Goal: Task Accomplishment & Management: Complete application form

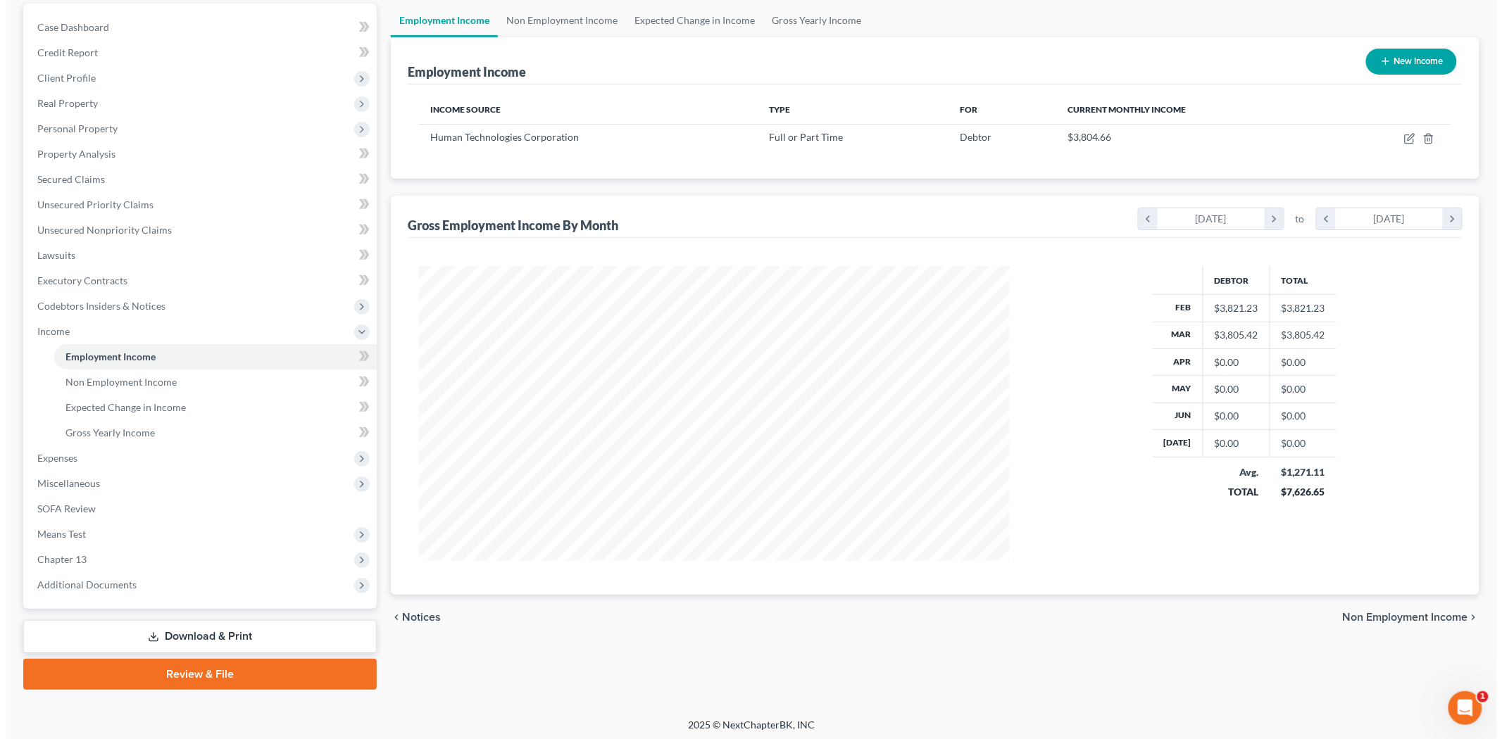
scroll to position [294, 618]
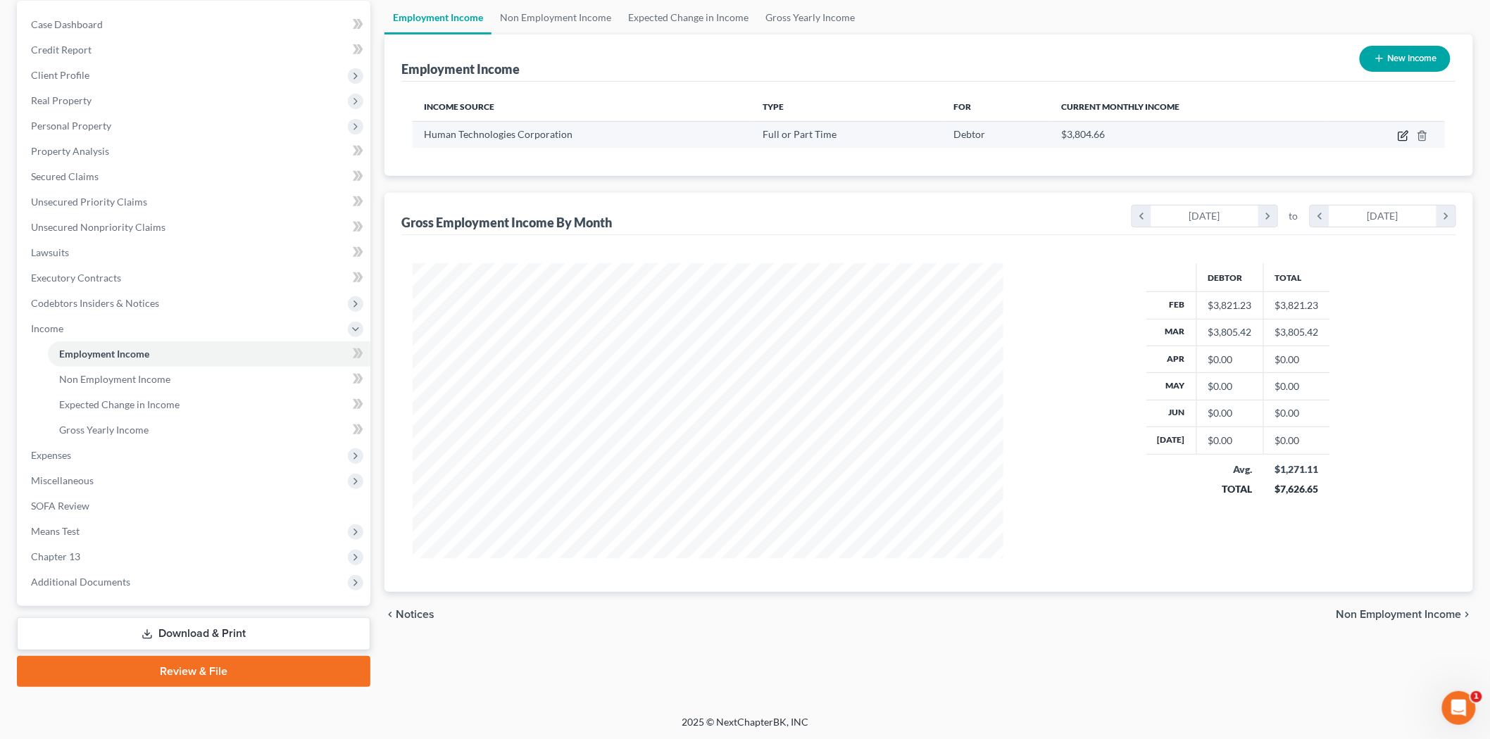
click at [1404, 136] on icon "button" at bounding box center [1403, 135] width 11 height 11
select select "0"
select select "35"
select select "1"
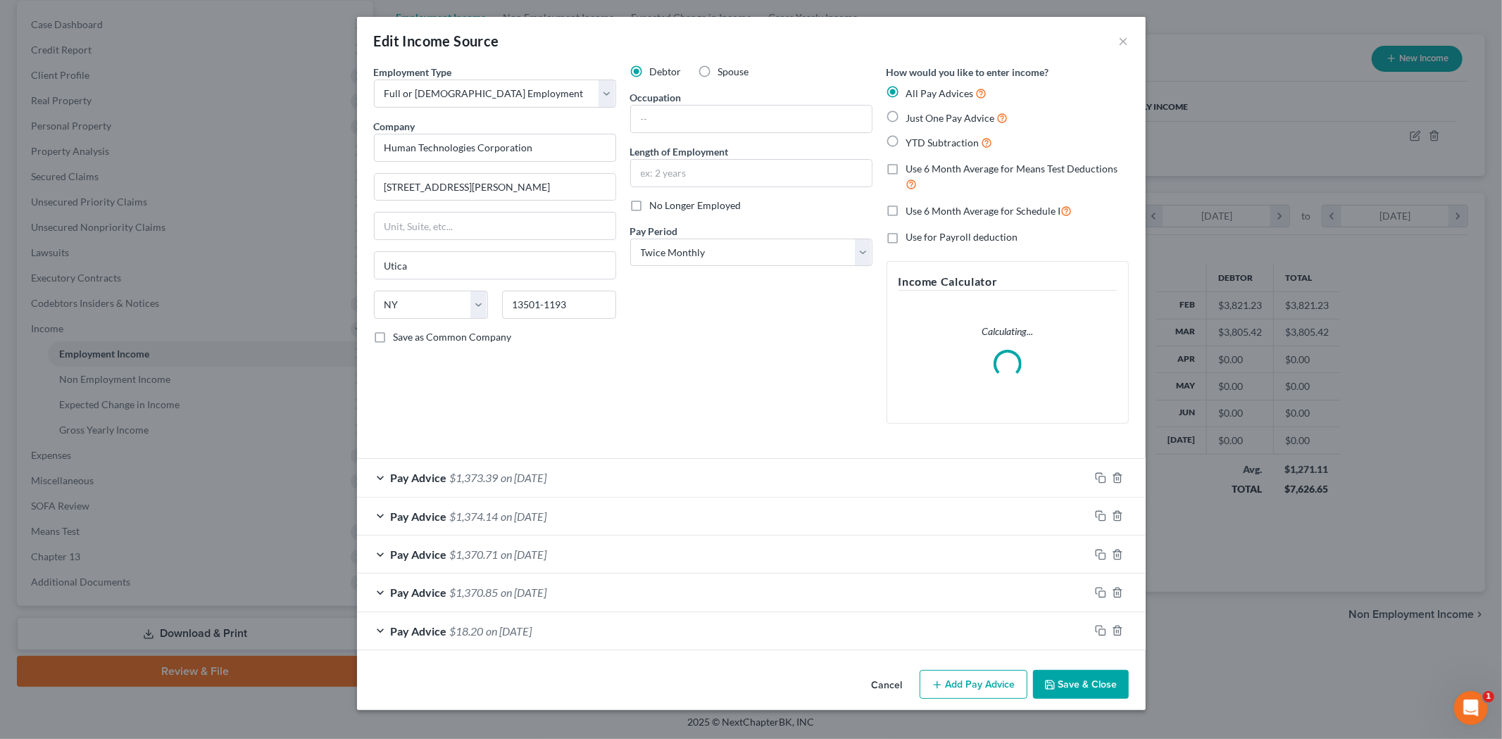
scroll to position [297, 624]
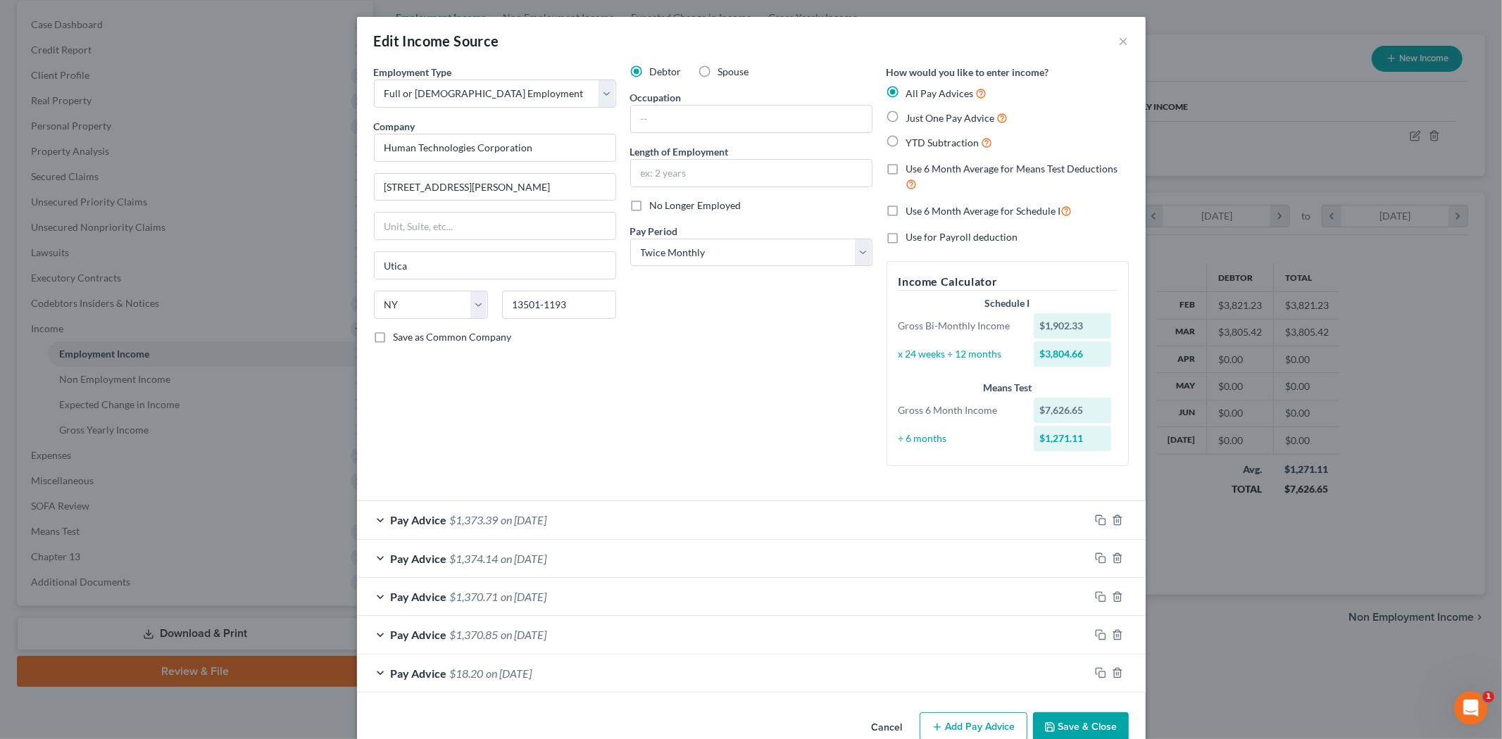
click at [473, 526] on div "Pay Advice $1,373.39 on [DATE]" at bounding box center [723, 519] width 732 height 37
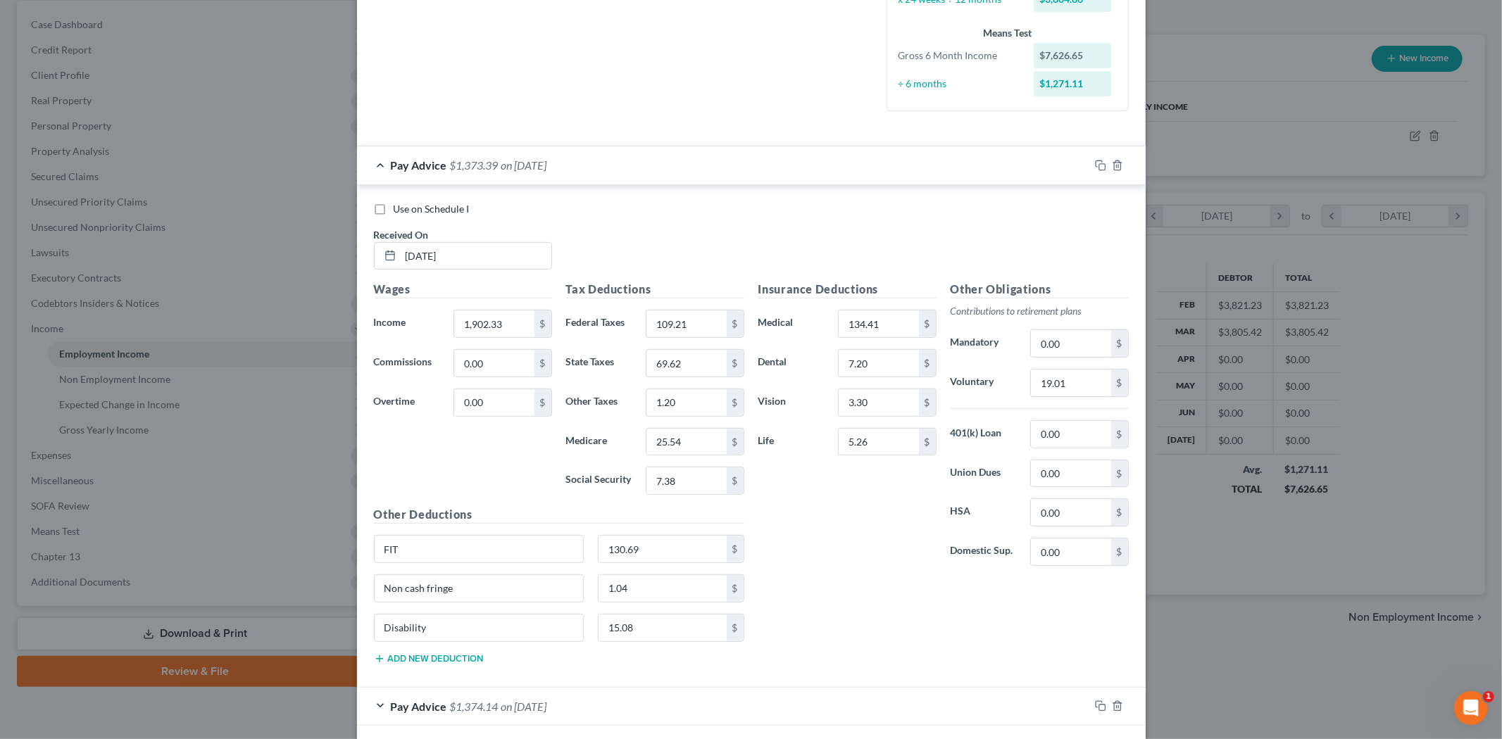
scroll to position [391, 0]
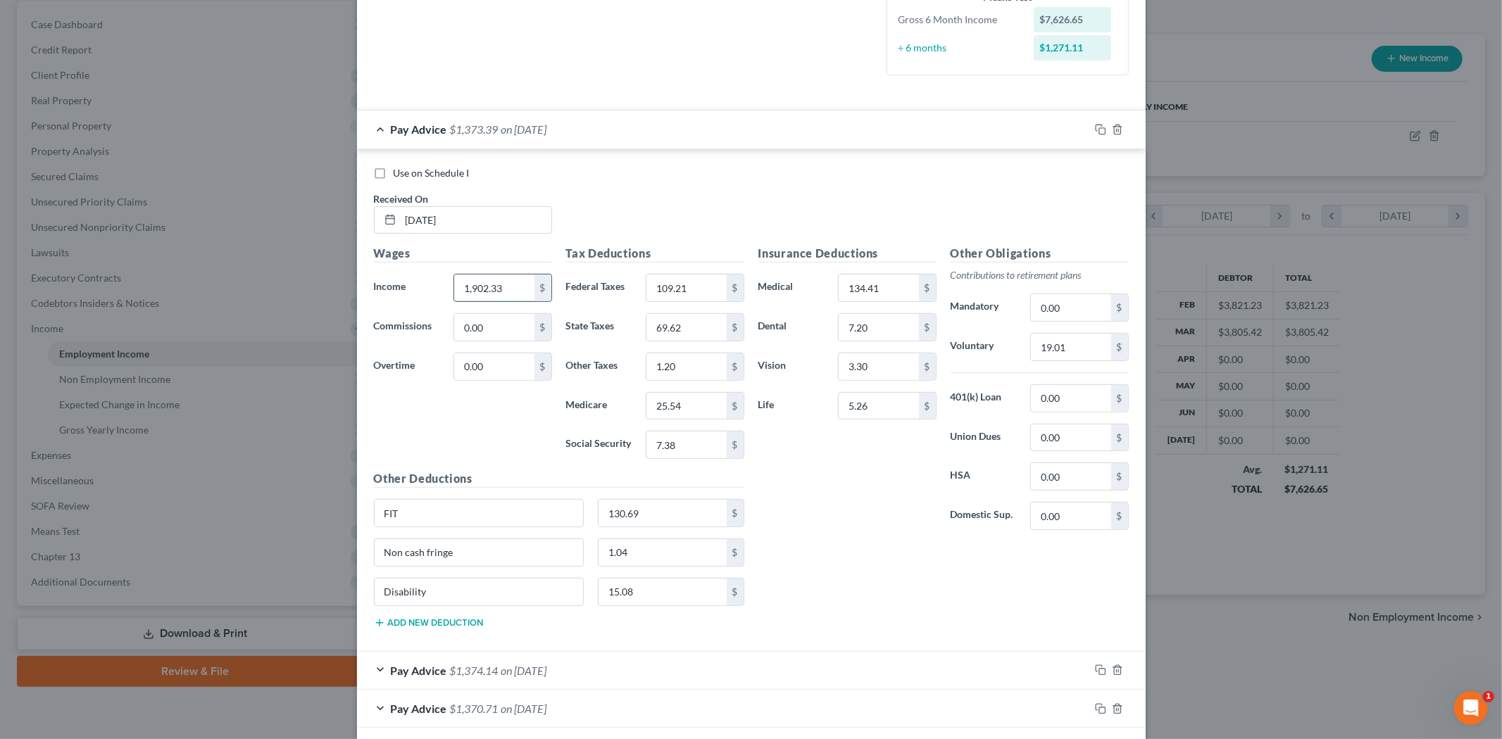
click at [501, 287] on input "1,902.33" at bounding box center [494, 288] width 80 height 27
type input "1,902.33"
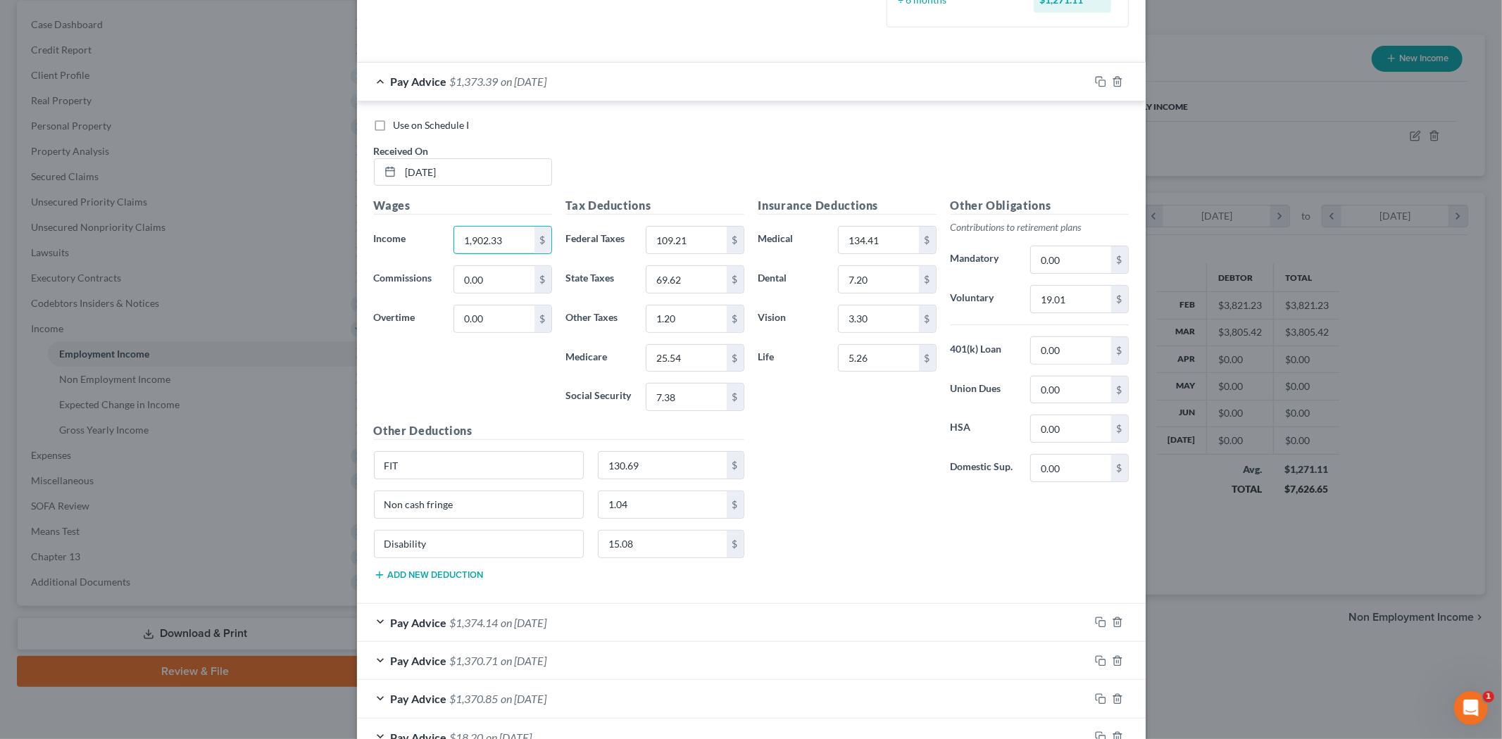
scroll to position [378, 0]
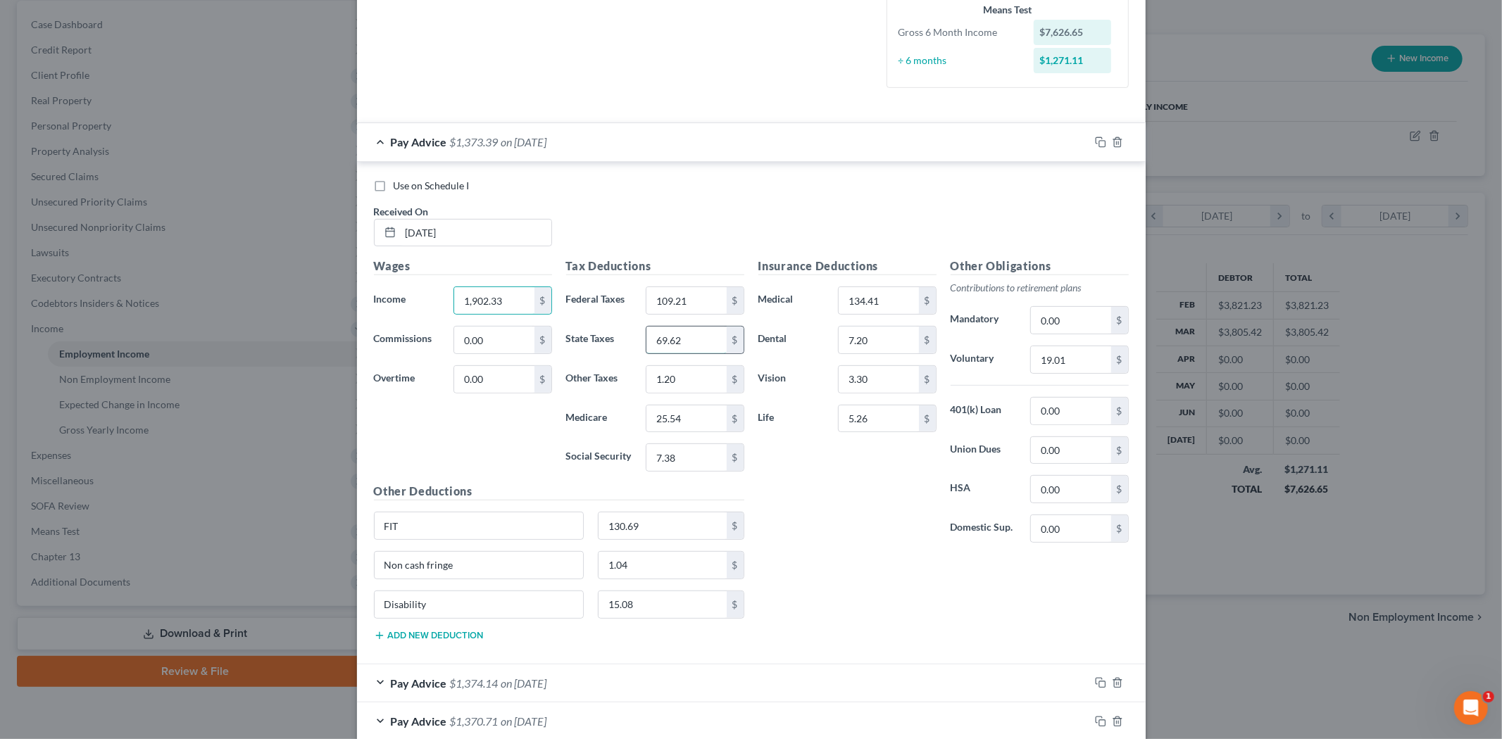
click at [680, 328] on input "69.62" at bounding box center [687, 340] width 80 height 27
type input "69.58"
click at [684, 427] on input "25.54" at bounding box center [687, 419] width 80 height 27
click at [680, 423] on input "25.54" at bounding box center [687, 419] width 80 height 27
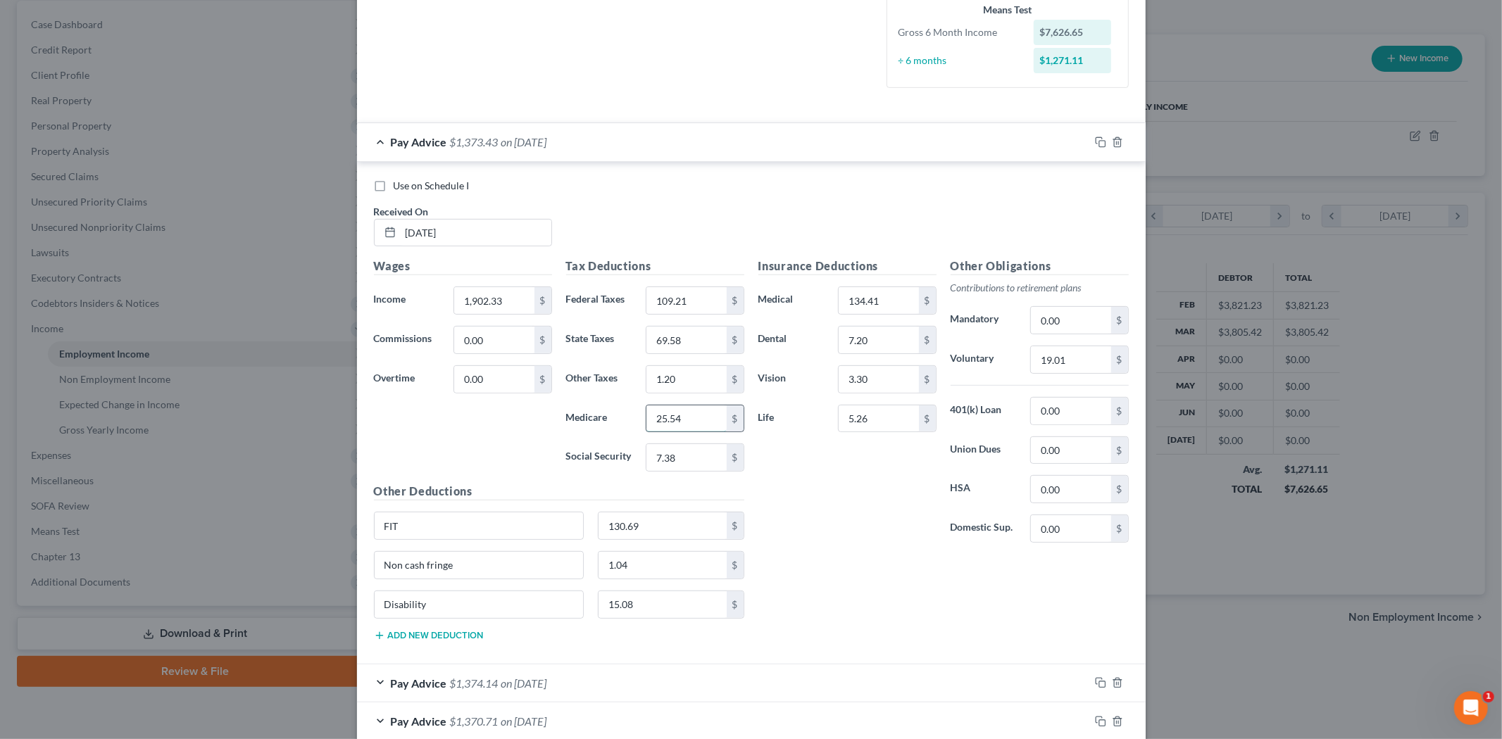
click at [680, 417] on input "25.54" at bounding box center [687, 419] width 80 height 27
type input "25.53"
click at [687, 307] on input "109.21" at bounding box center [687, 300] width 80 height 27
click at [685, 304] on input "109.21" at bounding box center [687, 300] width 80 height 27
type input "109.16"
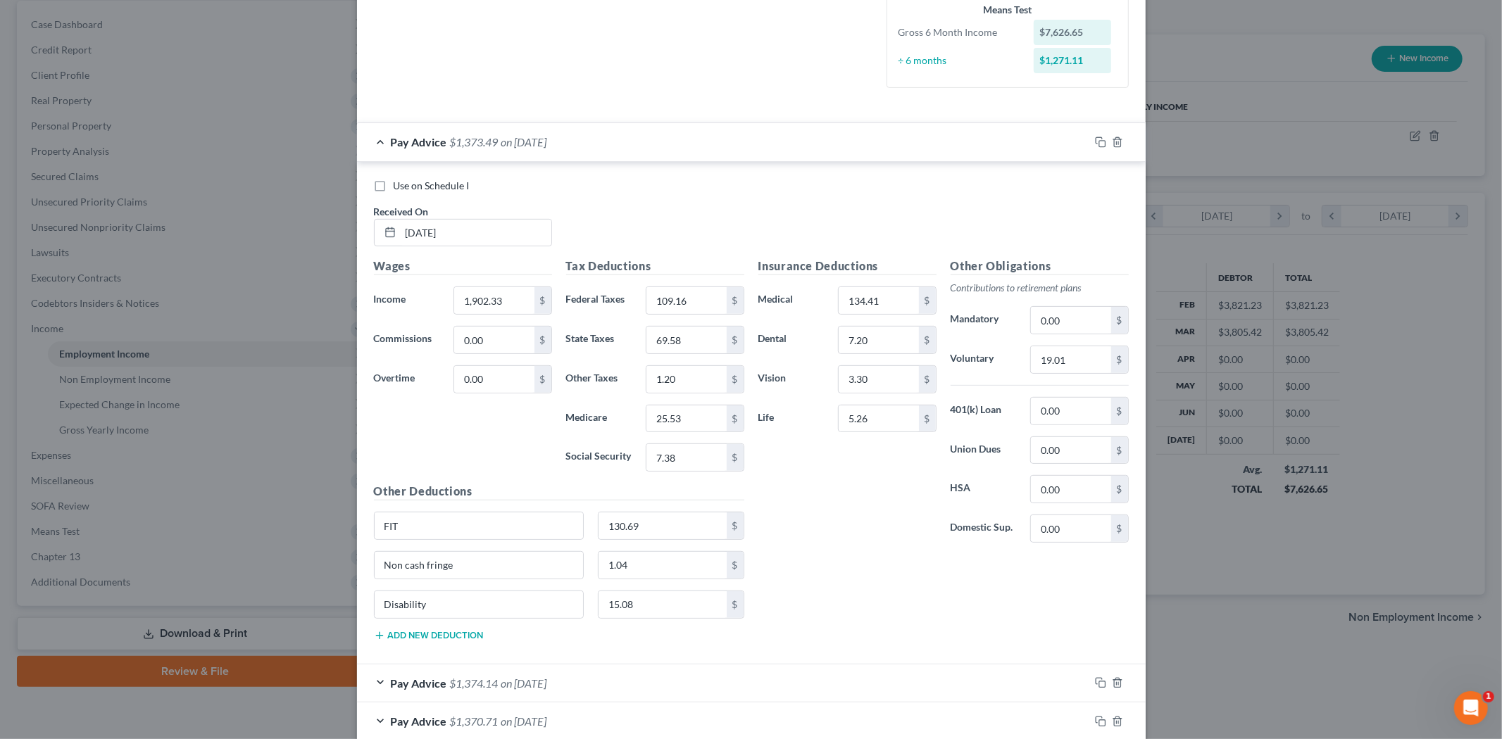
click at [835, 592] on div "Insurance Deductions Medical 134.41 $ Dental 7.20 $ Vision 3.30 $ Life 5.26 $ O…" at bounding box center [943, 455] width 385 height 394
click at [697, 420] on input "25.53" at bounding box center [687, 419] width 80 height 27
click at [911, 297] on input "134.41" at bounding box center [879, 300] width 80 height 27
click at [829, 509] on div "Insurance Deductions Medical 115.18 $ Dental 7.20 $ Vision 3.30 $ Life 5.26 $" at bounding box center [847, 406] width 192 height 296
click at [887, 294] on input "115.18" at bounding box center [879, 300] width 80 height 27
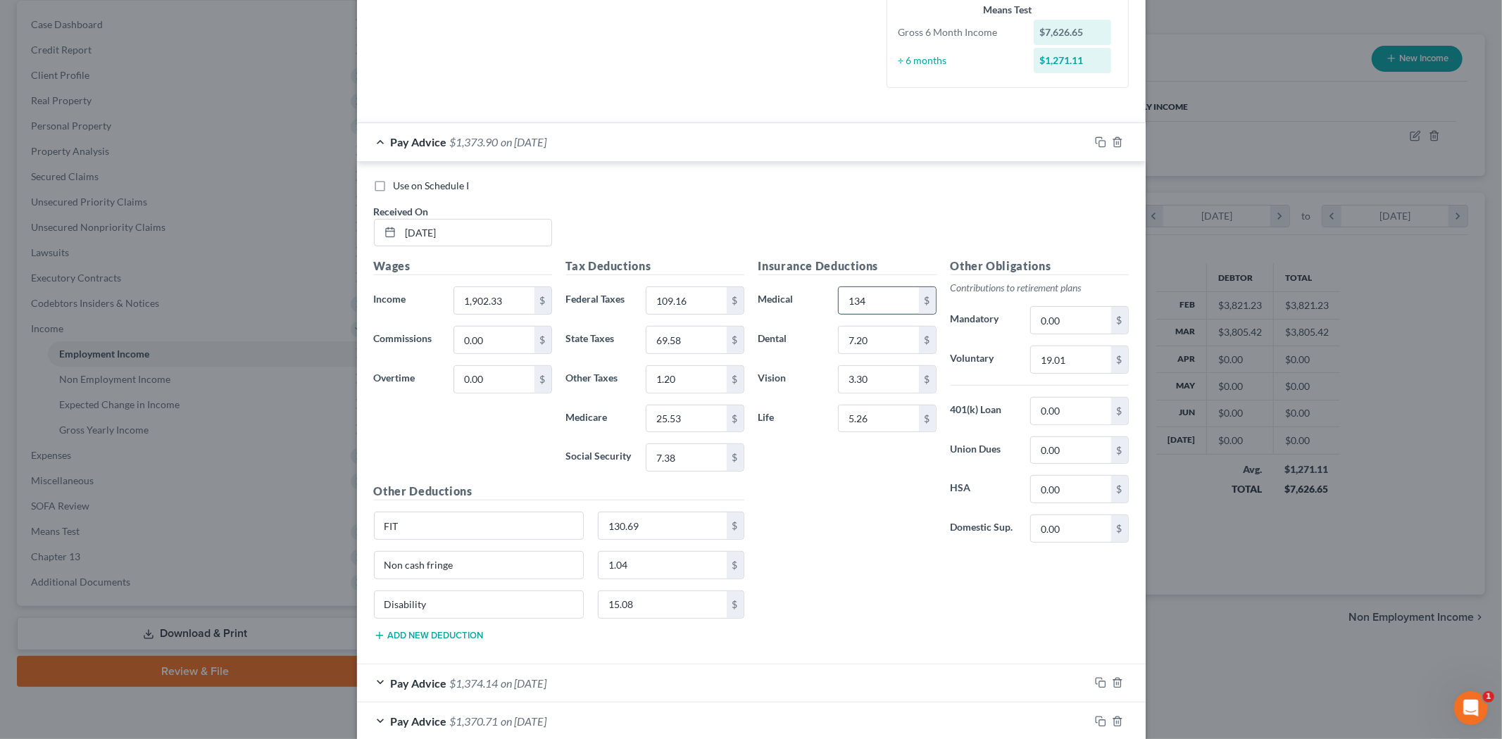
type input "134.41"
click at [892, 476] on div "Insurance Deductions Medical 134.41 $ Dental 7.20 $ Vision 3.30 $ Life 5.26 $" at bounding box center [847, 406] width 192 height 296
click at [653, 529] on input "130.69" at bounding box center [663, 526] width 128 height 27
type input "130.60"
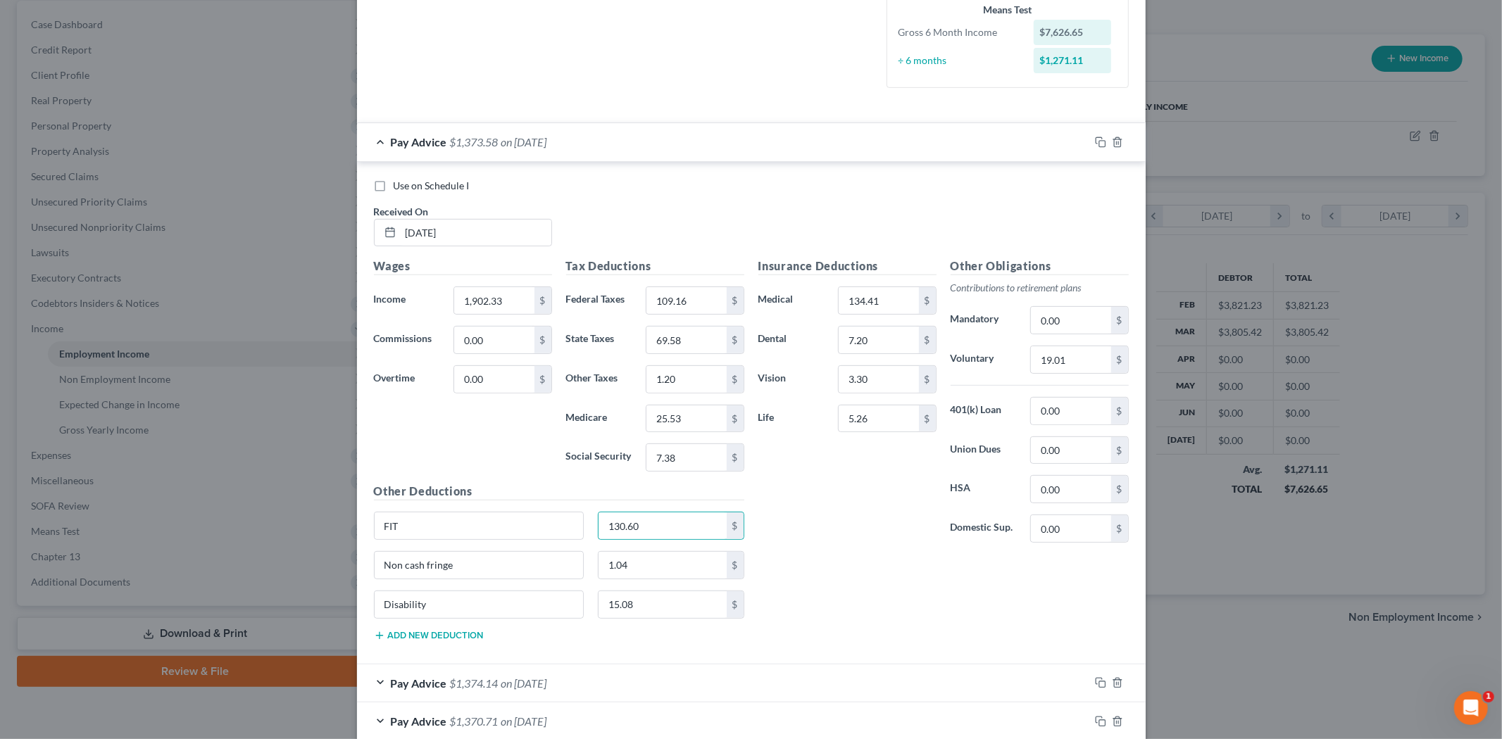
click at [833, 534] on div "Insurance Deductions Medical 134.41 $ Dental 7.20 $ Vision 3.30 $ Life 5.26 $" at bounding box center [847, 406] width 192 height 296
type input "66.16"
drag, startPoint x: 890, startPoint y: 416, endPoint x: 818, endPoint y: 414, distance: 72.6
click at [818, 414] on div "Life 66.16 $" at bounding box center [847, 419] width 192 height 28
click at [806, 543] on div "Insurance Deductions Medical 134.41 $ Dental 7.20 $ Vision 3.30 $ Life $" at bounding box center [847, 406] width 192 height 296
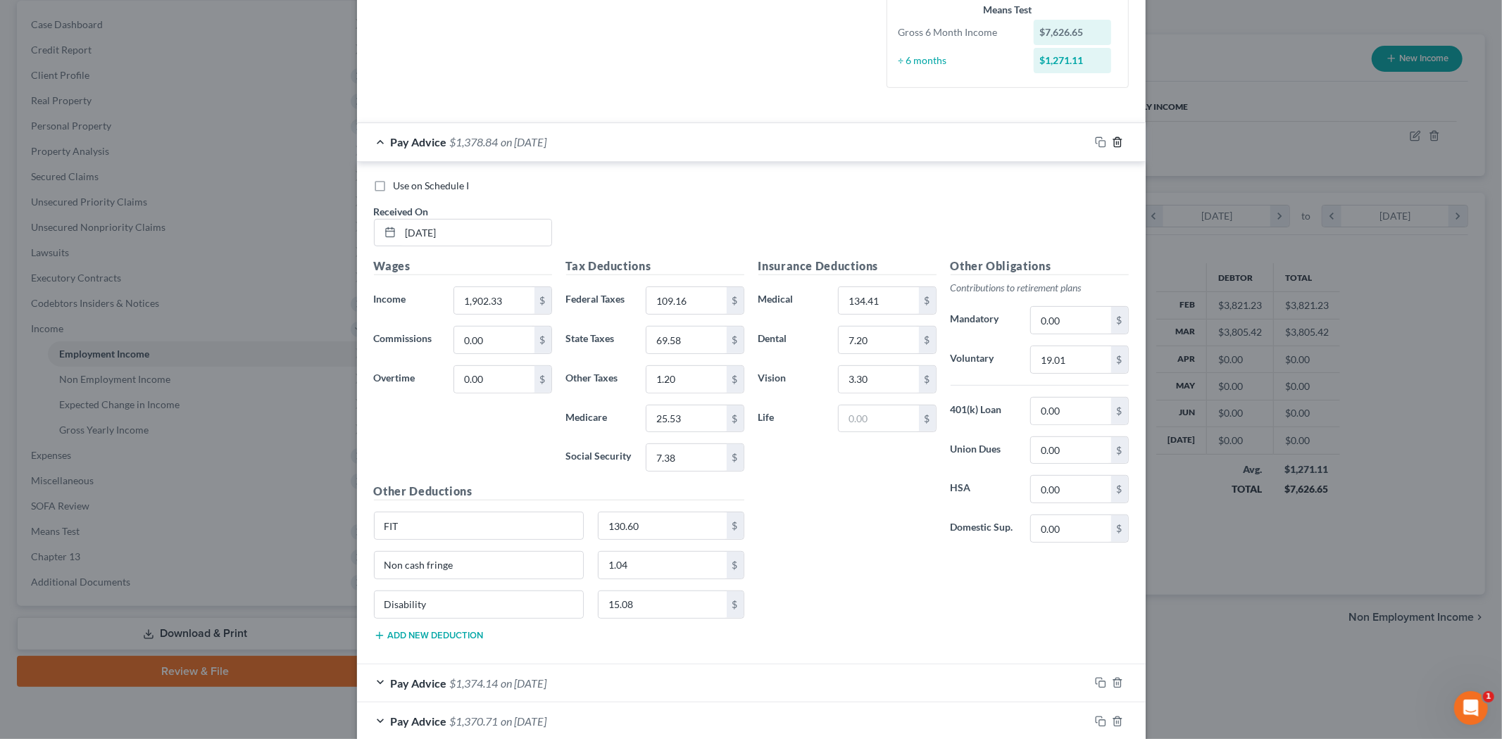
click at [1112, 145] on icon "button" at bounding box center [1117, 142] width 11 height 11
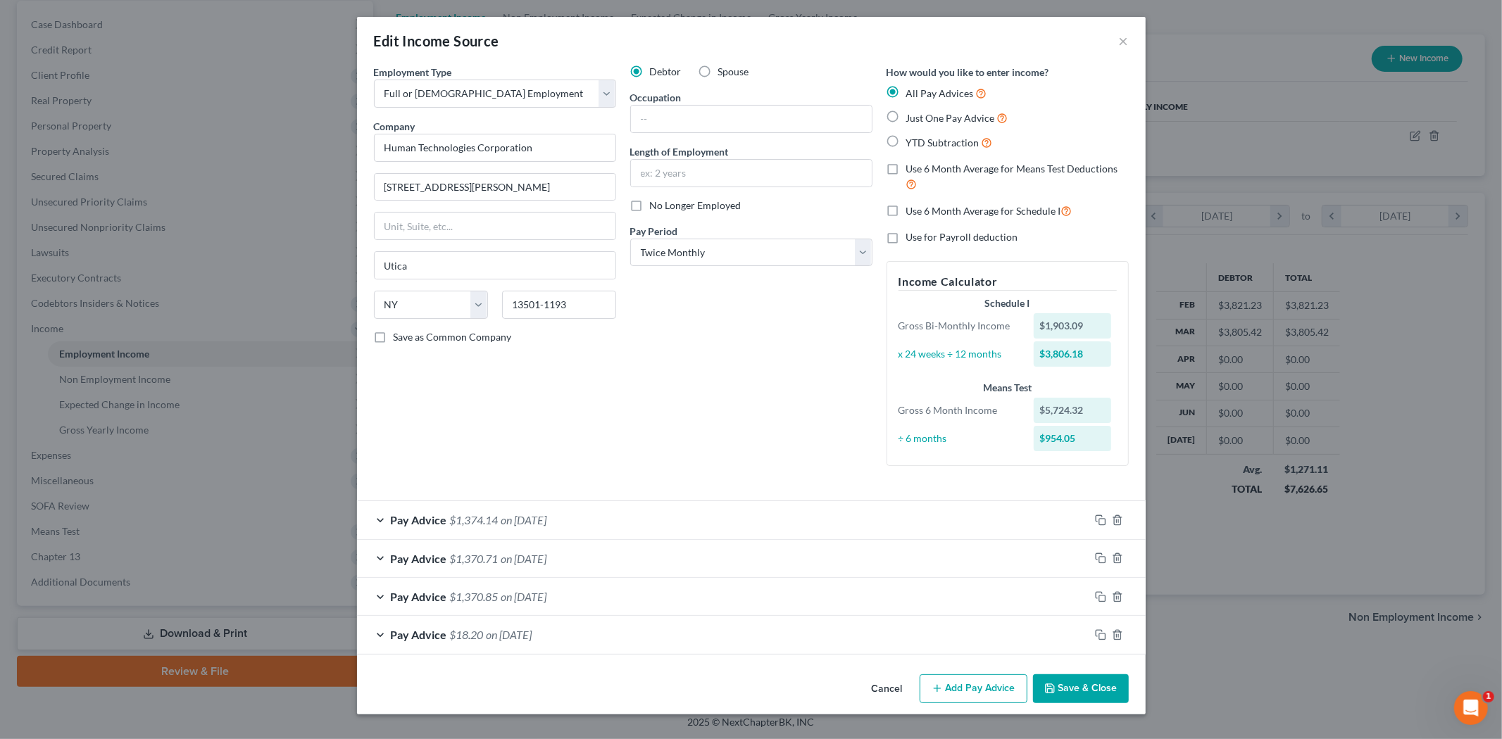
click at [981, 688] on button "Add Pay Advice" at bounding box center [974, 690] width 108 height 30
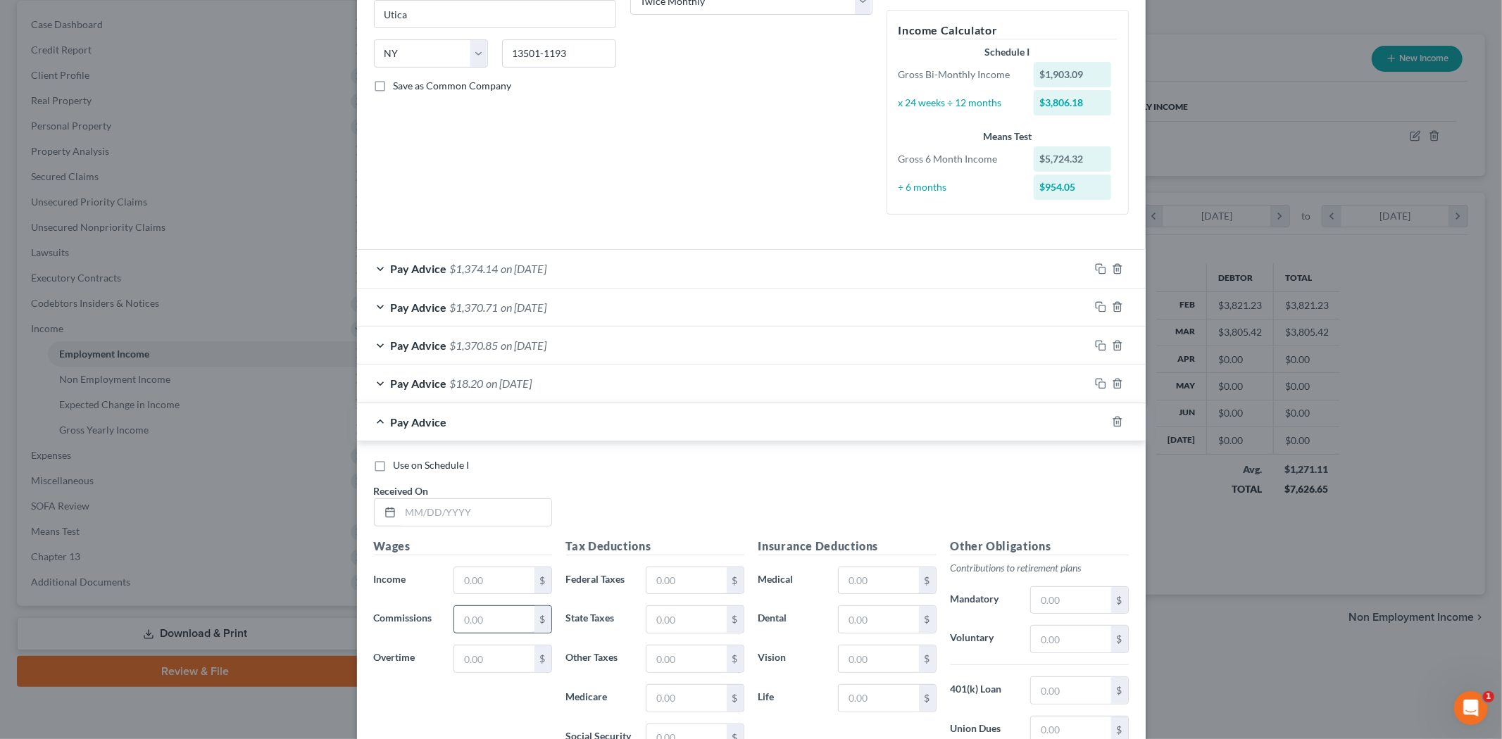
scroll to position [313, 0]
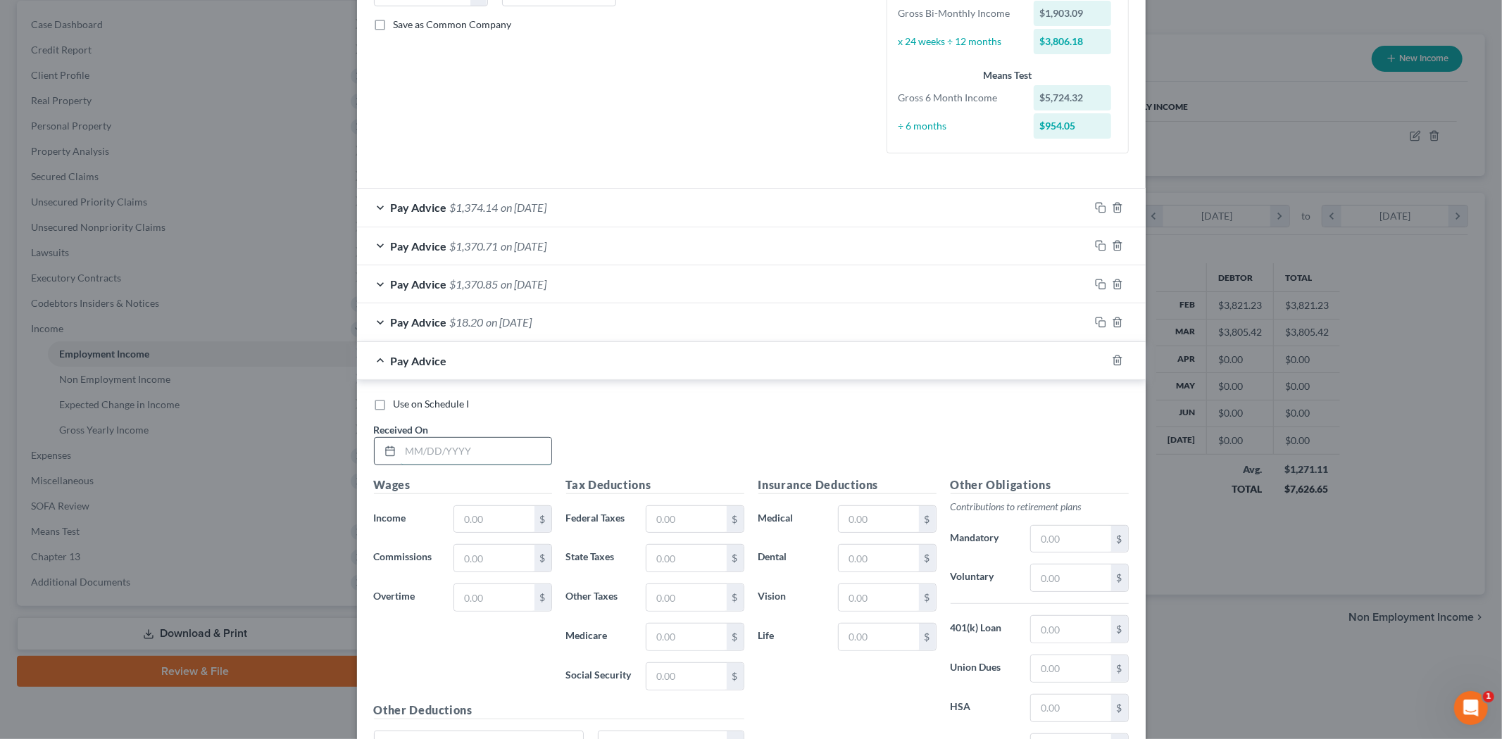
click at [484, 452] on input "text" at bounding box center [476, 451] width 151 height 27
type input "[DATE]"
click at [507, 525] on input "text" at bounding box center [494, 519] width 80 height 27
type input "1,902.33"
click at [668, 524] on input "text" at bounding box center [687, 519] width 80 height 27
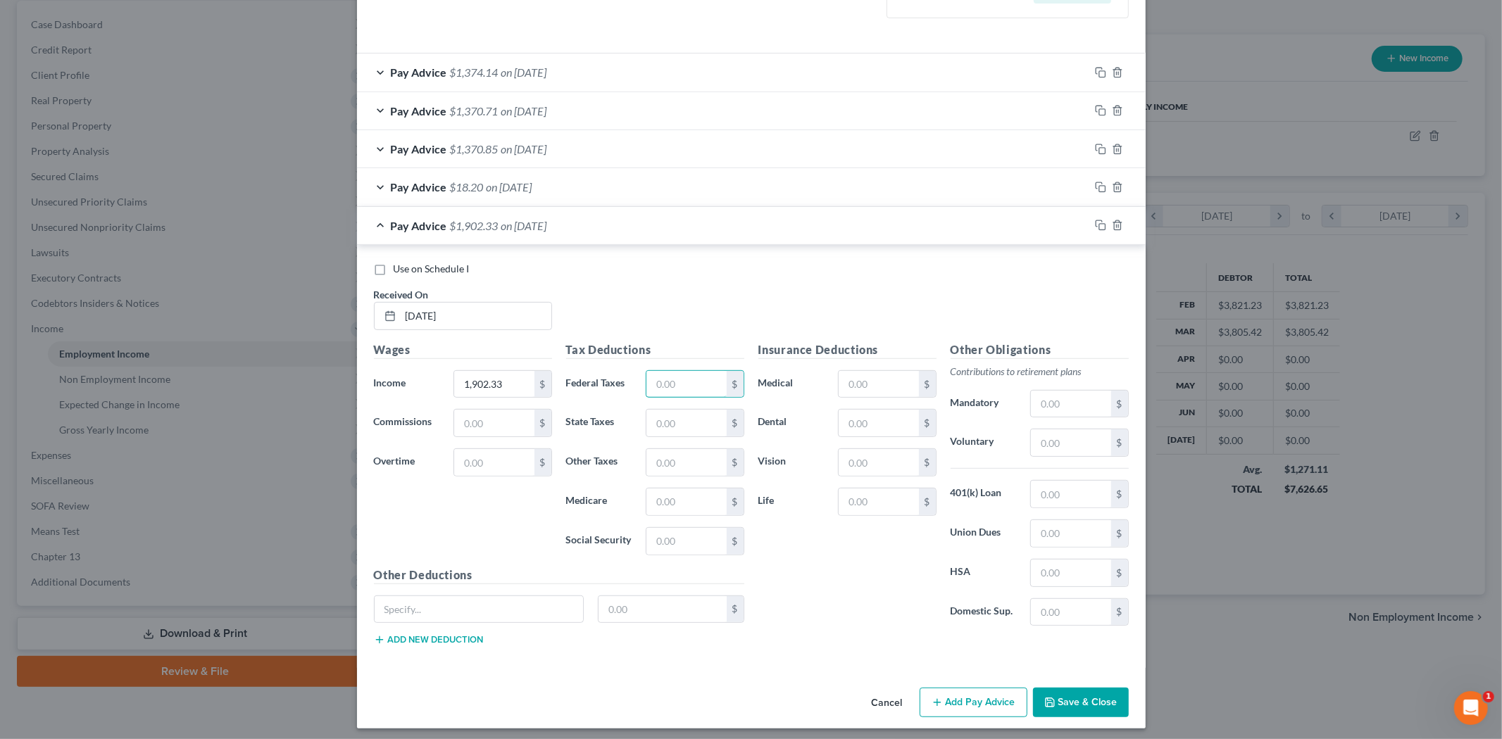
scroll to position [455, 0]
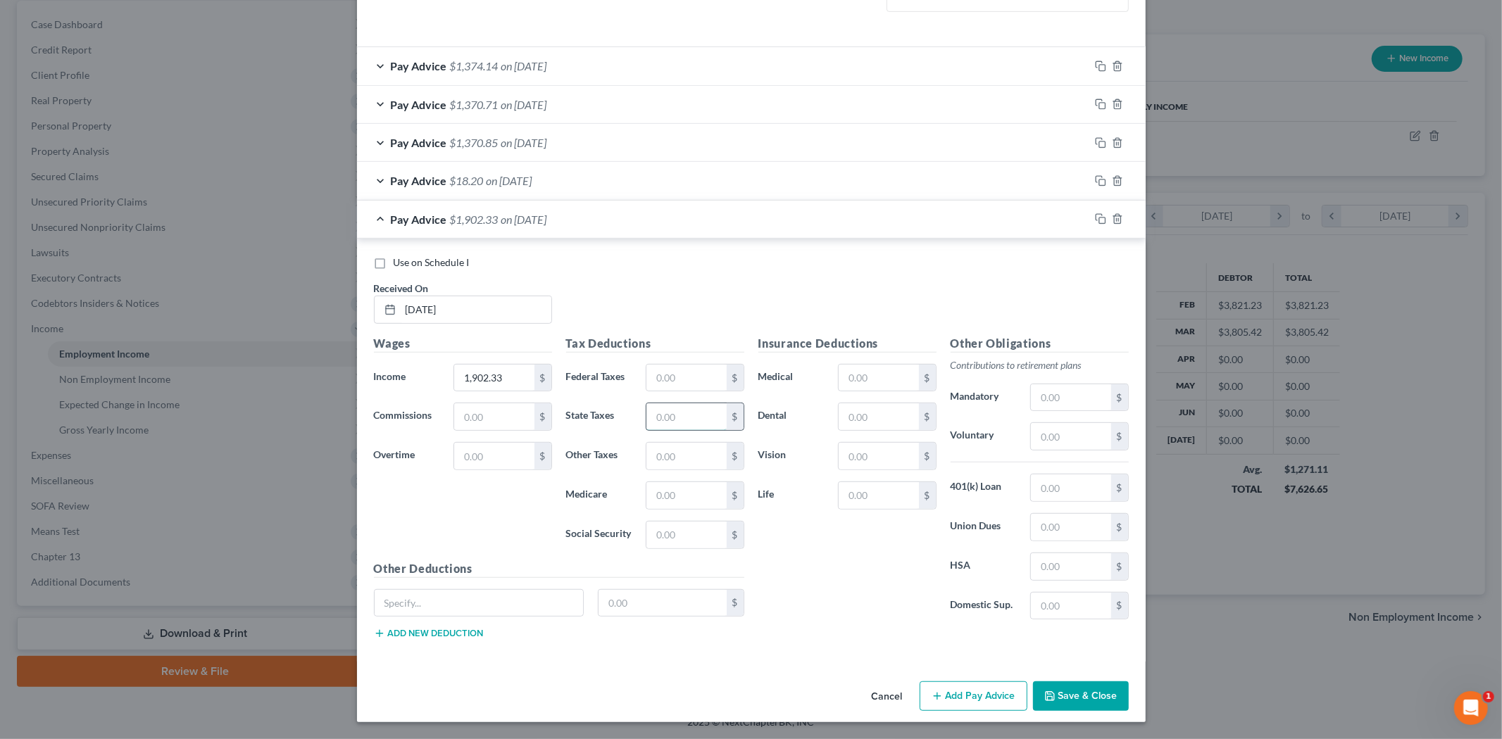
click at [652, 413] on input "text" at bounding box center [687, 417] width 80 height 27
drag, startPoint x: 683, startPoint y: 421, endPoint x: 623, endPoint y: 418, distance: 60.7
click at [623, 418] on div "State Taxes 7.38 $" at bounding box center [655, 417] width 192 height 28
type input "69.58"
click at [659, 496] on input "text" at bounding box center [687, 495] width 80 height 27
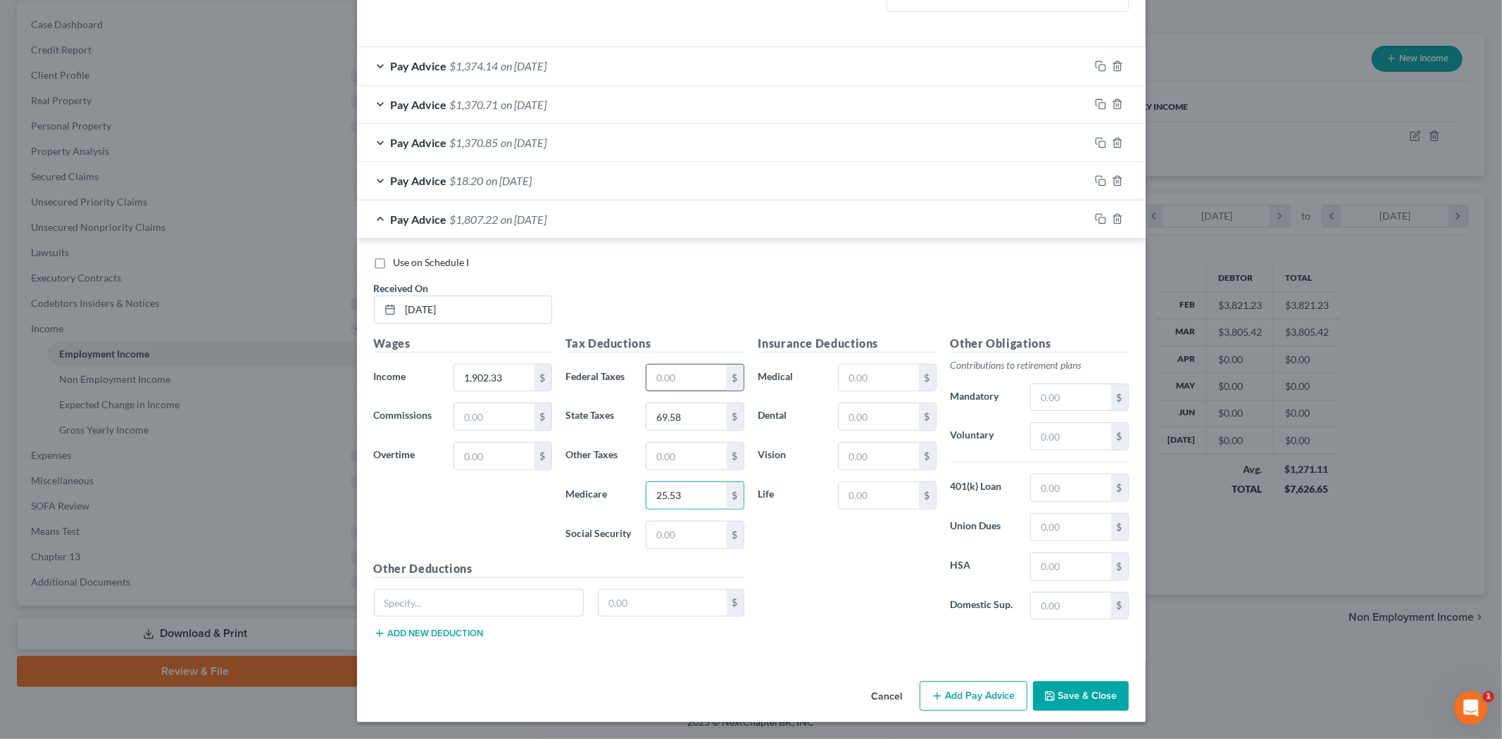
type input "25.53"
click at [692, 385] on input "text" at bounding box center [687, 378] width 80 height 27
type input "109.16"
click at [668, 459] on input "text" at bounding box center [687, 456] width 80 height 27
type input "1.20"
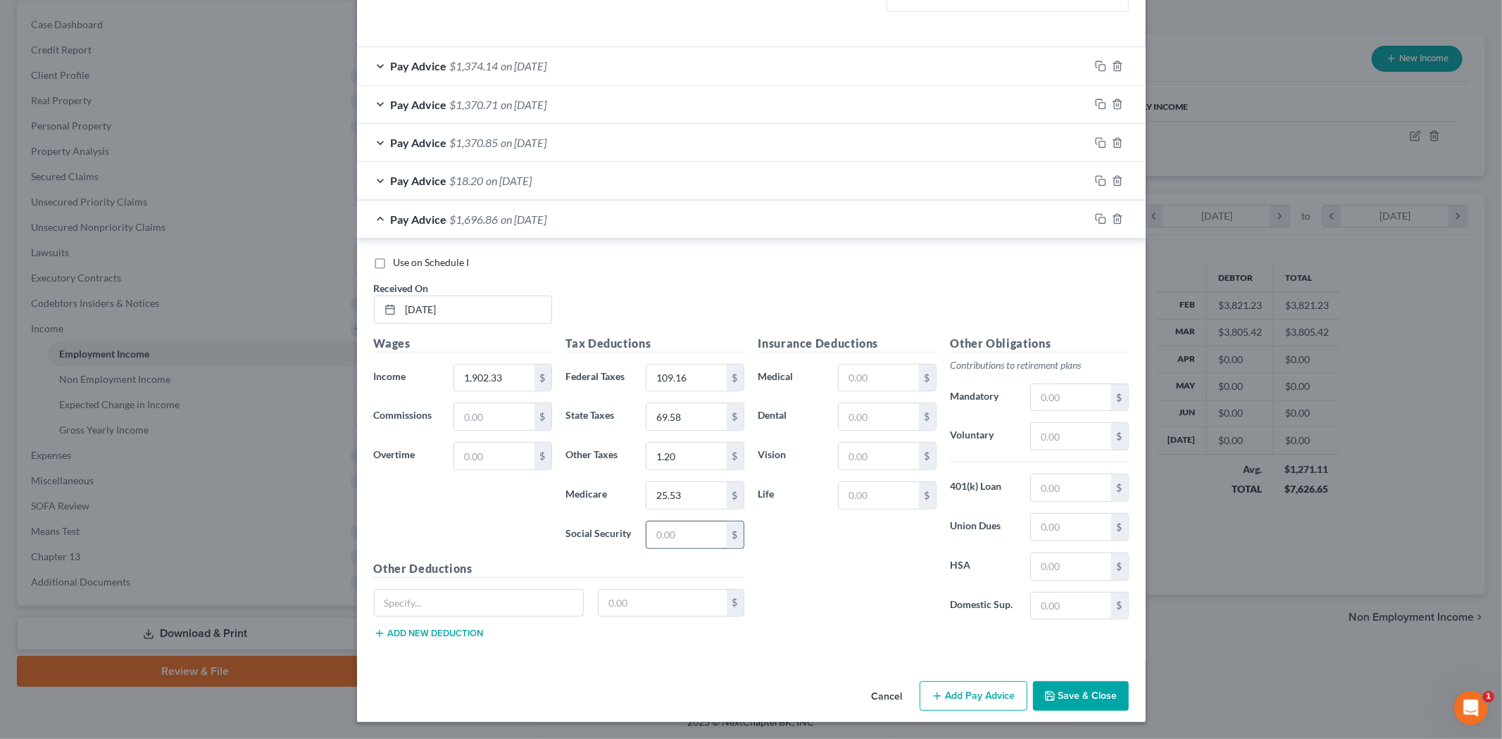
click at [669, 528] on input "text" at bounding box center [687, 535] width 80 height 27
type input "7.38"
click at [859, 379] on input "text" at bounding box center [879, 378] width 80 height 27
click at [773, 557] on div "Insurance Deductions Medical $ Dental $ Vision $ Life $" at bounding box center [847, 483] width 192 height 296
click at [1043, 430] on input "text" at bounding box center [1071, 436] width 80 height 27
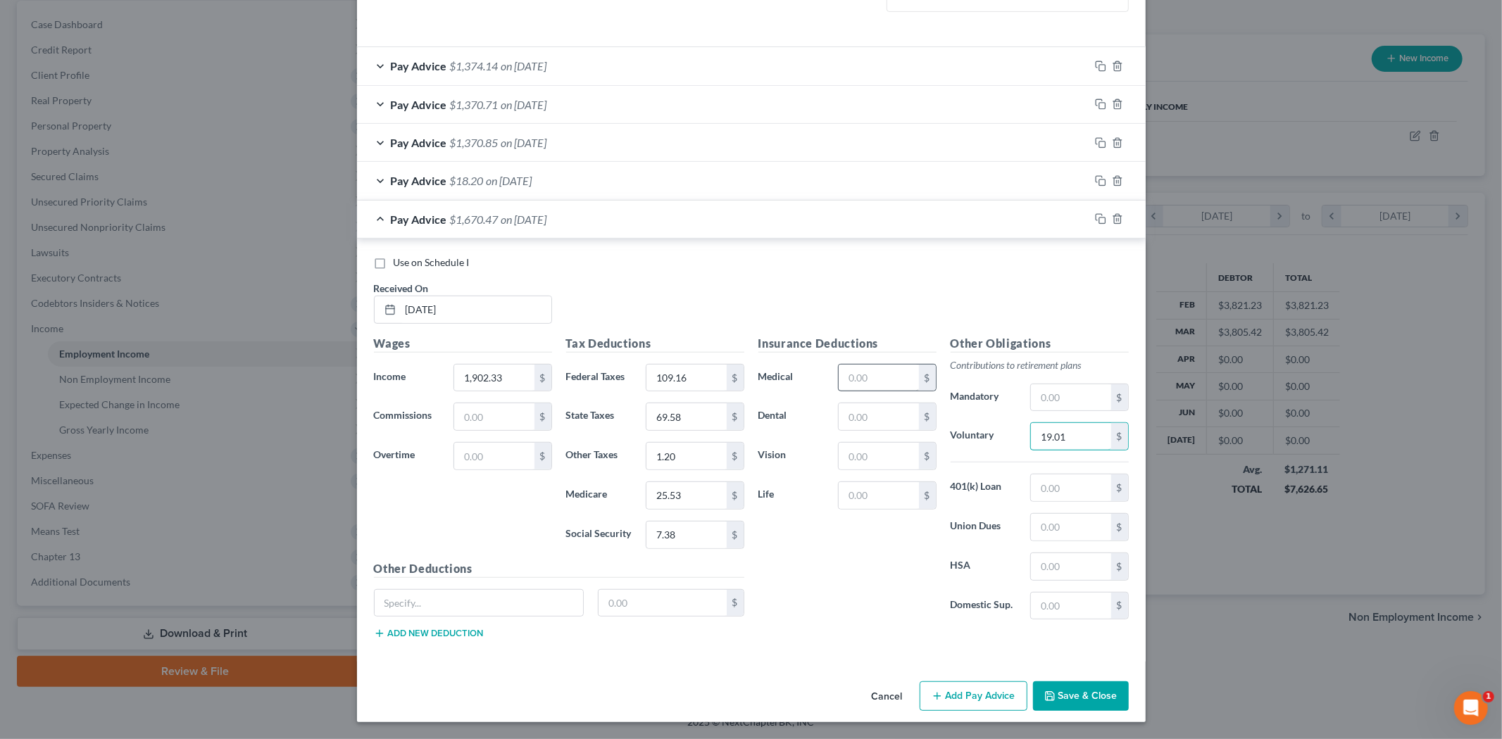
type input "19.01"
click at [859, 380] on input "text" at bounding box center [879, 378] width 80 height 27
click at [842, 420] on input "text" at bounding box center [879, 417] width 80 height 27
type input "7.20"
click at [867, 463] on input "text" at bounding box center [879, 456] width 80 height 27
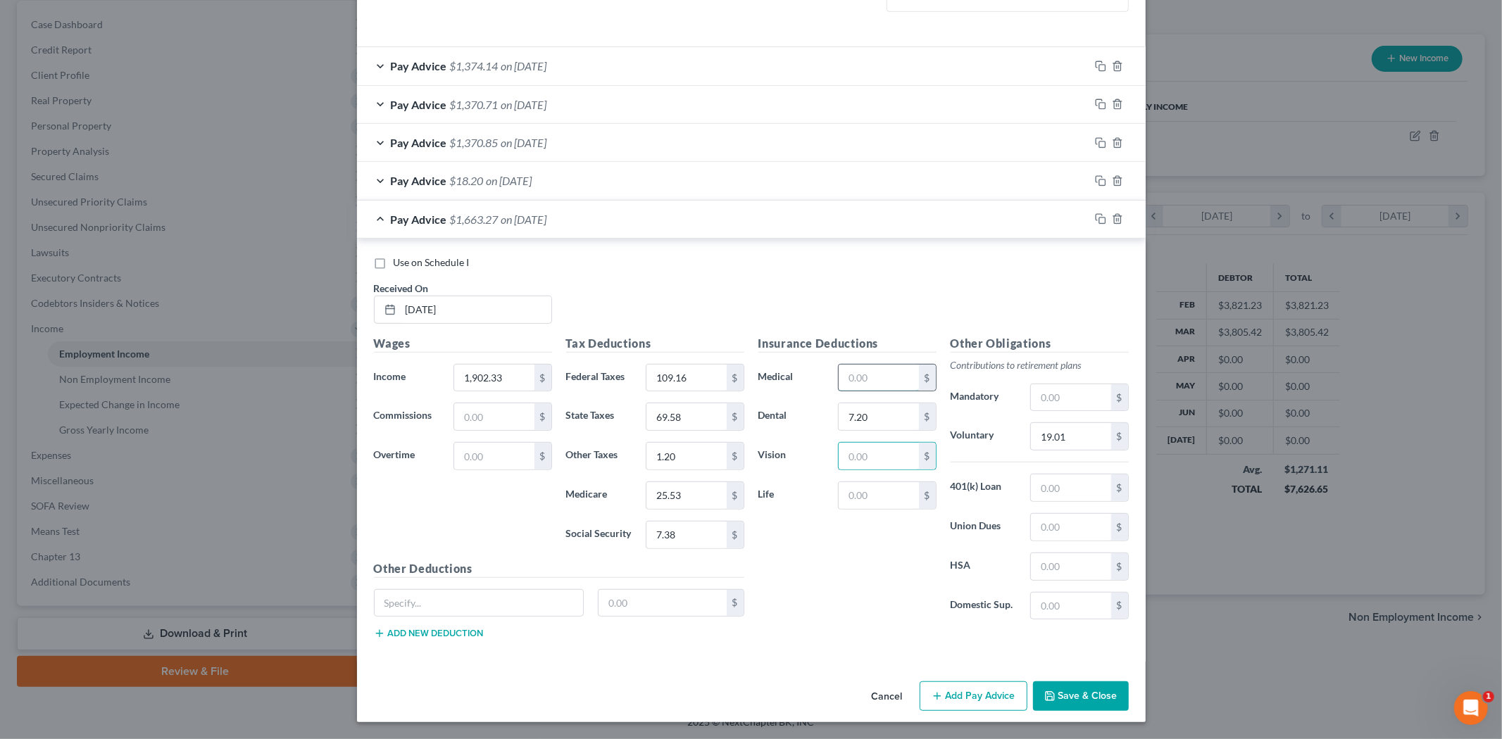
click at [849, 390] on input "text" at bounding box center [879, 378] width 80 height 27
type input "134.41"
click at [854, 470] on div "Insurance Deductions Medical 134.41 $ Dental 7.20 $ Vision $ Life $" at bounding box center [847, 483] width 192 height 296
click at [856, 465] on input "text" at bounding box center [879, 456] width 80 height 27
click at [842, 499] on input "text" at bounding box center [879, 495] width 80 height 27
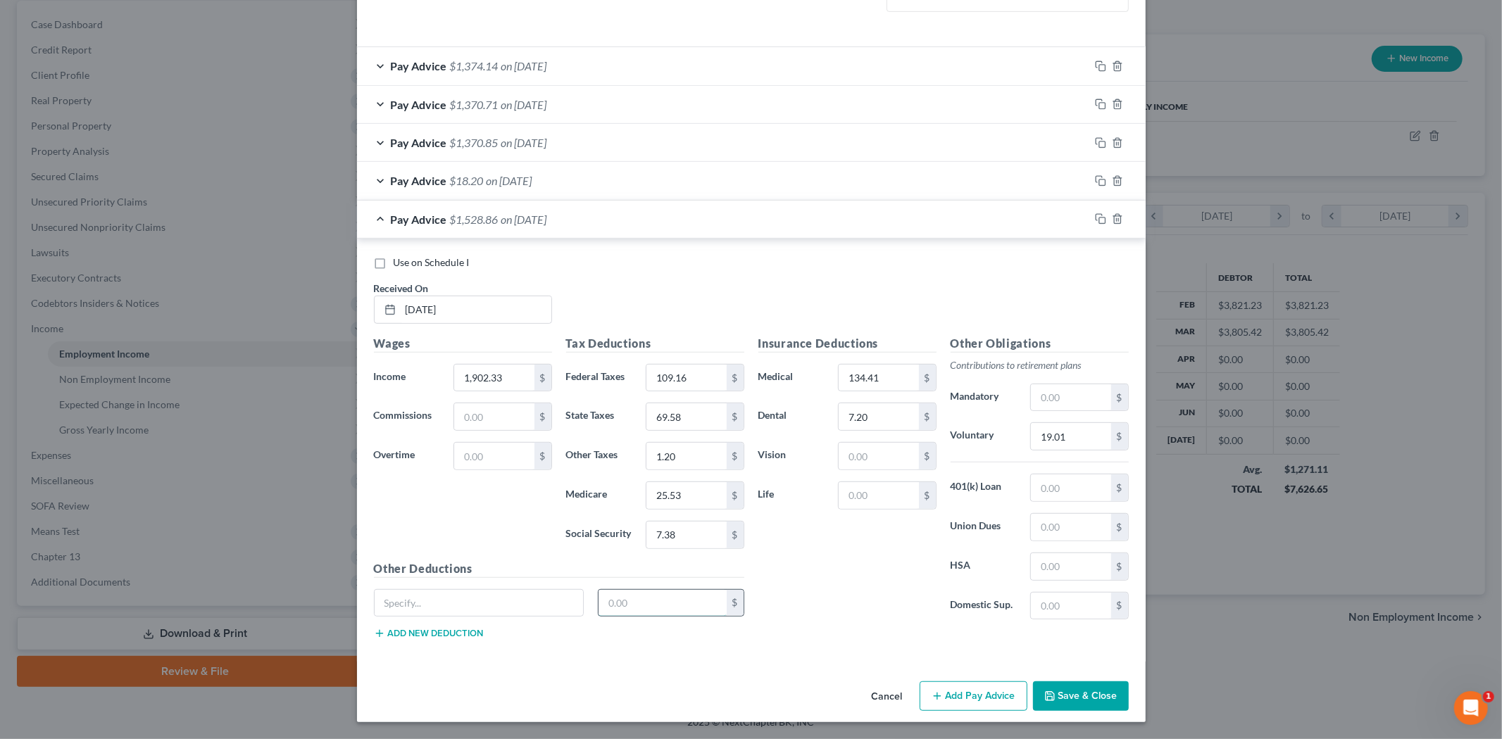
click at [637, 597] on input "text" at bounding box center [663, 603] width 128 height 27
type input "15.08"
click at [541, 608] on input "text" at bounding box center [479, 603] width 209 height 27
type input "Disability"
click at [546, 639] on div "Other Deductions Disability 15.08 $ Add new deduction" at bounding box center [559, 606] width 385 height 91
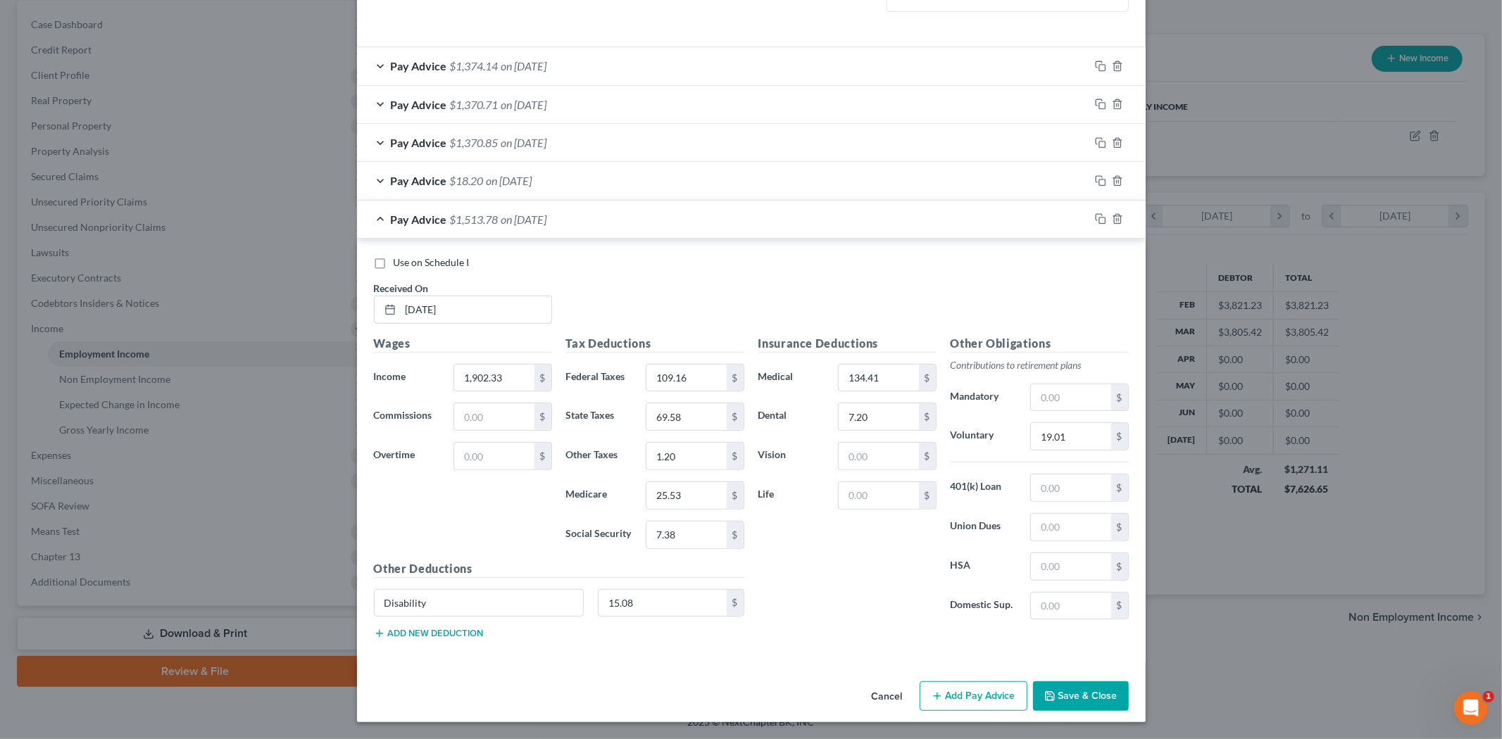
click at [889, 480] on div "Insurance Deductions Medical 134.41 $ Dental 7.20 $ Vision $ Life $" at bounding box center [847, 483] width 192 height 296
click at [889, 462] on input "text" at bounding box center [879, 456] width 80 height 27
type input "3.30"
click at [882, 594] on div "Insurance Deductions Medical 134.41 $ Dental 7.20 $ Vision 3.30 $ Life $" at bounding box center [847, 483] width 192 height 296
click at [425, 630] on button "Add new deduction" at bounding box center [429, 633] width 110 height 11
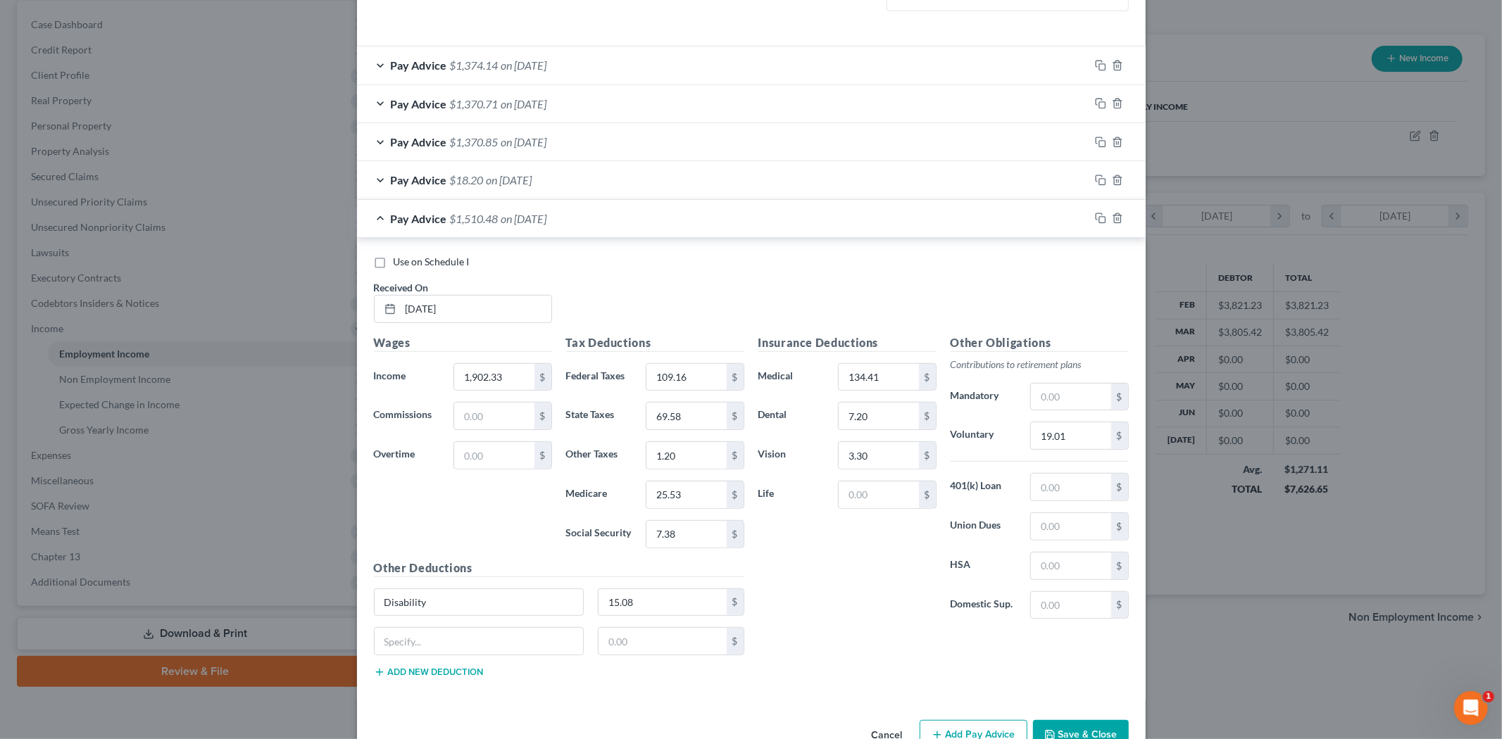
click at [427, 622] on div "Disability 15.08 $" at bounding box center [559, 608] width 385 height 39
click at [425, 639] on input "text" at bounding box center [479, 641] width 209 height 27
type input "FIT"
click at [642, 634] on input "text" at bounding box center [663, 641] width 128 height 27
type input "130.60"
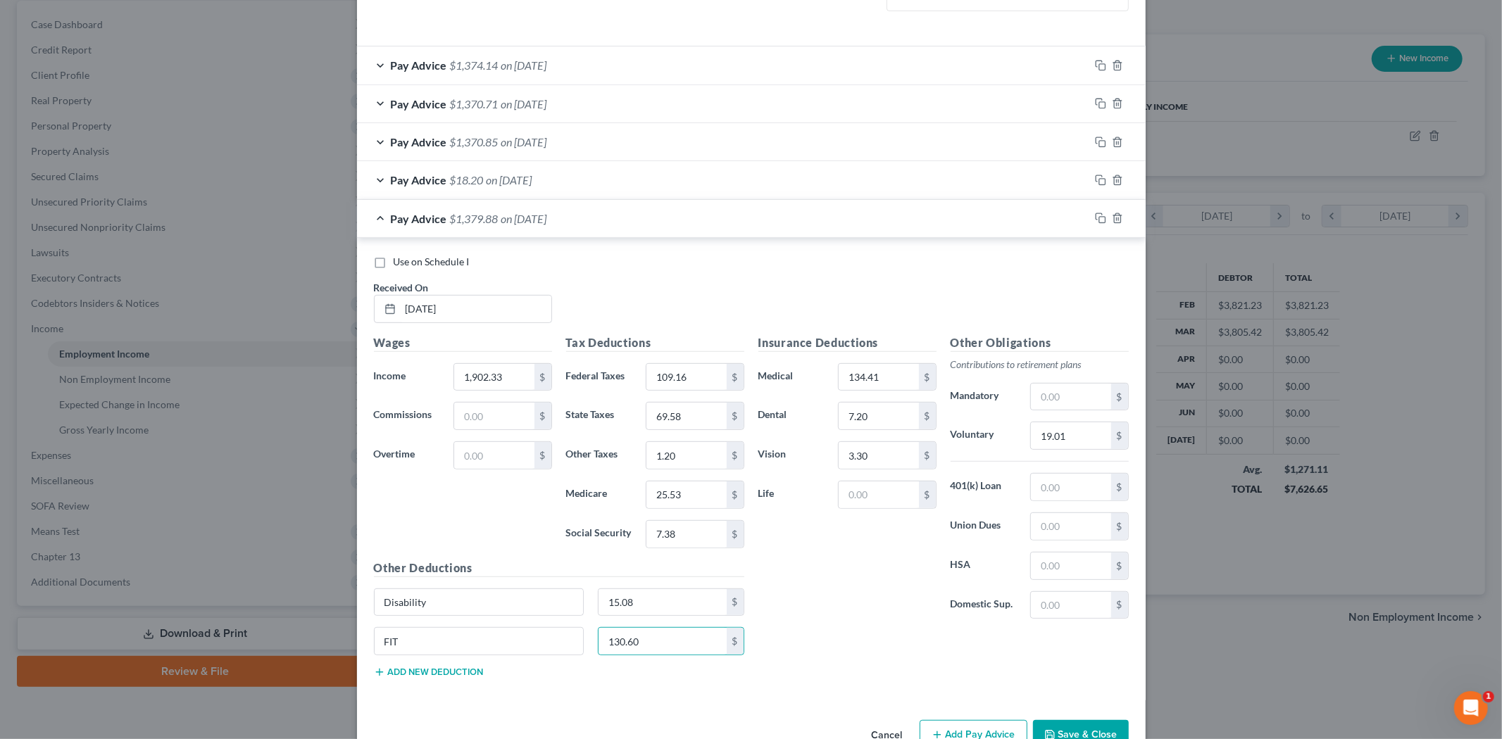
click at [918, 646] on div "Insurance Deductions Medical 134.41 $ Dental 7.20 $ Vision 3.30 $ Life $ Other …" at bounding box center [943, 512] width 385 height 355
click at [442, 672] on button "Add new deduction" at bounding box center [429, 672] width 110 height 11
click at [442, 673] on input "text" at bounding box center [479, 681] width 209 height 27
type input "n"
type input "Non Cash Fringe Benefit"
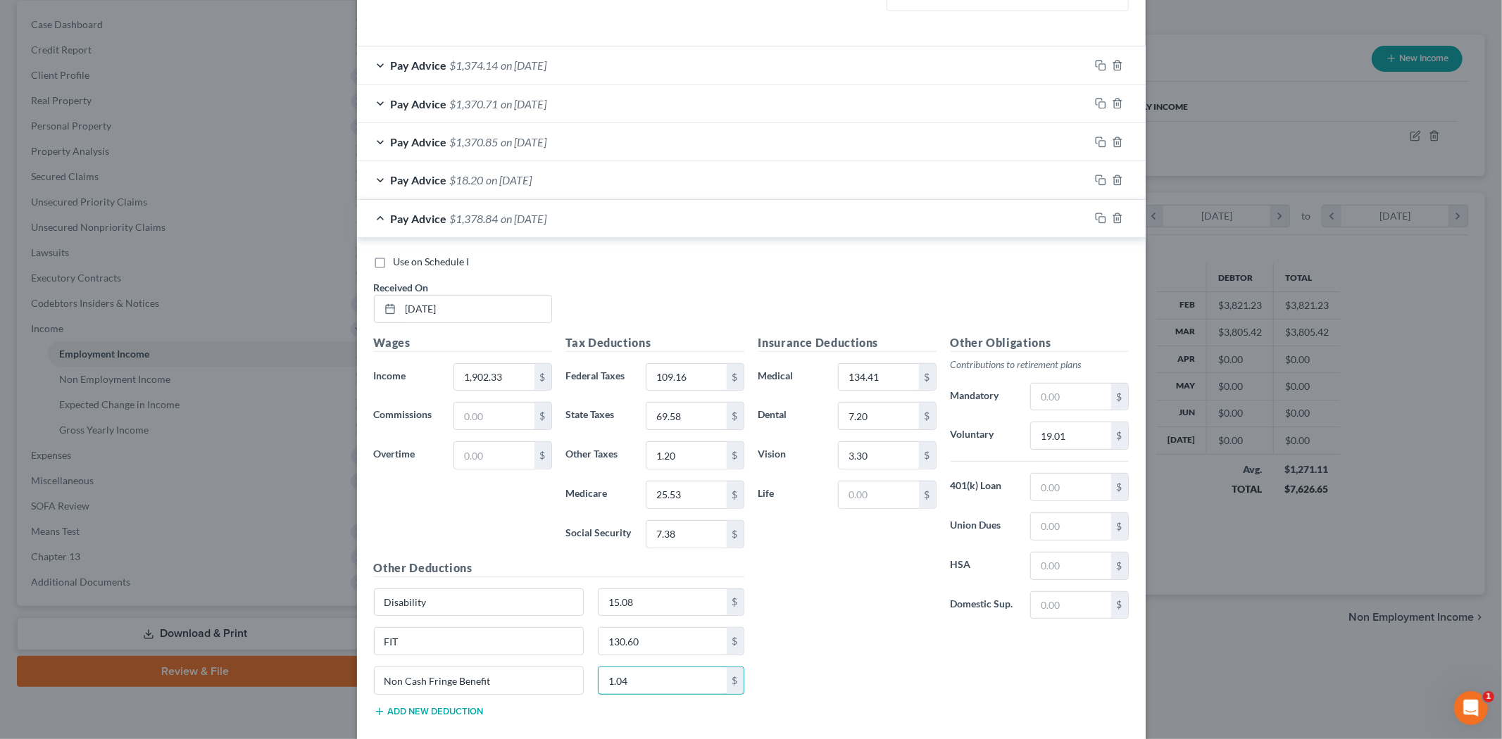
type input "1.04"
click at [923, 625] on div "Insurance Deductions Medical 134.41 $ Dental 7.20 $ Vision 3.30 $ Life $" at bounding box center [847, 483] width 192 height 296
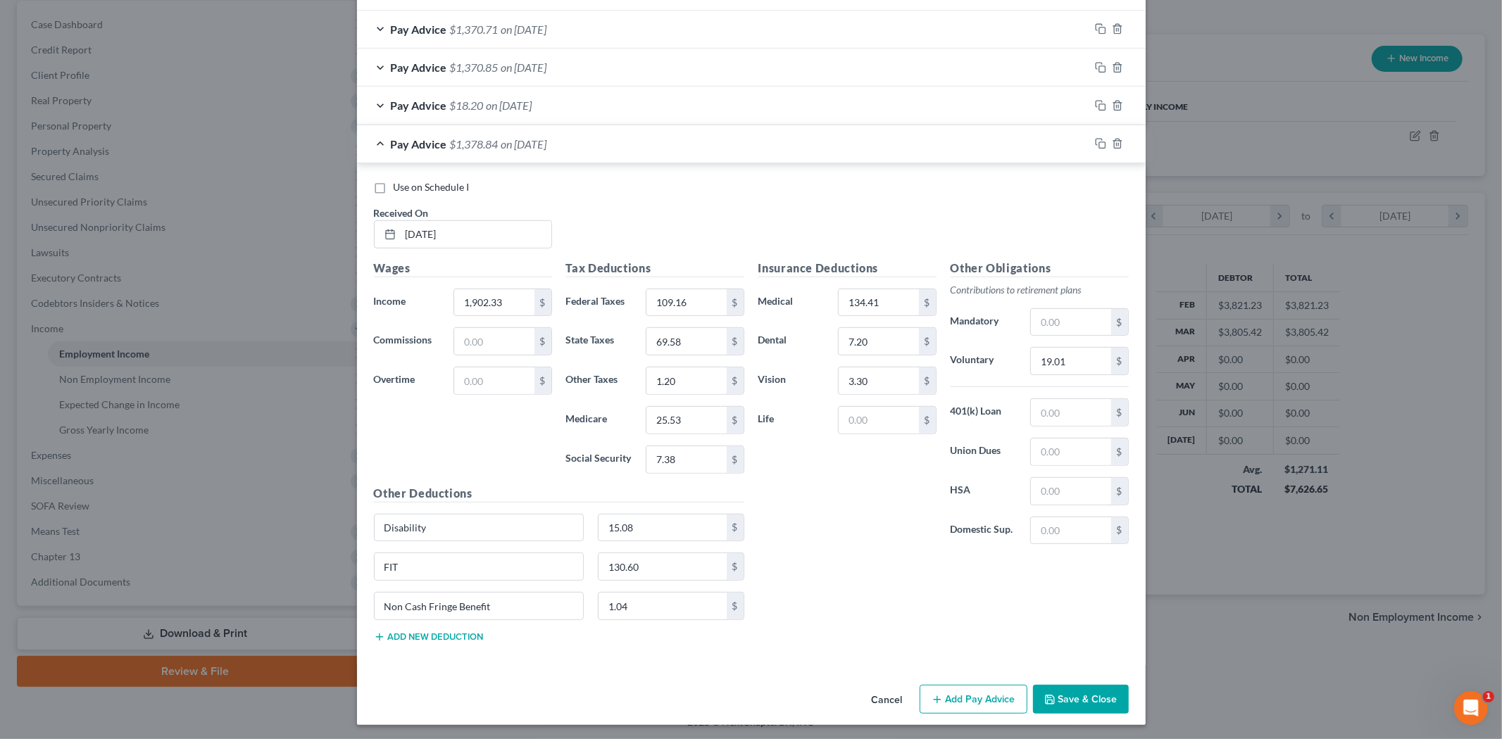
scroll to position [534, 0]
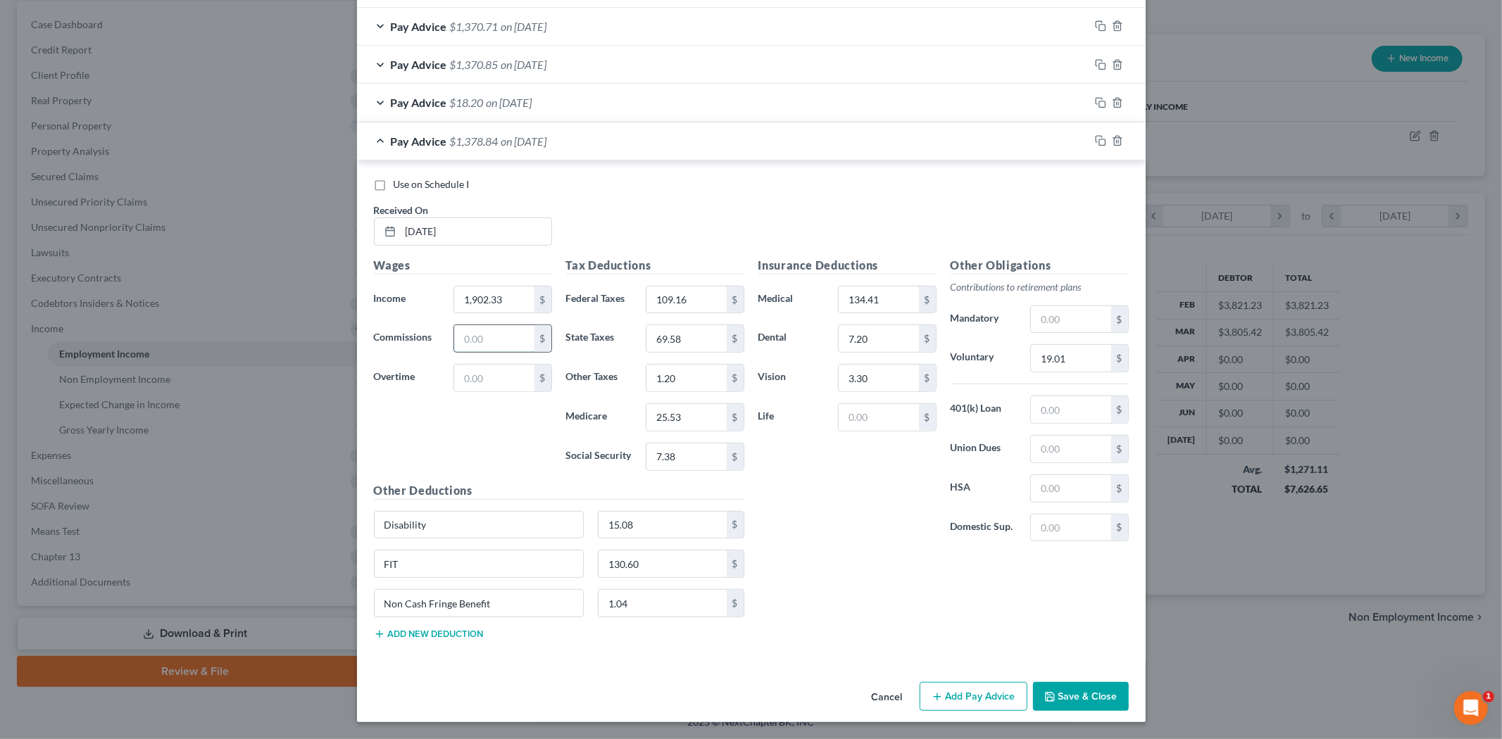
click at [483, 332] on input "text" at bounding box center [494, 338] width 80 height 27
type input "66.16"
click at [832, 587] on div "Insurance Deductions Medical 134.41 $ Dental 7.20 $ Vision 3.30 $ Life $ Other …" at bounding box center [943, 454] width 385 height 394
click at [1097, 146] on div at bounding box center [1117, 141] width 56 height 23
click at [1095, 142] on icon "button" at bounding box center [1100, 140] width 11 height 11
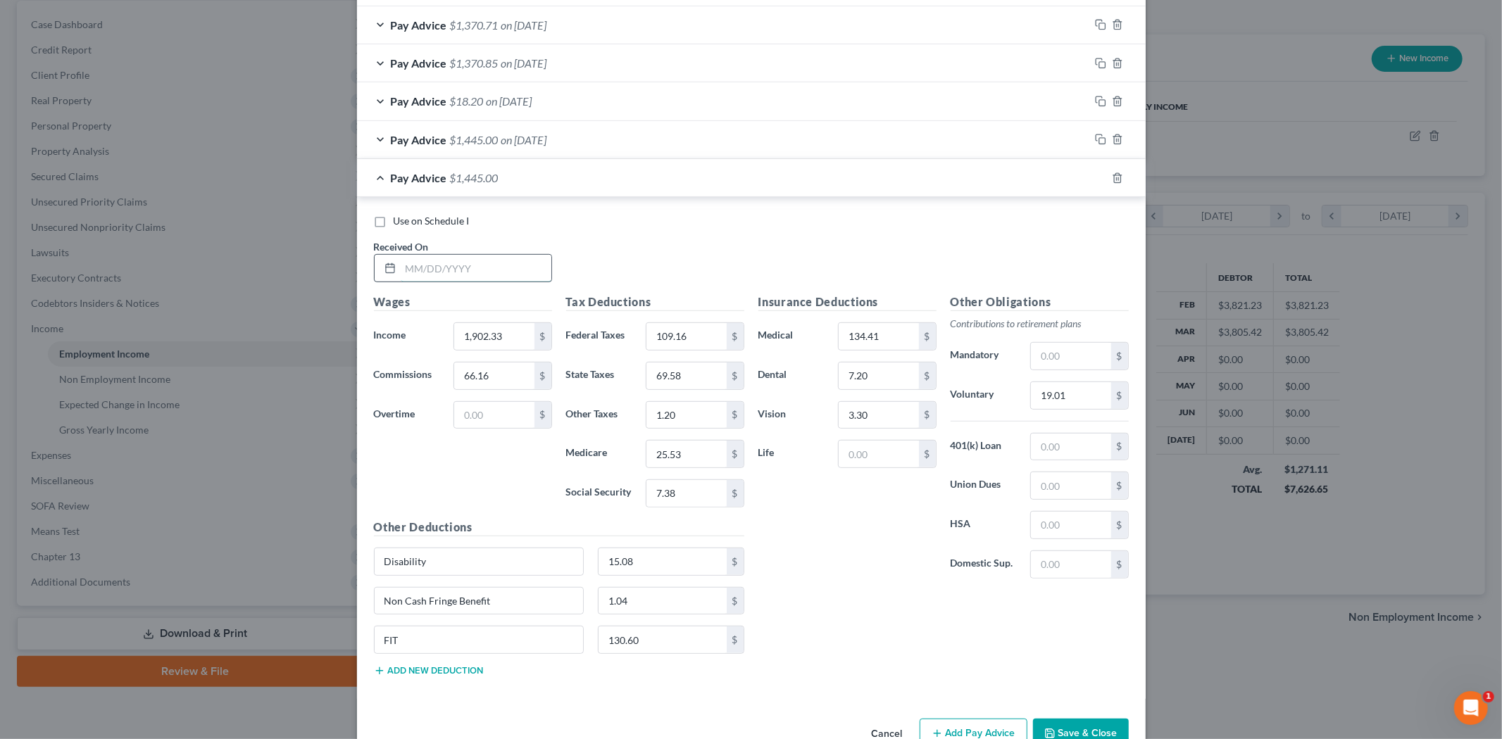
click at [489, 266] on input "text" at bounding box center [476, 268] width 151 height 27
type input "[DATE]"
click at [497, 342] on input "1,902.33" at bounding box center [494, 336] width 80 height 27
type input "1,901.83"
click at [878, 458] on input "text" at bounding box center [879, 454] width 80 height 27
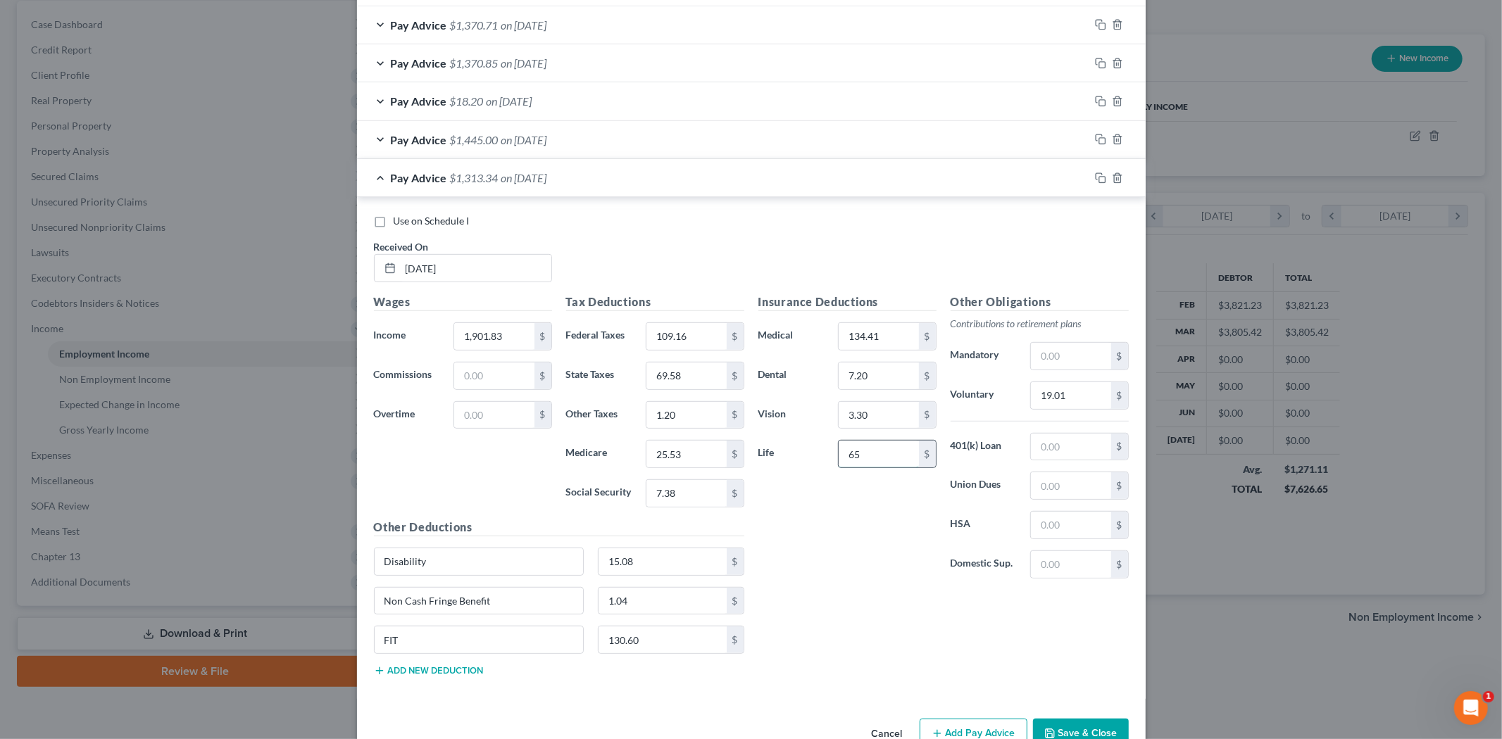
type input "6"
type input "5.26"
click at [879, 325] on input "134.41" at bounding box center [879, 336] width 80 height 27
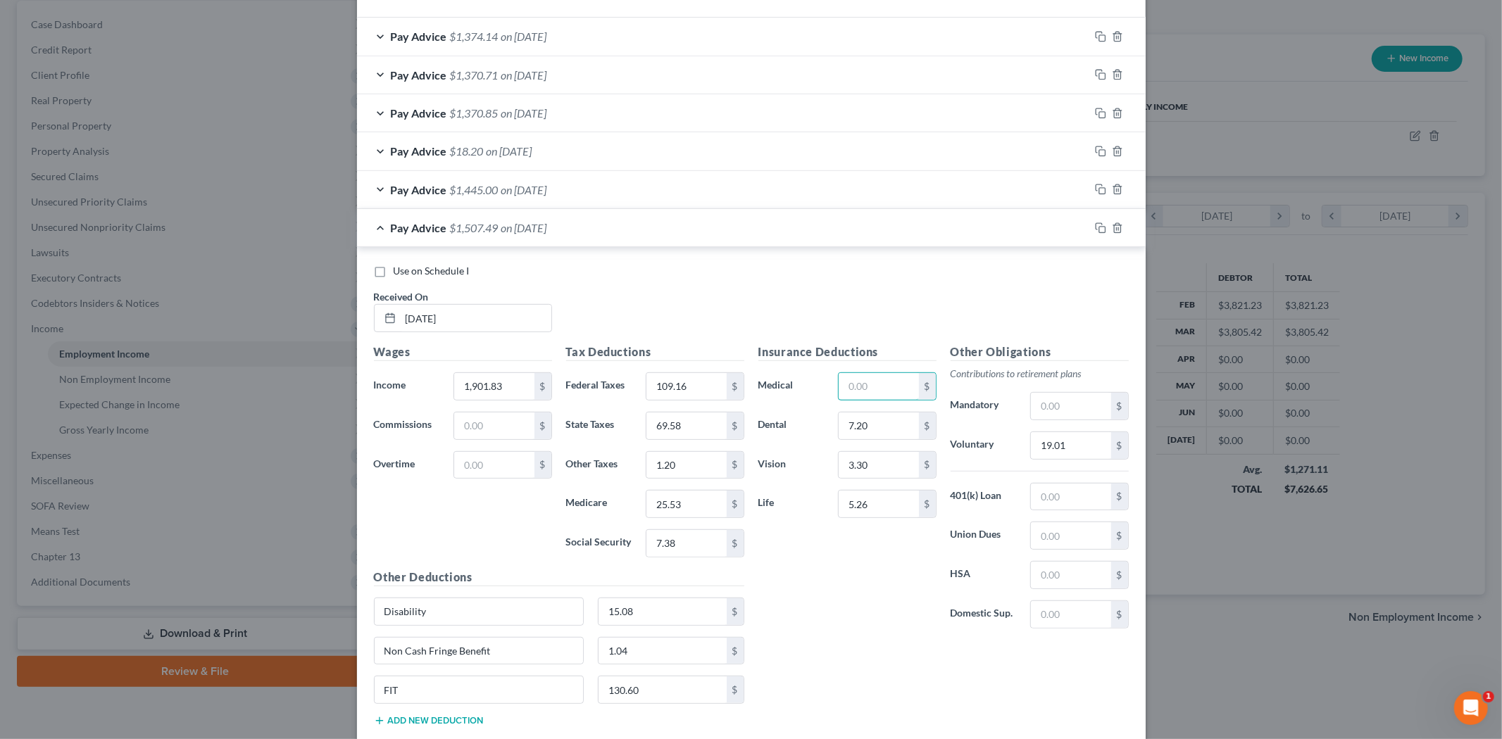
scroll to position [456, 0]
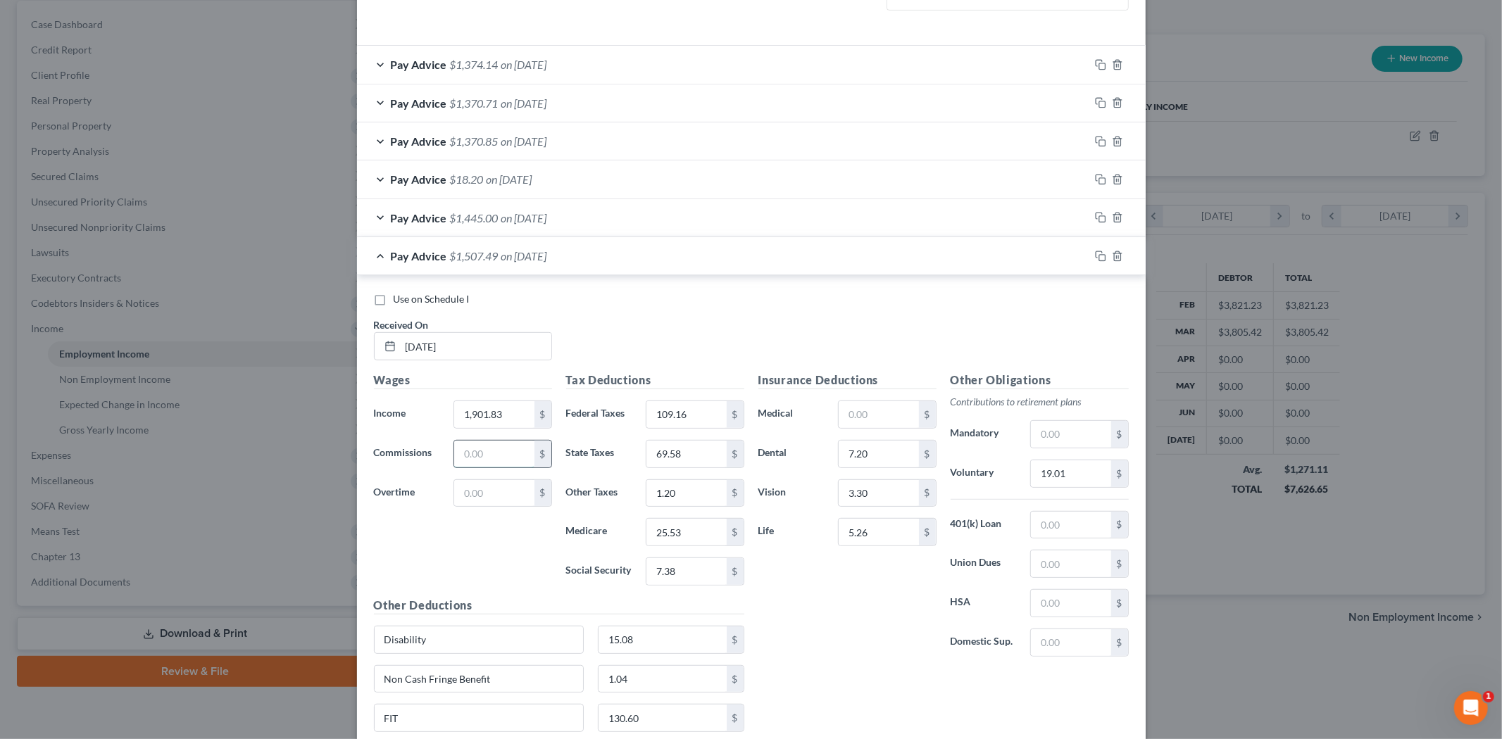
click at [489, 444] on input "text" at bounding box center [494, 454] width 80 height 27
type input "325.05"
click at [854, 416] on input "text" at bounding box center [879, 414] width 80 height 27
type input "19.23"
click at [696, 418] on input "109.16" at bounding box center [687, 414] width 80 height 27
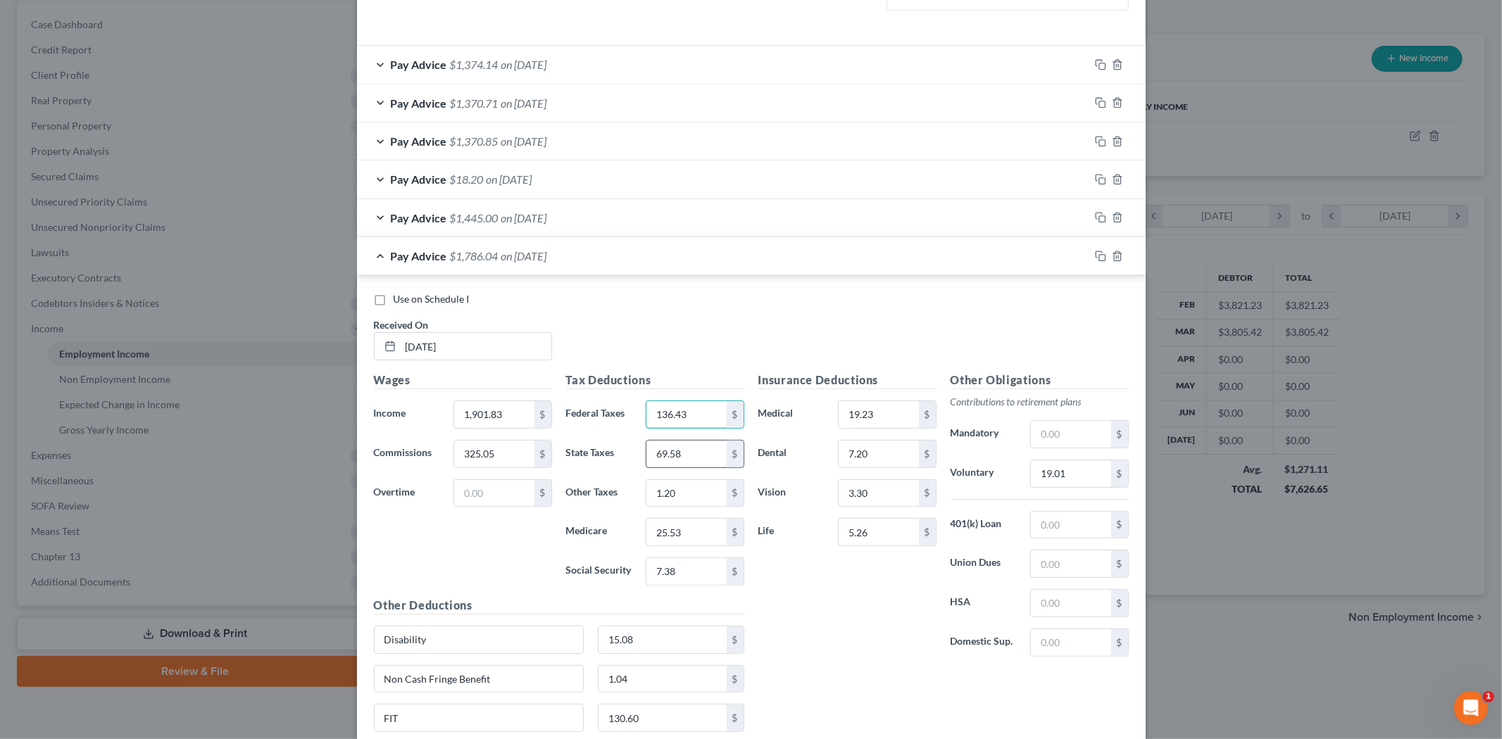
type input "136.43"
click at [699, 449] on input "69.58" at bounding box center [687, 454] width 80 height 27
type input "93.77"
click at [686, 544] on input "25.53" at bounding box center [687, 532] width 80 height 27
type input "31.91"
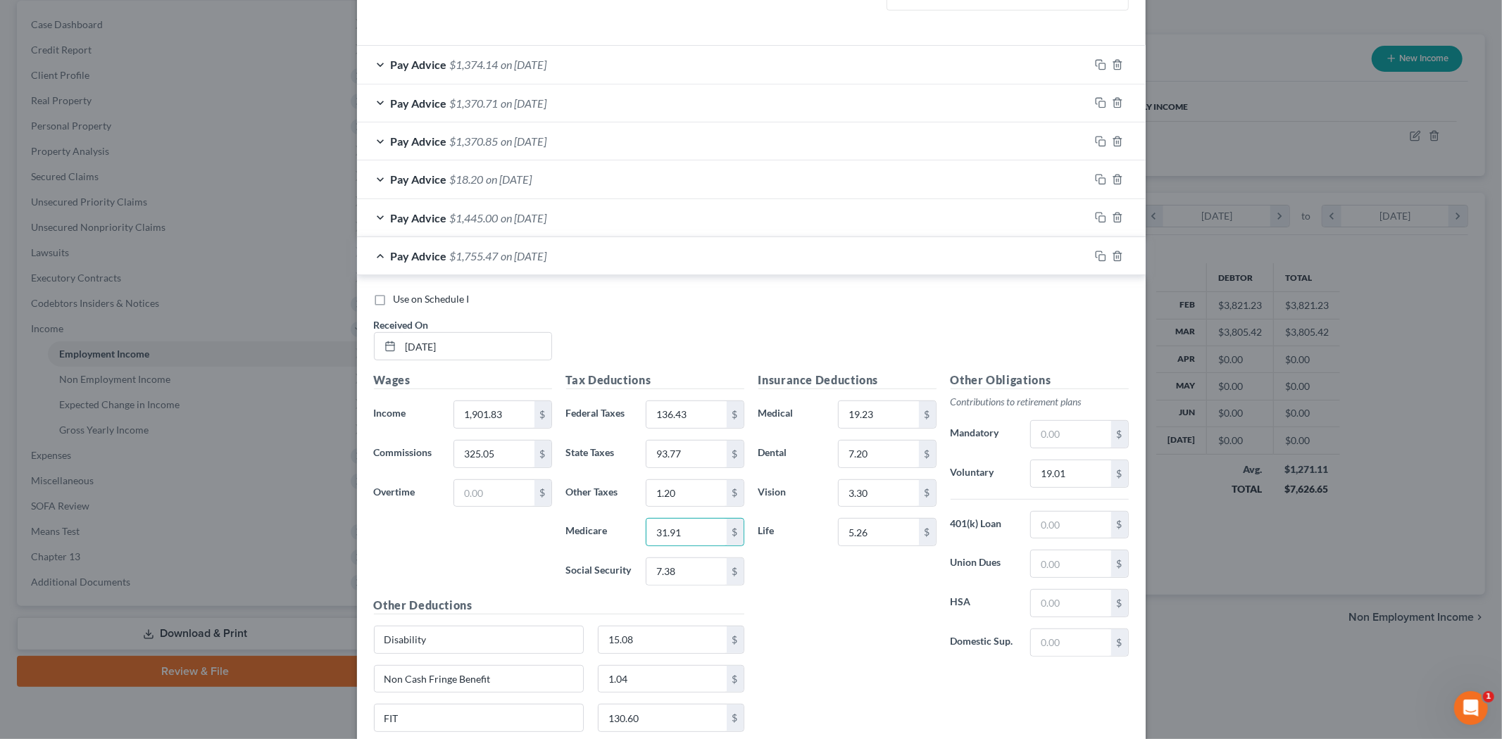
click at [841, 592] on div "Insurance Deductions Medical 19.23 $ Dental 7.20 $ Vision 3.30 $ Life 5.26 $" at bounding box center [847, 520] width 192 height 296
click at [670, 721] on input "130.60" at bounding box center [663, 718] width 128 height 27
type input "183.37"
click at [863, 666] on div "Insurance Deductions Medical 19.23 $ Dental 7.20 $ Vision 3.30 $ Life 5.26 $" at bounding box center [847, 520] width 192 height 296
click at [1099, 251] on icon "button" at bounding box center [1100, 256] width 11 height 11
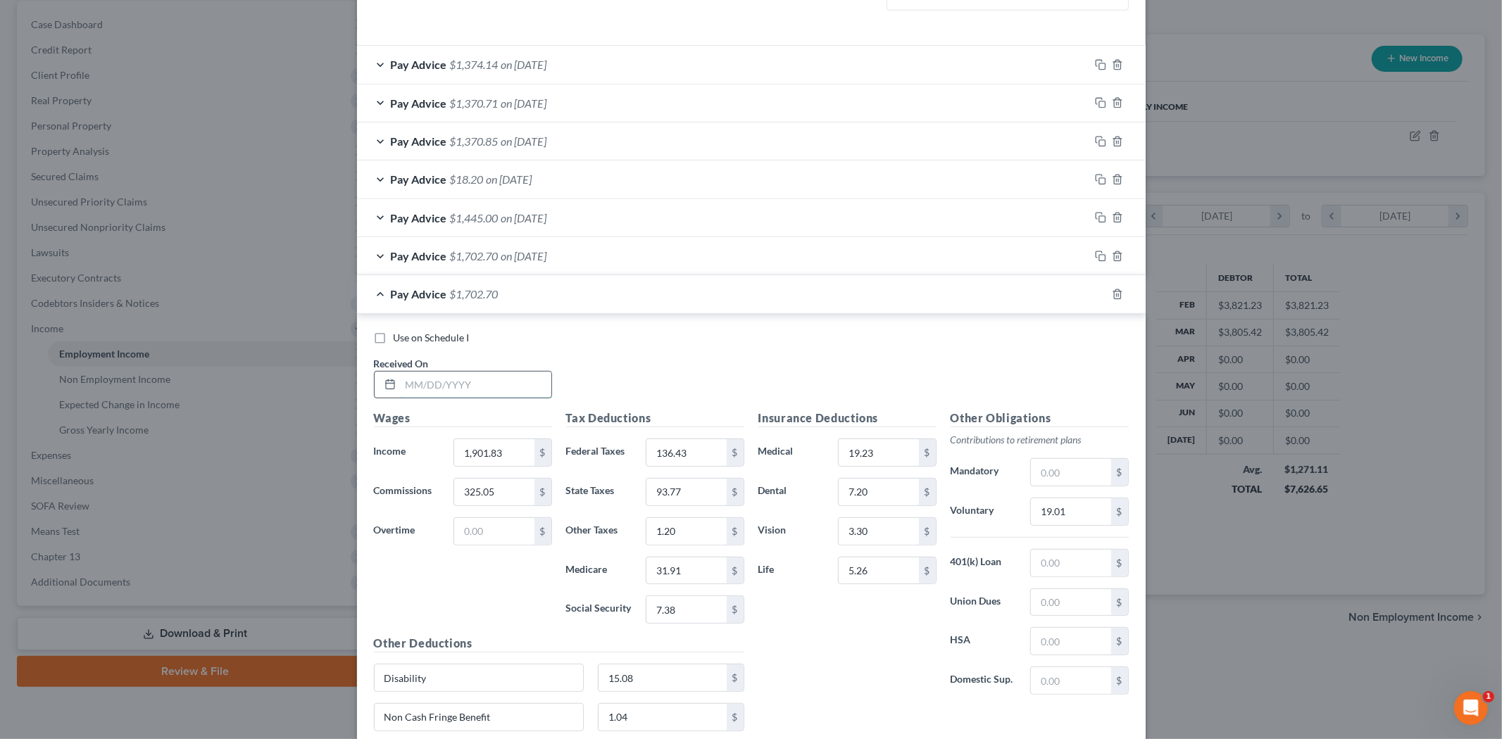
click at [461, 395] on input "text" at bounding box center [476, 385] width 151 height 27
type input "[DATE]"
click at [497, 451] on input "1,901.83" at bounding box center [494, 452] width 80 height 27
type input "200.00"
click at [507, 481] on input "325.05" at bounding box center [494, 492] width 80 height 27
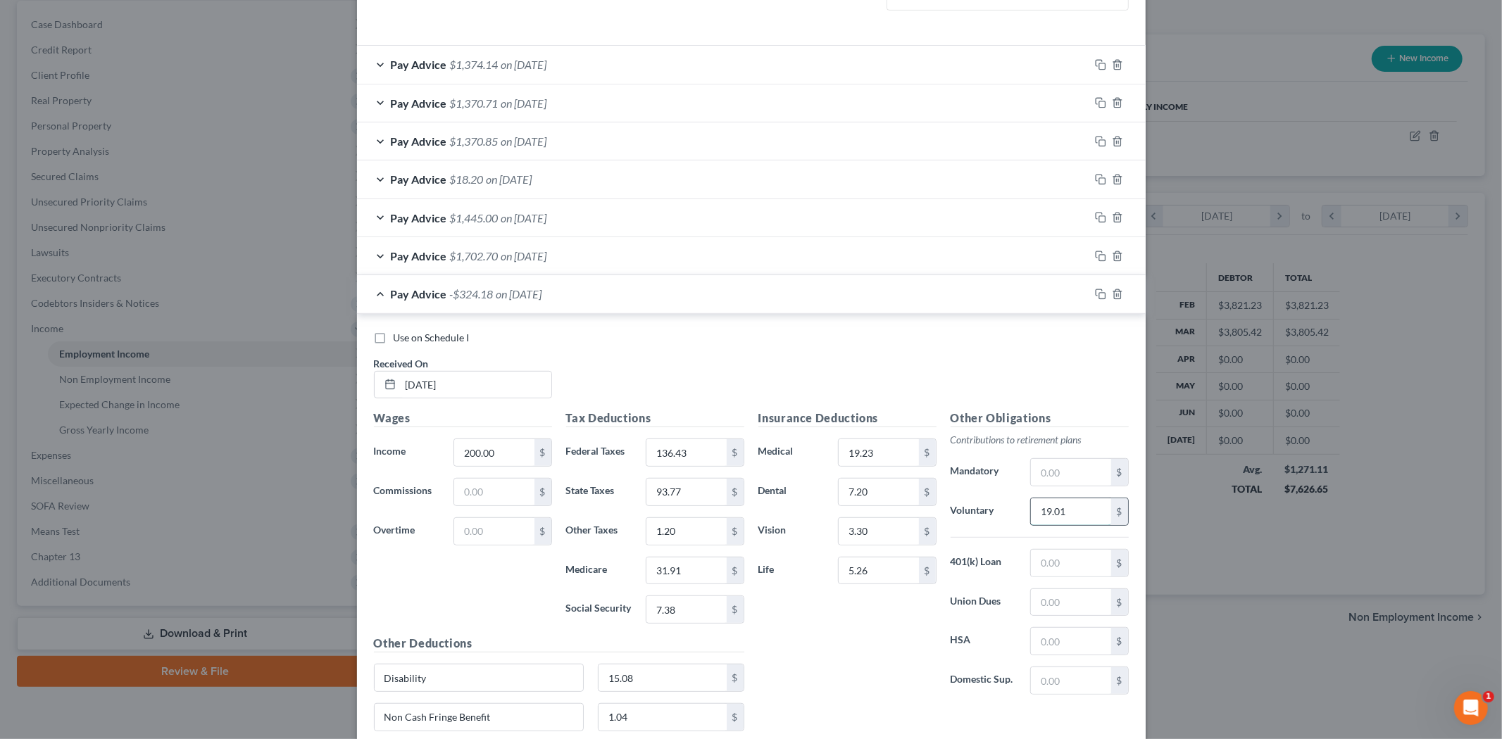
click at [1060, 516] on input "19.01" at bounding box center [1071, 512] width 80 height 27
type input "3"
type input "200"
click at [906, 623] on div "Insurance Deductions Medical 19.23 $ Dental 7.20 $ Vision 3.30 $ Life 5.26 $" at bounding box center [847, 558] width 192 height 296
click at [884, 460] on input "19.23" at bounding box center [879, 452] width 80 height 27
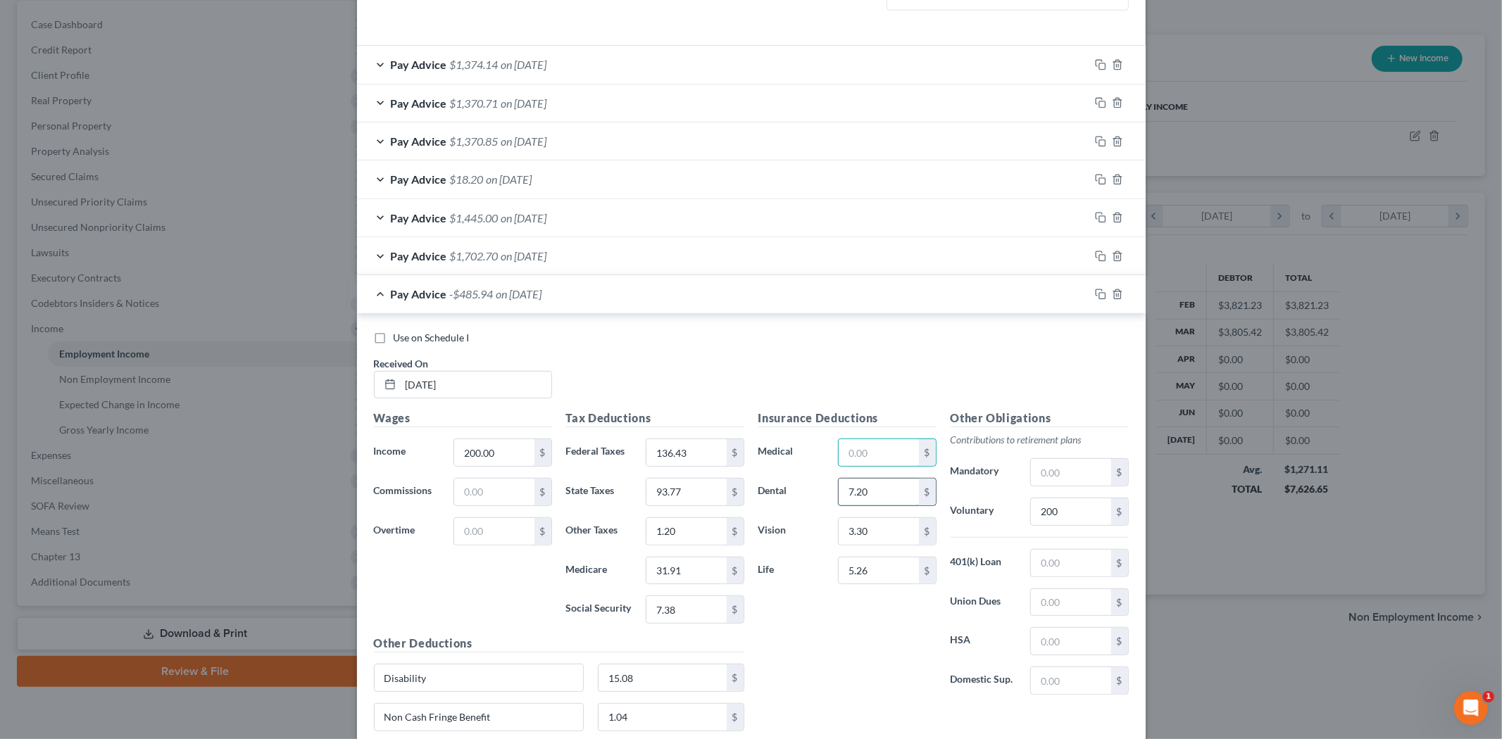
click at [867, 479] on input "7.20" at bounding box center [879, 492] width 80 height 27
click at [849, 532] on input "3.30" at bounding box center [879, 531] width 80 height 27
click at [872, 578] on input "5.26" at bounding box center [879, 571] width 80 height 27
click at [694, 573] on input "31.91" at bounding box center [687, 571] width 80 height 27
type input "2.90"
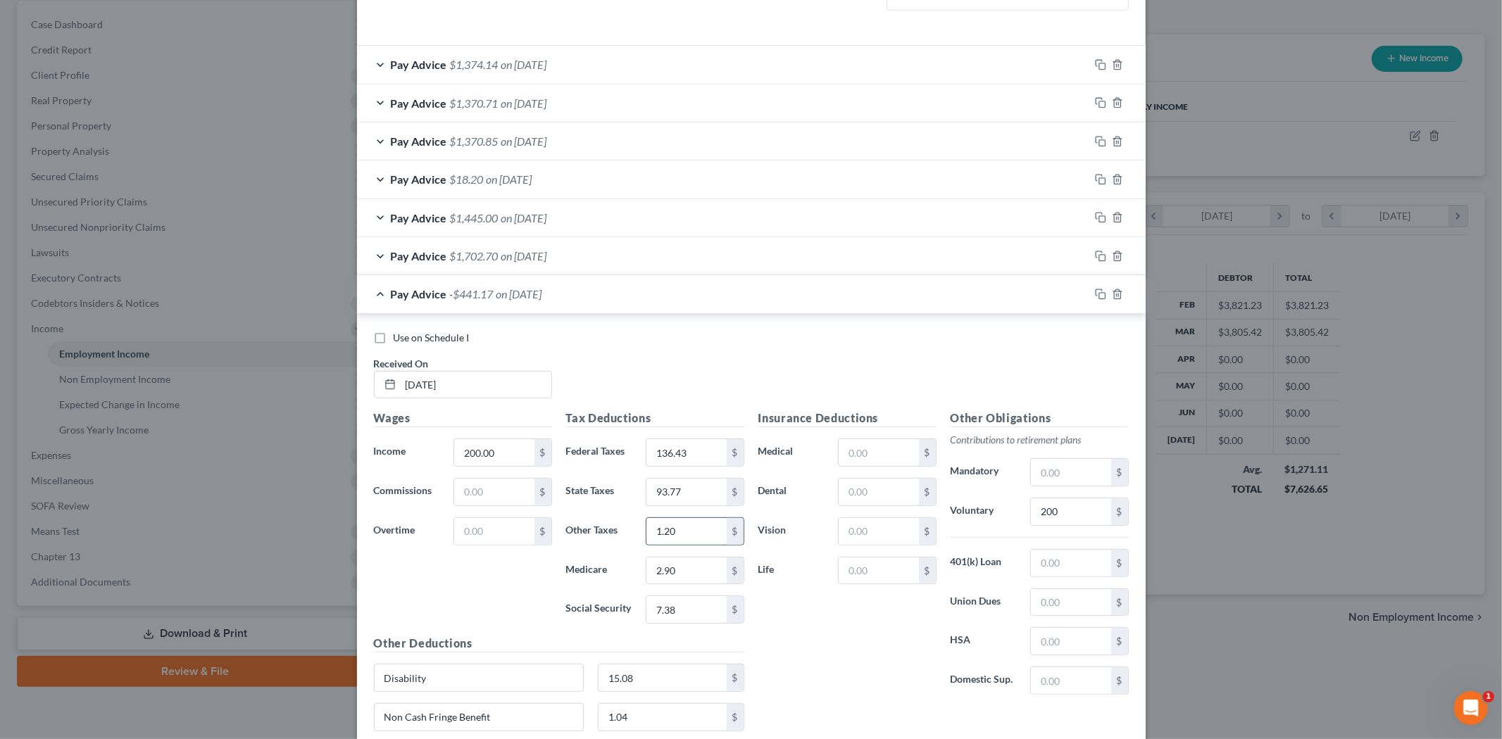
click at [671, 529] on input "1.20" at bounding box center [687, 531] width 80 height 27
type input "1.00"
click at [690, 489] on input "93.77" at bounding box center [687, 492] width 80 height 27
type input "0.78"
click at [711, 604] on input "7.38" at bounding box center [687, 610] width 80 height 27
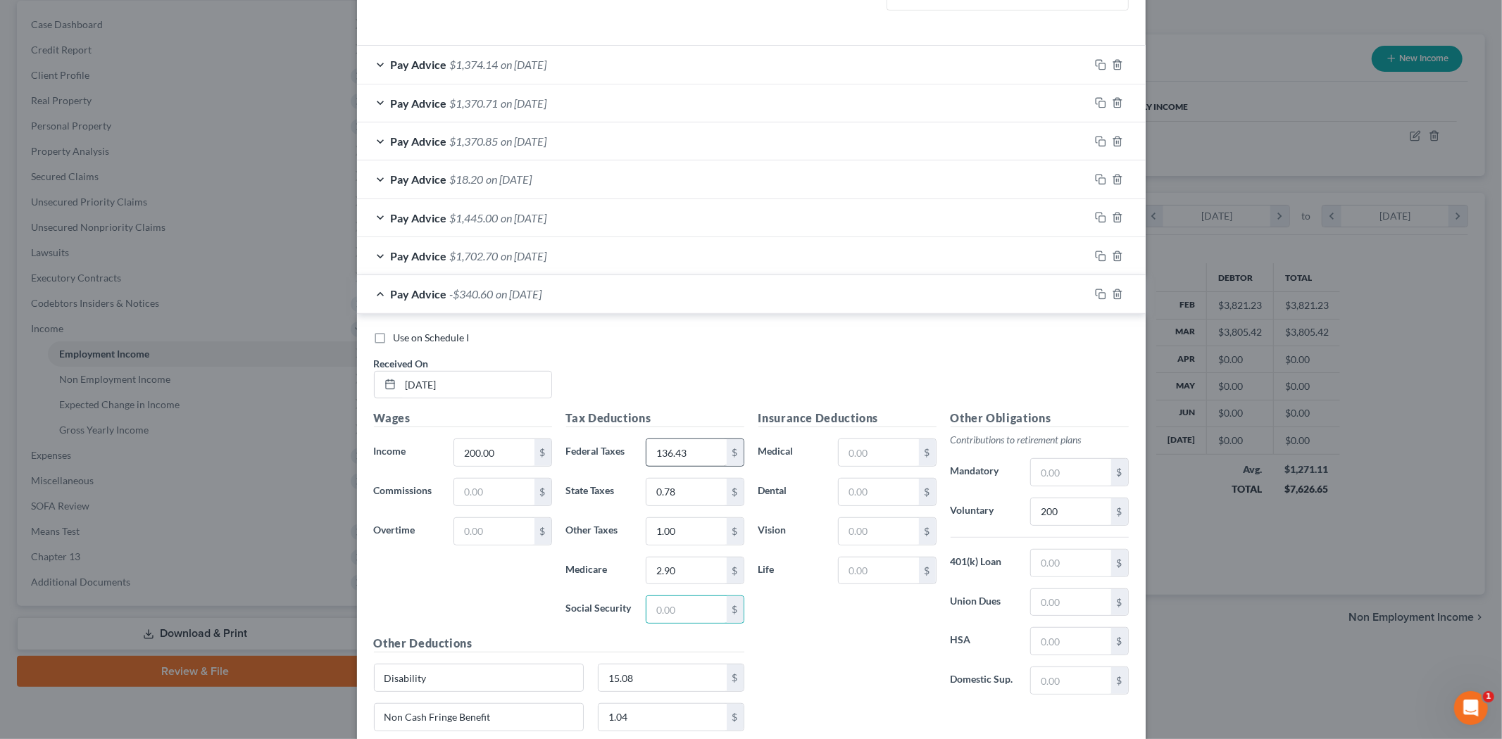
click at [698, 467] on div "Tax Deductions Federal Taxes 136.43 $ State Taxes 0.78 $ Other Taxes 1.00 $ Med…" at bounding box center [655, 522] width 192 height 225
click at [701, 454] on input "136.43" at bounding box center [687, 452] width 80 height 27
click at [670, 352] on div "Use on Schedule I Received On * [DATE]" at bounding box center [751, 371] width 769 height 80
click at [1054, 514] on input "200" at bounding box center [1071, 512] width 80 height 27
drag, startPoint x: 1060, startPoint y: 518, endPoint x: 1023, endPoint y: 511, distance: 38.1
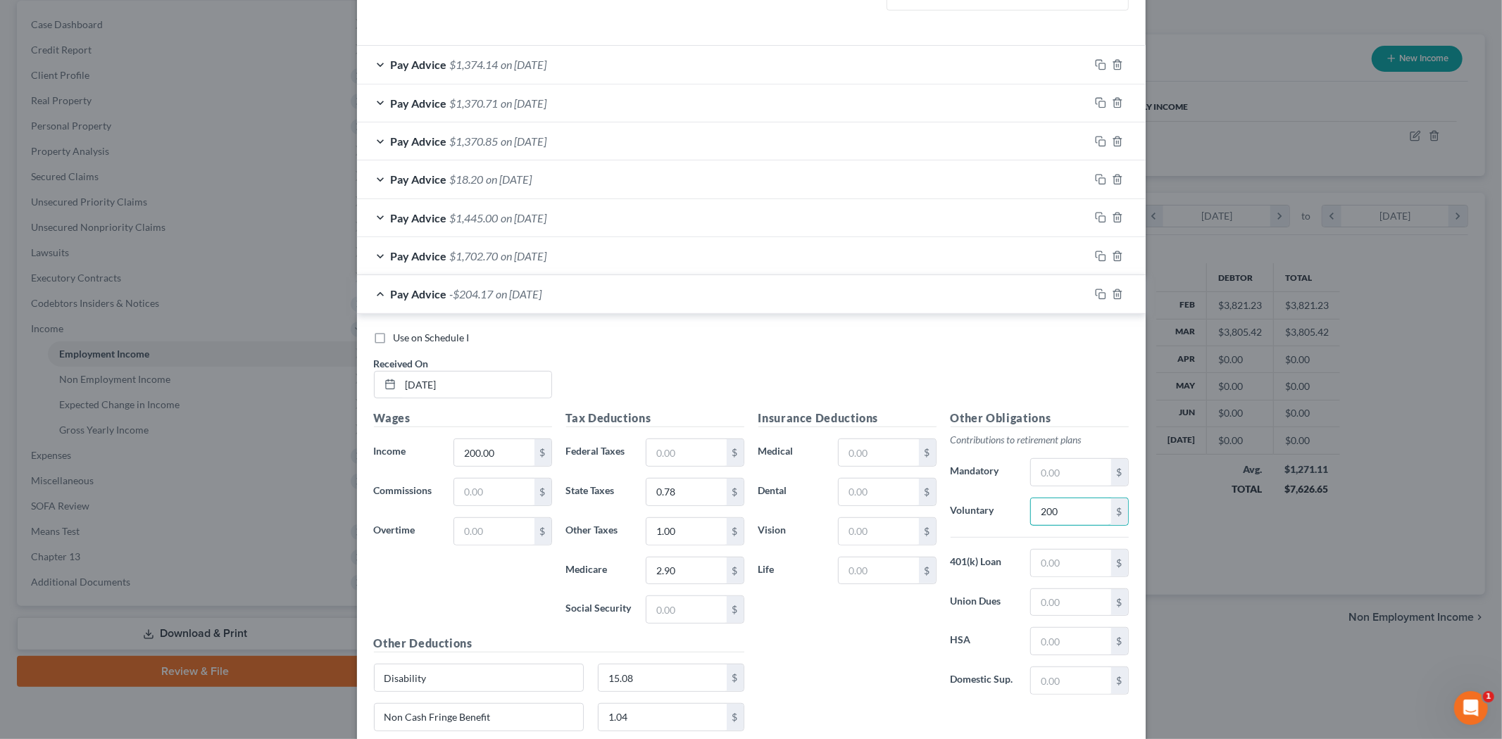
click at [1023, 511] on div "200 $" at bounding box center [1079, 512] width 112 height 28
type input "2"
click at [854, 691] on div "Insurance Deductions Medical $ Dental $ Vision $ Life $" at bounding box center [847, 558] width 192 height 296
click at [1071, 511] on input "2" at bounding box center [1071, 512] width 80 height 27
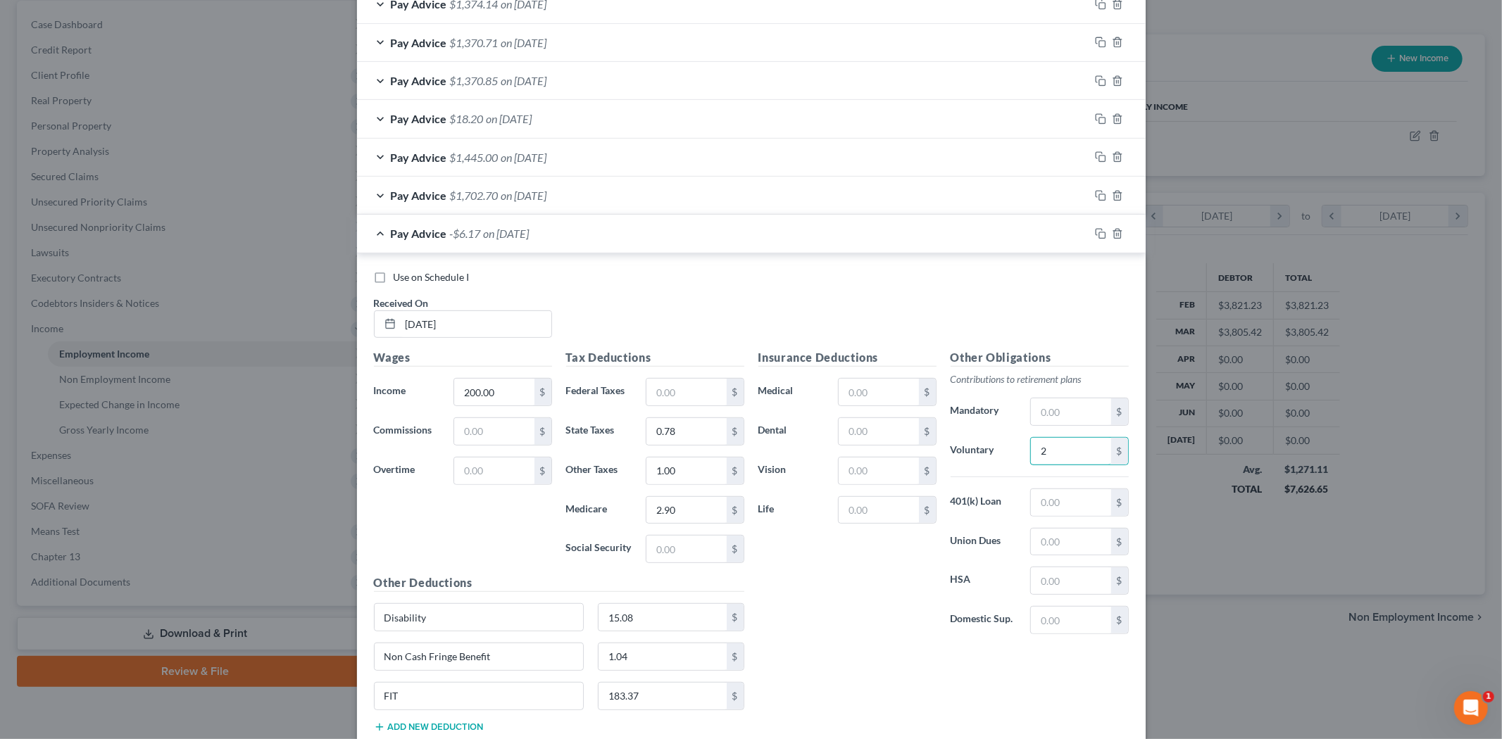
scroll to position [611, 0]
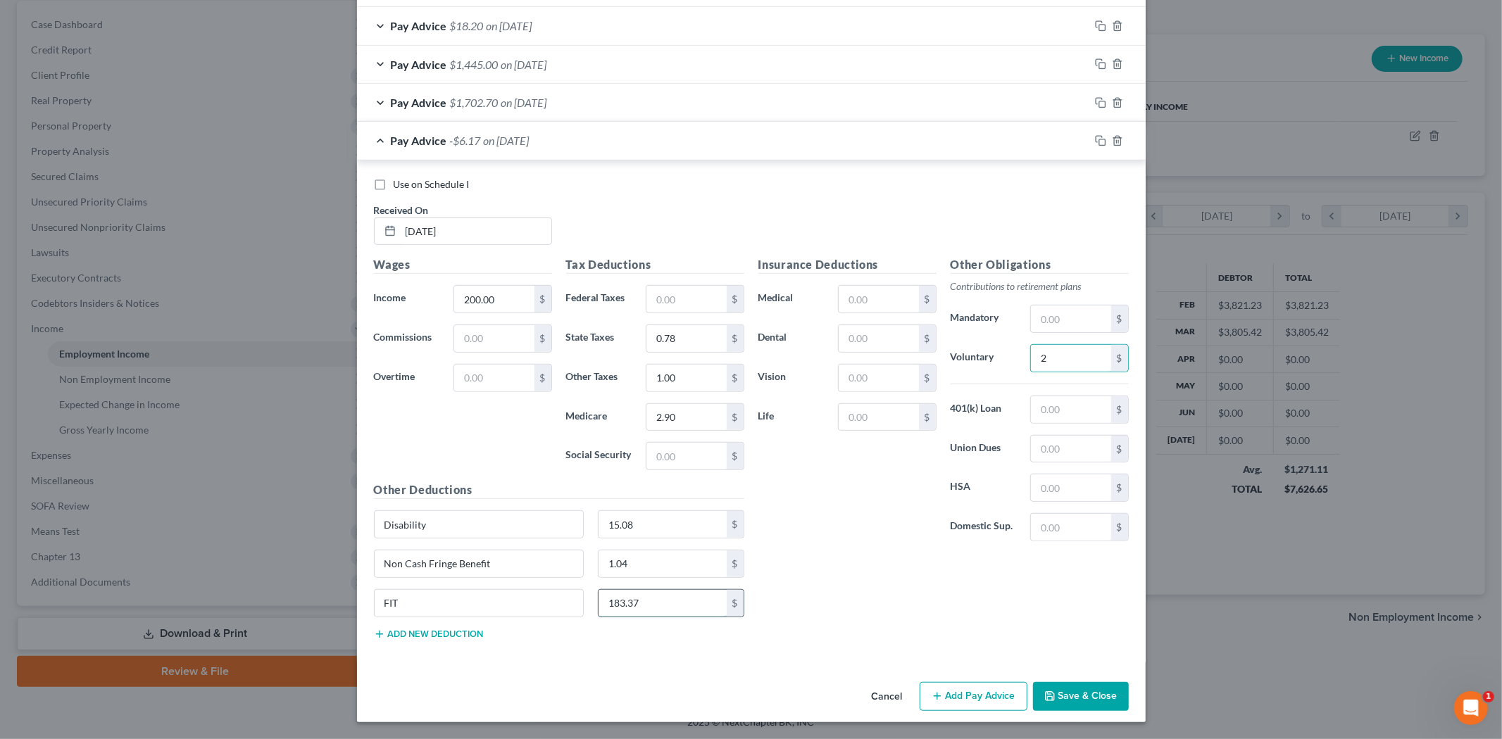
click at [671, 607] on input "183.37" at bounding box center [663, 603] width 128 height 27
drag, startPoint x: 677, startPoint y: 582, endPoint x: 675, endPoint y: 574, distance: 8.0
click at [676, 576] on div "Non Cash Fringe Benefit 1.04 $" at bounding box center [559, 569] width 385 height 39
click at [675, 573] on input "1.04" at bounding box center [663, 564] width 128 height 27
click at [673, 525] on input "15.08" at bounding box center [663, 524] width 128 height 27
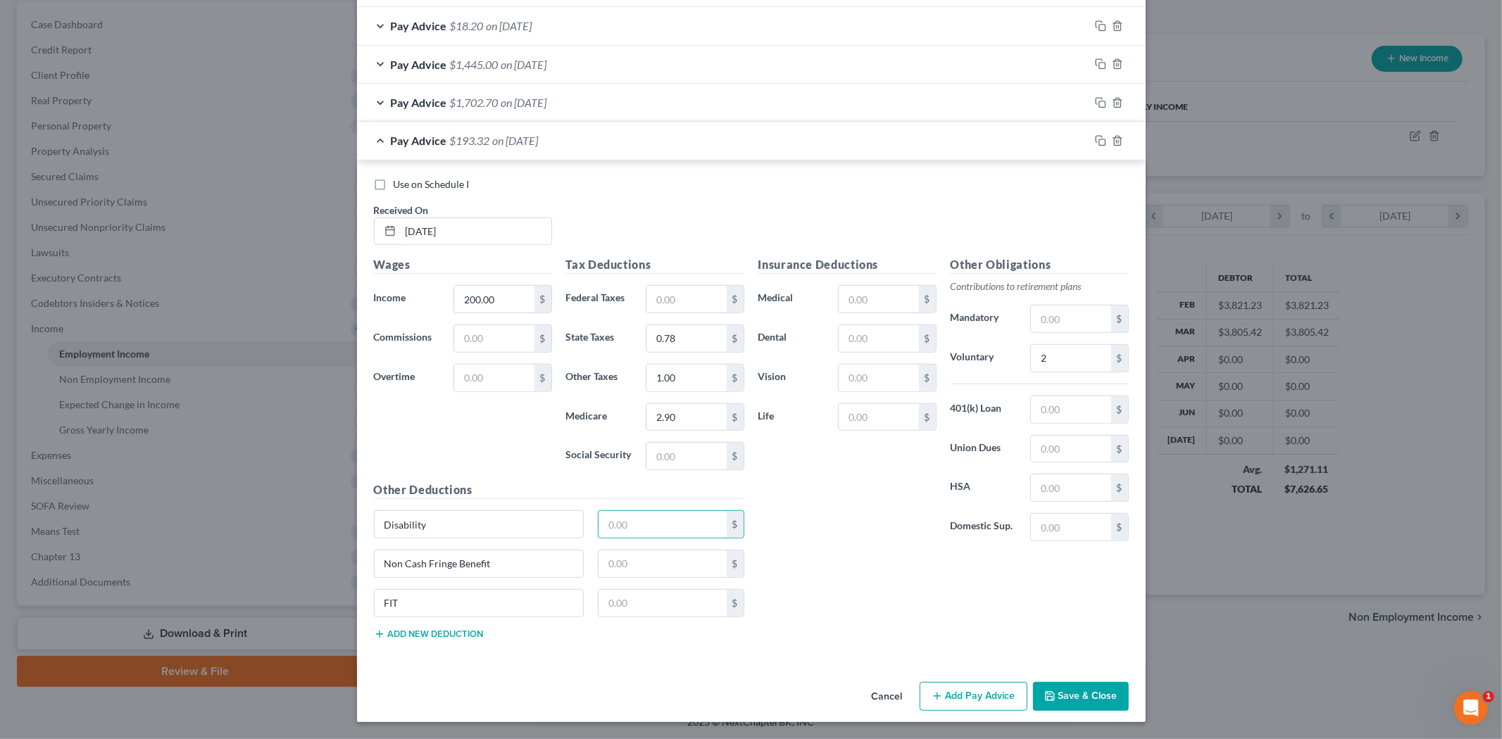
click at [932, 635] on div "Insurance Deductions Medical $ Dental $ Vision $ Life $ Other Obligations Contr…" at bounding box center [943, 453] width 385 height 394
click at [1054, 352] on input "2" at bounding box center [1071, 358] width 80 height 27
type input "2.00"
click at [899, 551] on div "Insurance Deductions Medical $ Dental $ Vision $ Life $" at bounding box center [847, 404] width 192 height 296
click at [458, 632] on button "Add new deduction" at bounding box center [429, 634] width 110 height 11
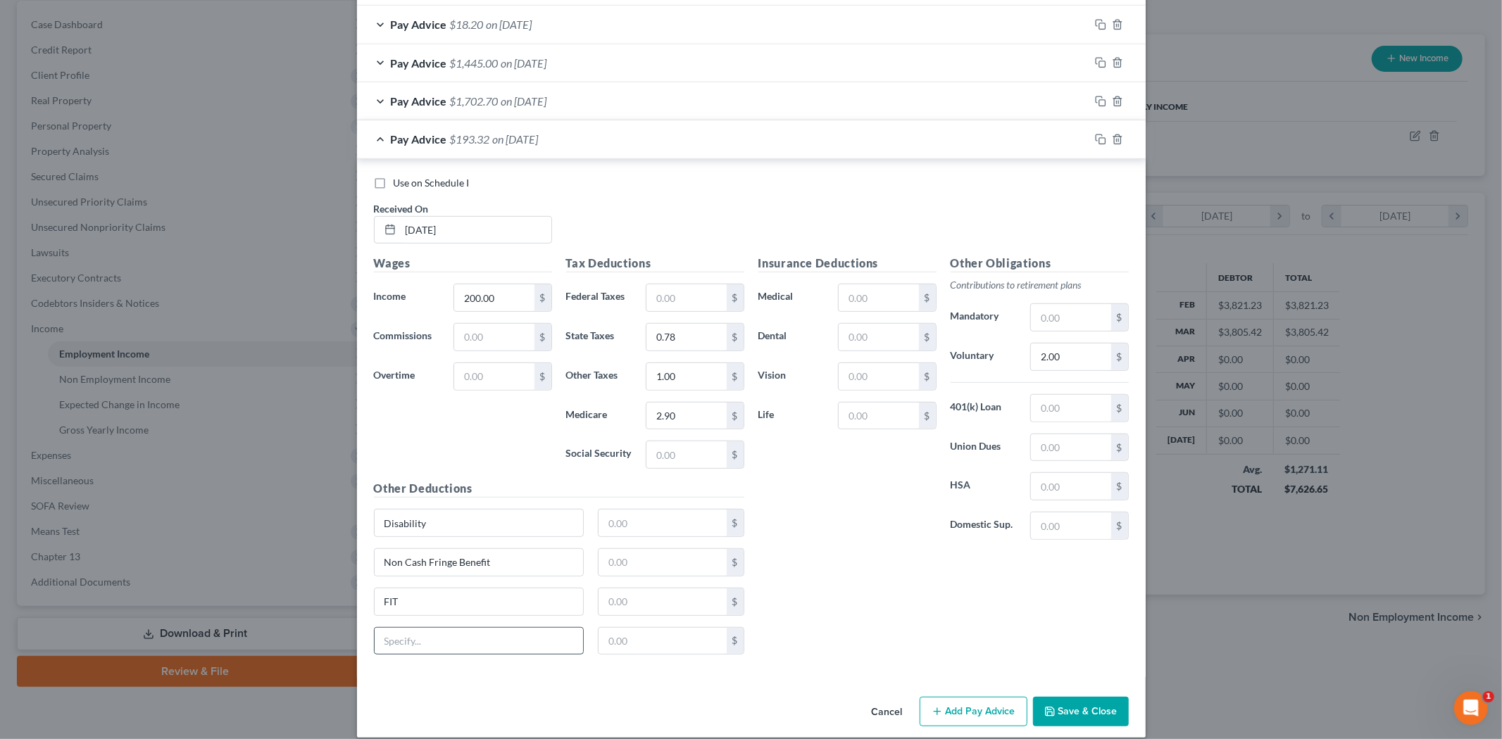
click at [437, 639] on input "text" at bounding box center [479, 641] width 209 height 27
click at [401, 637] on input "[PERSON_NAME]" at bounding box center [479, 641] width 209 height 27
type input "FICA"
type input "12.40"
click at [879, 550] on div "Insurance Deductions Medical $ Dental $ Vision $ Life $" at bounding box center [847, 403] width 192 height 296
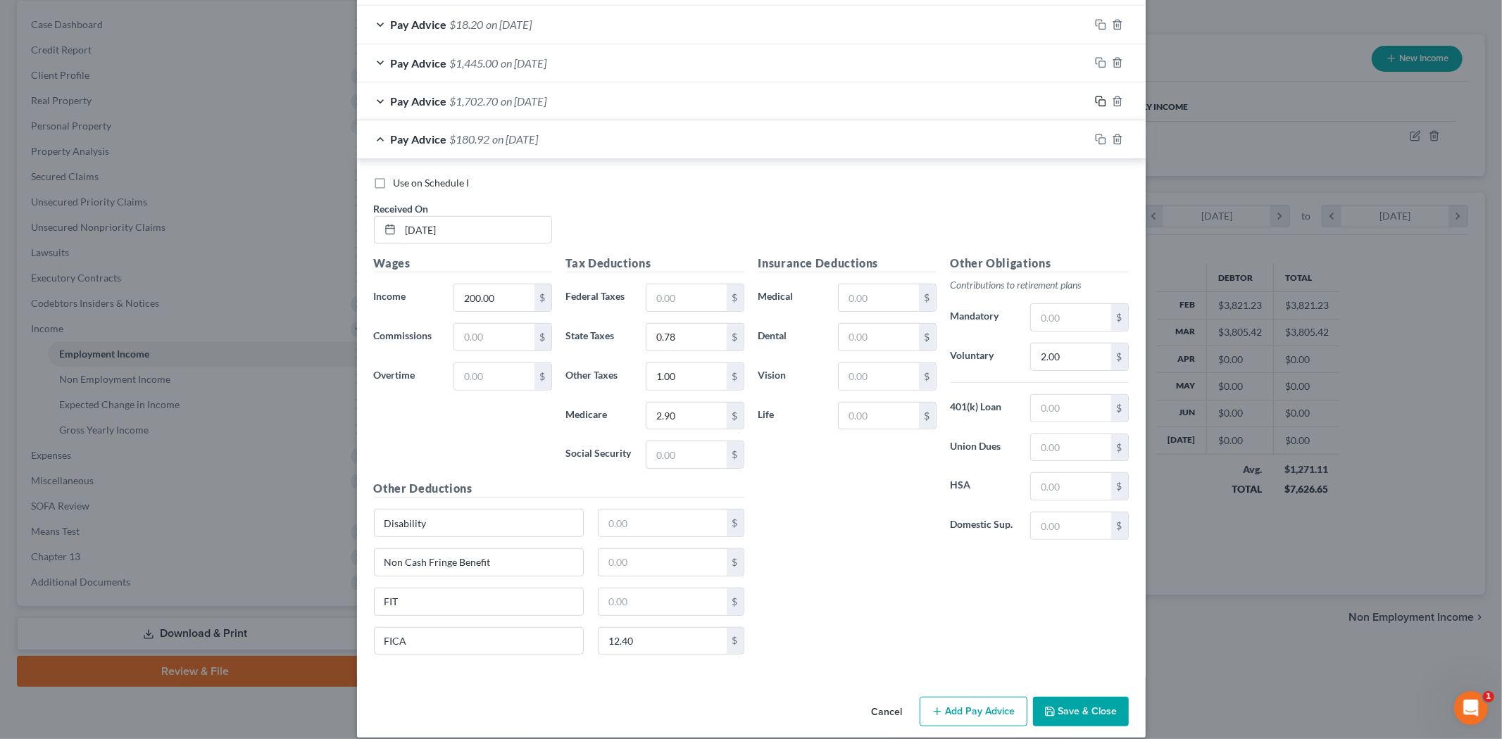
click at [1095, 99] on icon "button" at bounding box center [1100, 101] width 11 height 11
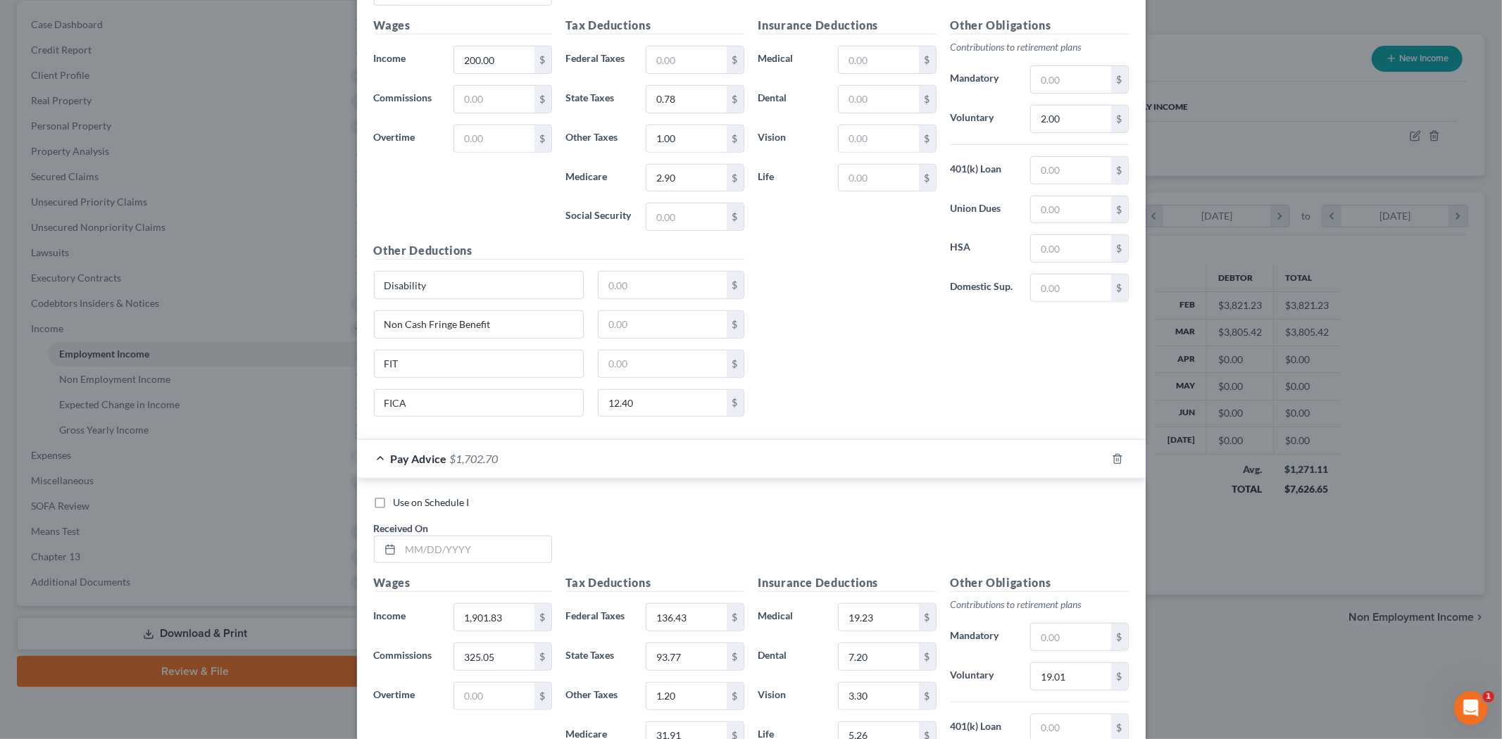
scroll to position [924, 0]
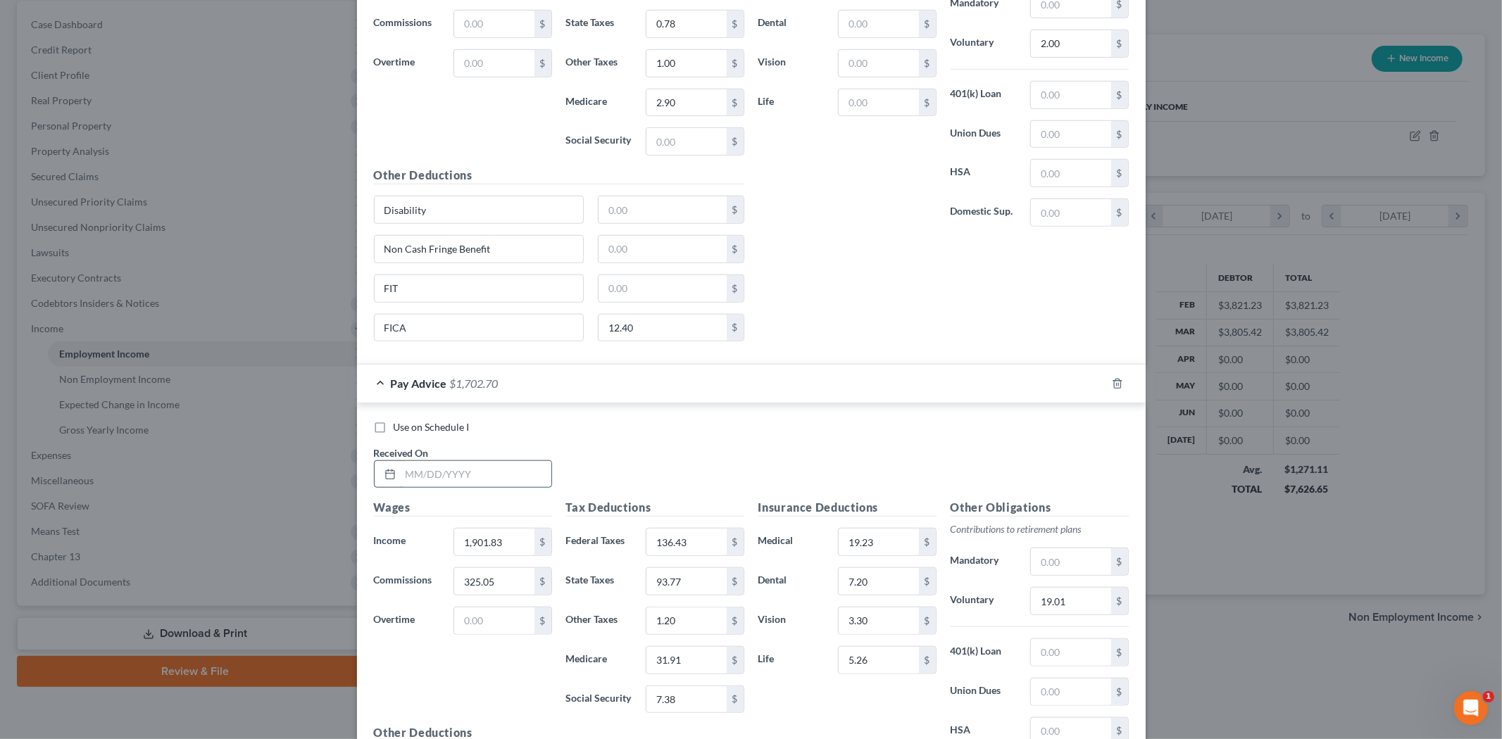
click at [505, 466] on input "text" at bounding box center [476, 474] width 151 height 27
type input "[DATE]"
click at [506, 547] on input "1,901.83" at bounding box center [494, 542] width 80 height 27
type input "1,902.83"
click at [494, 579] on input "325.05" at bounding box center [494, 581] width 80 height 27
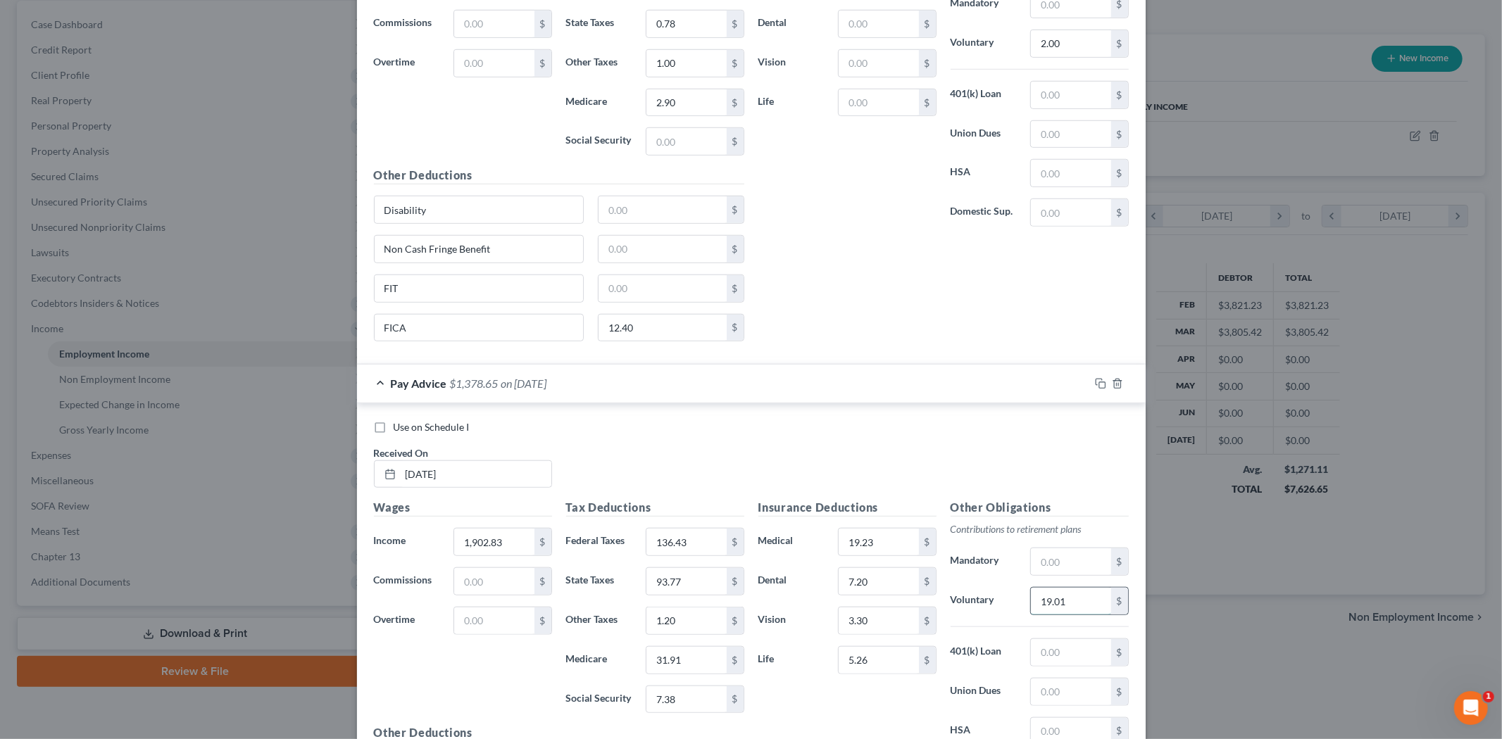
click at [1066, 603] on input "19.01" at bounding box center [1071, 601] width 80 height 27
type input "19.02"
click at [870, 551] on input "19.23" at bounding box center [879, 542] width 80 height 27
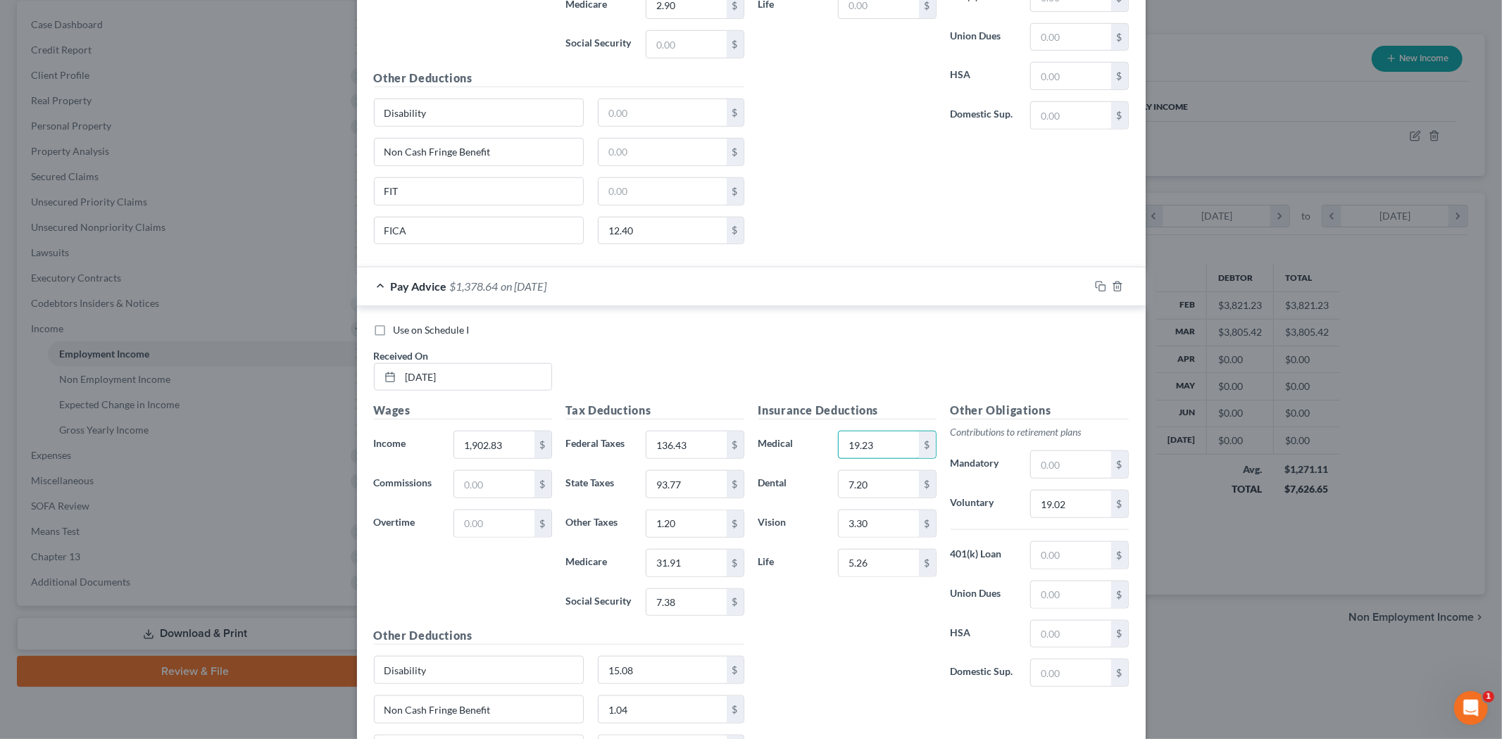
scroll to position [1080, 0]
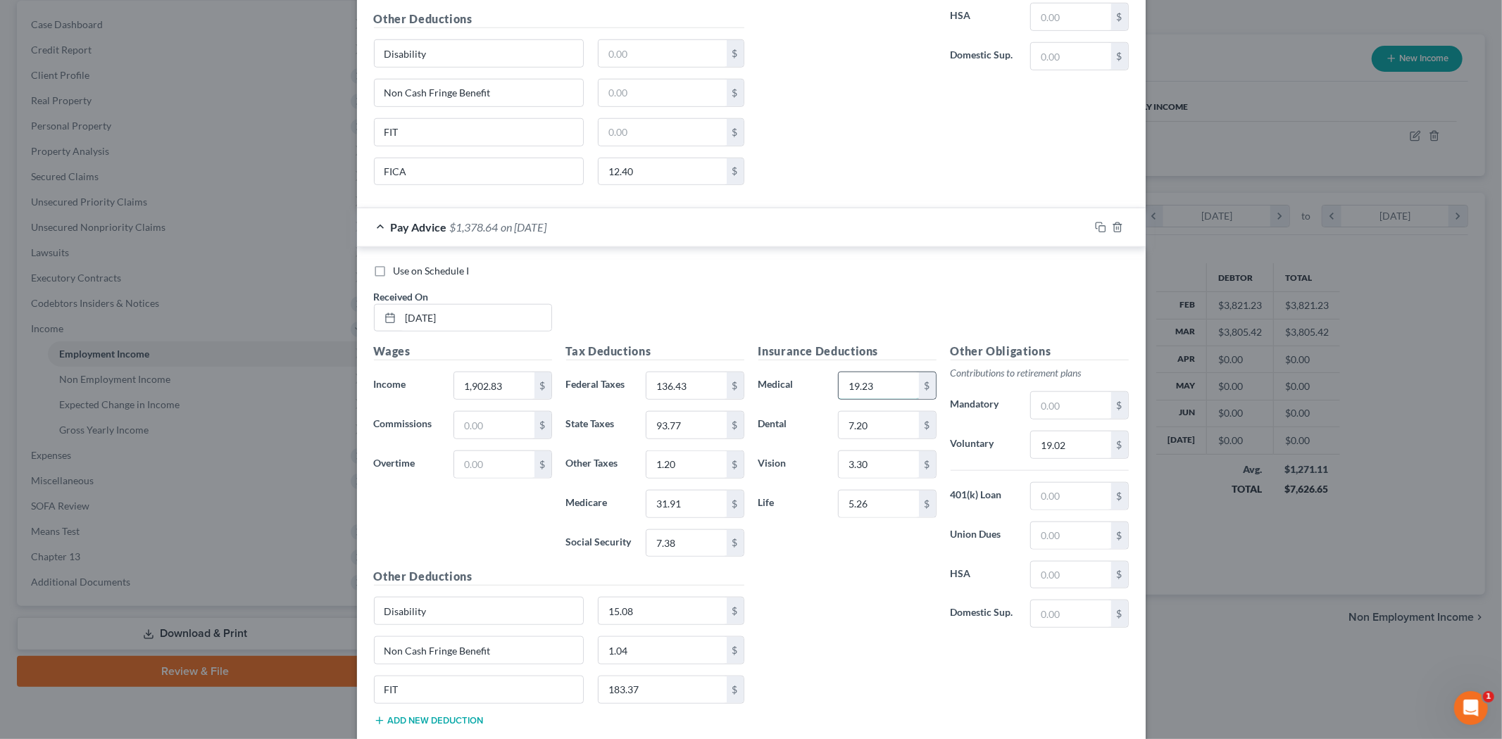
click at [858, 392] on input "19.23" at bounding box center [879, 386] width 80 height 27
drag, startPoint x: 888, startPoint y: 392, endPoint x: 833, endPoint y: 385, distance: 55.3
click at [839, 385] on input "19.23" at bounding box center [879, 386] width 80 height 27
click at [847, 385] on input "71" at bounding box center [879, 386] width 80 height 27
click at [859, 384] on input "71" at bounding box center [879, 386] width 80 height 27
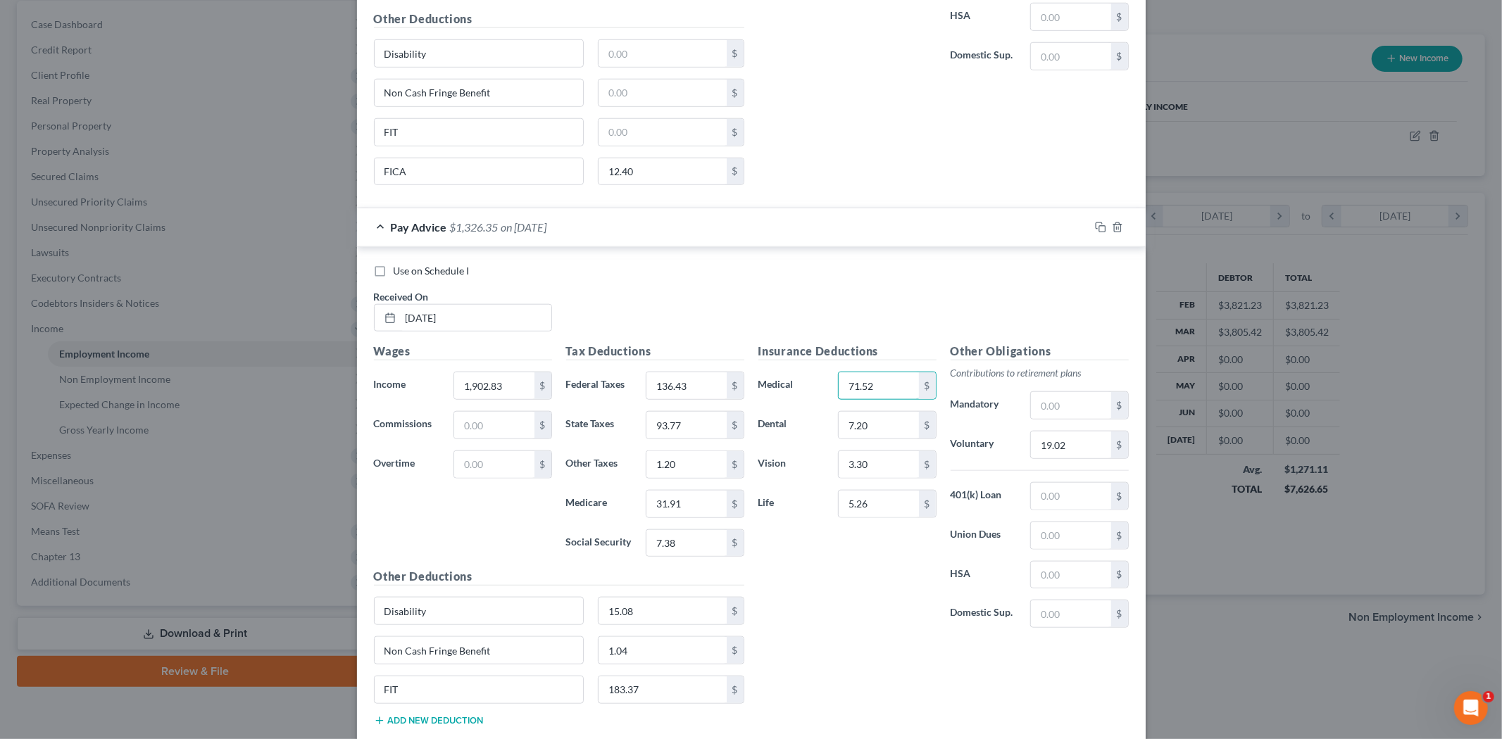
type input "71.52"
click at [832, 571] on div "Insurance Deductions Medical 71.52 $ Dental 7.20 $ Vision 3.30 $ Life 5.26 $" at bounding box center [847, 491] width 192 height 296
click at [699, 385] on input "136.43" at bounding box center [687, 386] width 80 height 27
type input "113.09"
click at [701, 421] on input "93.77" at bounding box center [687, 425] width 80 height 27
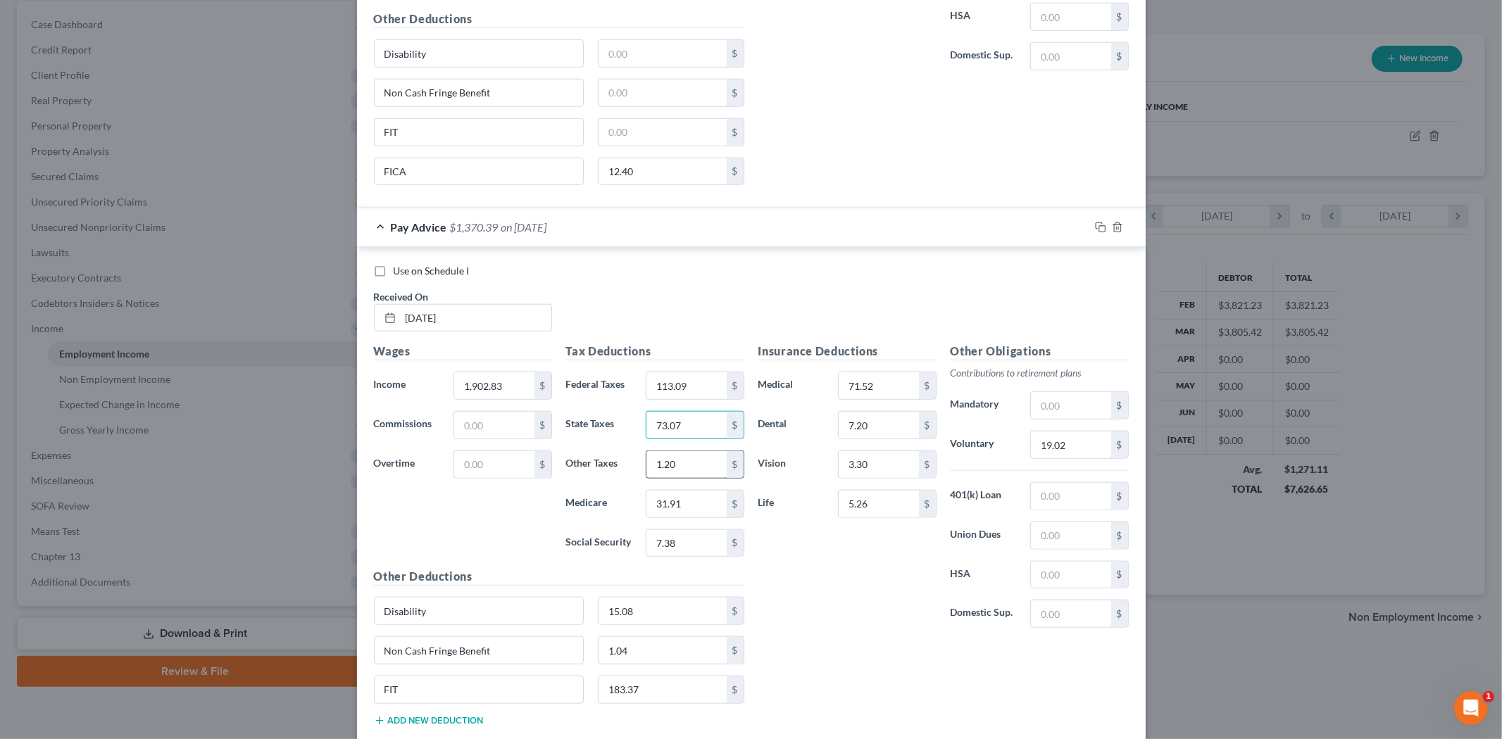
type input "73.07"
click at [673, 476] on input "1.20" at bounding box center [687, 464] width 80 height 27
type input "0.20"
click at [684, 501] on input "31.91" at bounding box center [687, 504] width 80 height 27
type input "26.45"
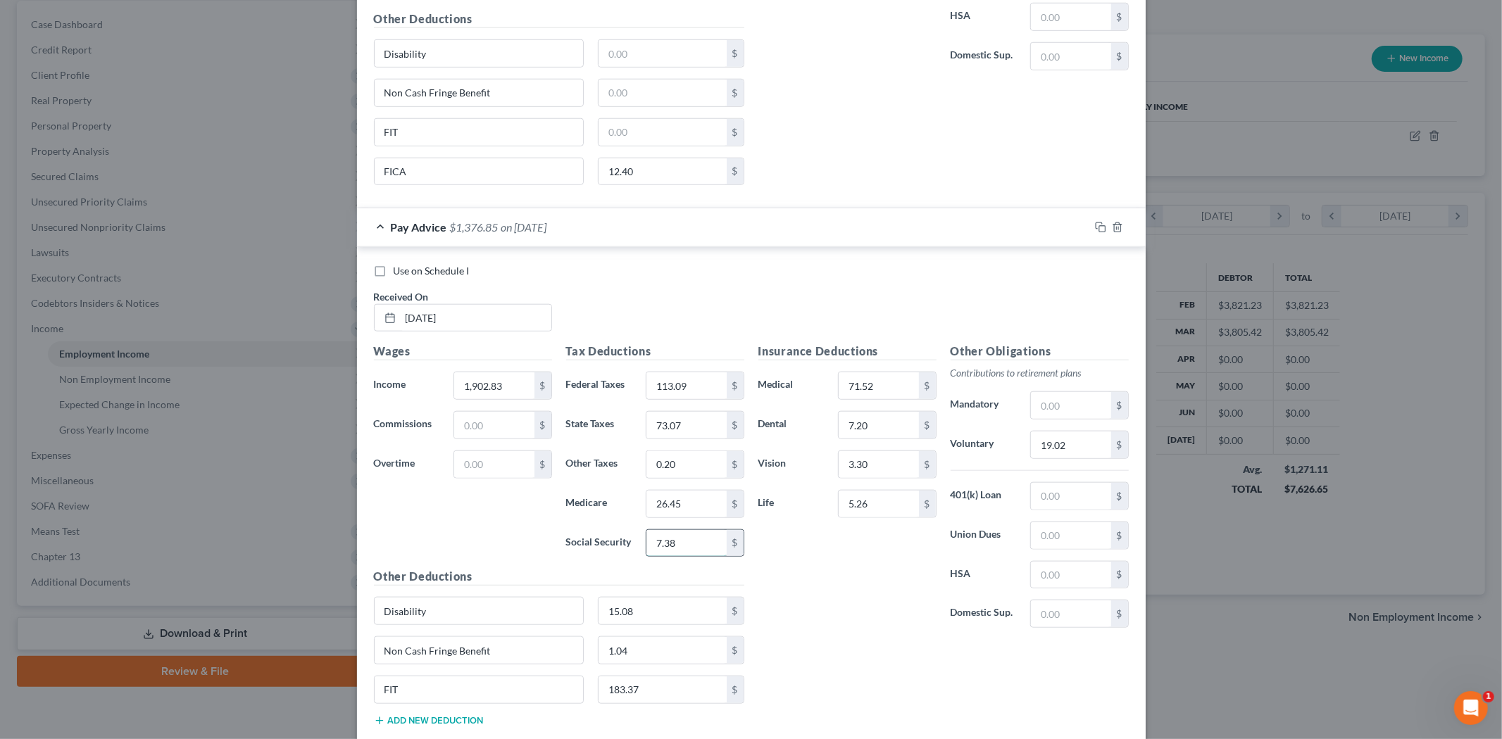
click at [680, 537] on input "7.38" at bounding box center [687, 543] width 80 height 27
click at [857, 623] on div "Insurance Deductions Medical 71.52 $ Dental 7.20 $ Vision 3.30 $ Life 5.26 $" at bounding box center [847, 491] width 192 height 296
click at [673, 701] on input "183.37" at bounding box center [663, 690] width 128 height 27
type input "138.21"
click at [806, 657] on div "Insurance Deductions Medical 71.52 $ Dental 7.20 $ Vision 3.30 $ Life 5.26 $ Ot…" at bounding box center [943, 540] width 385 height 394
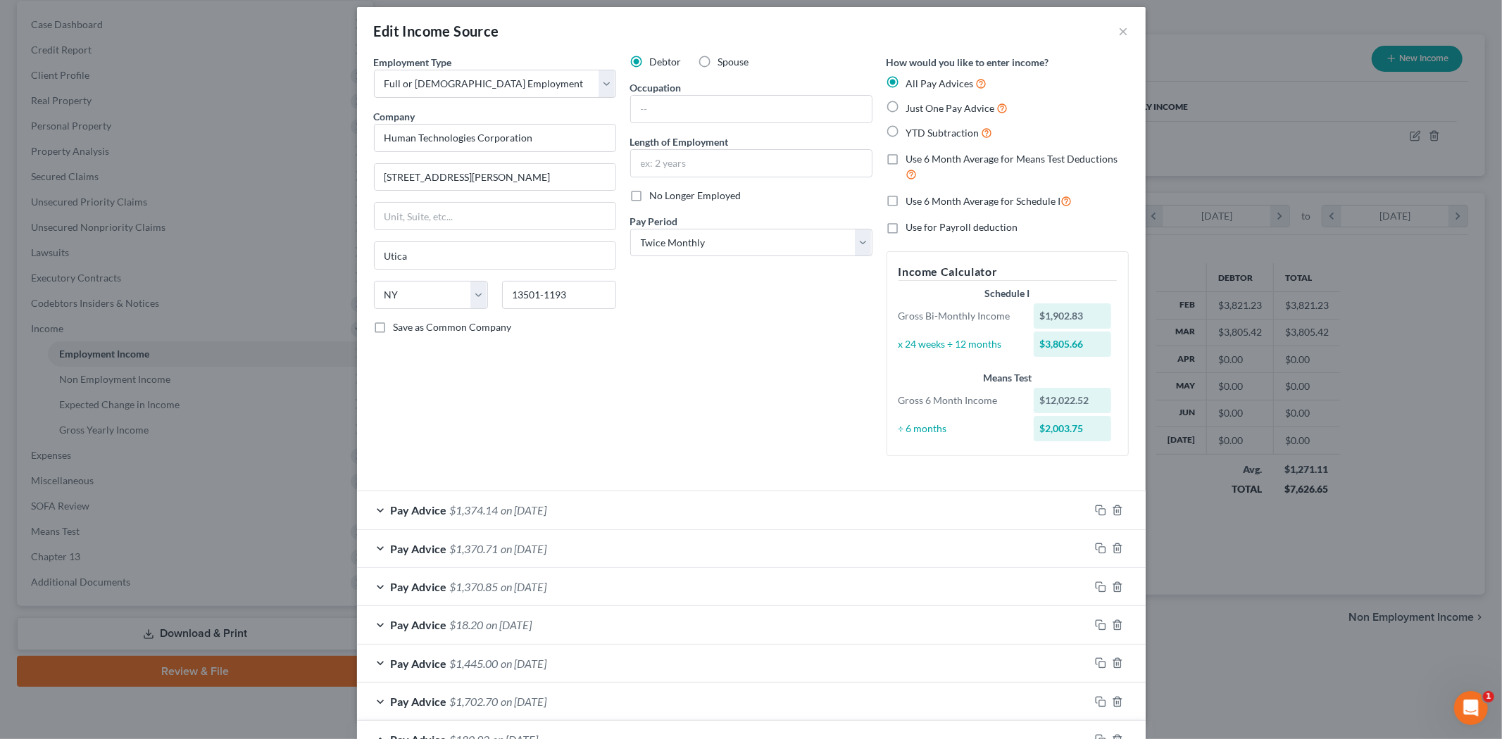
scroll to position [0, 0]
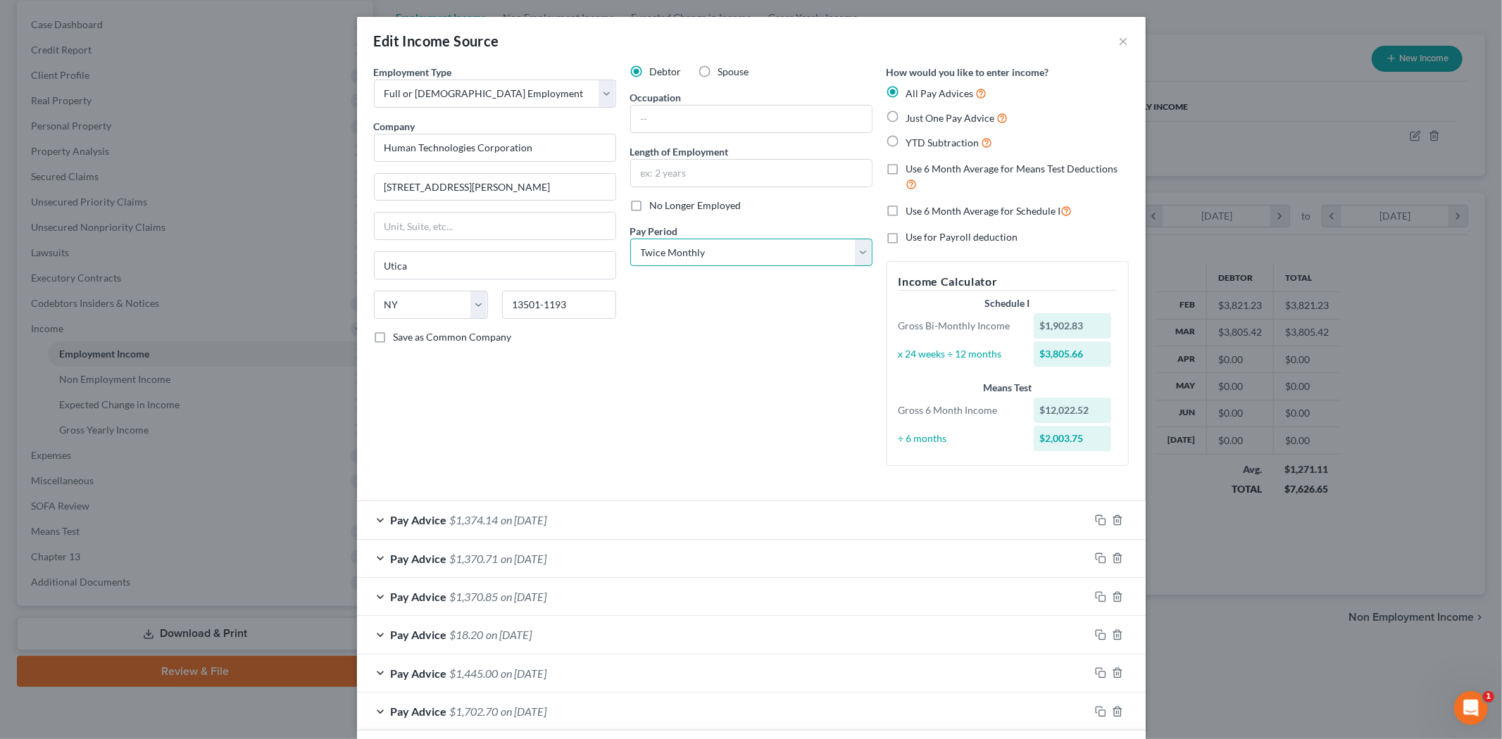
click at [751, 251] on select "Select Monthly Twice Monthly Every Other Week Weekly" at bounding box center [751, 253] width 242 height 28
click at [733, 263] on select "Select Monthly Twice Monthly Every Other Week Weekly" at bounding box center [751, 253] width 242 height 28
select select "2"
click at [630, 239] on select "Select Monthly Twice Monthly Every Other Week Weekly" at bounding box center [751, 253] width 242 height 28
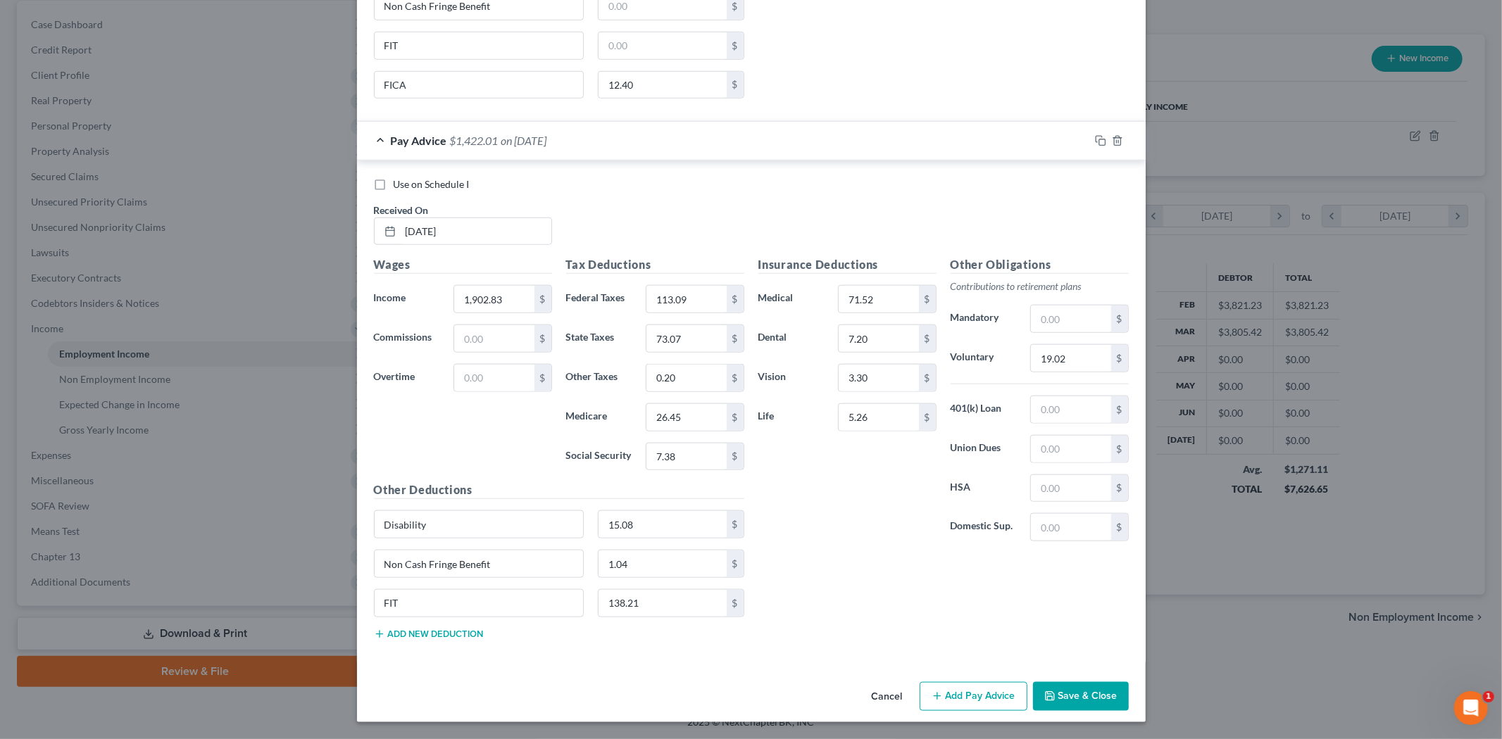
scroll to position [1173, 0]
click at [1095, 137] on icon "button" at bounding box center [1100, 140] width 11 height 11
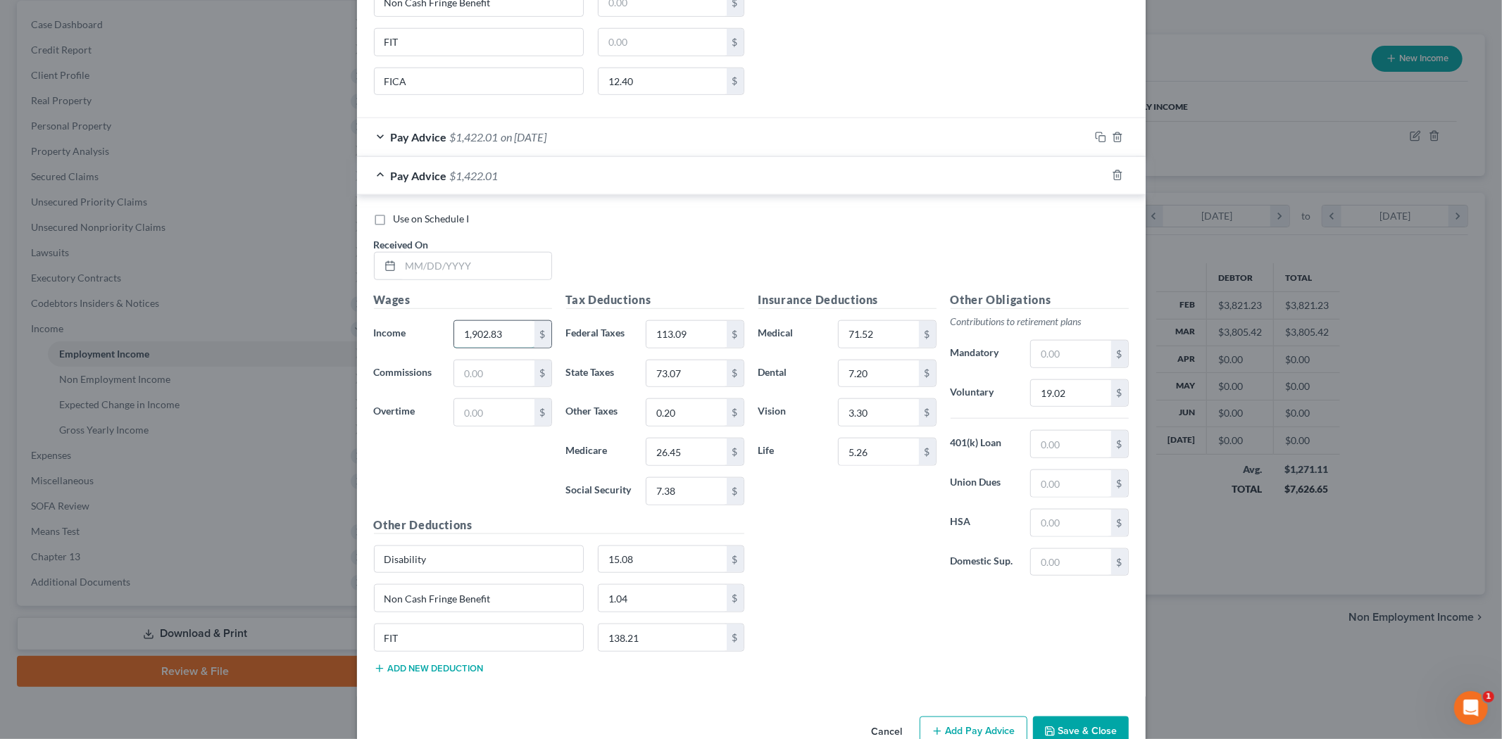
click at [502, 335] on input "1,902.83" at bounding box center [494, 334] width 80 height 27
click at [497, 256] on input "text" at bounding box center [476, 266] width 151 height 27
type input "[DATE]"
click at [497, 337] on input "1,902.83" at bounding box center [494, 334] width 80 height 27
type input "755"
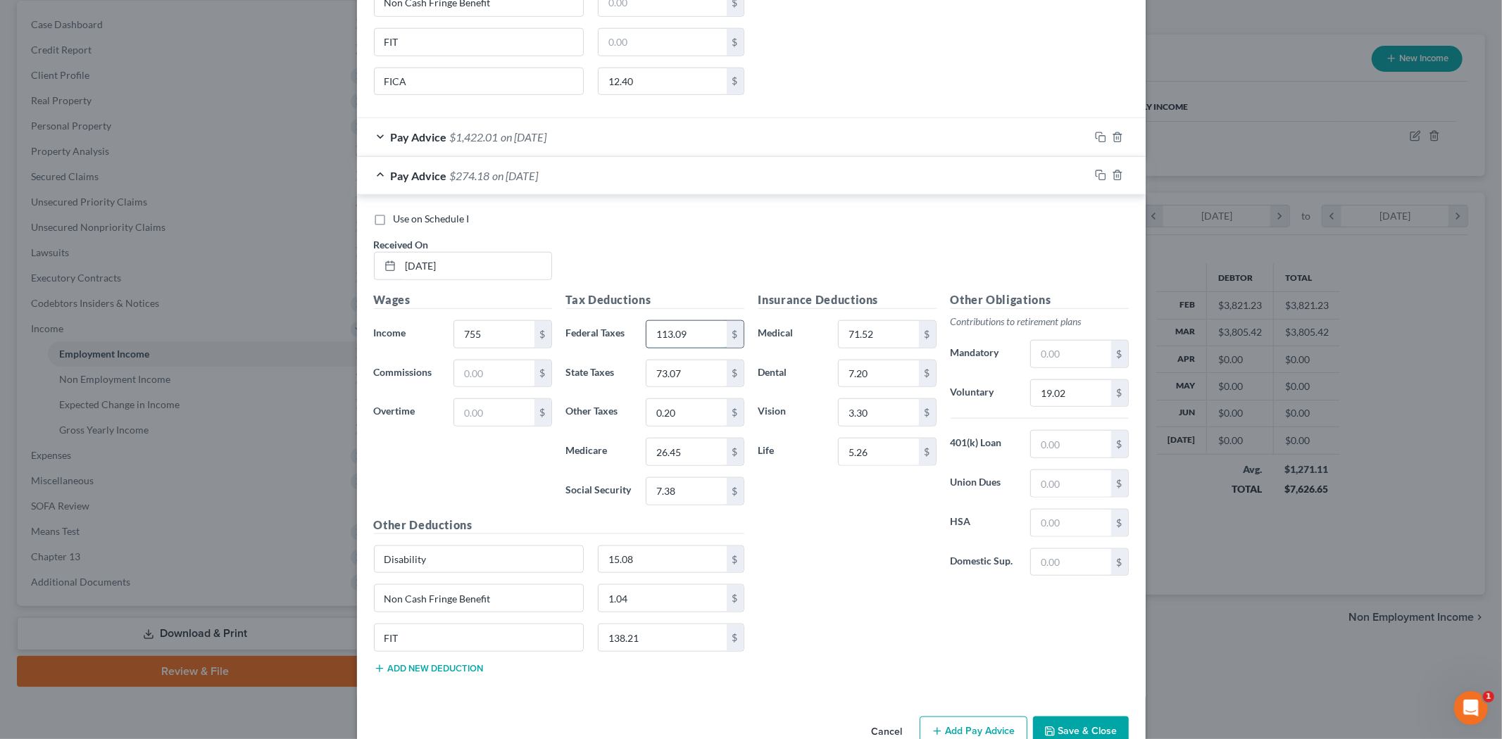
click at [693, 339] on input "113.09" at bounding box center [687, 334] width 80 height 27
click at [877, 335] on input "71.52" at bounding box center [879, 334] width 80 height 27
click at [856, 379] on input "7.20" at bounding box center [879, 374] width 80 height 27
click at [858, 405] on input "3.30" at bounding box center [879, 412] width 80 height 27
click at [859, 461] on input "5.26" at bounding box center [879, 452] width 80 height 27
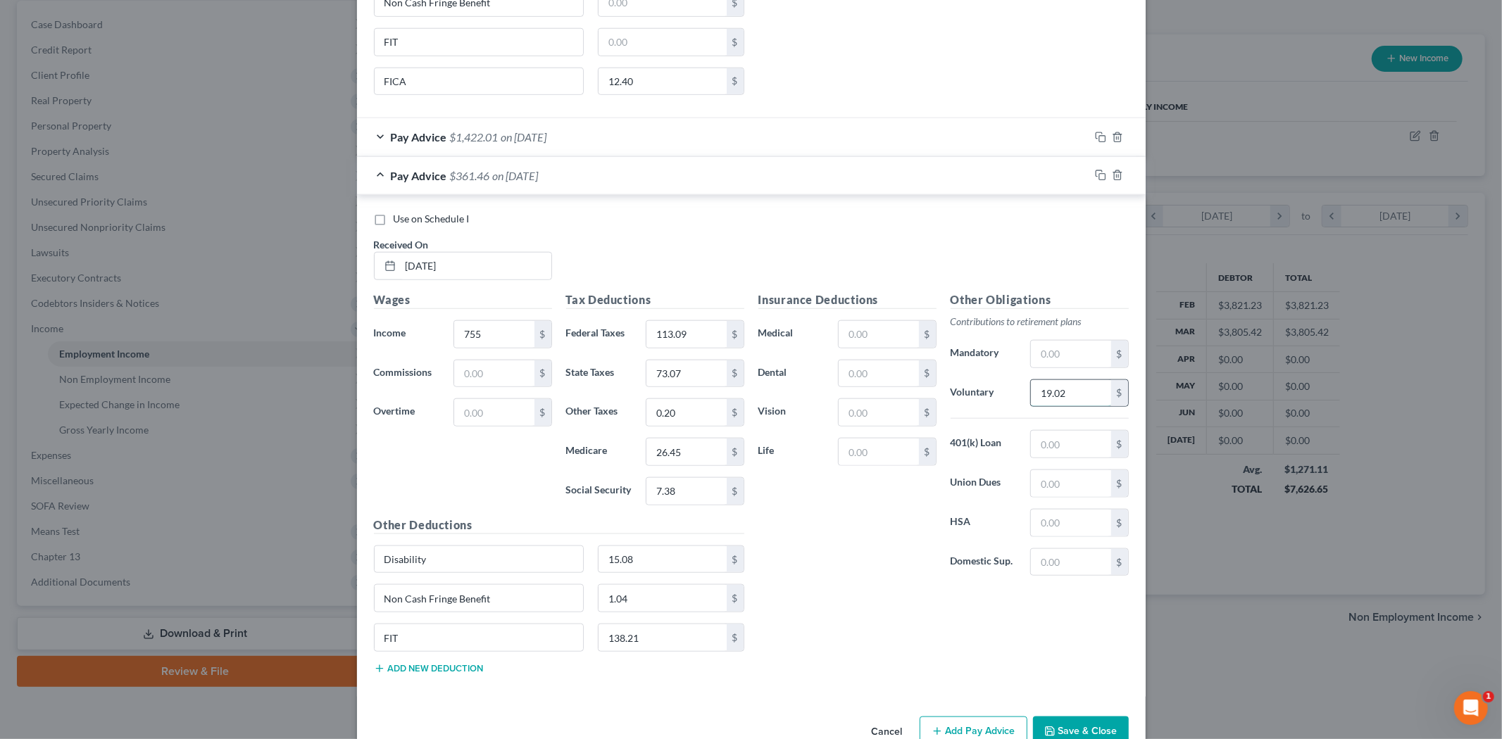
click at [1068, 397] on input "19.02" at bounding box center [1071, 393] width 80 height 27
type input "7.55"
click at [868, 561] on div "Insurance Deductions Medical $ Dental $ Vision $ Life $" at bounding box center [847, 440] width 192 height 296
click at [701, 340] on input "113.09" at bounding box center [687, 334] width 80 height 27
type input "46.81"
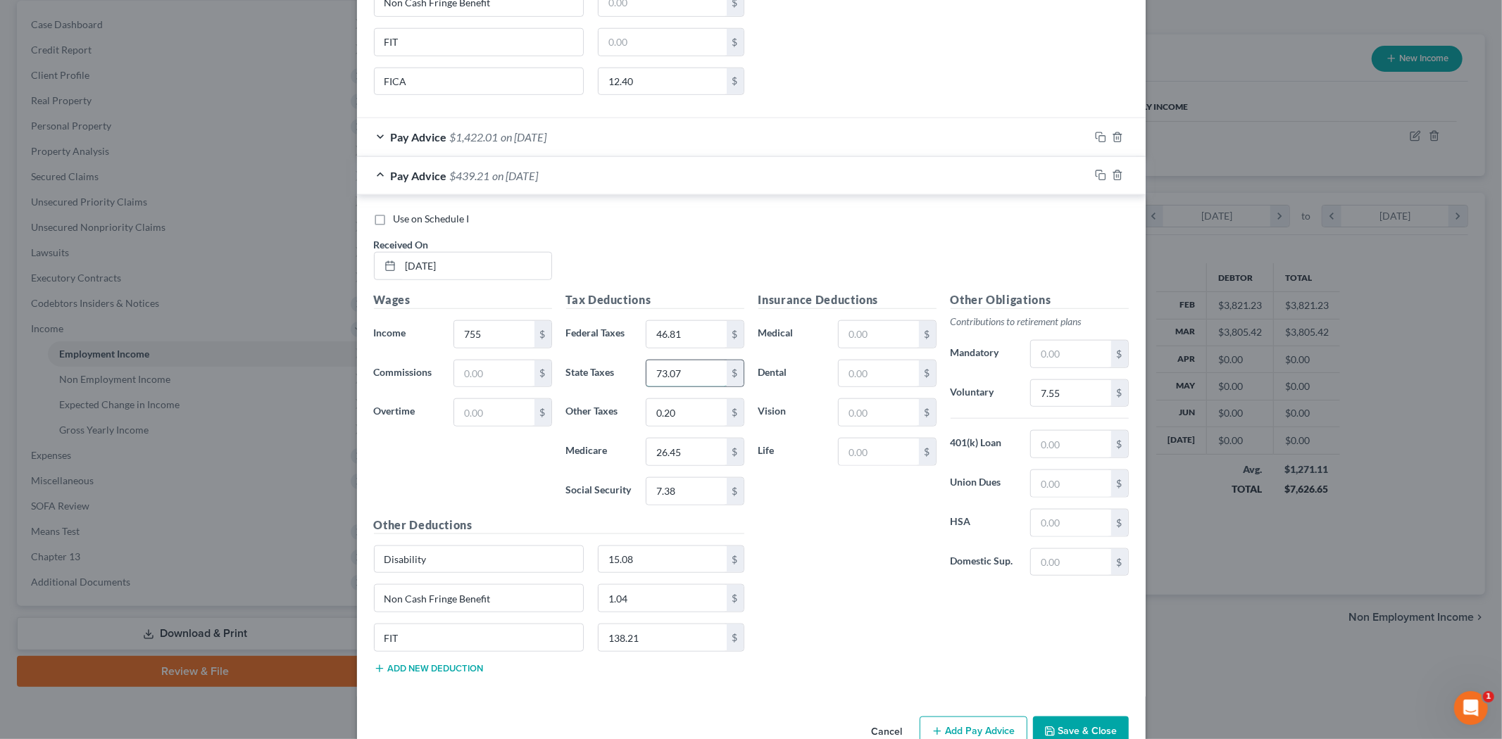
click at [674, 366] on input "73.07" at bounding box center [687, 374] width 80 height 27
type input "2.93"
click at [673, 404] on input "0.20" at bounding box center [687, 412] width 80 height 27
type input "0.60"
click at [682, 462] on input "26.45" at bounding box center [687, 452] width 80 height 27
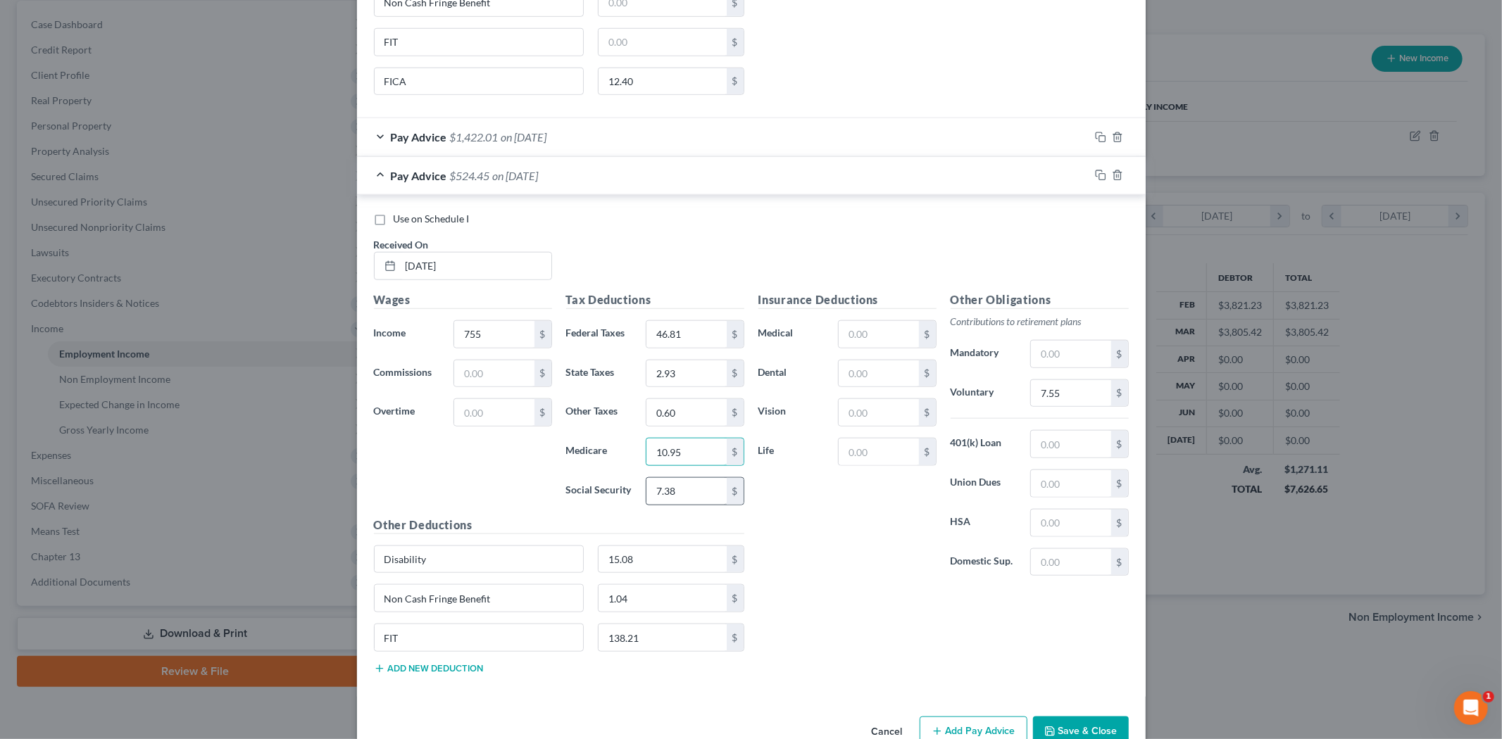
type input "10.95"
click at [679, 506] on div "7.38 $" at bounding box center [695, 491] width 98 height 28
click at [679, 496] on input "7.38" at bounding box center [687, 491] width 80 height 27
click at [659, 636] on input "138.21" at bounding box center [663, 638] width 128 height 27
click at [655, 608] on input "1.04" at bounding box center [663, 598] width 128 height 27
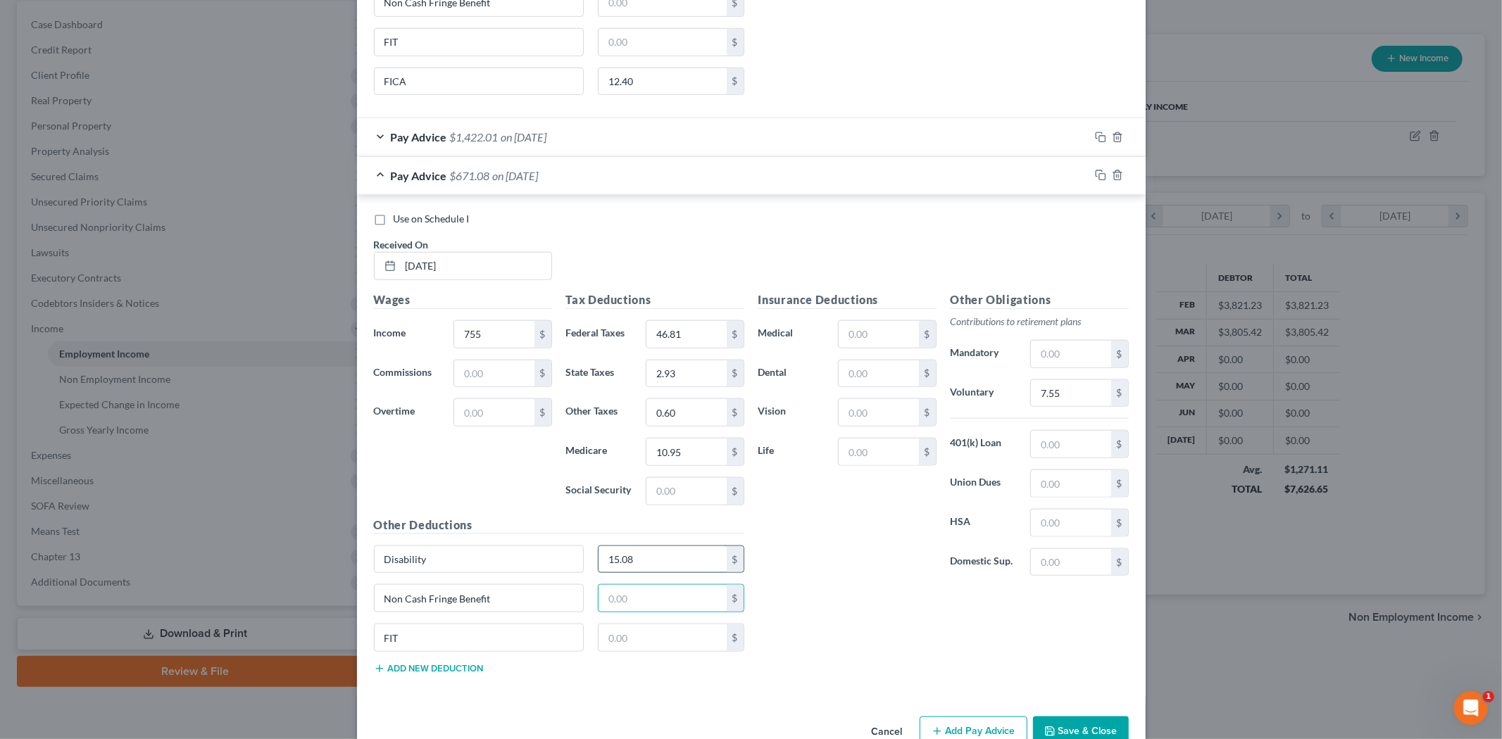
click at [651, 555] on input "15.08" at bounding box center [663, 560] width 128 height 27
click at [1096, 139] on icon "button" at bounding box center [1099, 135] width 6 height 6
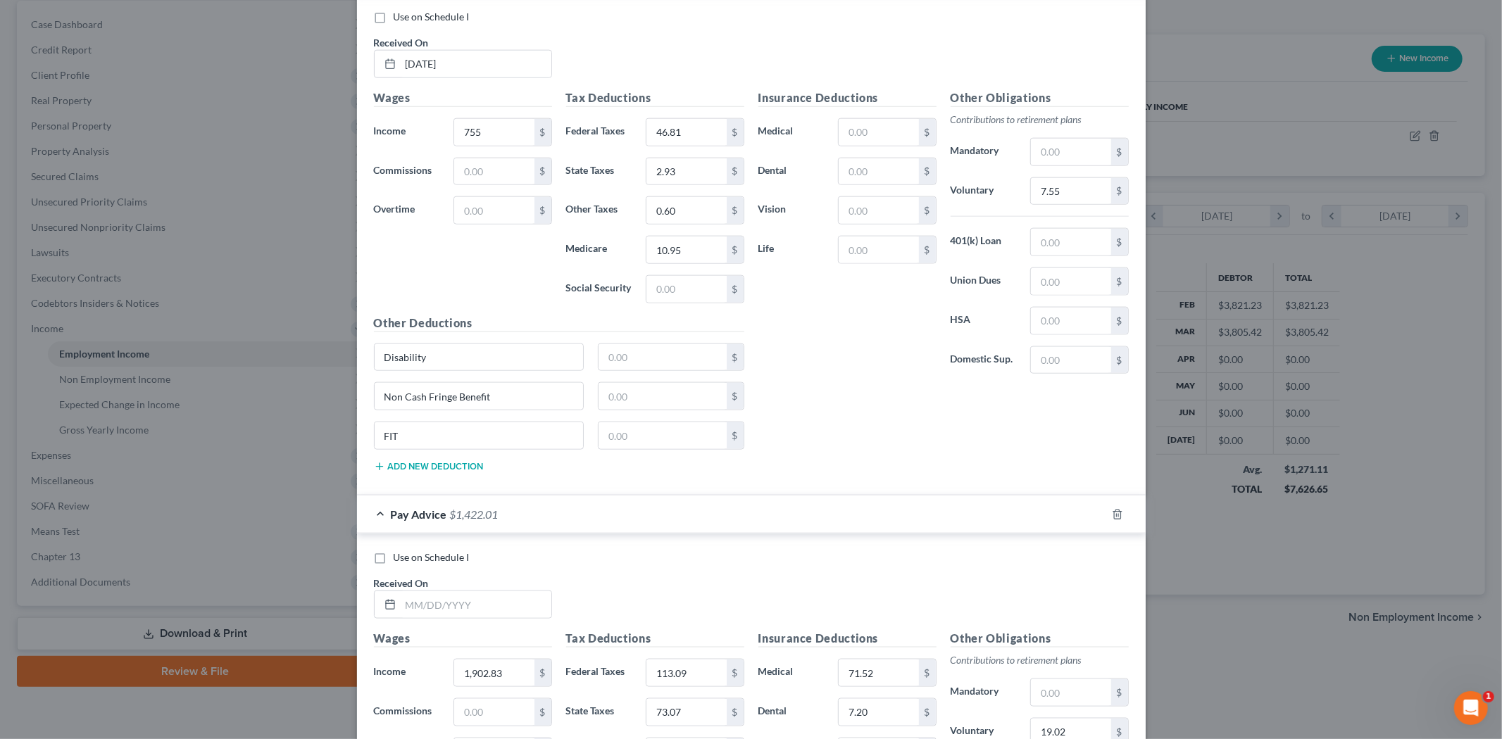
scroll to position [1409, 0]
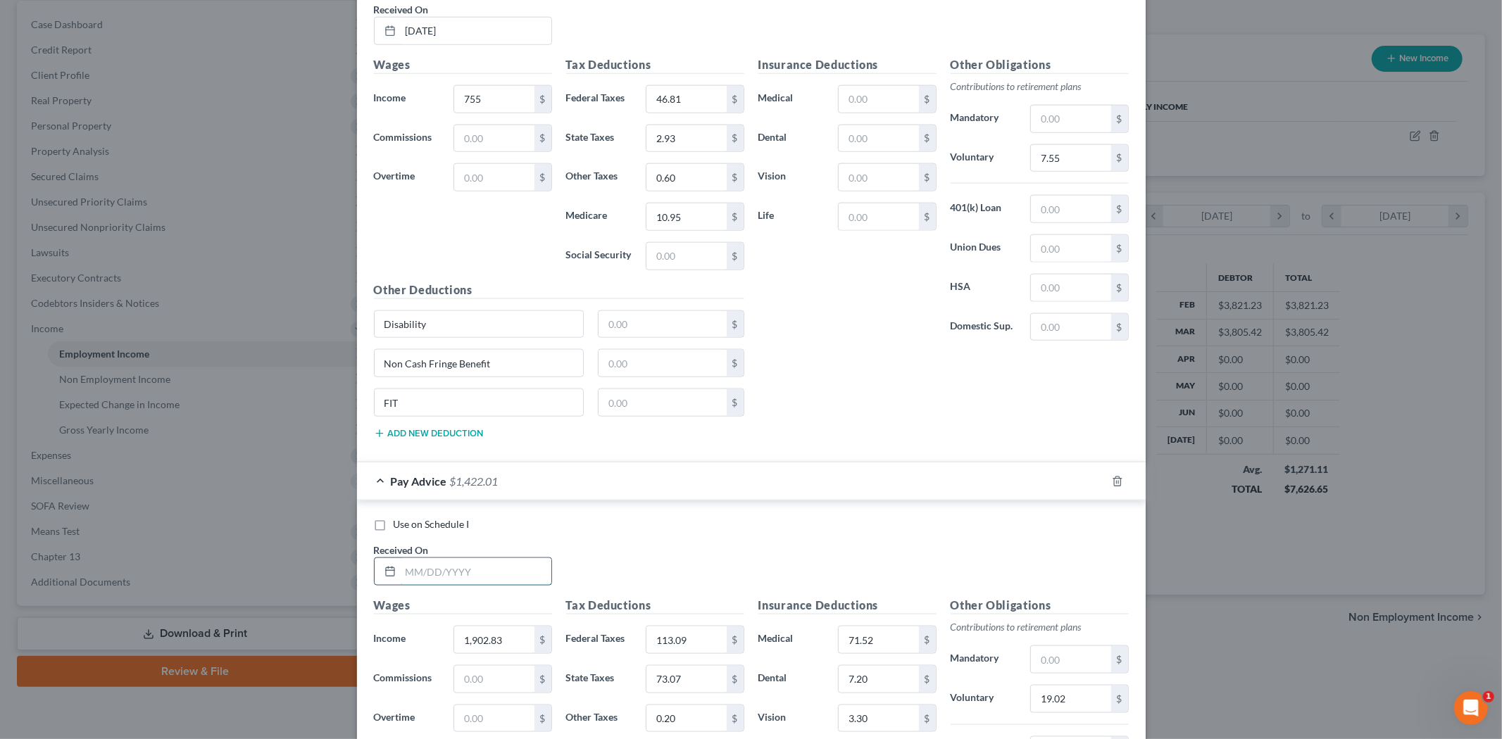
click at [479, 568] on input "text" at bounding box center [476, 571] width 151 height 27
type input "[DATE]"
click at [489, 636] on input "1,902.83" at bounding box center [494, 640] width 80 height 27
type input "1,902.84"
click at [654, 530] on div "Use on Schedule I" at bounding box center [751, 525] width 755 height 14
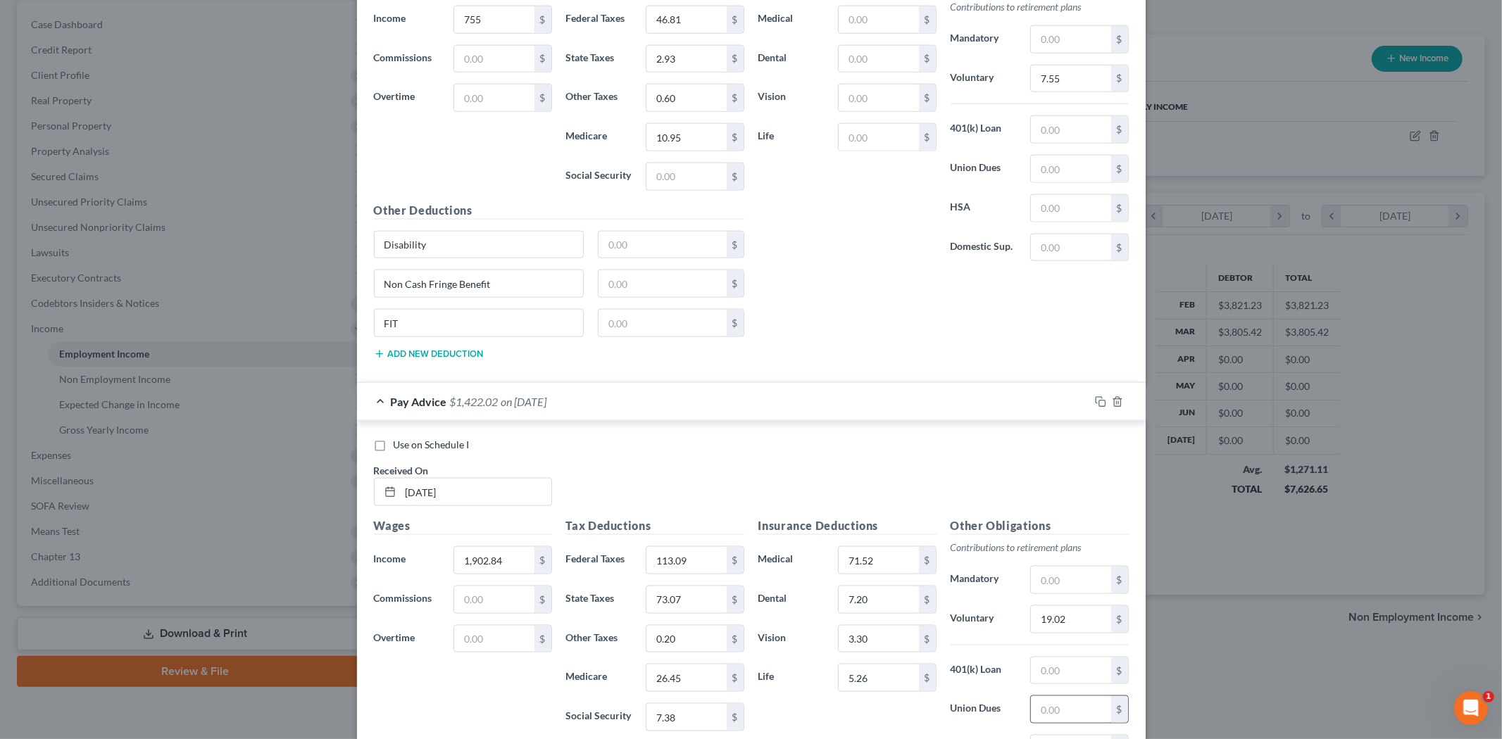
scroll to position [1565, 0]
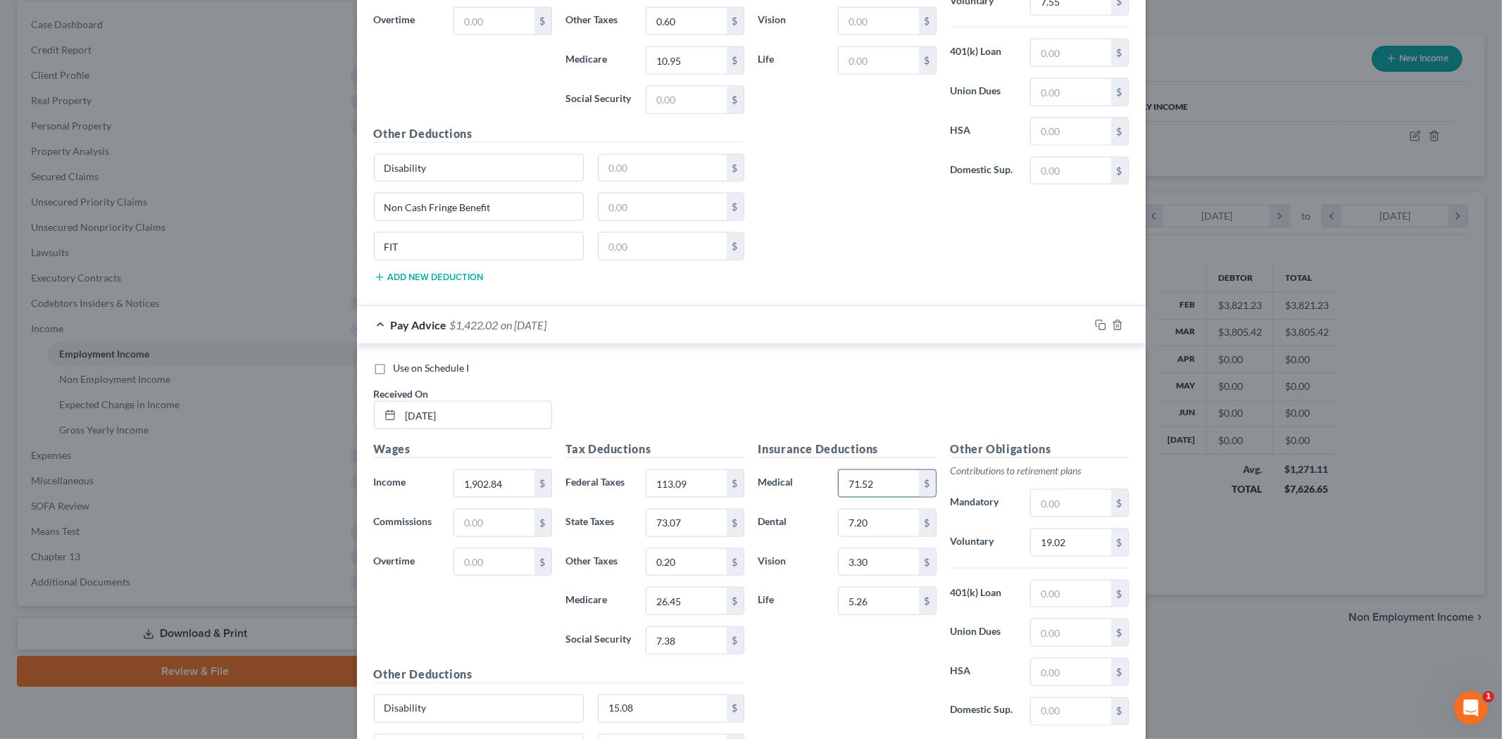
click at [878, 480] on input "71.52" at bounding box center [879, 483] width 80 height 27
click at [851, 418] on div "Use on Schedule I Received On * [DATE]" at bounding box center [751, 401] width 769 height 80
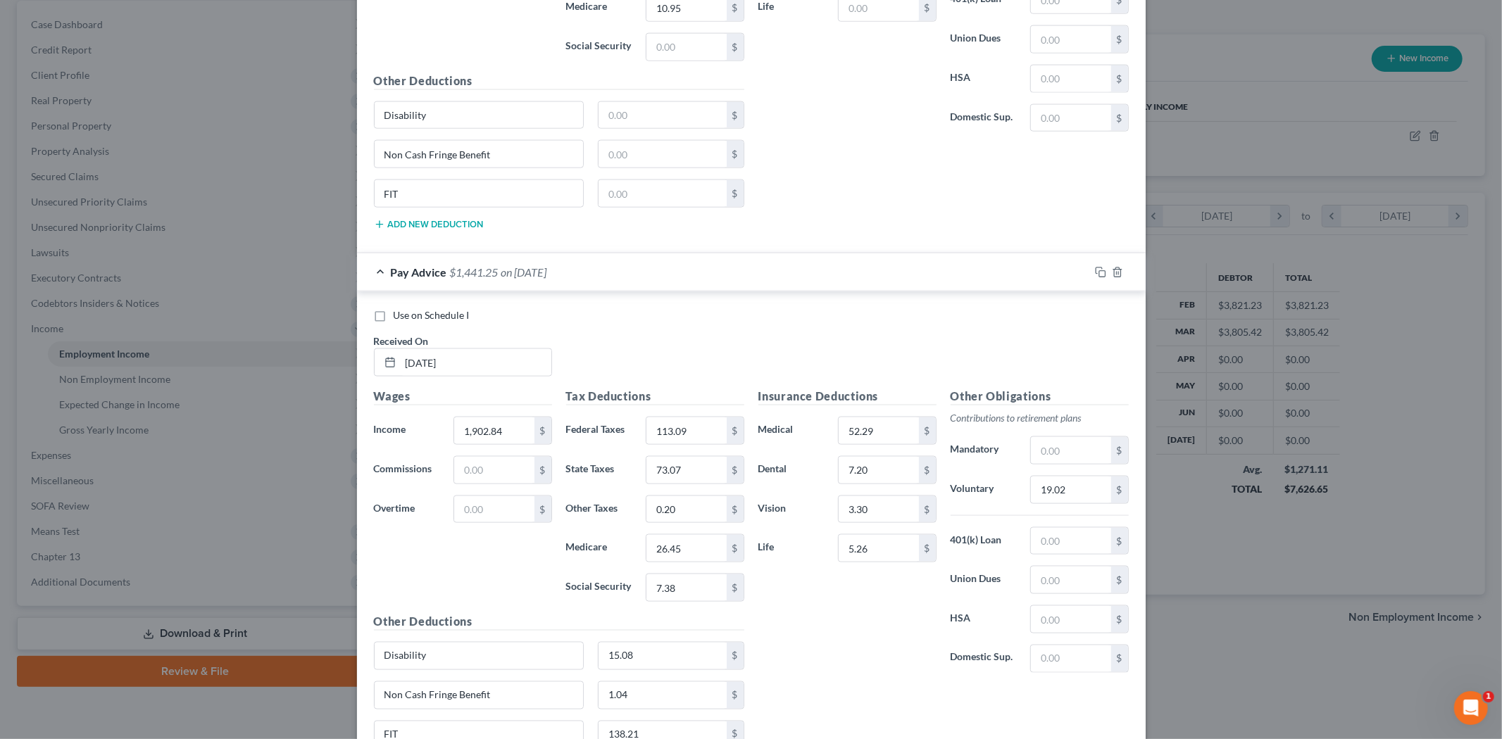
scroll to position [1597, 0]
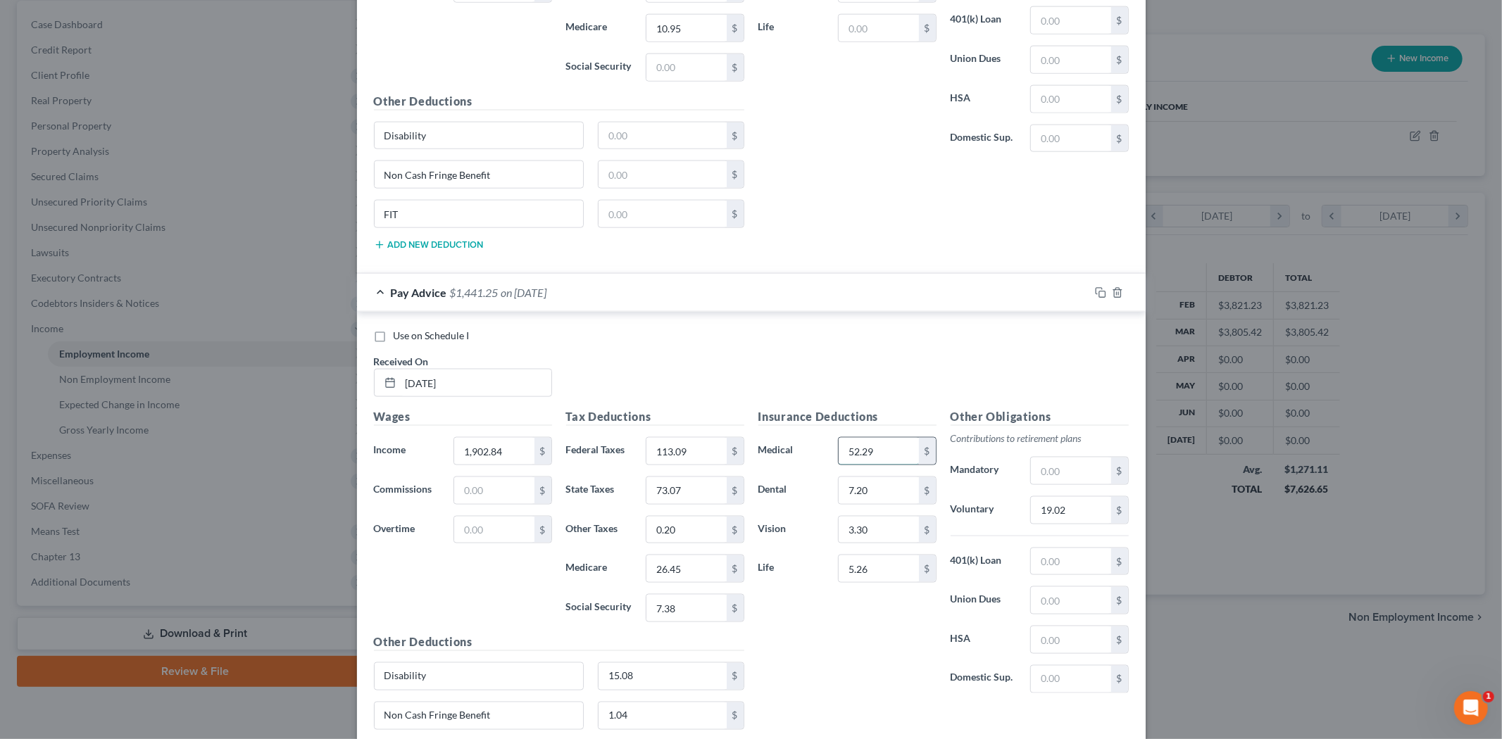
click at [897, 449] on input "52.29" at bounding box center [879, 451] width 80 height 27
click at [879, 499] on input "7.20" at bounding box center [879, 490] width 80 height 27
click at [883, 454] on input "26.44" at bounding box center [879, 451] width 80 height 27
type input "52.29"
click at [876, 389] on div "Use on Schedule I Received On * [DATE]" at bounding box center [751, 369] width 769 height 80
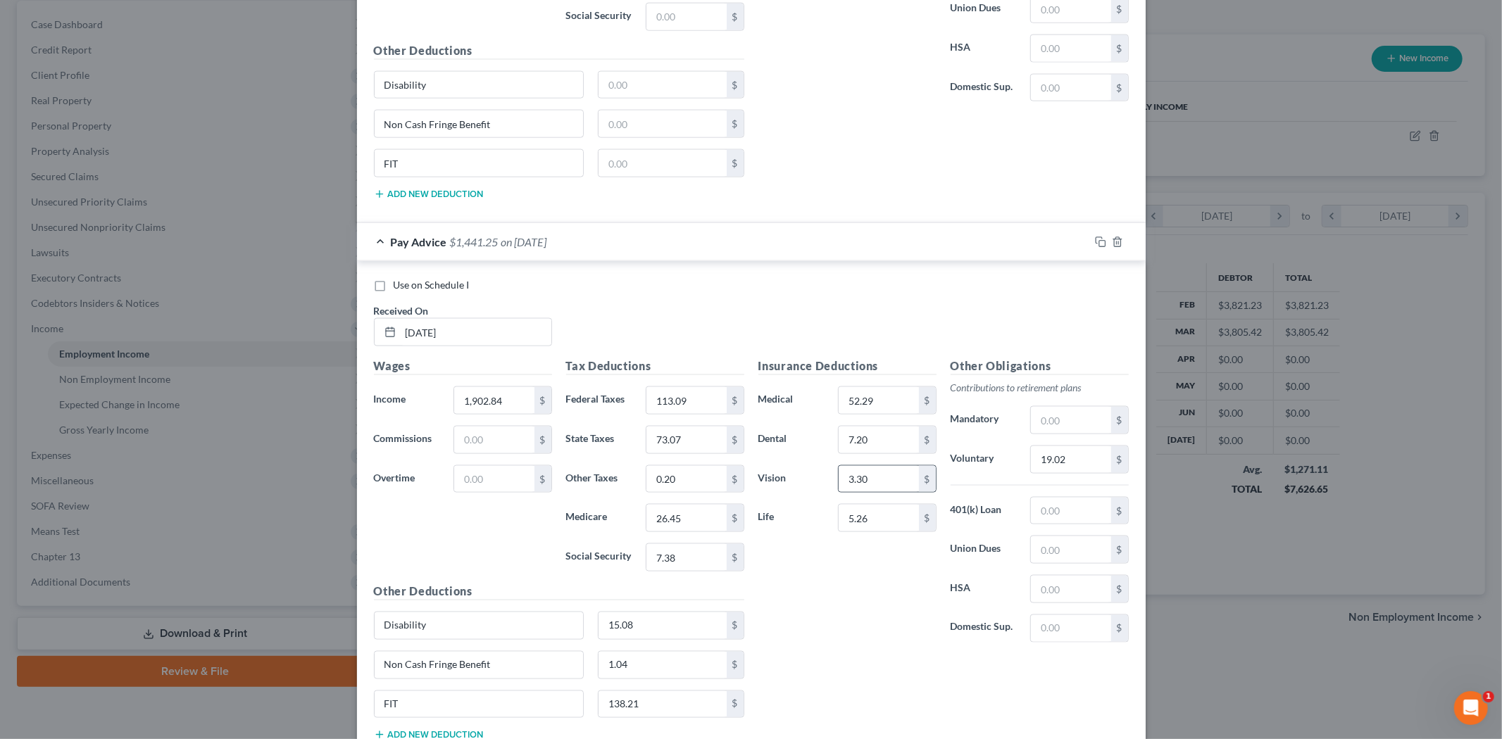
scroll to position [1676, 0]
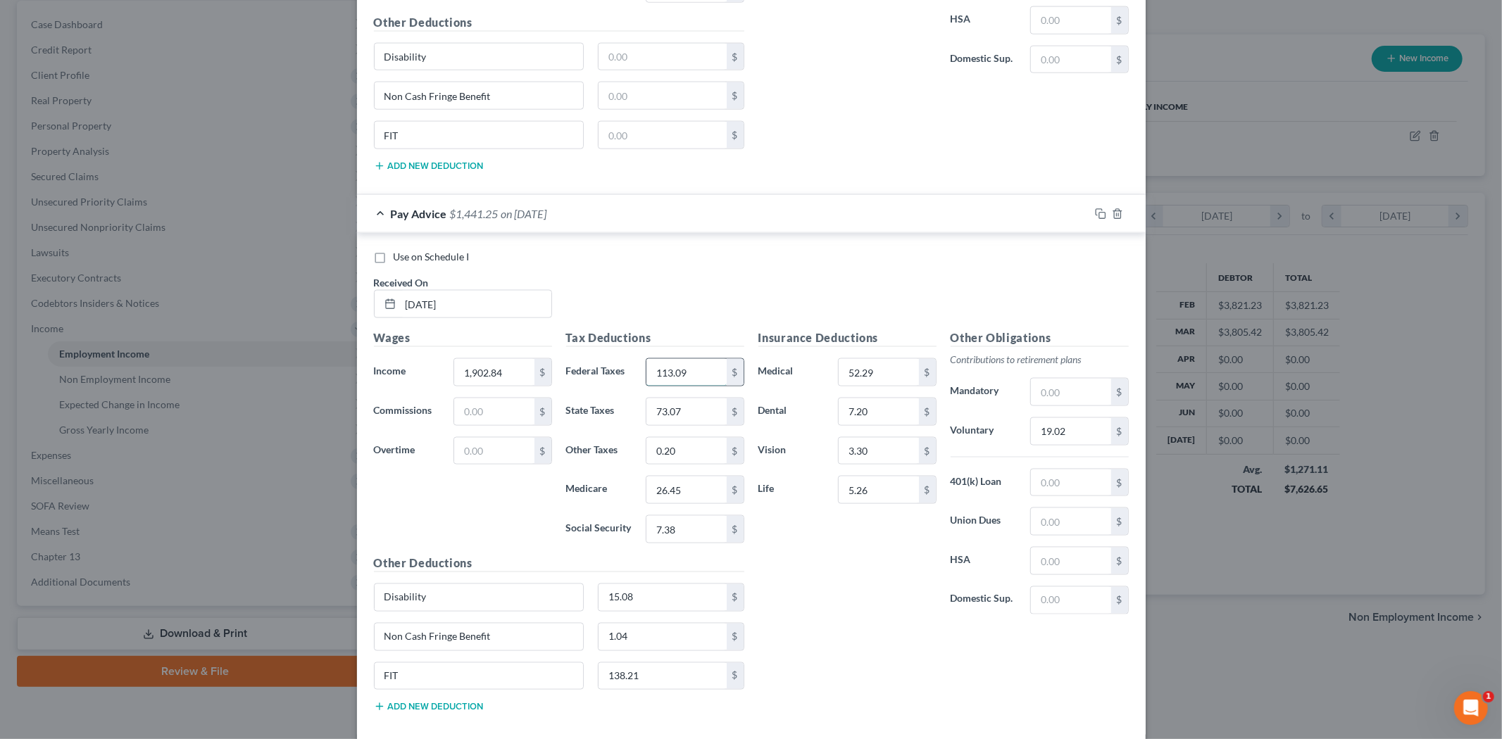
click at [685, 373] on input "113.09" at bounding box center [687, 372] width 80 height 27
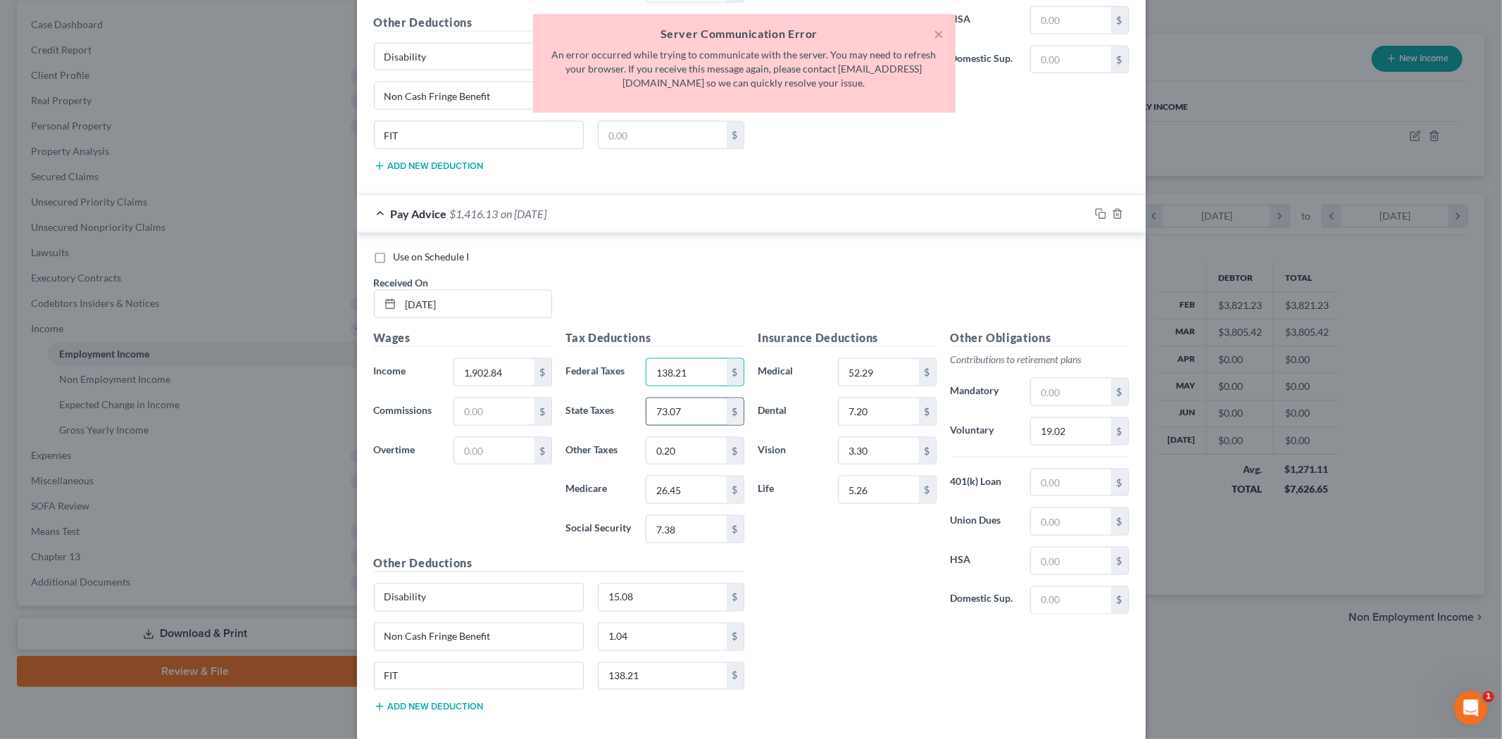
click at [690, 425] on input "73.07" at bounding box center [687, 412] width 80 height 27
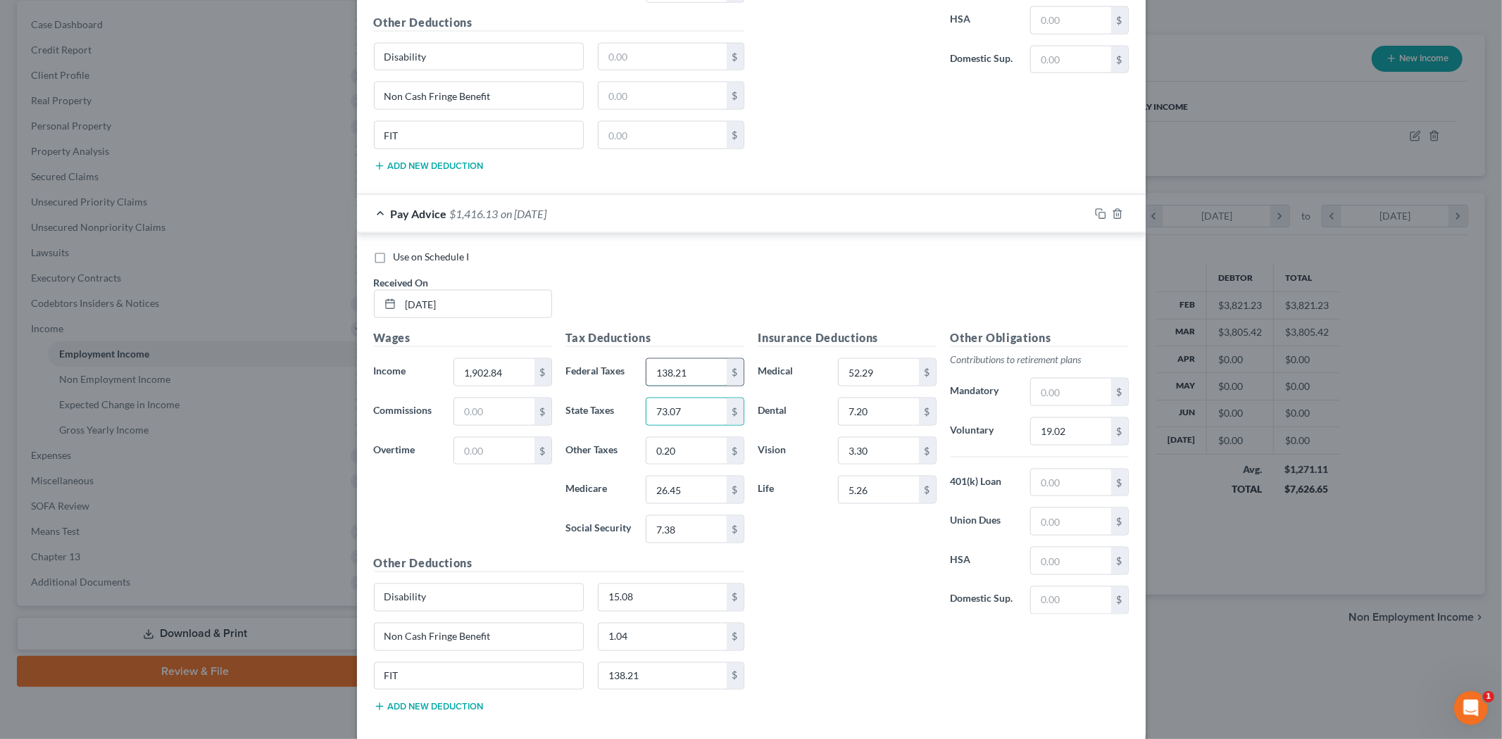
click at [676, 384] on input "138.21" at bounding box center [687, 372] width 80 height 27
type input "113.10"
click at [687, 453] on input "0.20" at bounding box center [687, 451] width 80 height 27
type input "1.20"
click at [696, 412] on input "73.07" at bounding box center [687, 412] width 80 height 27
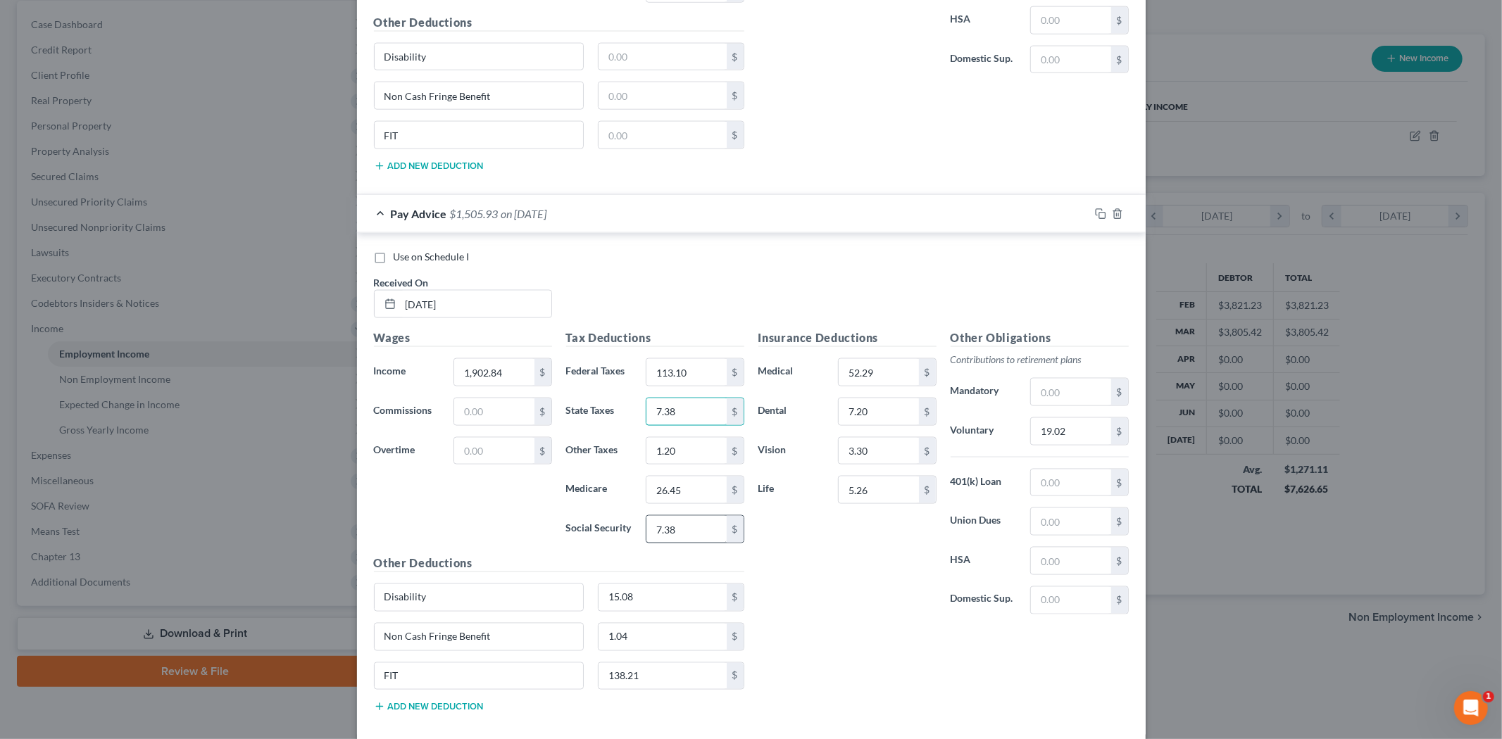
type input "7.38"
click at [680, 537] on input "7.38" at bounding box center [687, 529] width 80 height 27
type input "73.07"
click at [689, 497] on input "26.45" at bounding box center [687, 490] width 80 height 27
type input "26.44"
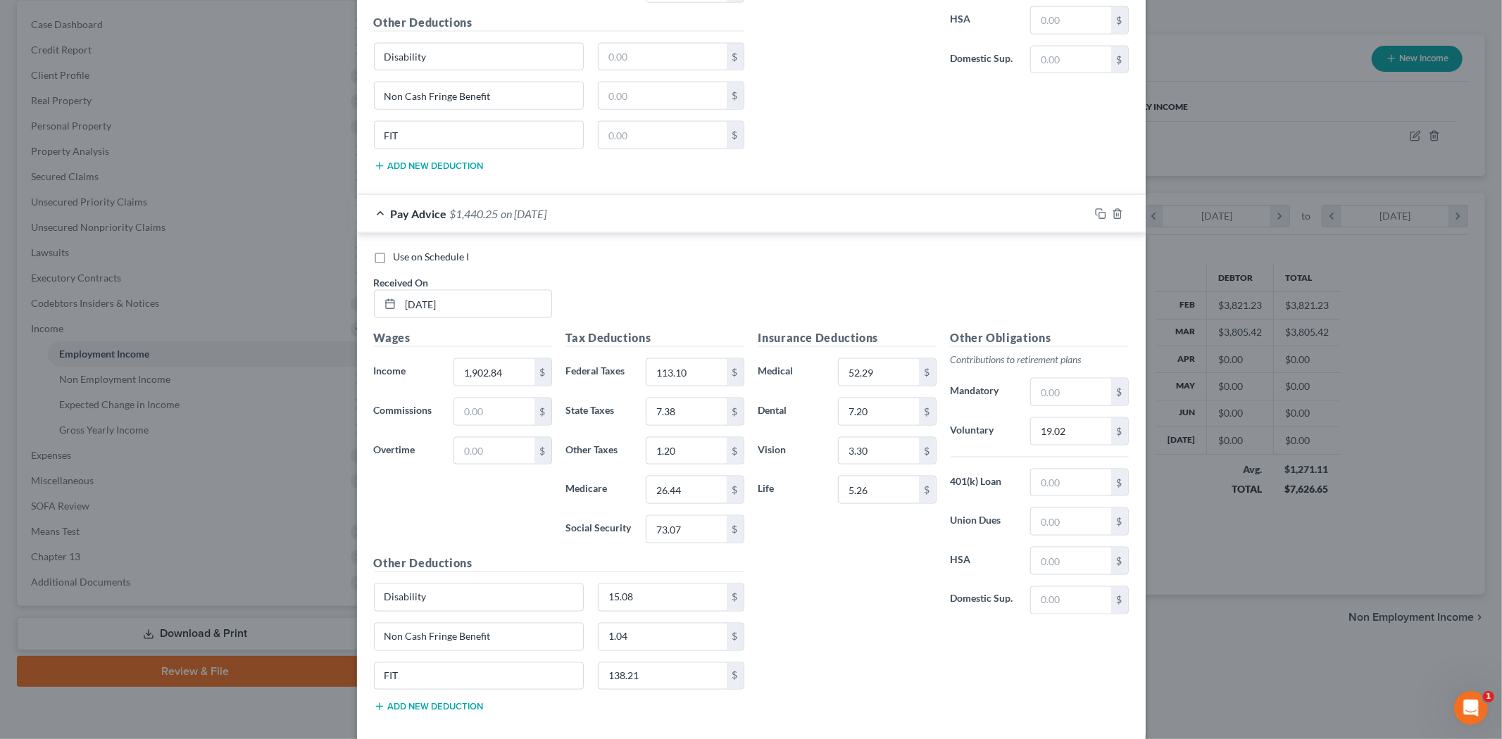
click at [835, 525] on div "Insurance Deductions Medical 52.29 $ Dental 7.20 $ Vision 3.30 $ Life 5.26 $" at bounding box center [847, 478] width 192 height 296
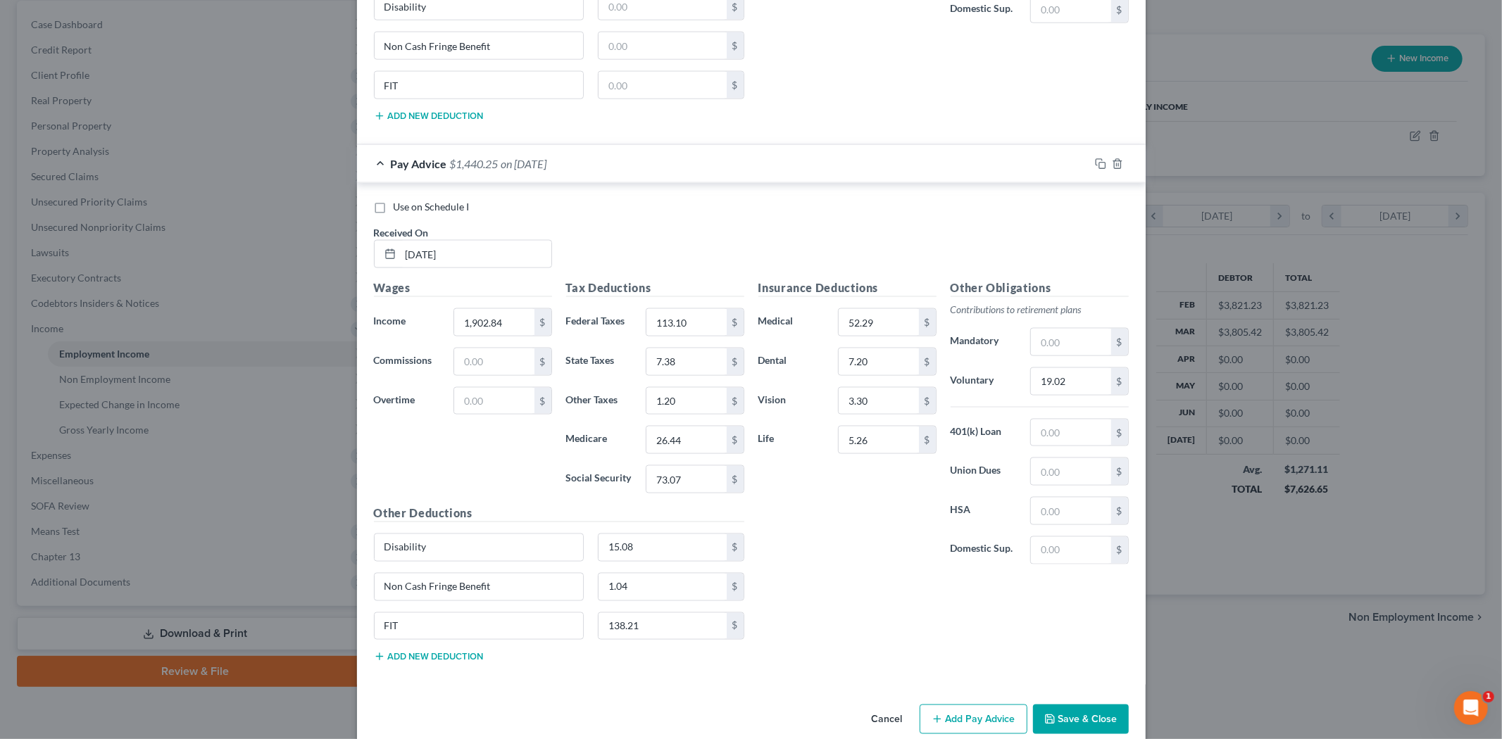
scroll to position [1754, 0]
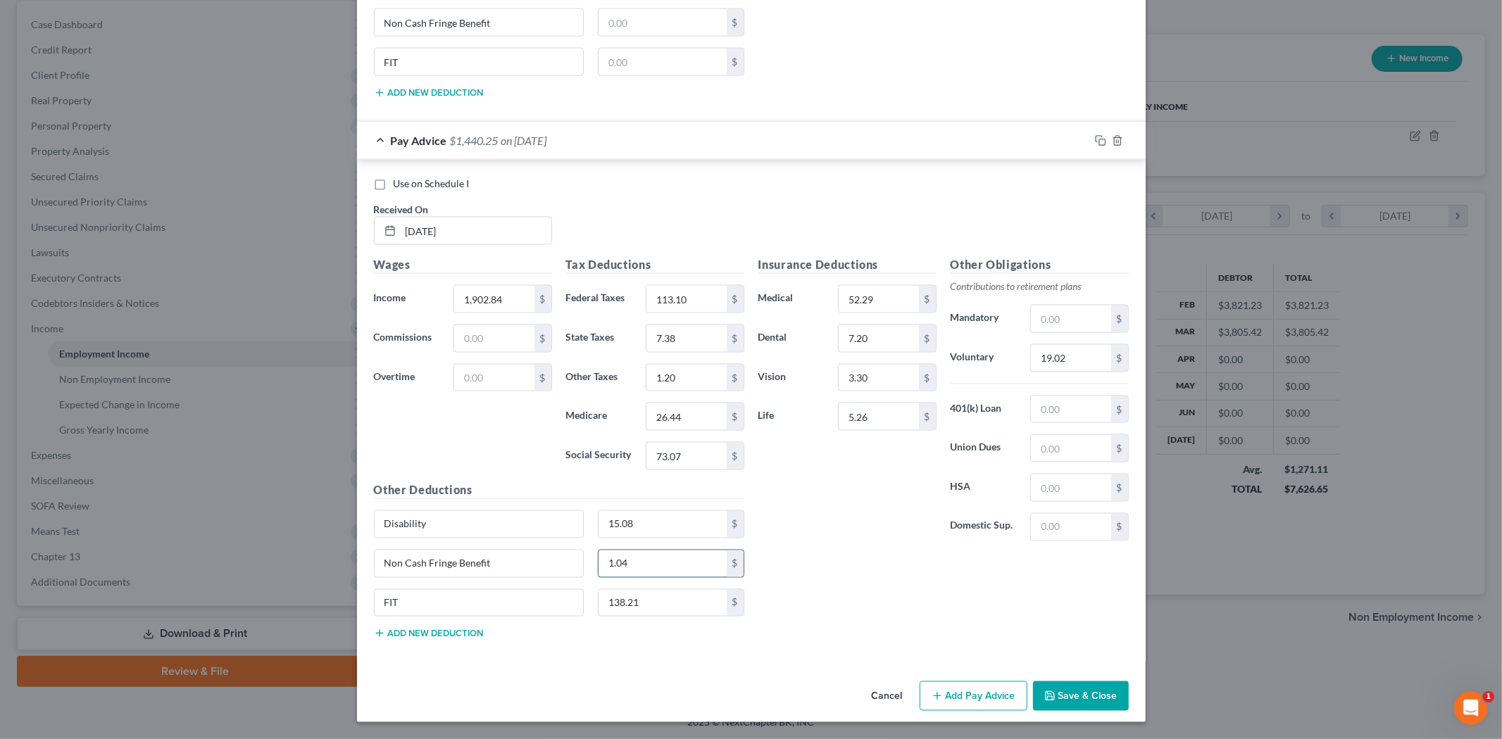
click at [635, 562] on input "1.04" at bounding box center [663, 564] width 128 height 27
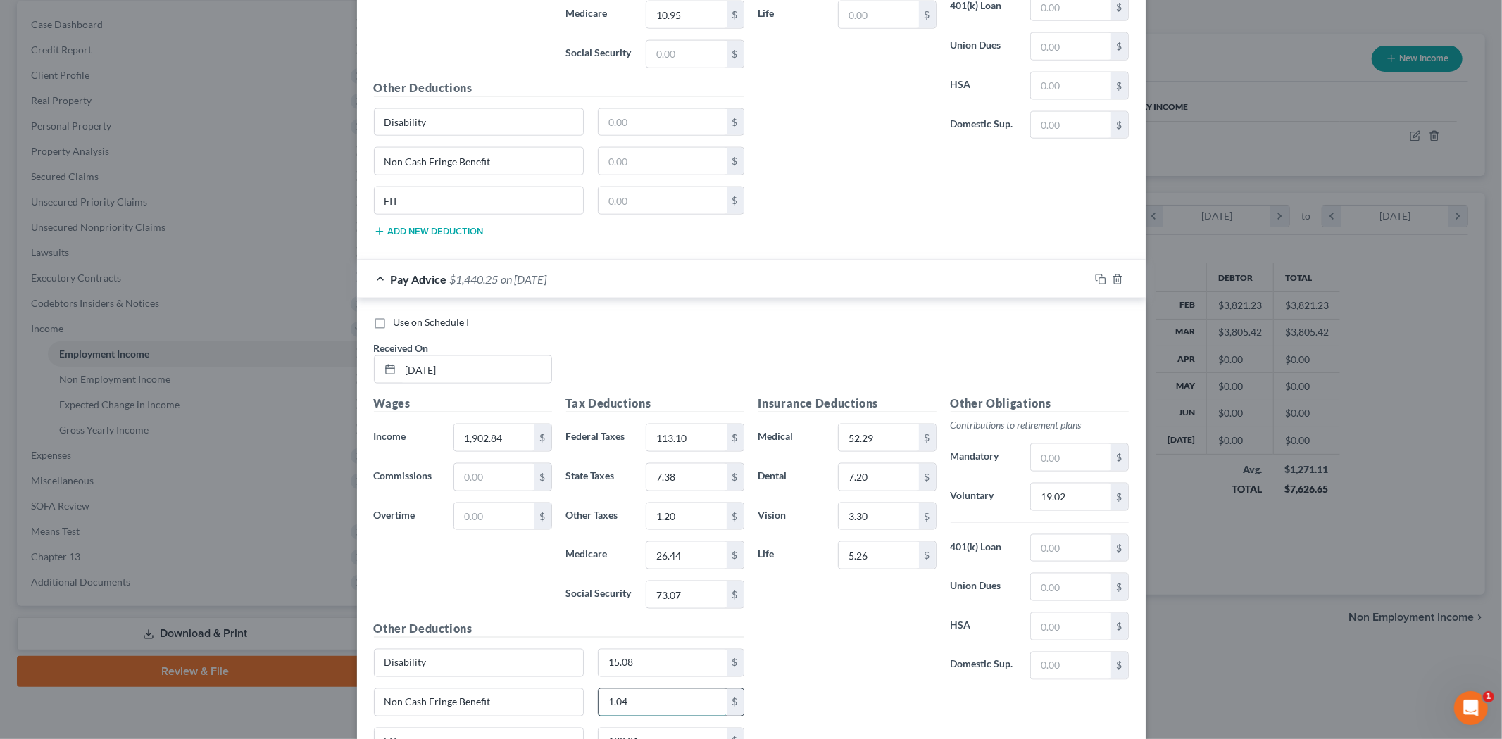
scroll to position [1597, 0]
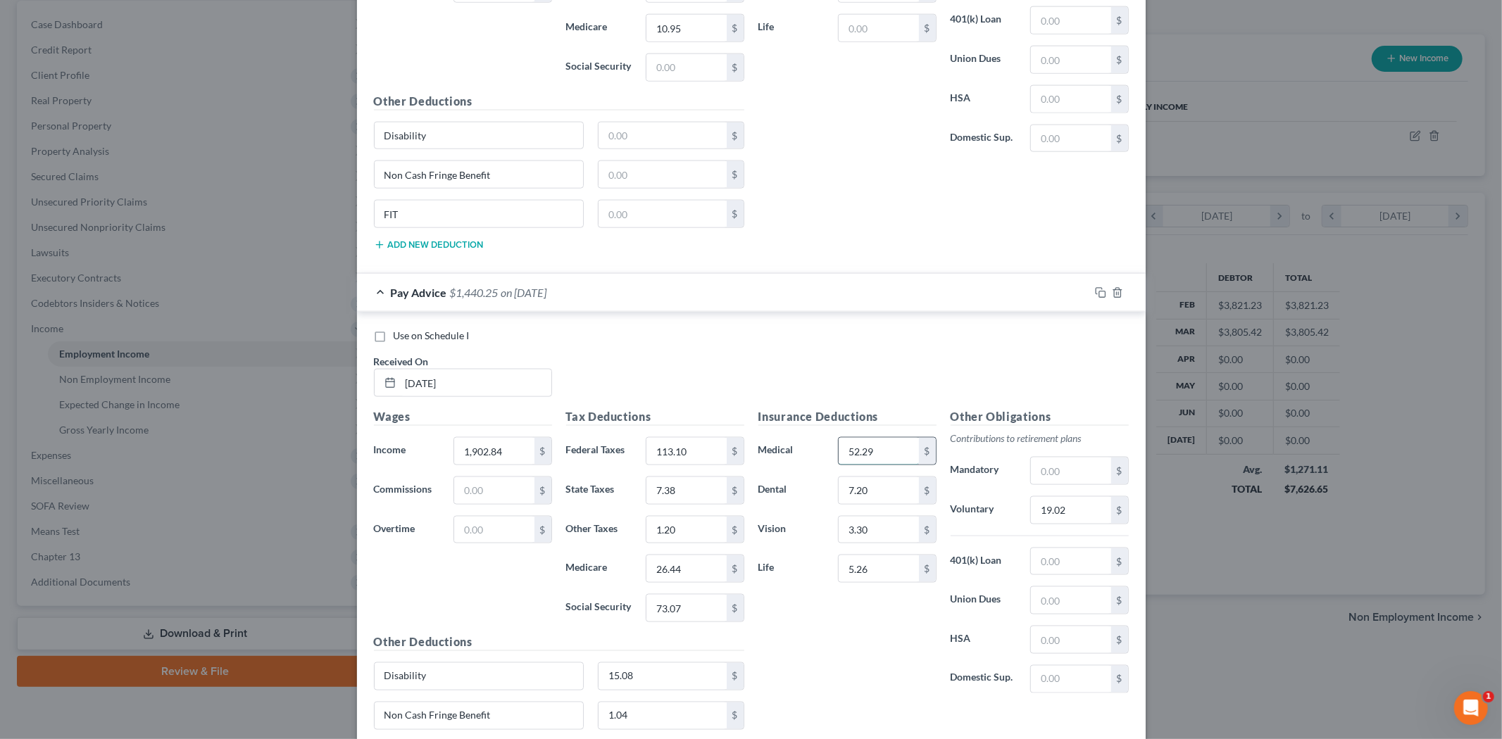
click at [839, 451] on input "52.29" at bounding box center [879, 451] width 80 height 27
type input "71.52"
click at [849, 646] on div "Insurance Deductions Medical 71.52 $ Dental 7.20 $ Vision 3.30 $ Life 5.26 $" at bounding box center [847, 556] width 192 height 296
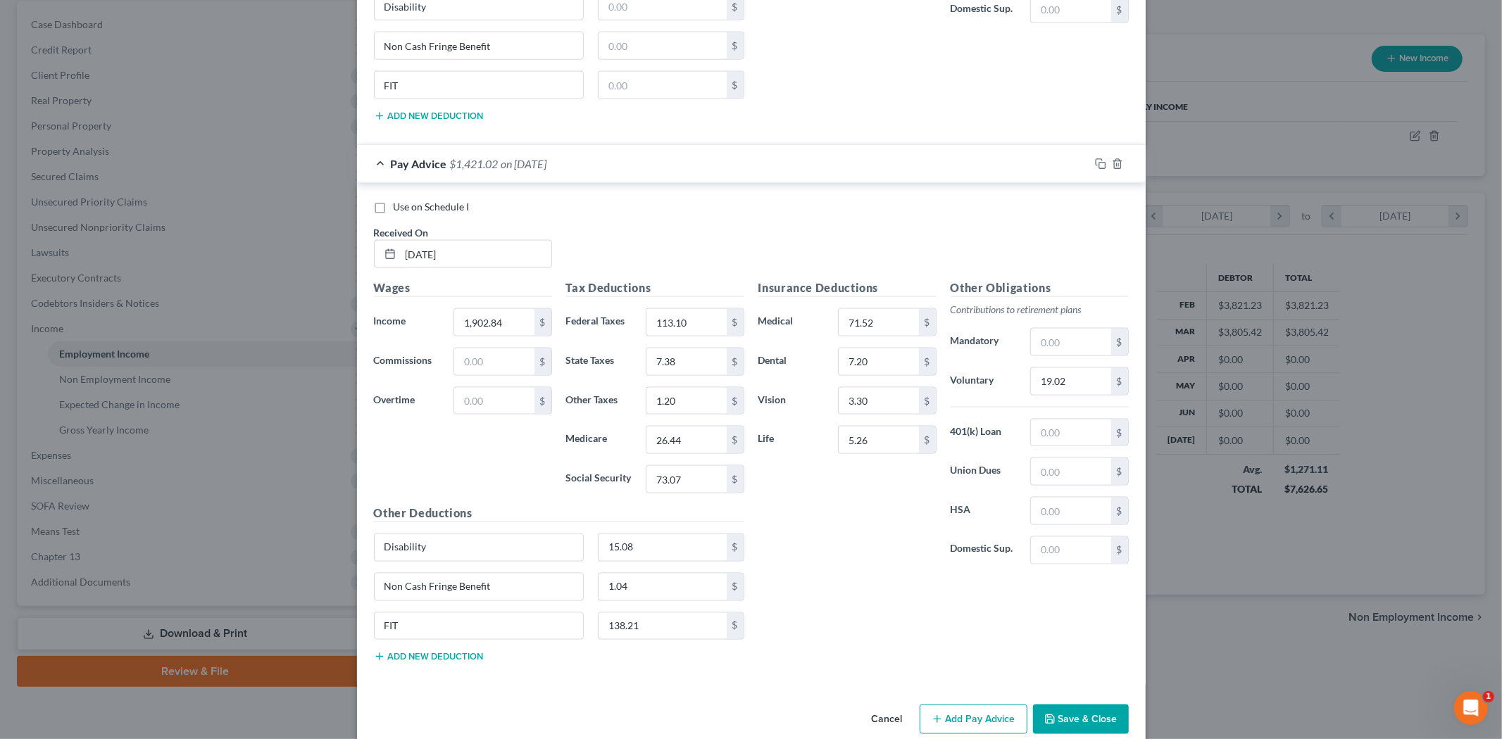
scroll to position [1754, 0]
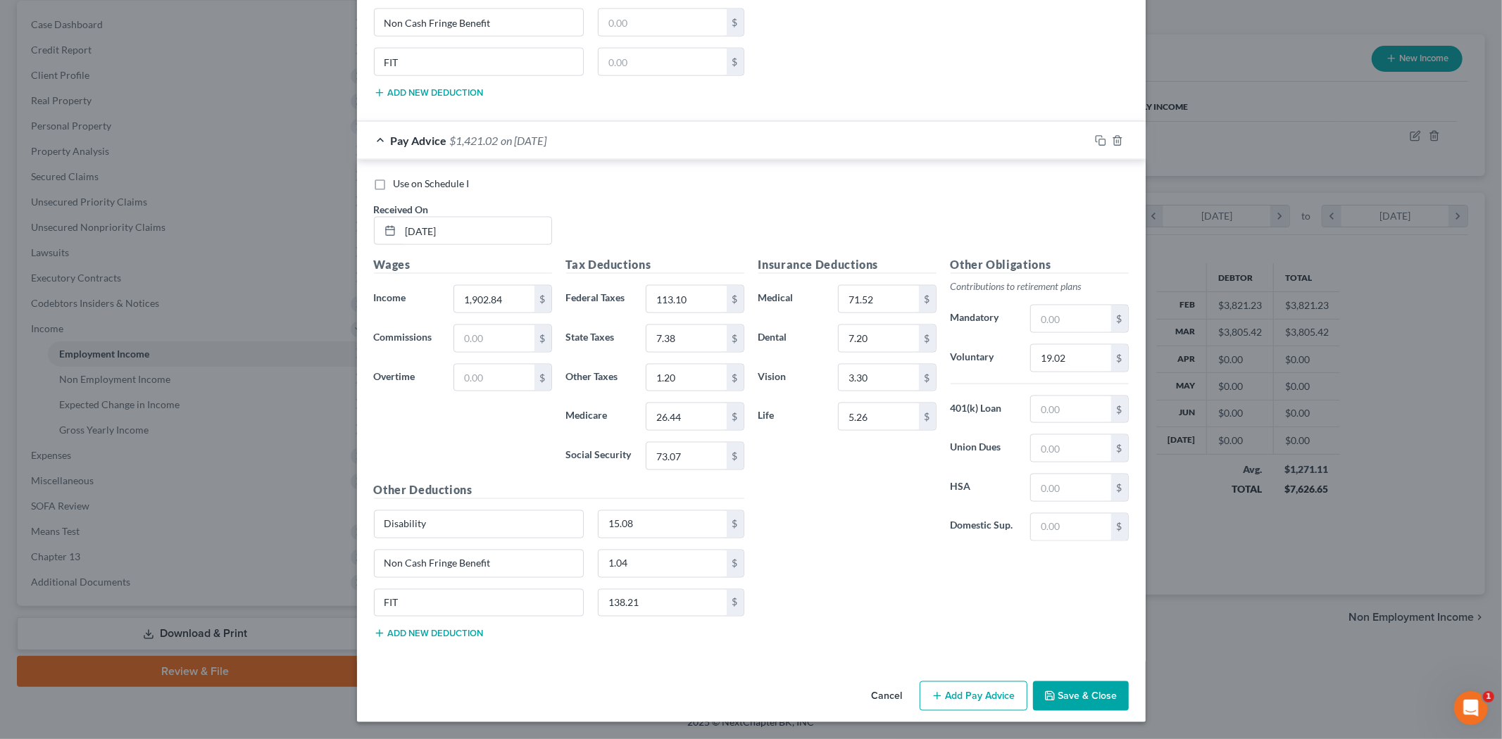
click at [973, 691] on button "Add Pay Advice" at bounding box center [974, 697] width 108 height 30
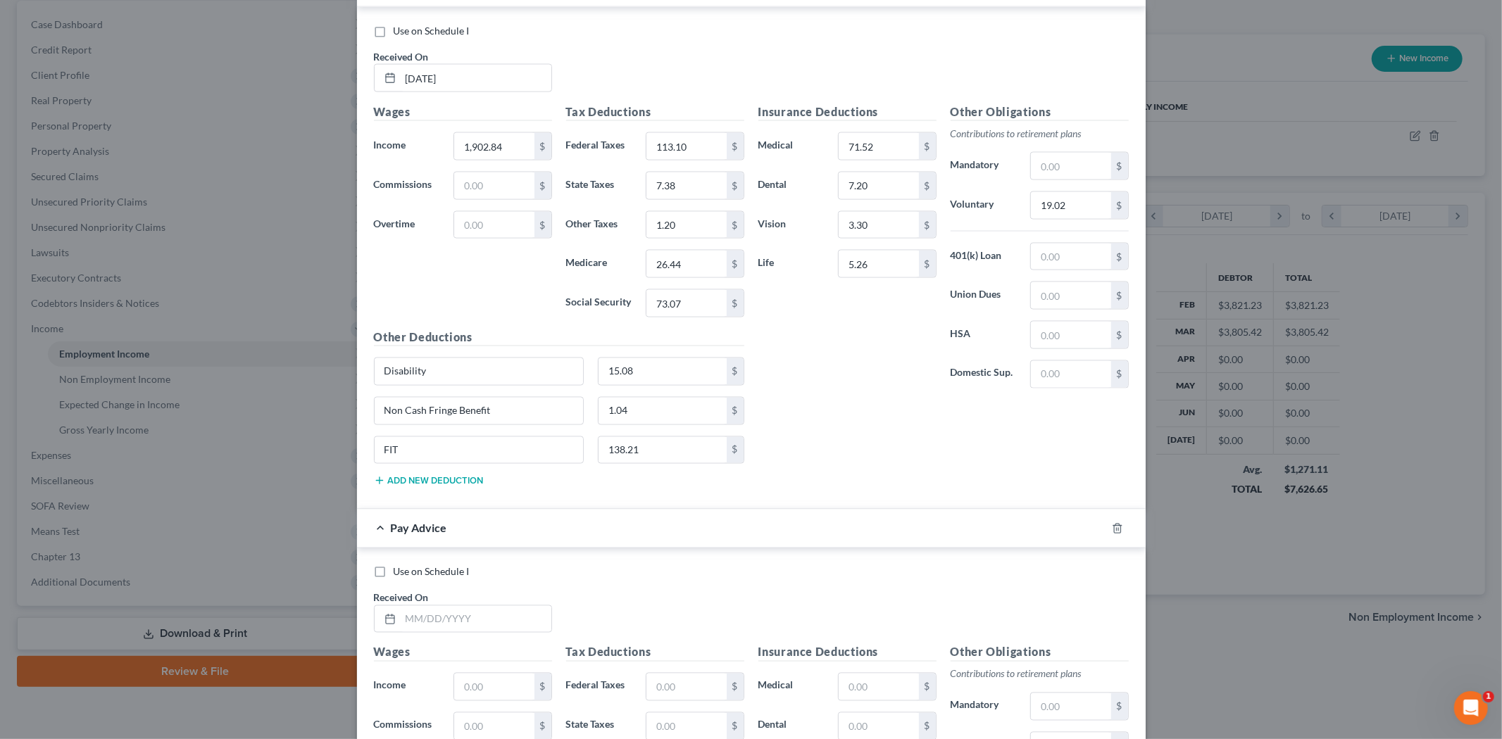
scroll to position [1989, 0]
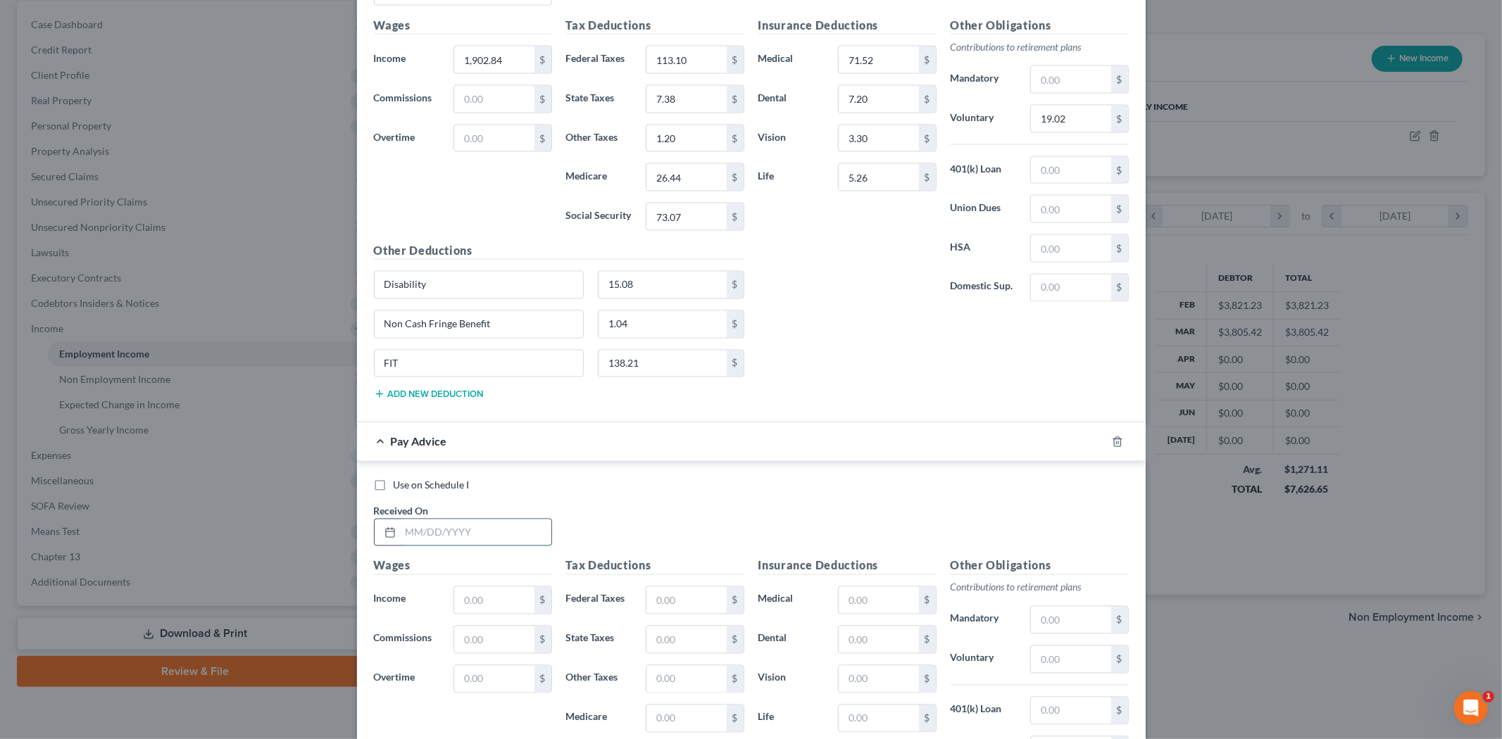
click at [489, 524] on input "text" at bounding box center [476, 533] width 151 height 27
type input "[DATE]"
click at [516, 592] on div "$" at bounding box center [503, 601] width 98 height 28
click at [512, 606] on input "text" at bounding box center [494, 600] width 80 height 27
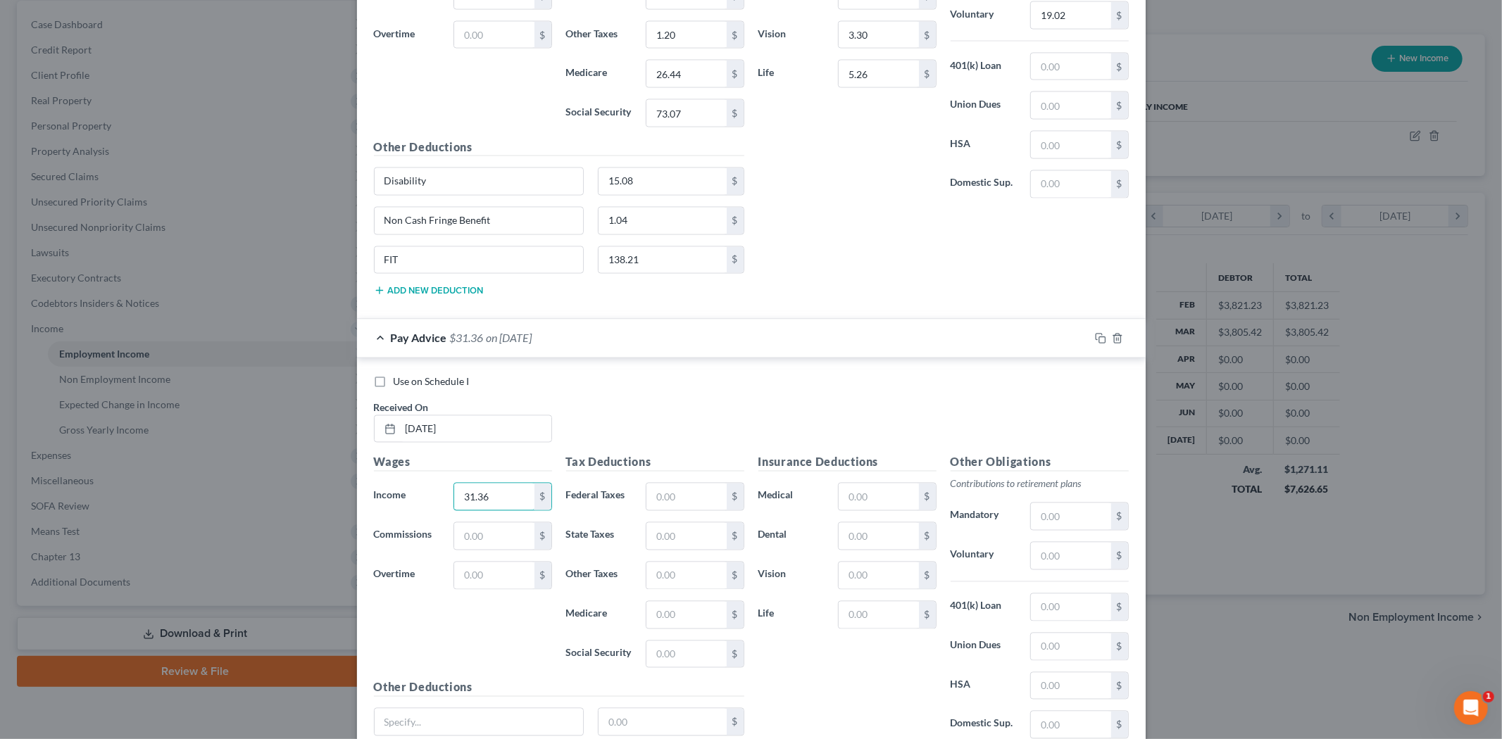
scroll to position [2218, 0]
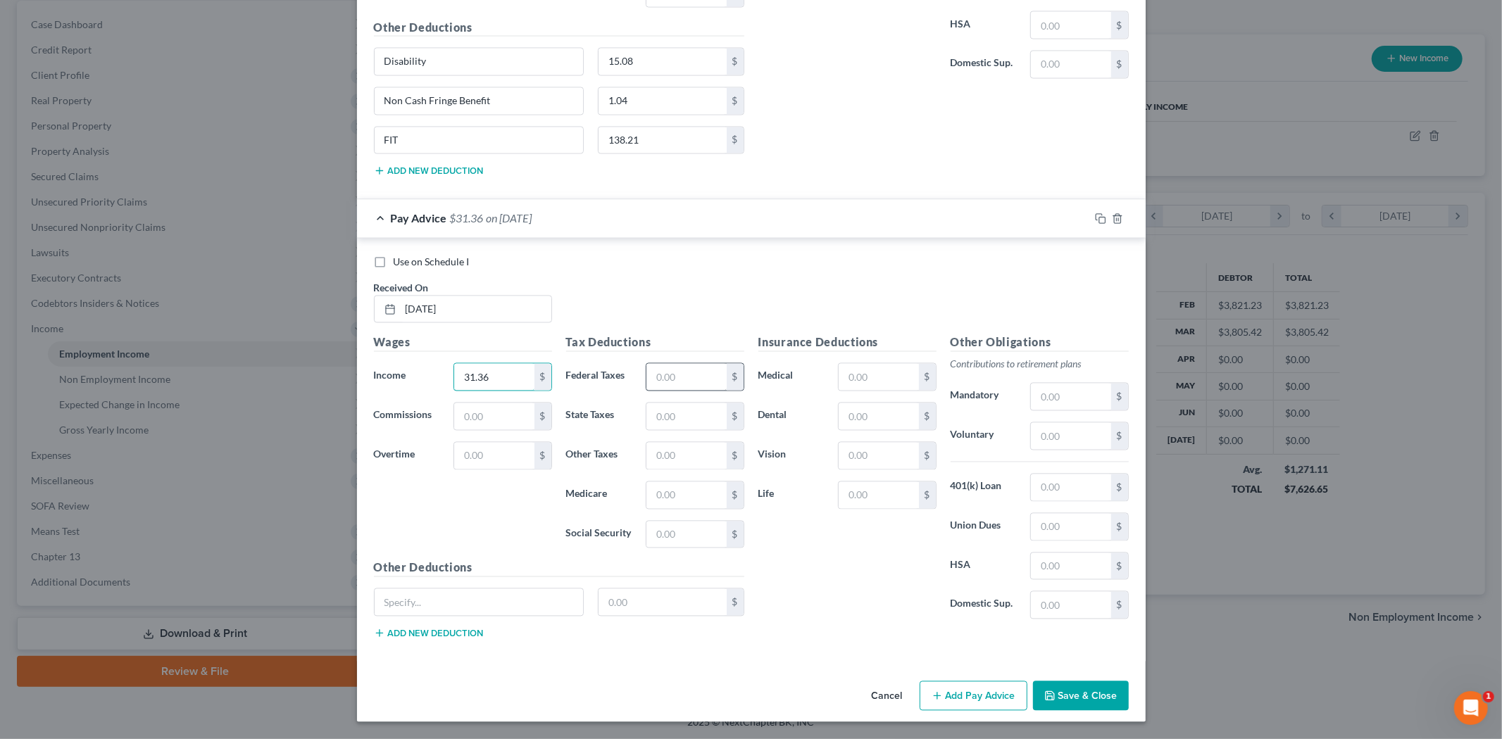
type input "31.36"
click at [672, 370] on input "text" at bounding box center [687, 377] width 80 height 27
type input "1.94"
click at [701, 411] on input "text" at bounding box center [687, 417] width 80 height 27
click at [652, 501] on input "text" at bounding box center [687, 495] width 80 height 27
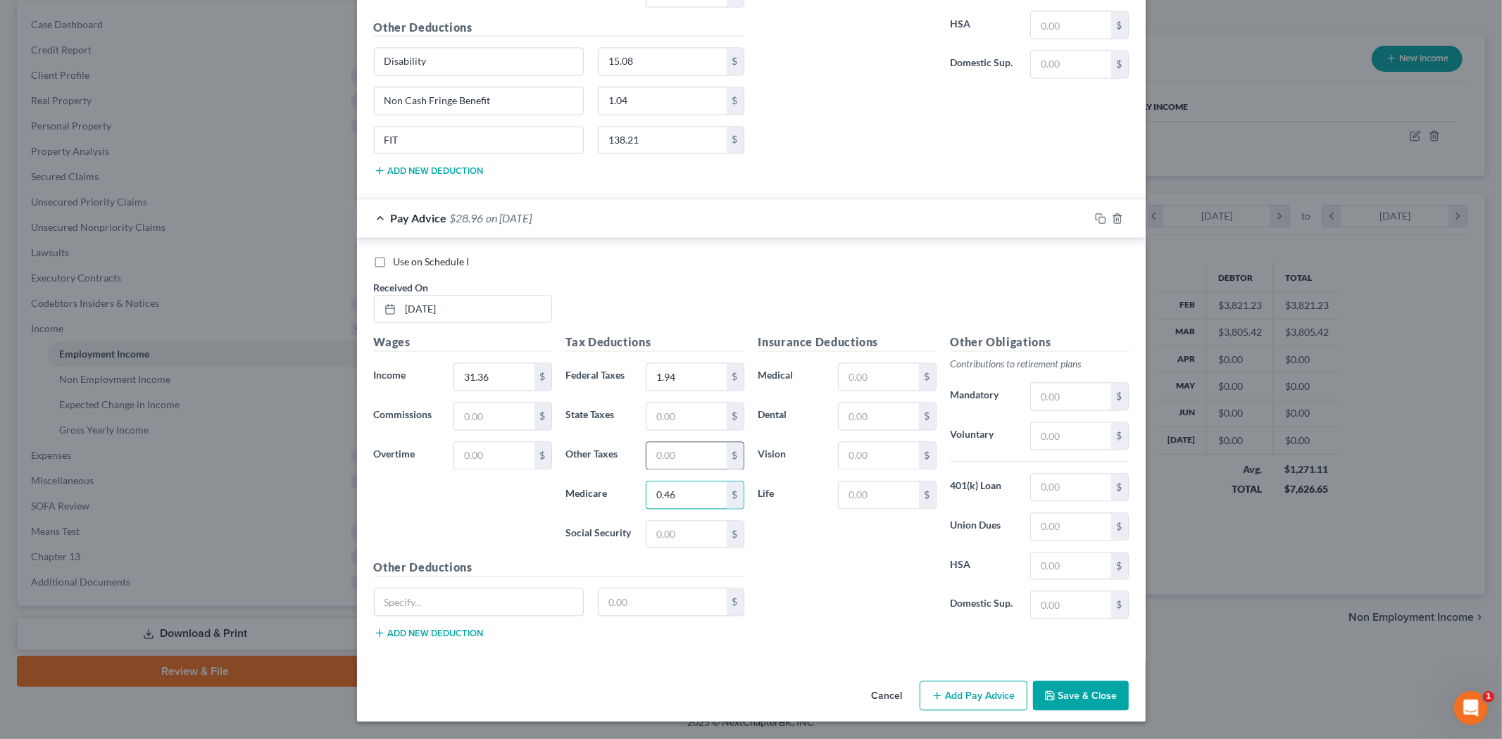
type input "0.46"
click at [667, 459] on input "text" at bounding box center [687, 456] width 80 height 27
type input "0.16"
click at [667, 426] on input "text" at bounding box center [687, 417] width 80 height 27
type input "0.13"
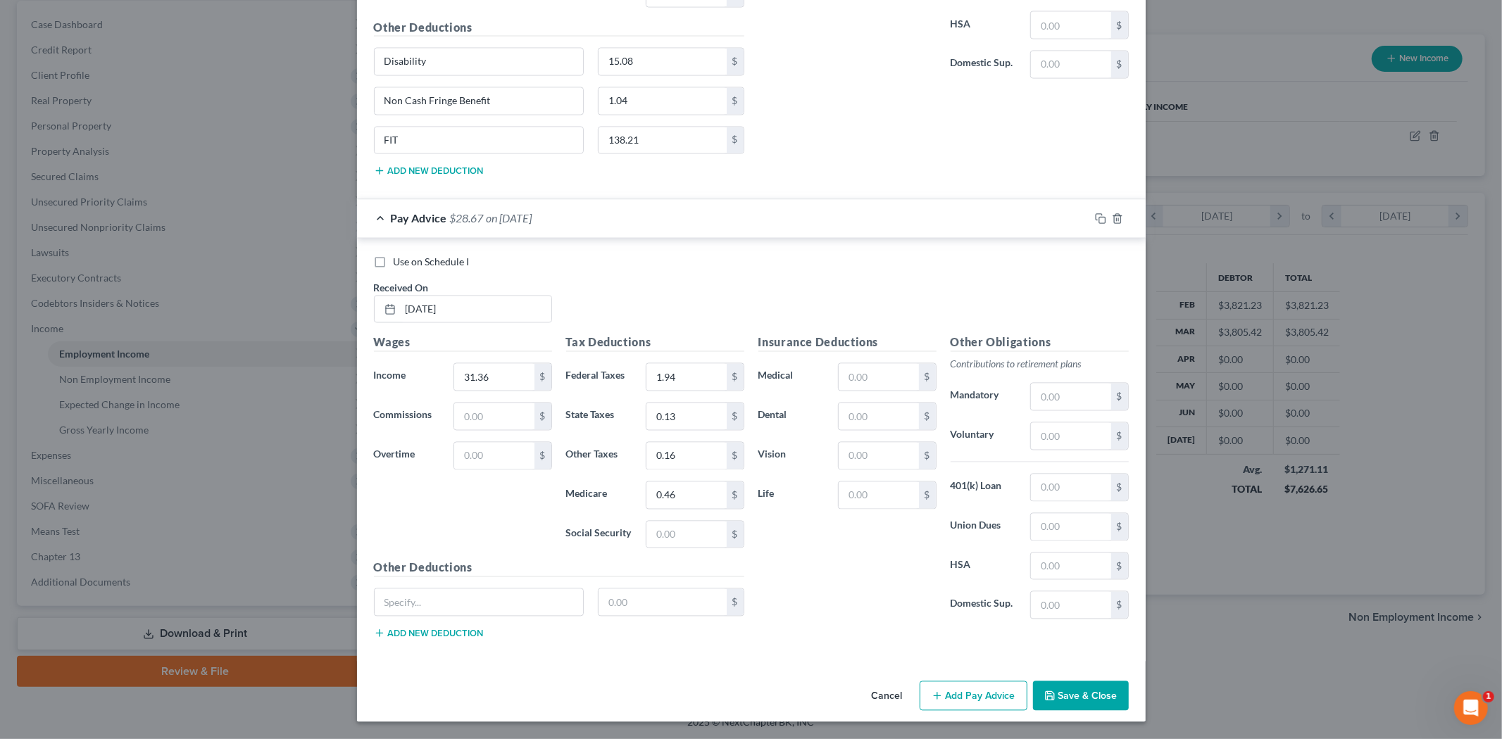
drag, startPoint x: 835, startPoint y: 537, endPoint x: 811, endPoint y: 491, distance: 52.0
click at [835, 537] on div "Insurance Deductions Medical $ Dental $ Vision $ Life $" at bounding box center [847, 483] width 192 height 296
click at [1053, 439] on input "text" at bounding box center [1071, 436] width 80 height 27
type input "0.31"
click at [886, 587] on div "Insurance Deductions Medical $ Dental $ Vision $ Life $" at bounding box center [847, 483] width 192 height 296
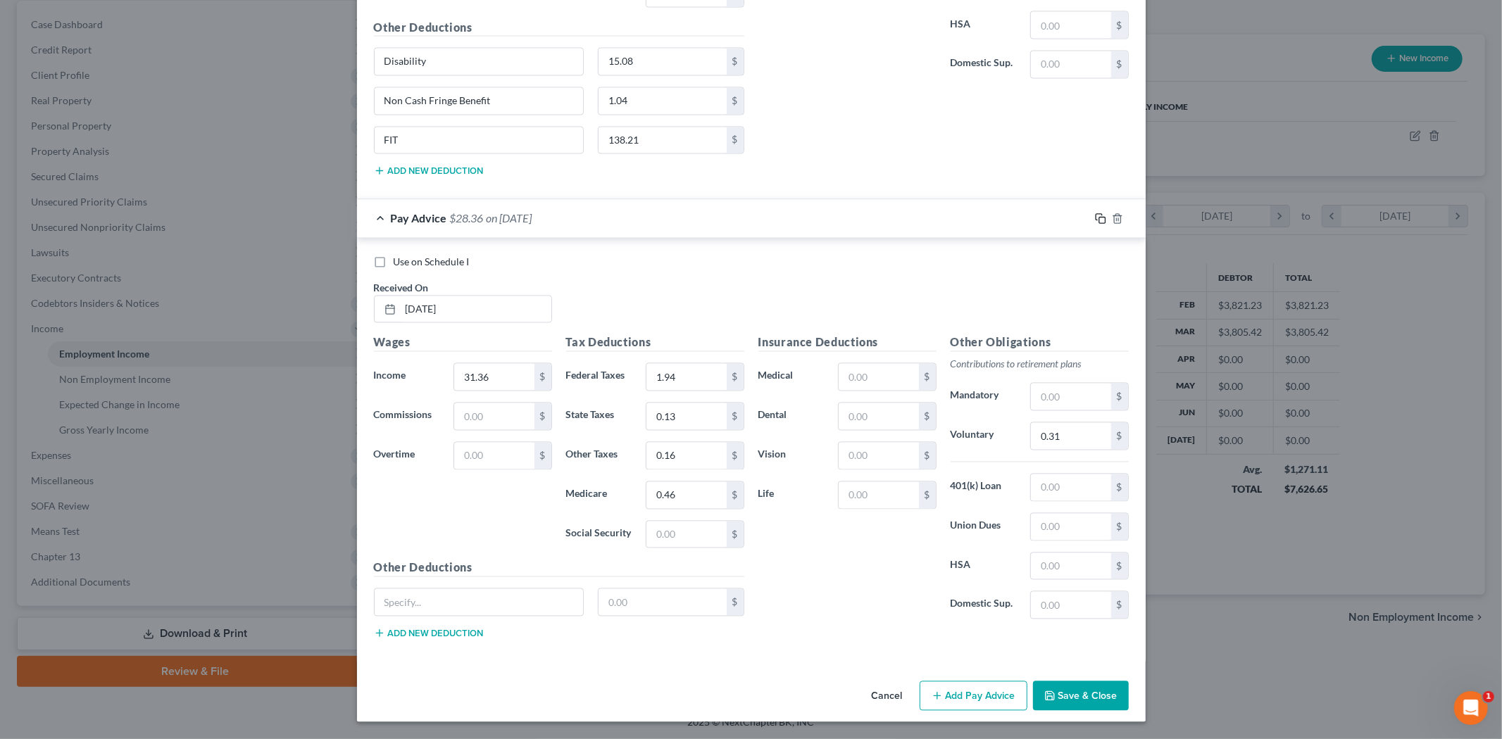
click at [1095, 219] on icon "button" at bounding box center [1100, 218] width 11 height 11
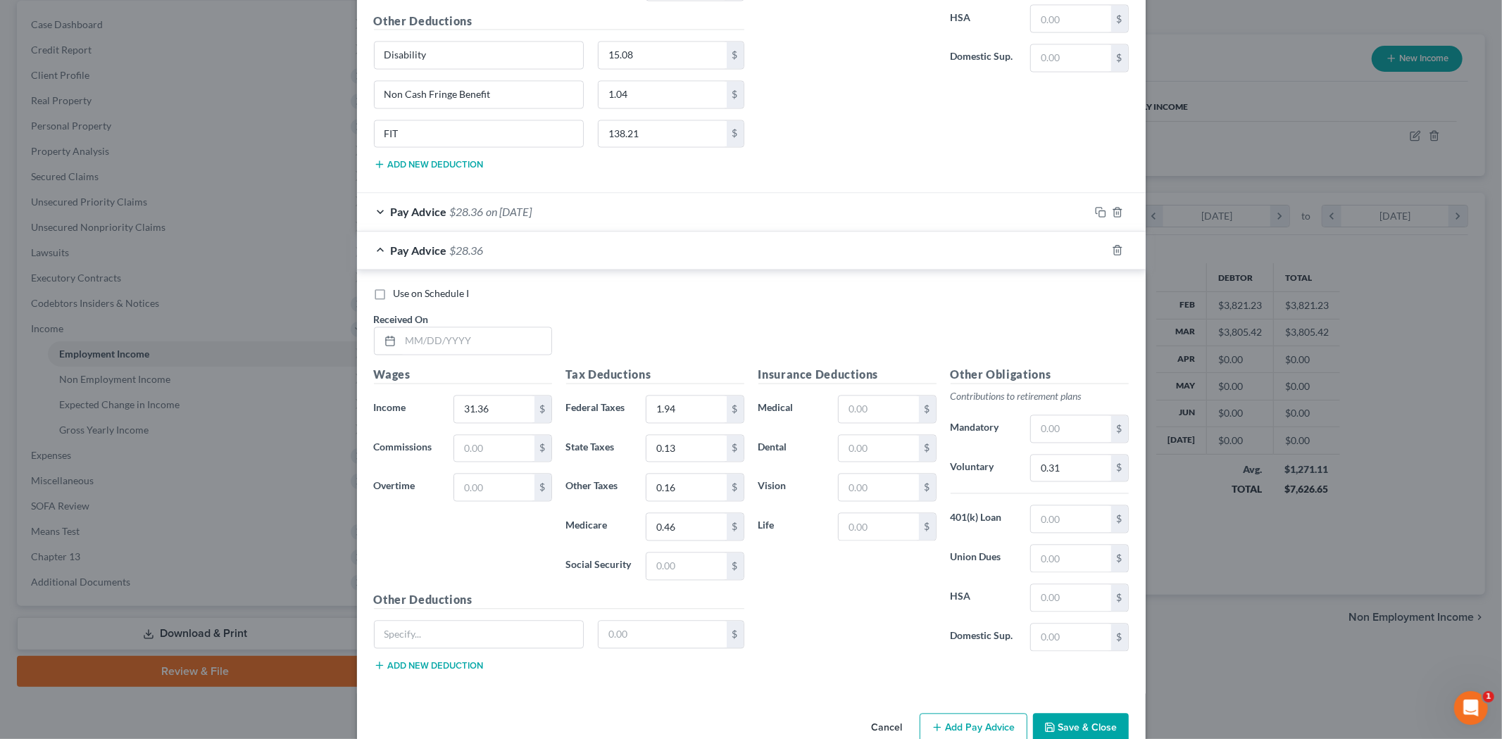
click at [1111, 262] on div at bounding box center [1125, 250] width 39 height 23
click at [1114, 252] on icon "button" at bounding box center [1117, 250] width 6 height 9
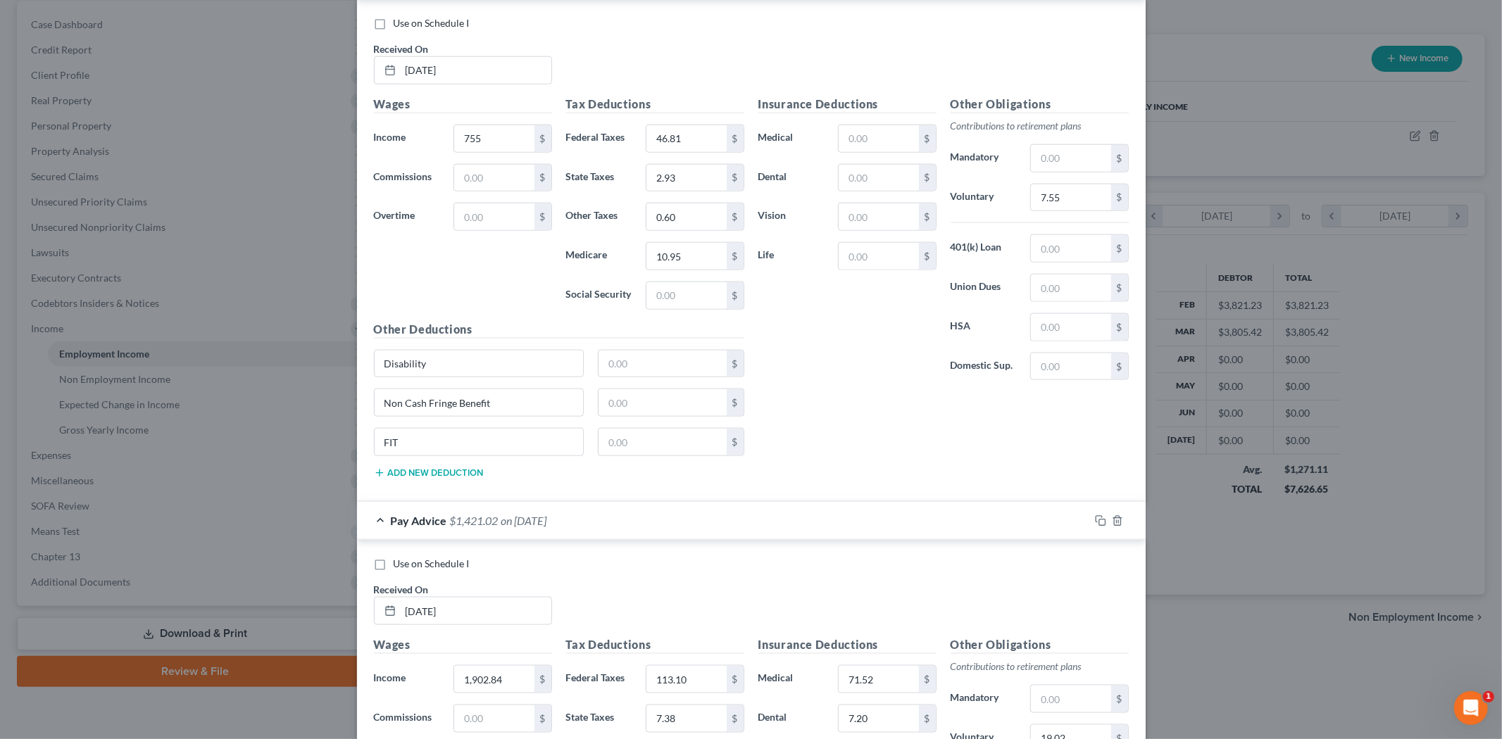
scroll to position [1324, 0]
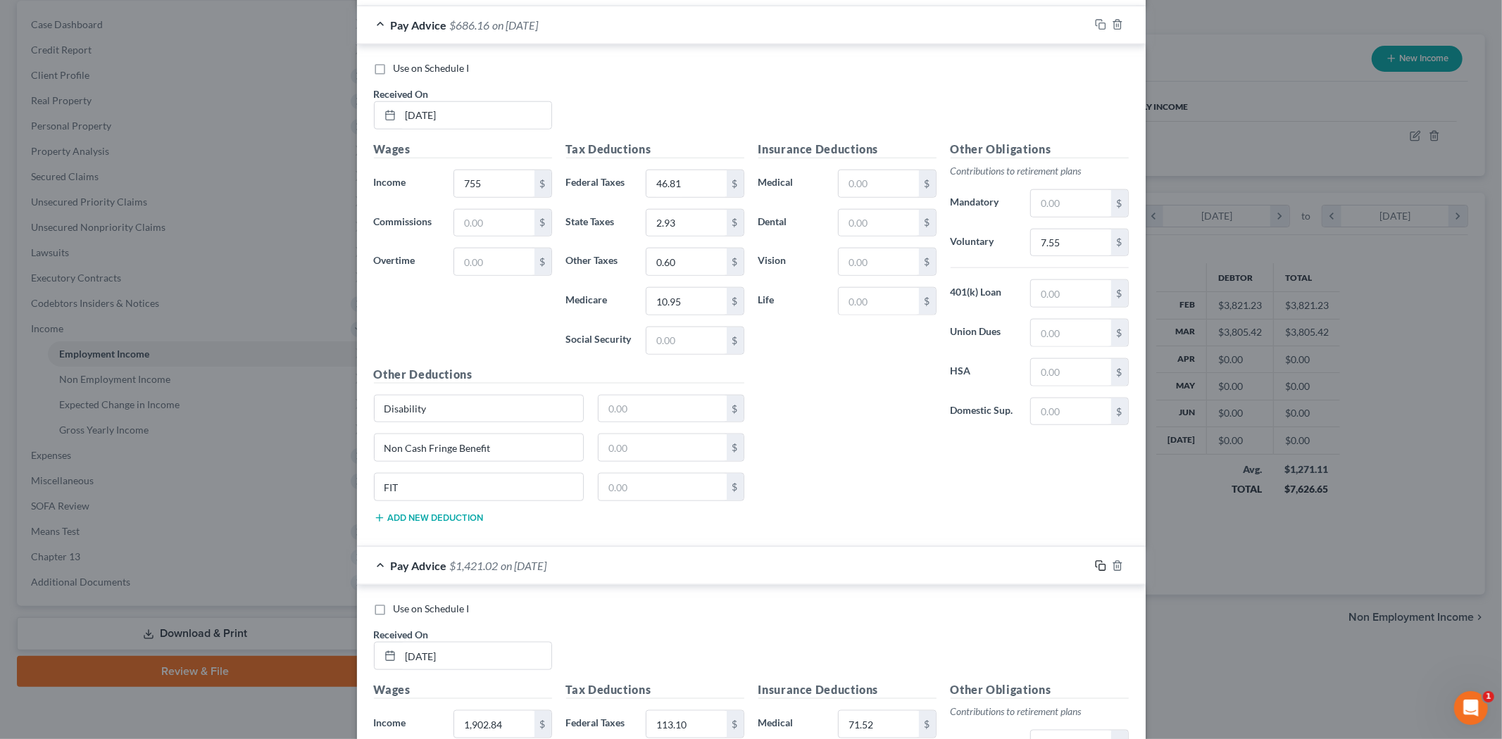
click at [1096, 568] on icon "button" at bounding box center [1099, 564] width 6 height 6
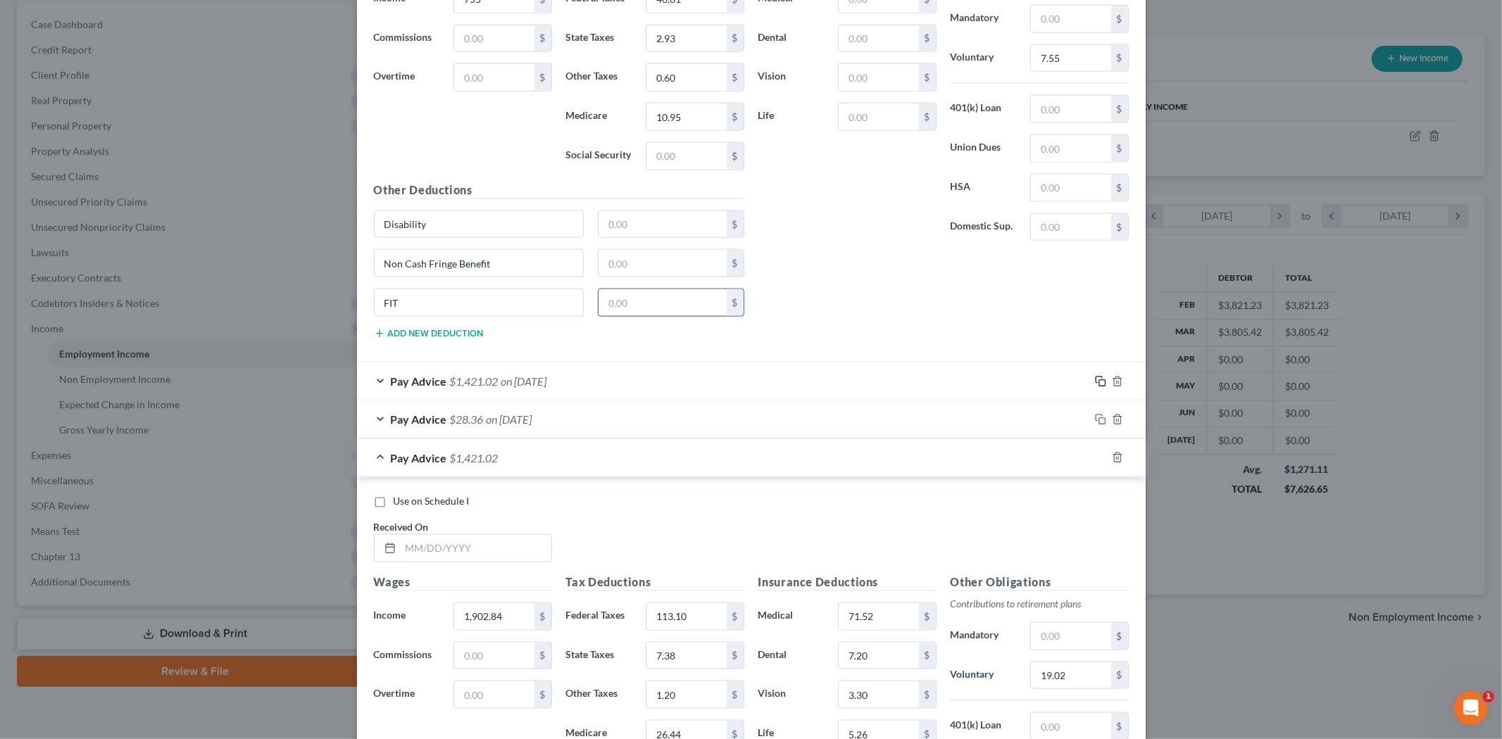
scroll to position [1637, 0]
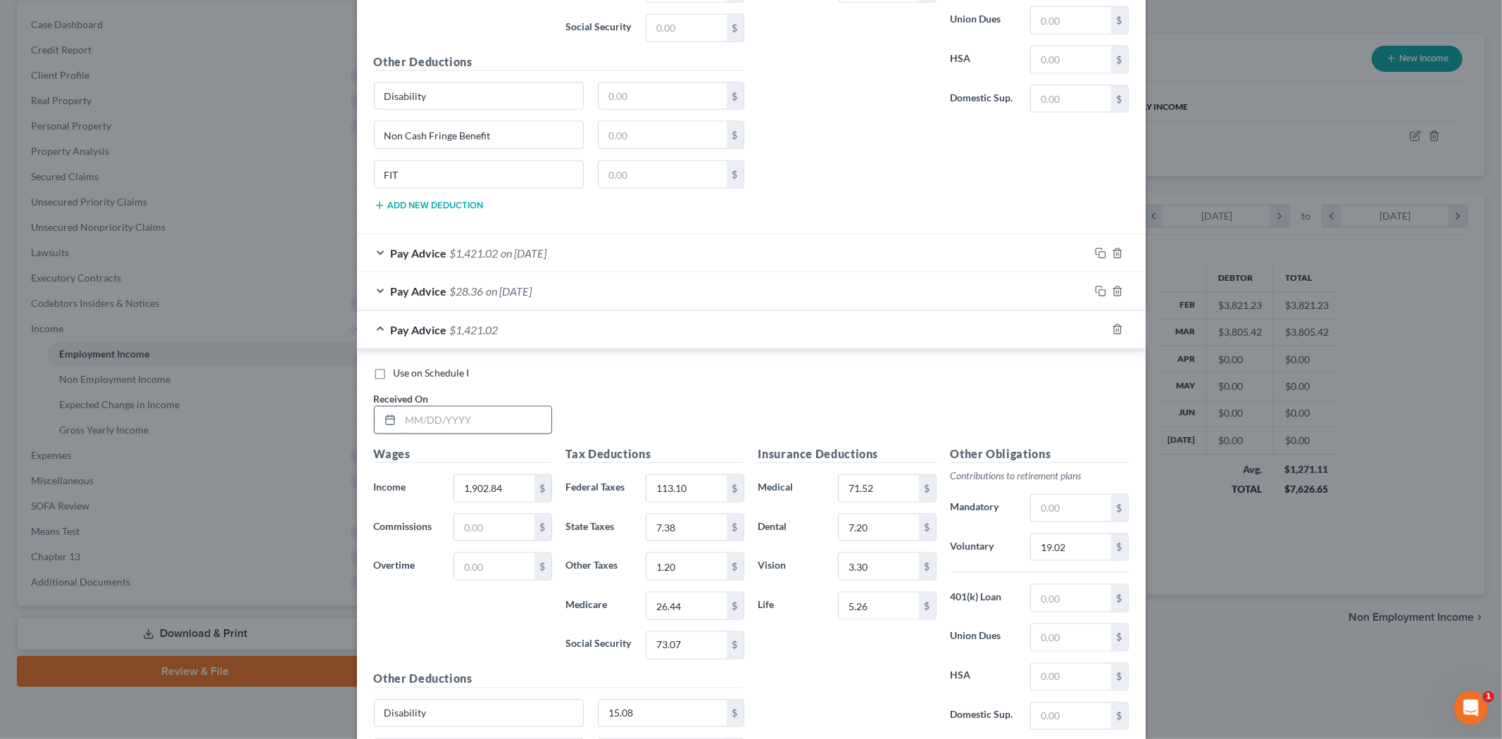
click at [487, 414] on input "text" at bounding box center [476, 420] width 151 height 27
type input "[DATE]"
click at [465, 494] on input "1,902.84" at bounding box center [494, 488] width 80 height 27
type input "1,899.29"
click at [670, 493] on input "113.10" at bounding box center [687, 488] width 80 height 27
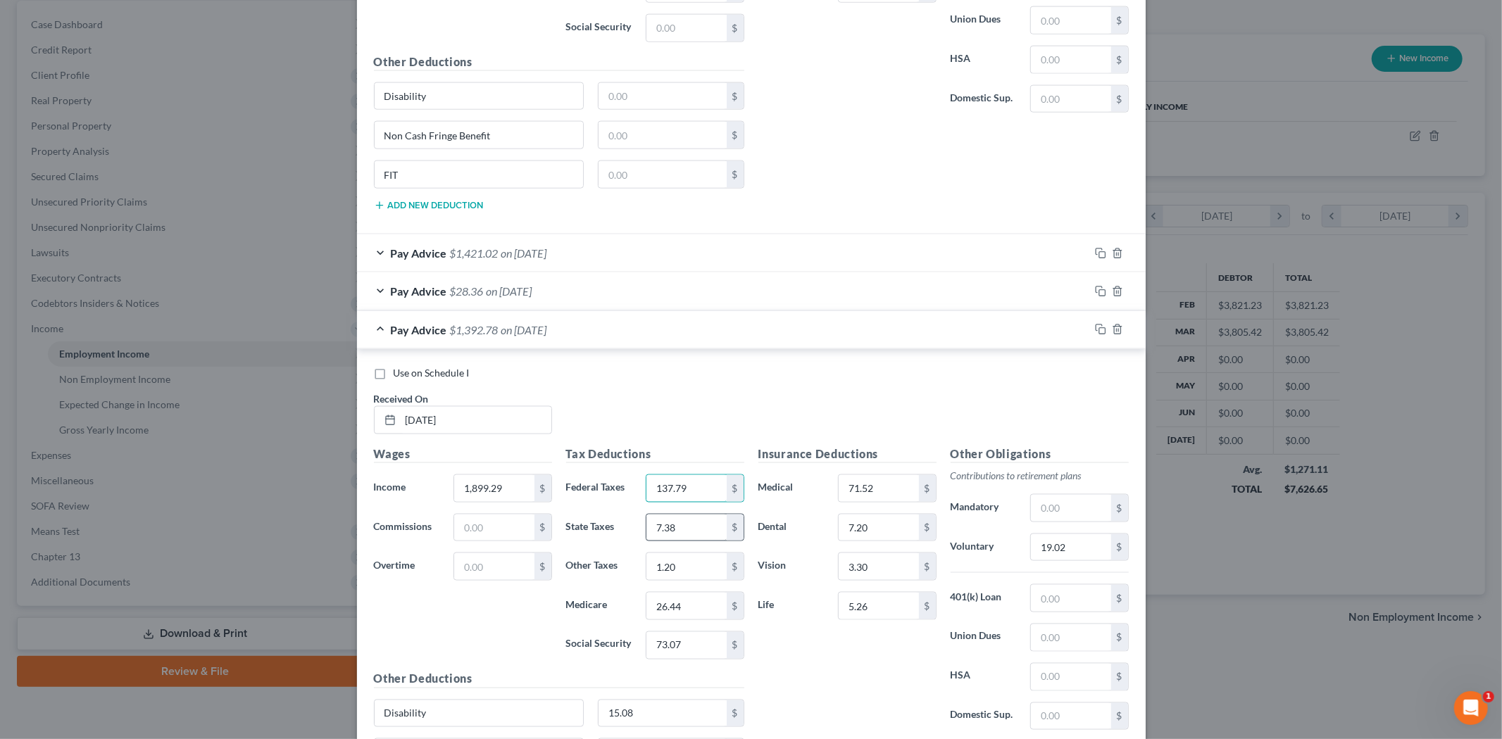
type input "137.79"
click at [679, 523] on input "7.38" at bounding box center [687, 528] width 80 height 27
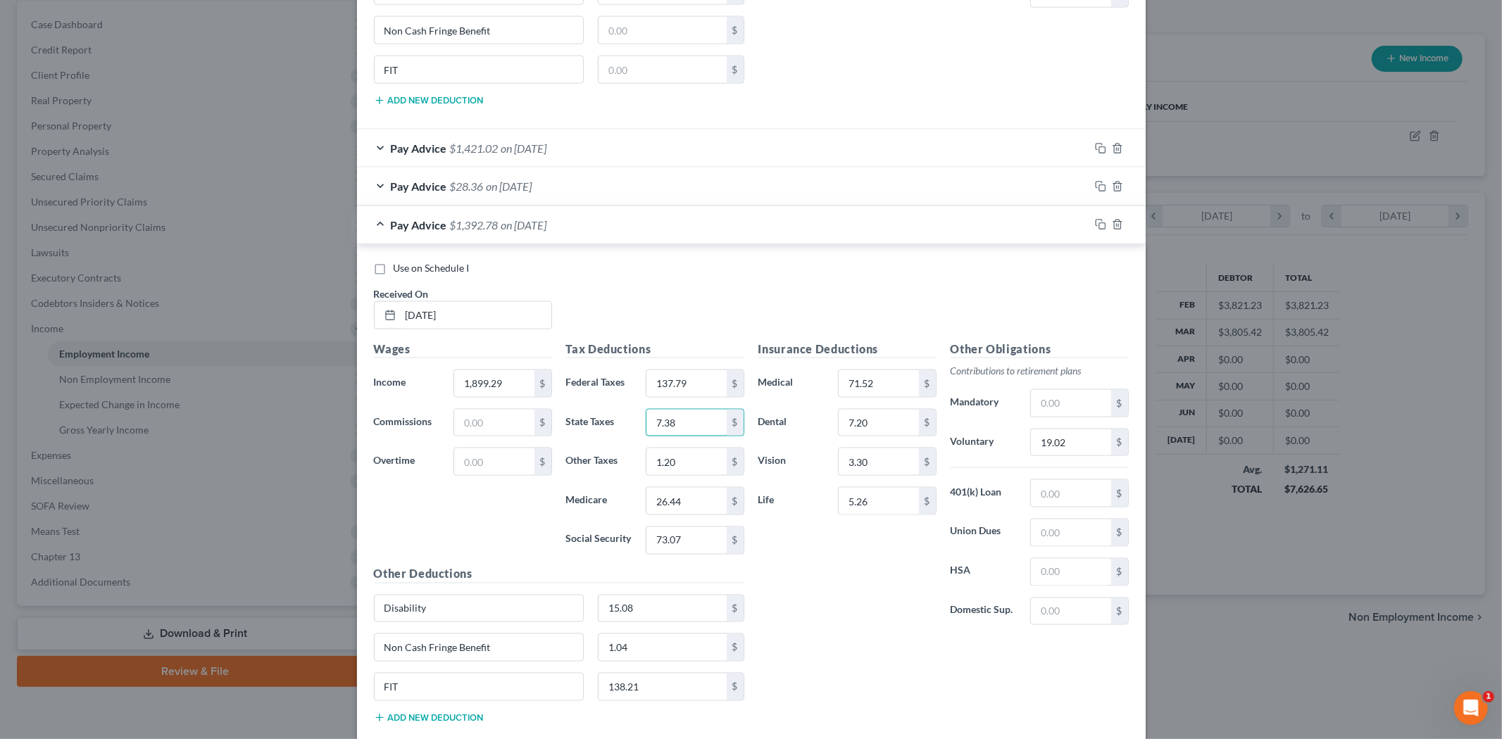
scroll to position [1715, 0]
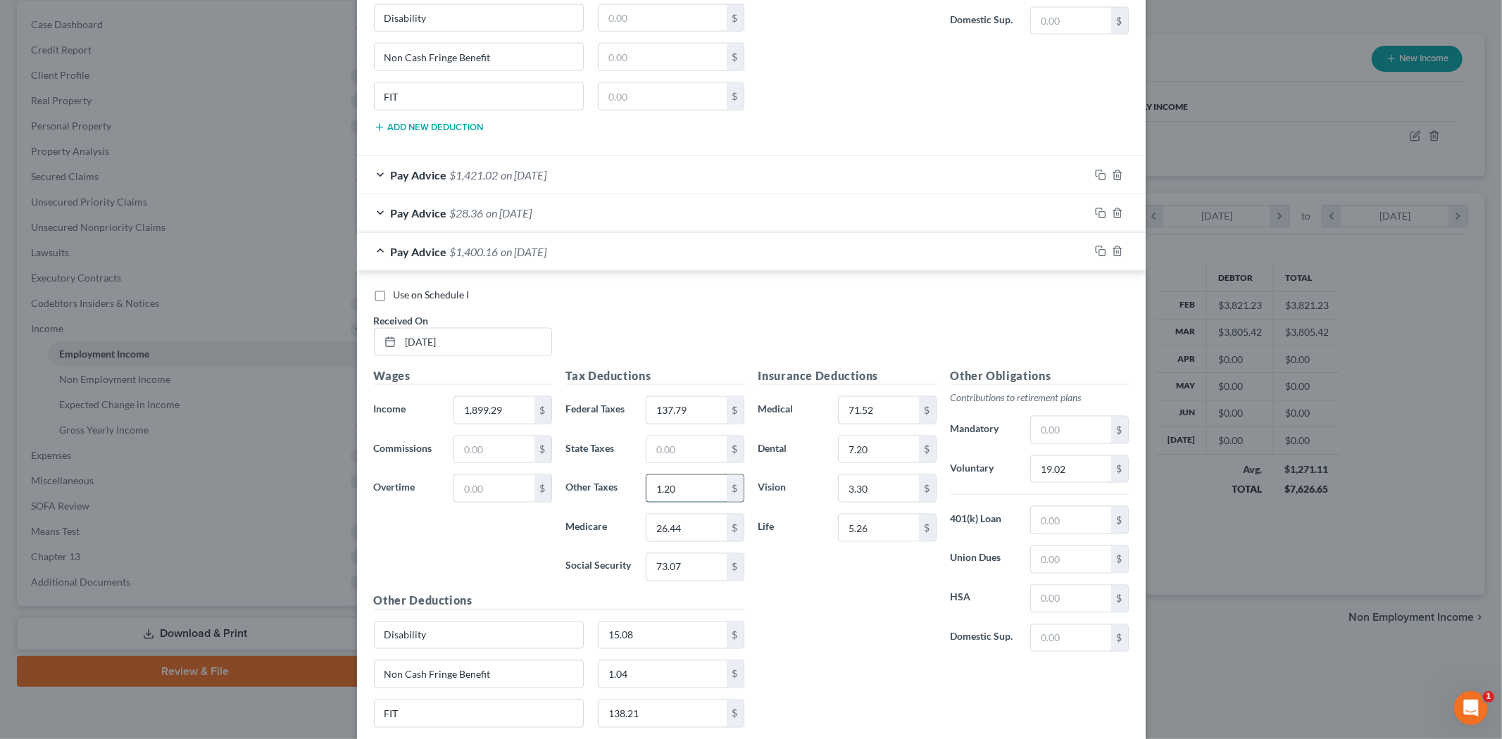
click at [651, 481] on input "1.20" at bounding box center [687, 488] width 80 height 27
click at [668, 522] on input "26.44" at bounding box center [687, 528] width 80 height 27
click at [678, 554] on div "Tax Deductions Federal Taxes 137.79 $ State Taxes $ Other Taxes $ Medicare $ So…" at bounding box center [655, 480] width 192 height 225
click at [680, 567] on input "73.07" at bounding box center [687, 567] width 80 height 27
click at [883, 405] on input "71.52" at bounding box center [879, 410] width 80 height 27
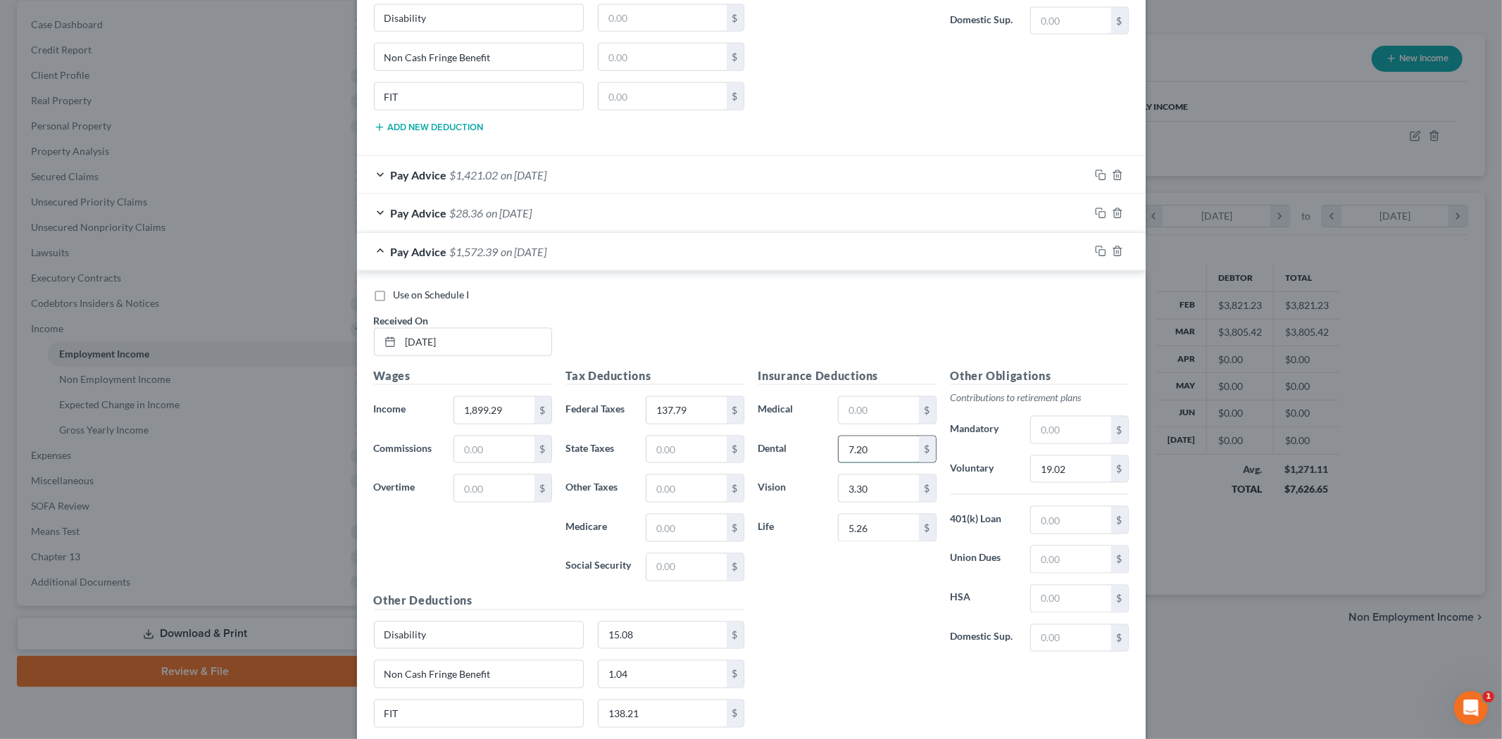
click at [870, 463] on input "7.20" at bounding box center [879, 450] width 80 height 27
click at [851, 493] on input "3.30" at bounding box center [879, 488] width 80 height 27
click at [860, 536] on input "5.26" at bounding box center [879, 528] width 80 height 27
click at [688, 642] on input "15.08" at bounding box center [663, 636] width 128 height 27
click at [675, 672] on input "1.04" at bounding box center [663, 674] width 128 height 27
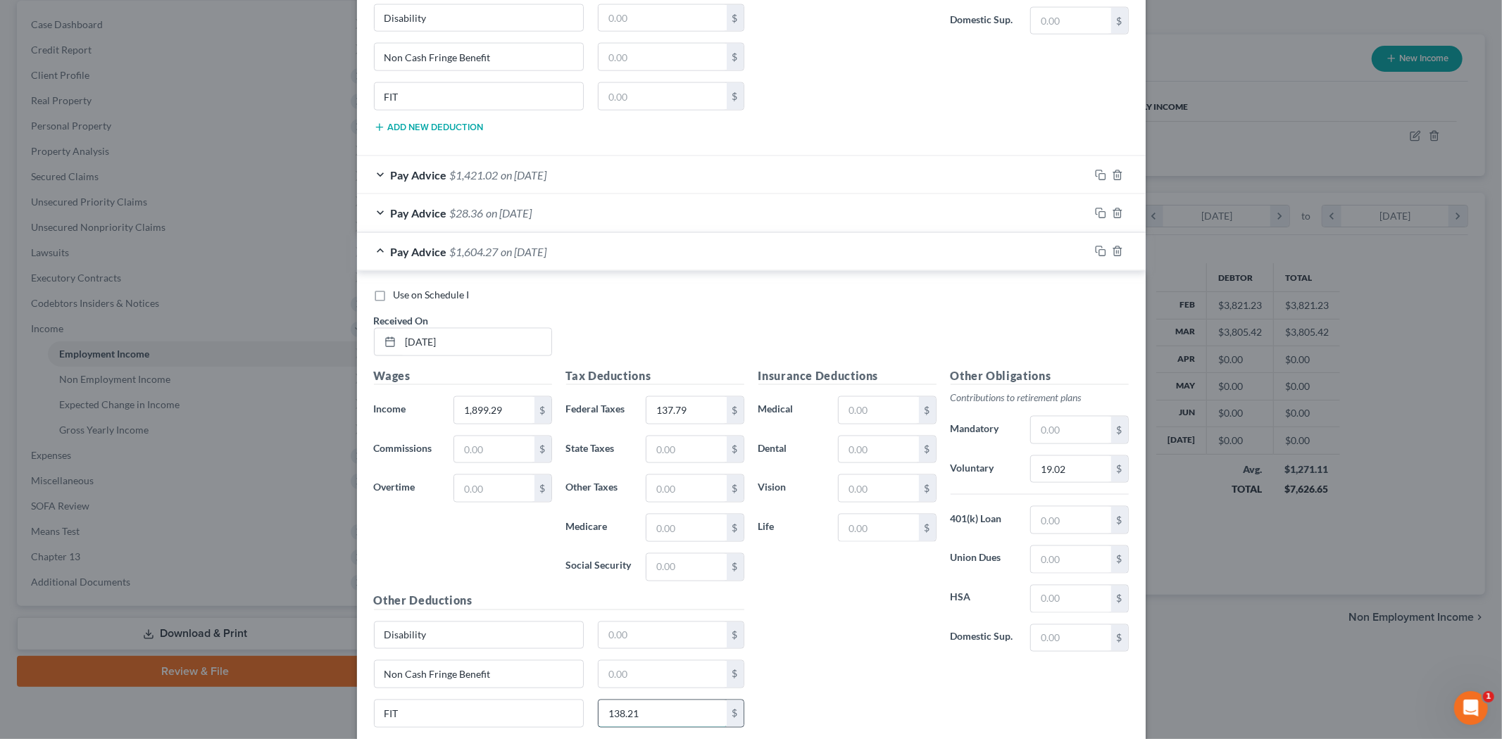
drag, startPoint x: 644, startPoint y: 727, endPoint x: 644, endPoint y: 718, distance: 9.2
click at [646, 719] on input "138.21" at bounding box center [663, 714] width 128 height 27
click at [1058, 475] on input "19.02" at bounding box center [1071, 469] width 80 height 27
click at [1039, 475] on input "text" at bounding box center [1071, 469] width 80 height 27
type input "18.98"
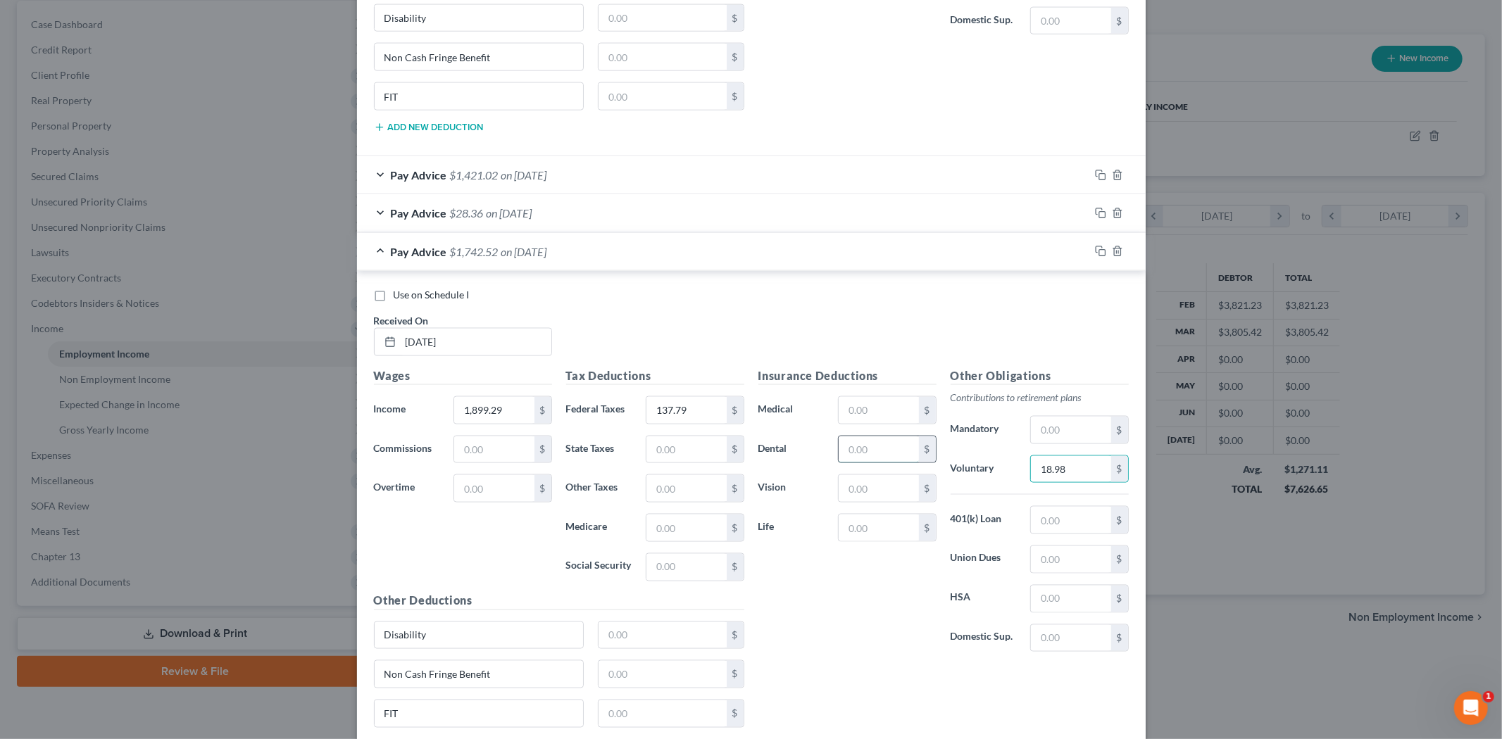
click at [859, 452] on input "text" at bounding box center [879, 450] width 80 height 27
type input "7.20"
click at [857, 500] on input "text" at bounding box center [879, 488] width 80 height 27
type input "3.30"
click at [887, 532] on input "text" at bounding box center [879, 528] width 80 height 27
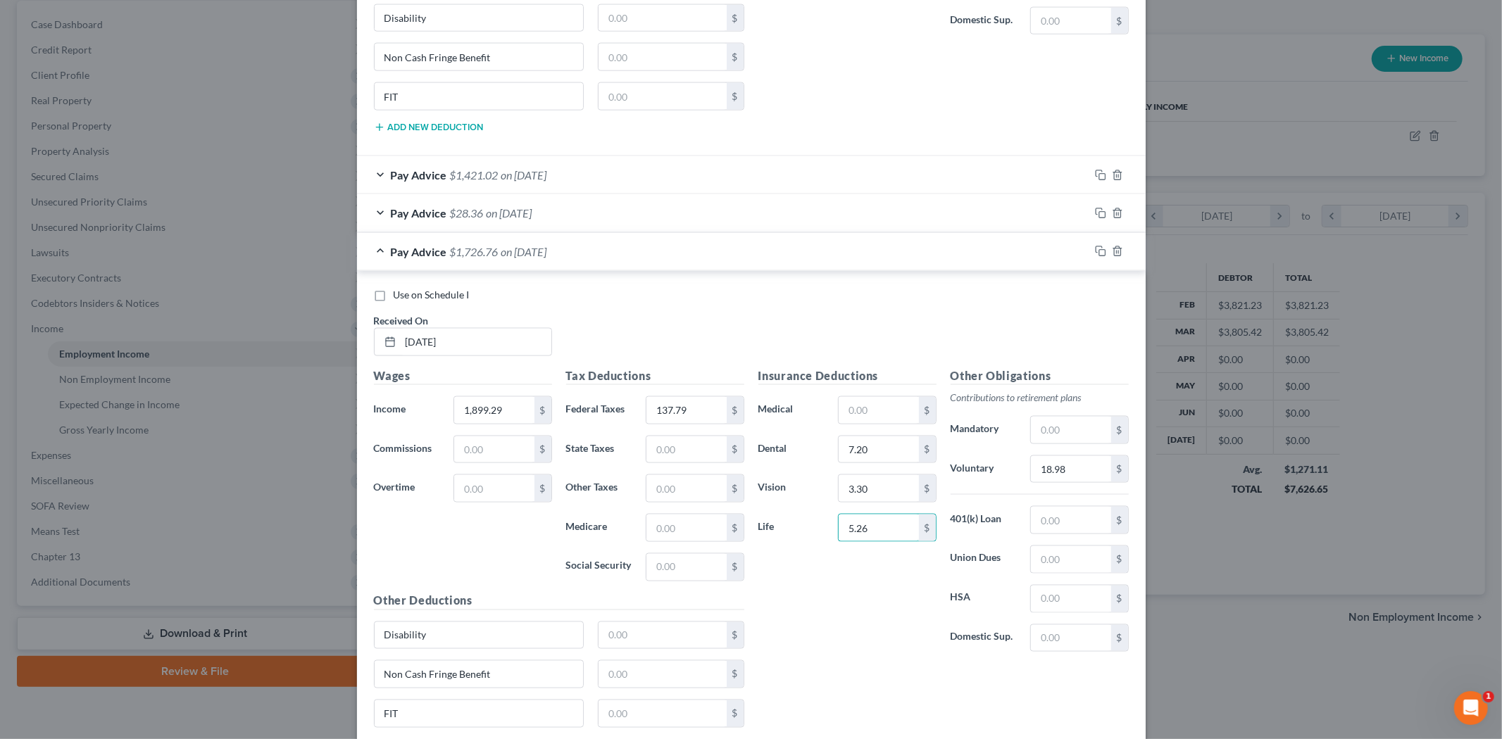
type input "5.26"
click at [820, 562] on div "Insurance Deductions Medical $ Dental 7.20 $ Vision 3.30 $ Life 5.26 $" at bounding box center [847, 516] width 192 height 296
click at [666, 454] on input "text" at bounding box center [687, 450] width 80 height 27
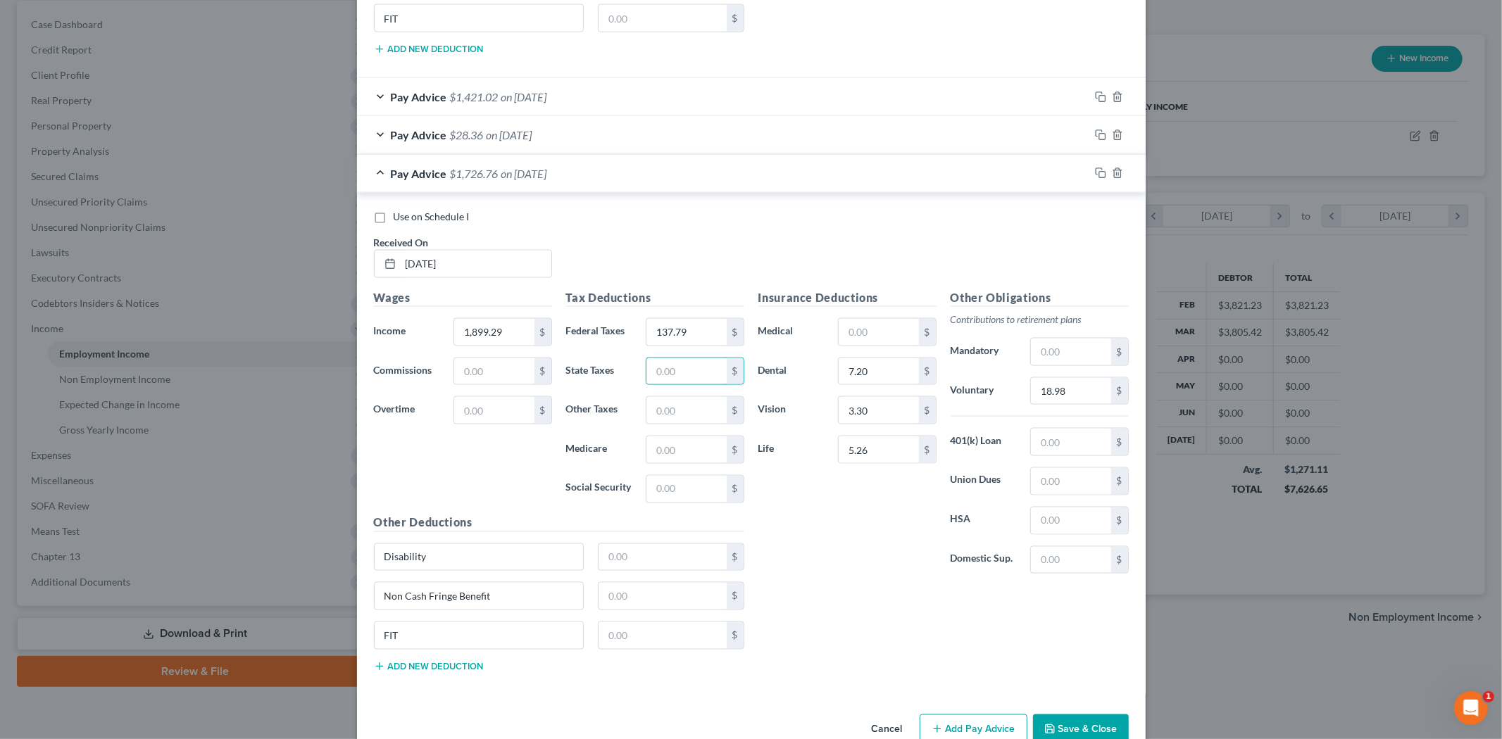
click at [614, 461] on label "Medicare" at bounding box center [599, 450] width 80 height 28
click at [669, 361] on div "$" at bounding box center [695, 372] width 98 height 28
click at [667, 368] on input "text" at bounding box center [687, 371] width 80 height 27
click at [573, 463] on label "Medicare" at bounding box center [599, 450] width 80 height 28
click at [676, 490] on input "text" at bounding box center [687, 489] width 80 height 27
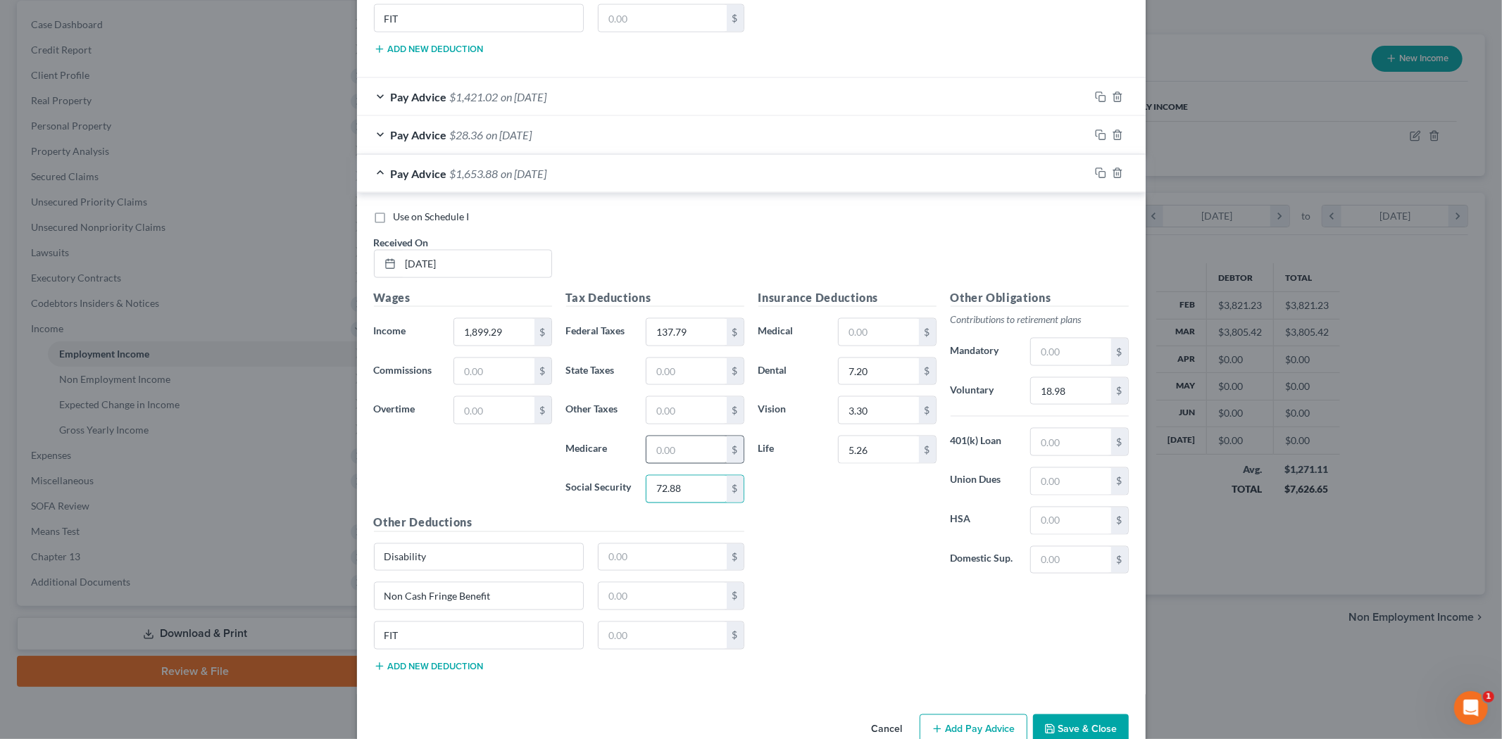
type input "72.88"
click at [692, 454] on input "text" at bounding box center [687, 450] width 80 height 27
click at [659, 382] on input "text" at bounding box center [687, 371] width 80 height 27
type input "7.37"
click at [669, 413] on input "text" at bounding box center [687, 410] width 80 height 27
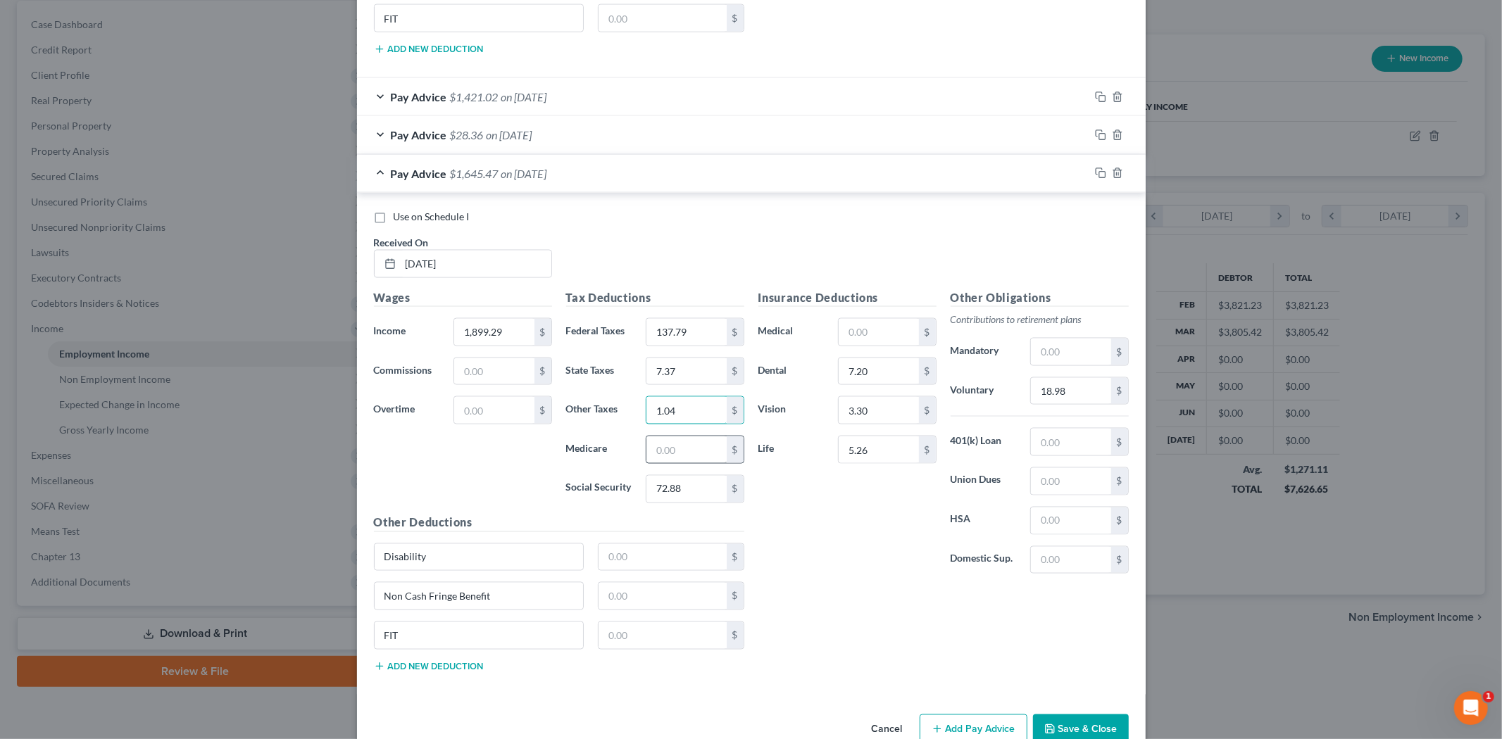
type input "1.04"
click at [685, 449] on input "text" at bounding box center [687, 450] width 80 height 27
type input "26.40"
click at [690, 346] on input "137.79" at bounding box center [687, 332] width 80 height 27
type input "112.88"
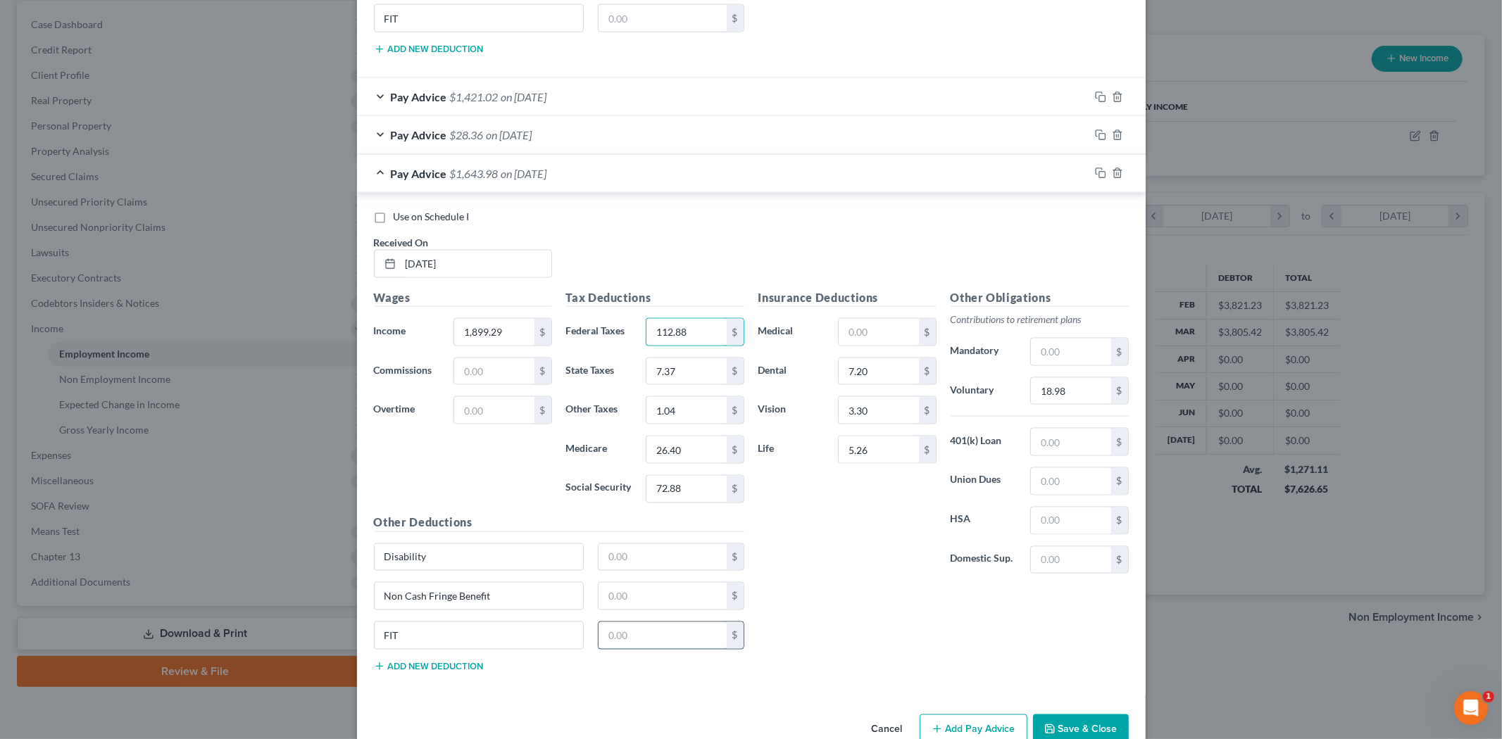
click at [644, 641] on input "text" at bounding box center [663, 636] width 128 height 27
type input "137.79"
click at [808, 604] on div "Insurance Deductions Medical $ Dental 7.20 $ Vision 3.30 $ Life 5.26 $ Other Ob…" at bounding box center [943, 486] width 385 height 394
click at [863, 340] on input "text" at bounding box center [879, 332] width 80 height 27
type input "71.52"
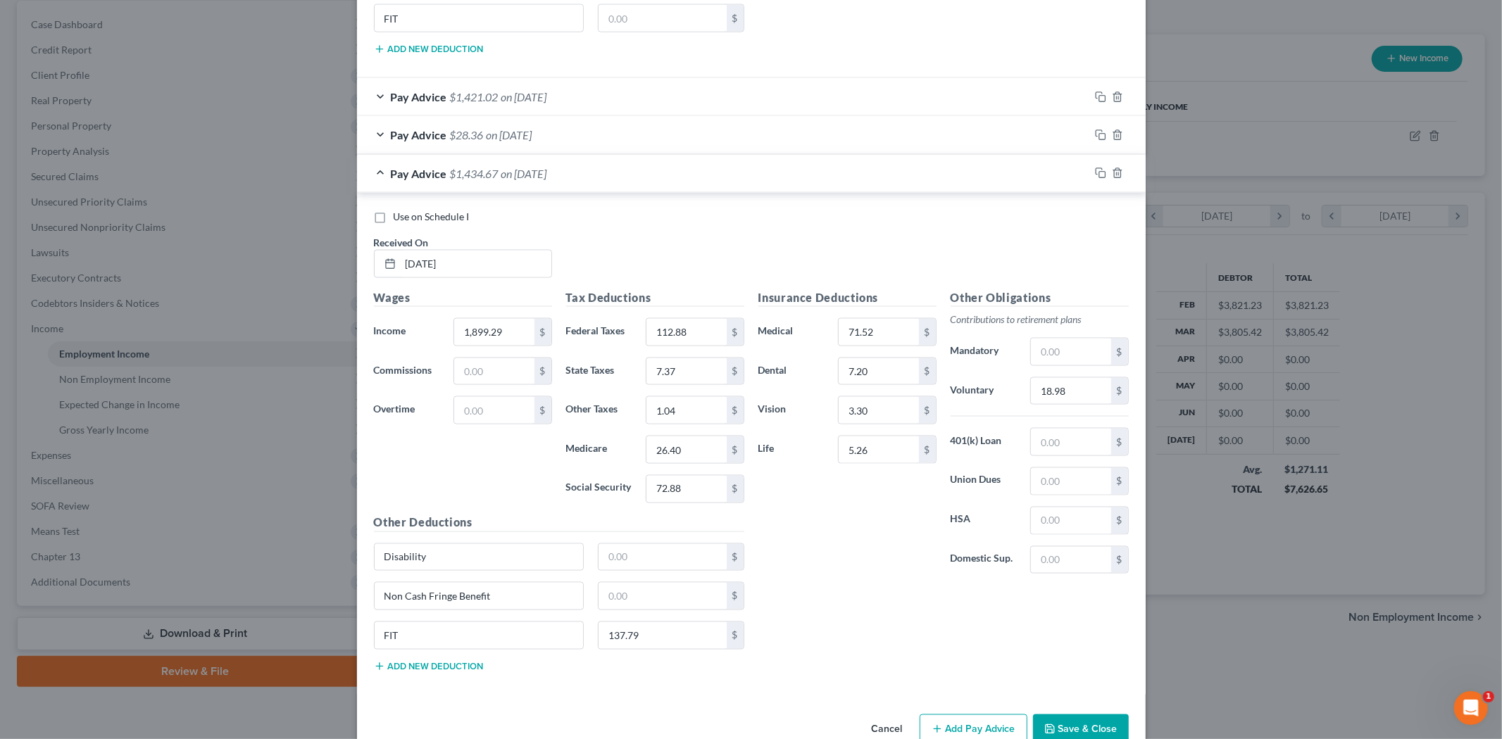
click at [863, 632] on div "Insurance Deductions Medical 71.52 $ Dental 7.20 $ Vision 3.30 $ Life 5.26 $ Ot…" at bounding box center [943, 486] width 385 height 394
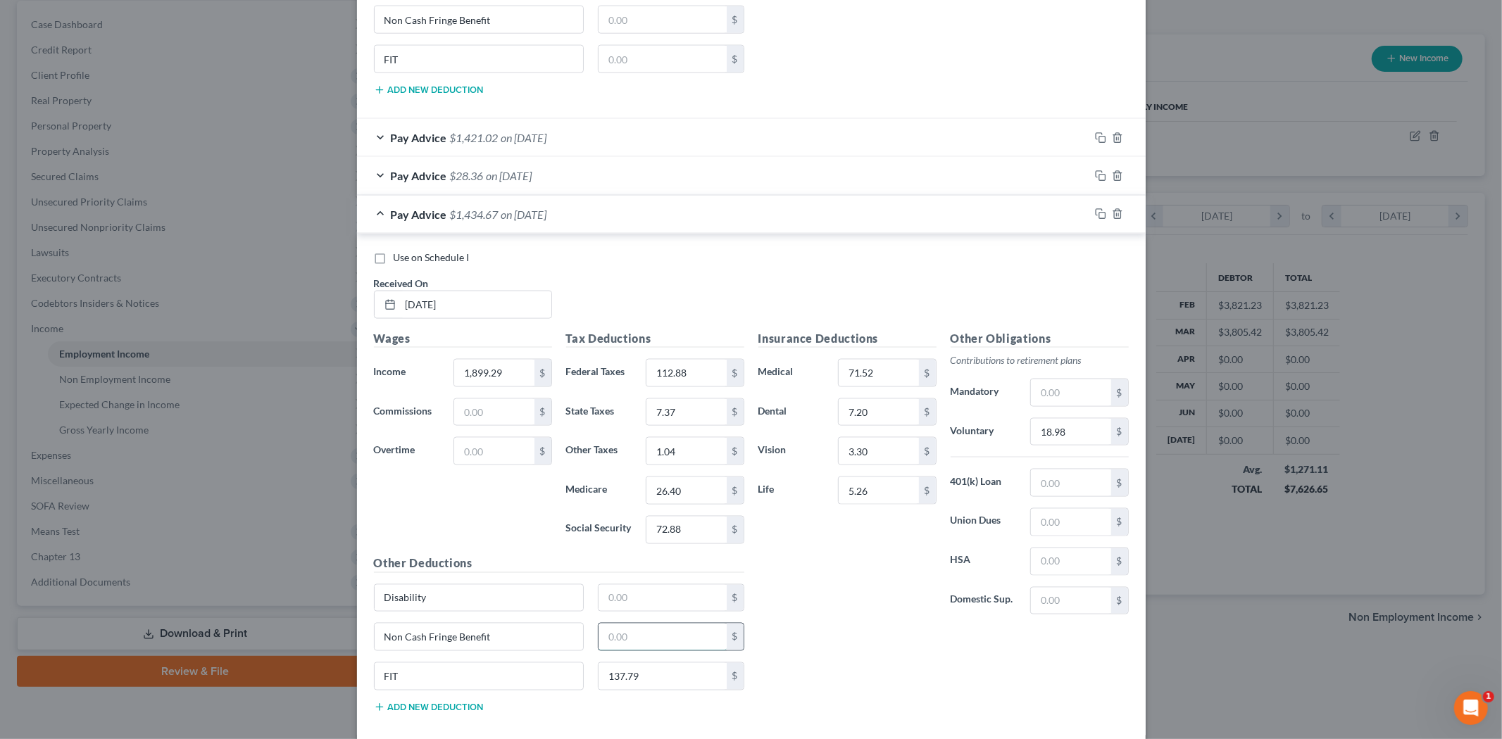
click at [680, 638] on input "text" at bounding box center [663, 637] width 128 height 27
type input "1.04"
click at [621, 594] on input "text" at bounding box center [663, 598] width 128 height 27
click at [608, 604] on input "text" at bounding box center [663, 598] width 128 height 27
type input "15.08"
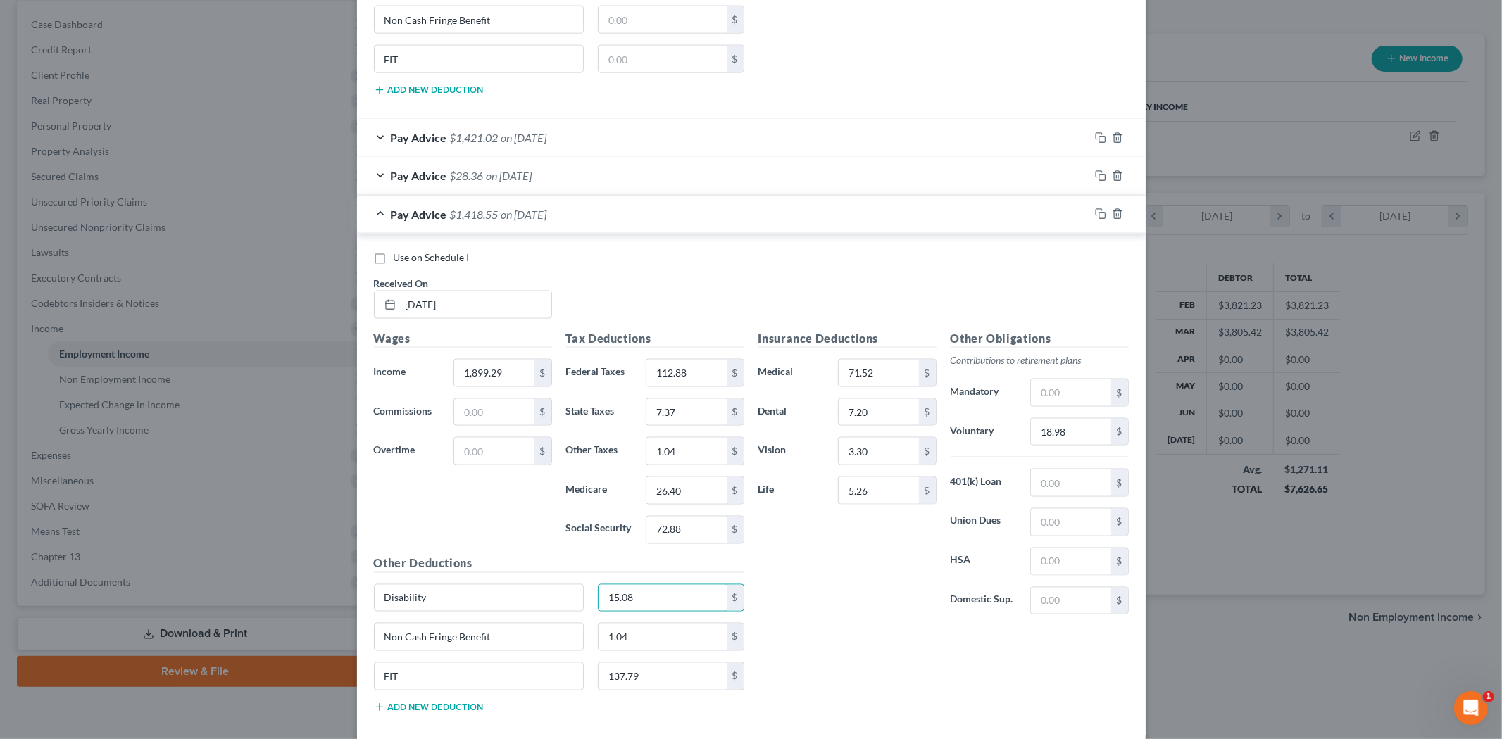
click at [833, 594] on div "Insurance Deductions Medical 71.52 $ Dental 7.20 $ Vision 3.30 $ Life 5.26 $" at bounding box center [847, 478] width 192 height 296
click at [1095, 220] on icon "button" at bounding box center [1100, 213] width 11 height 11
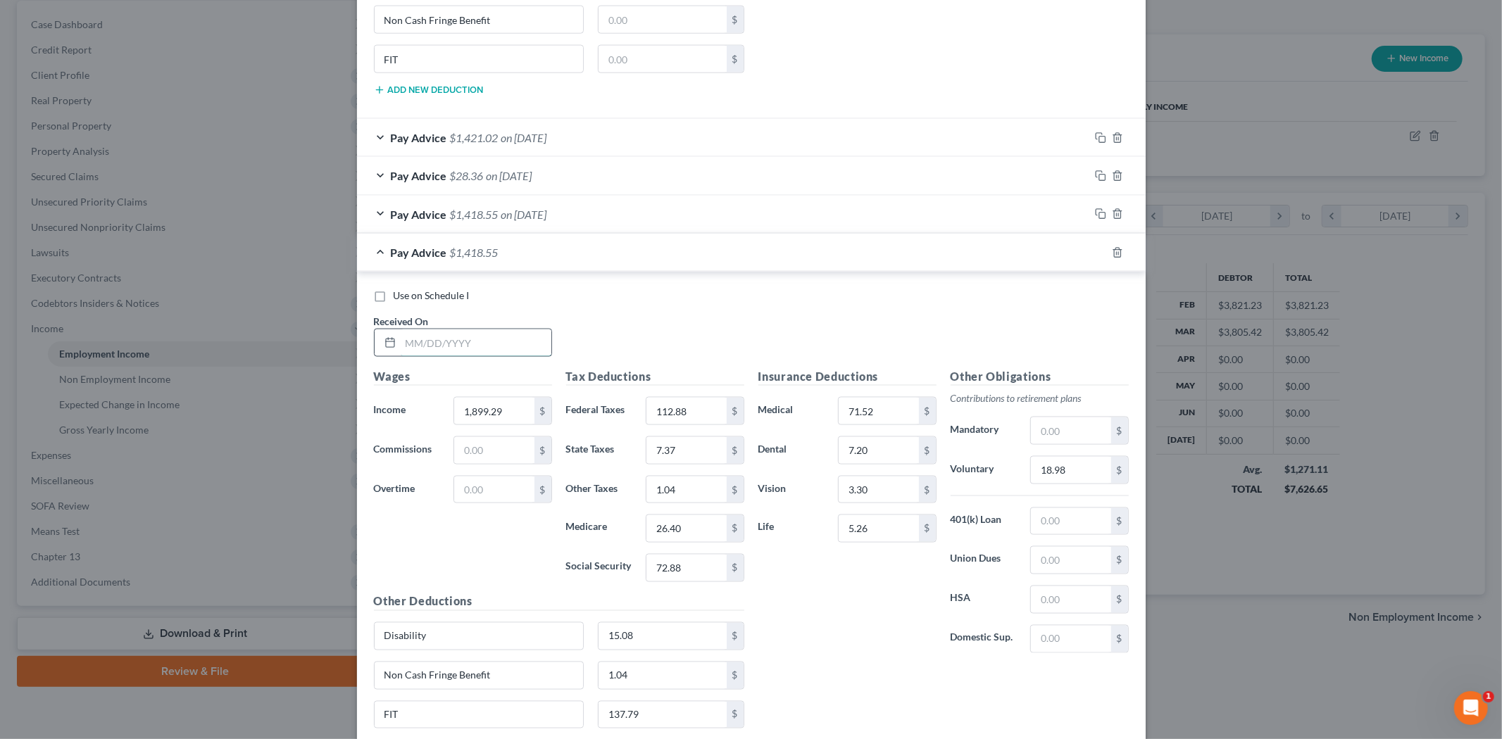
click at [511, 339] on input "text" at bounding box center [476, 343] width 151 height 27
type input "[DATE]"
click at [503, 419] on input "1,899.29" at bounding box center [494, 411] width 80 height 27
type input "1,900.31"
click at [672, 418] on input "112.88" at bounding box center [687, 411] width 80 height 27
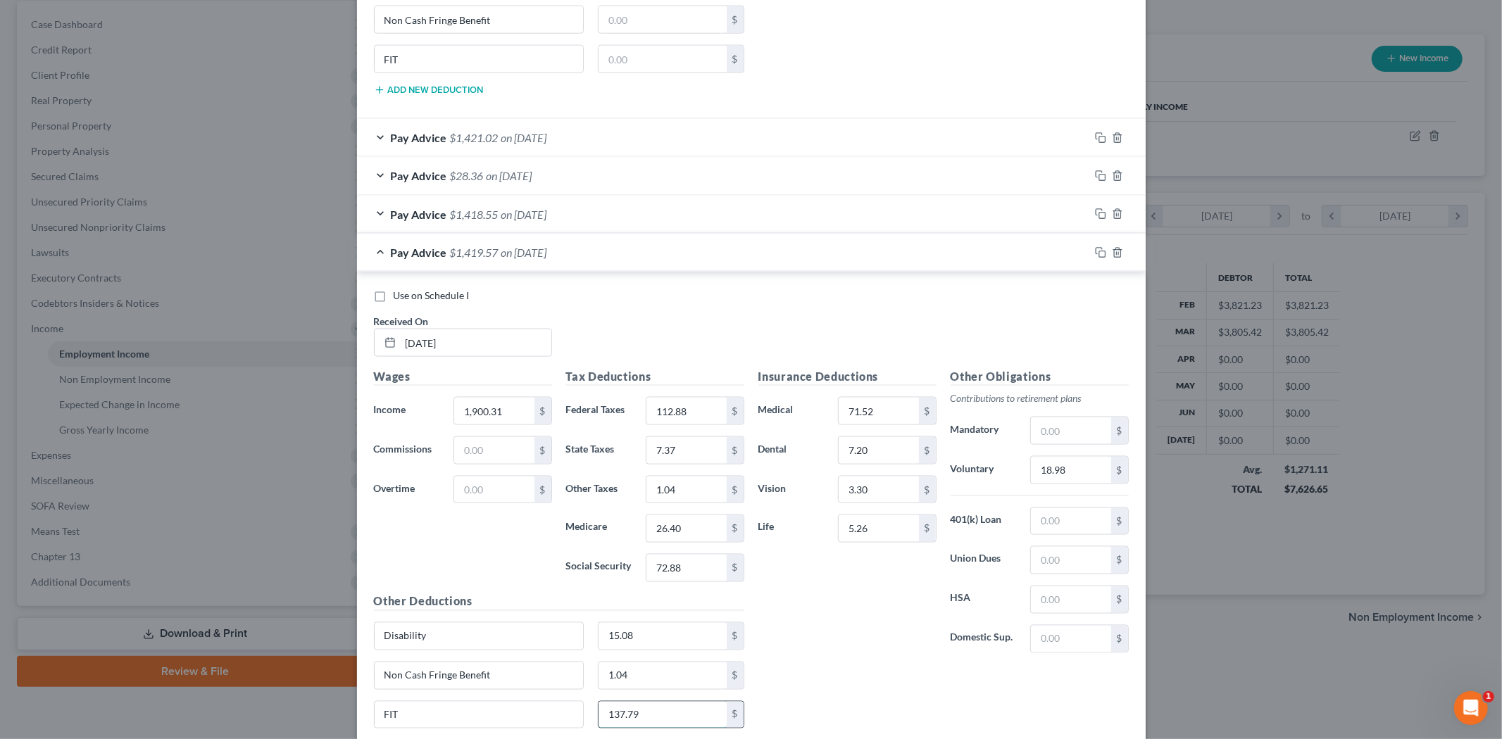
click at [656, 724] on input "137.79" at bounding box center [663, 715] width 128 height 27
click at [656, 723] on input "137.79" at bounding box center [663, 715] width 128 height 27
type input "137.91"
click at [814, 723] on div "Insurance Deductions Medical 71.52 $ Dental 7.20 $ Vision 3.30 $ Life 5.26 $ Ot…" at bounding box center [943, 565] width 385 height 394
click at [673, 413] on input "112.88" at bounding box center [687, 411] width 80 height 27
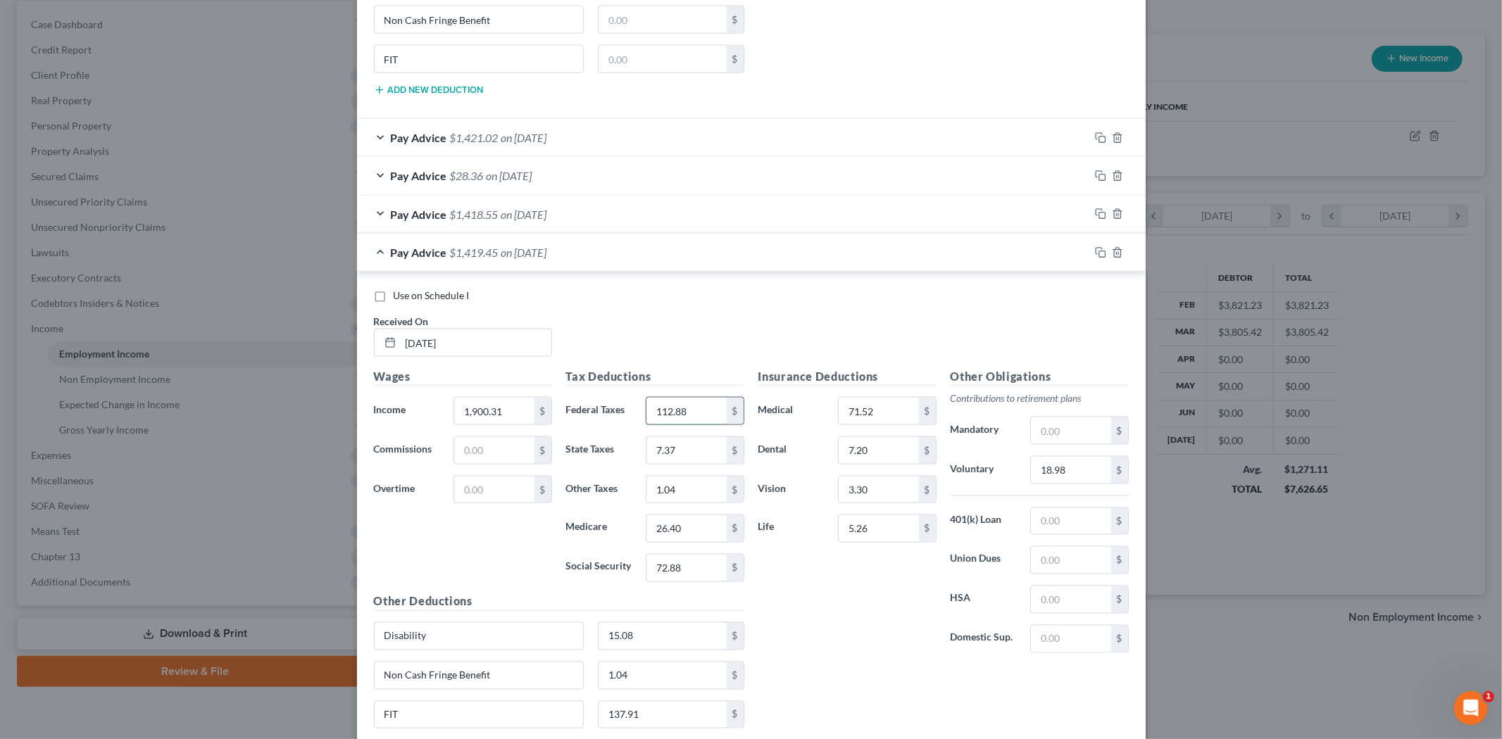
click at [691, 414] on input "112.88" at bounding box center [687, 411] width 80 height 27
type input "112.94"
click at [768, 606] on div "Insurance Deductions Medical 71.52 $ Dental 7.20 $ Vision 3.30 $ Life 5.26 $" at bounding box center [847, 516] width 192 height 296
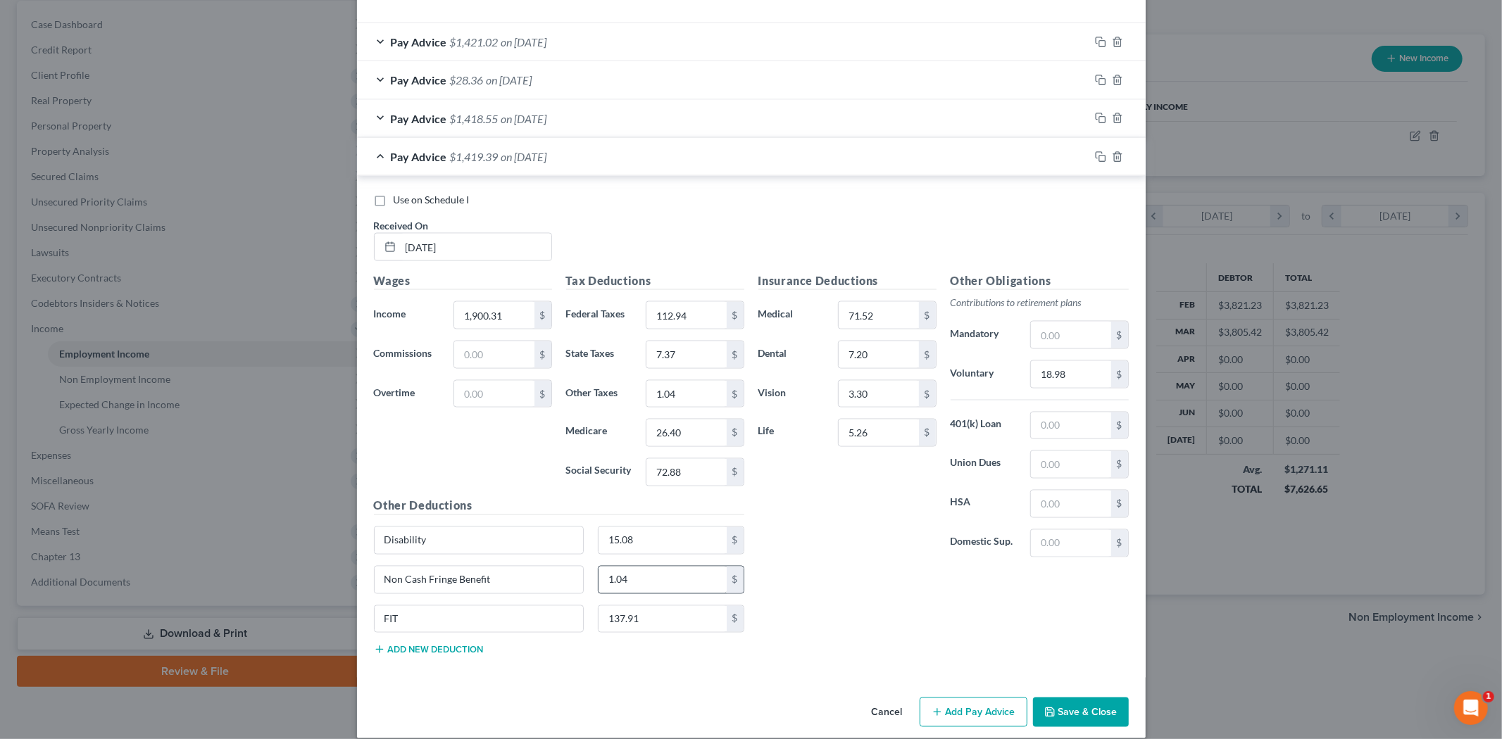
scroll to position [1869, 0]
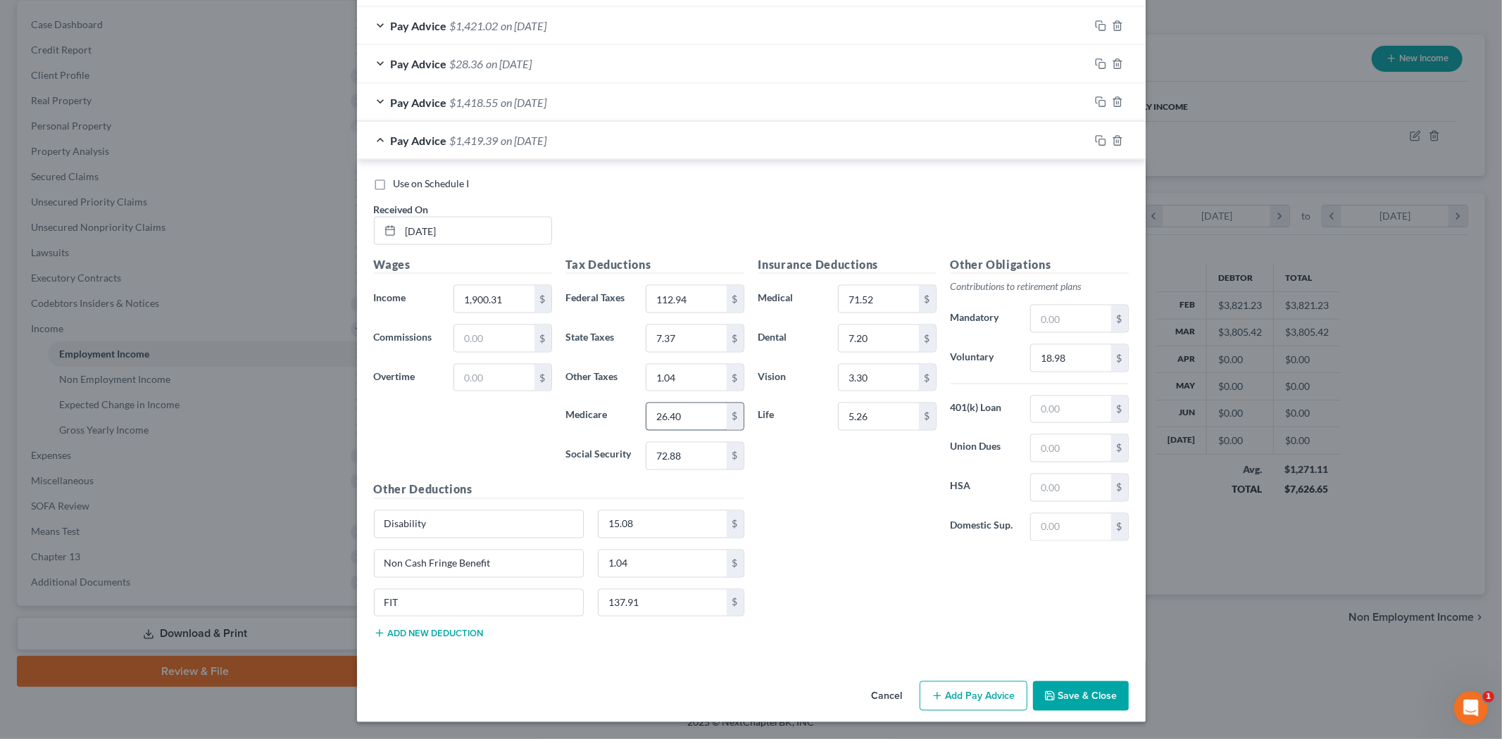
click at [681, 423] on input "26.40" at bounding box center [687, 417] width 80 height 27
click at [685, 423] on input "26.40" at bounding box center [687, 417] width 80 height 27
type input "26.41"
click at [687, 463] on input "72.88" at bounding box center [687, 456] width 80 height 27
type input "72.93"
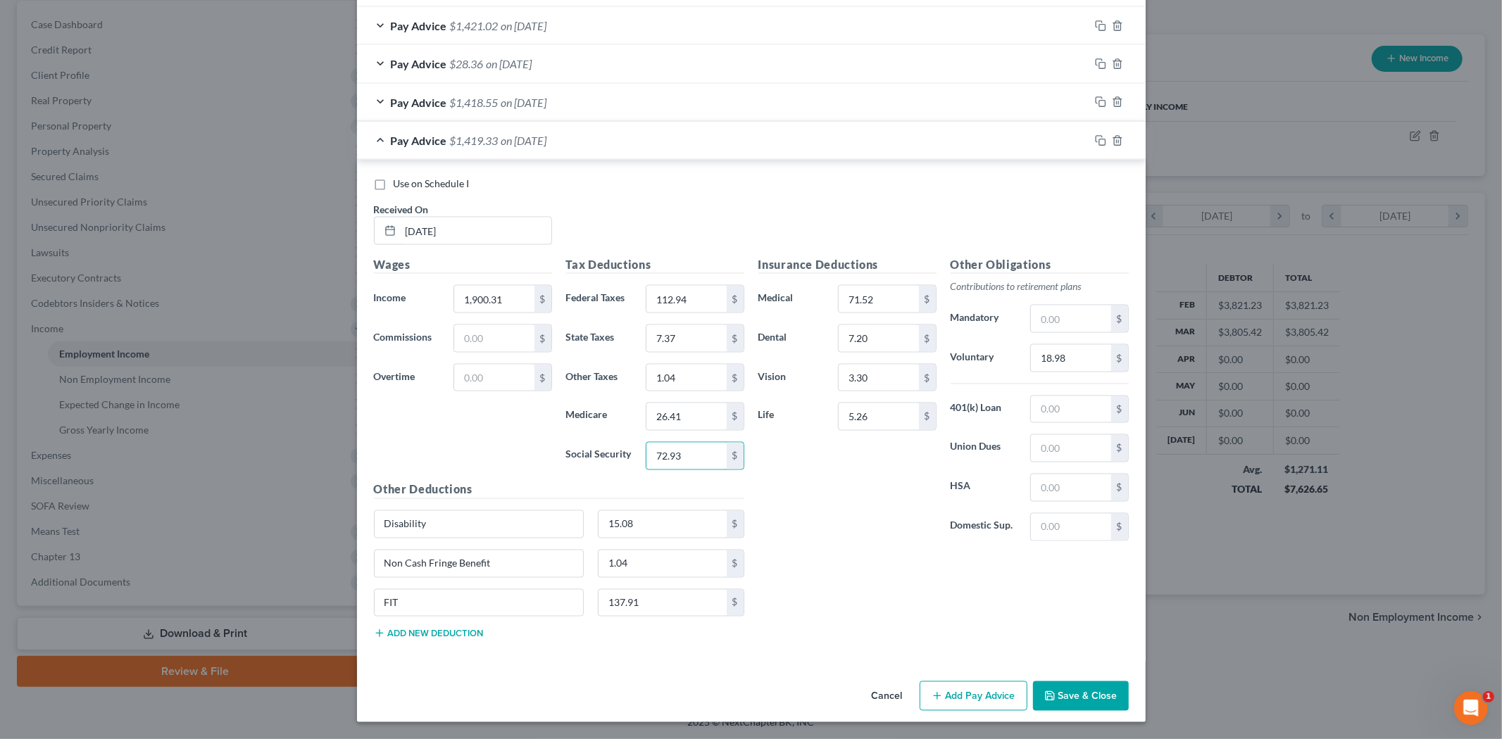
click at [822, 482] on div "Insurance Deductions Medical 71.52 $ Dental 7.20 $ Vision 3.30 $ Life 5.26 $" at bounding box center [847, 404] width 192 height 296
click at [1079, 355] on input "18.98" at bounding box center [1071, 358] width 80 height 27
type input "18.99"
click at [897, 585] on div "Insurance Deductions Medical 71.52 $ Dental 7.20 $ Vision 3.30 $ Life 5.26 $ Ot…" at bounding box center [943, 453] width 385 height 394
click at [682, 379] on input "1.04" at bounding box center [687, 378] width 80 height 27
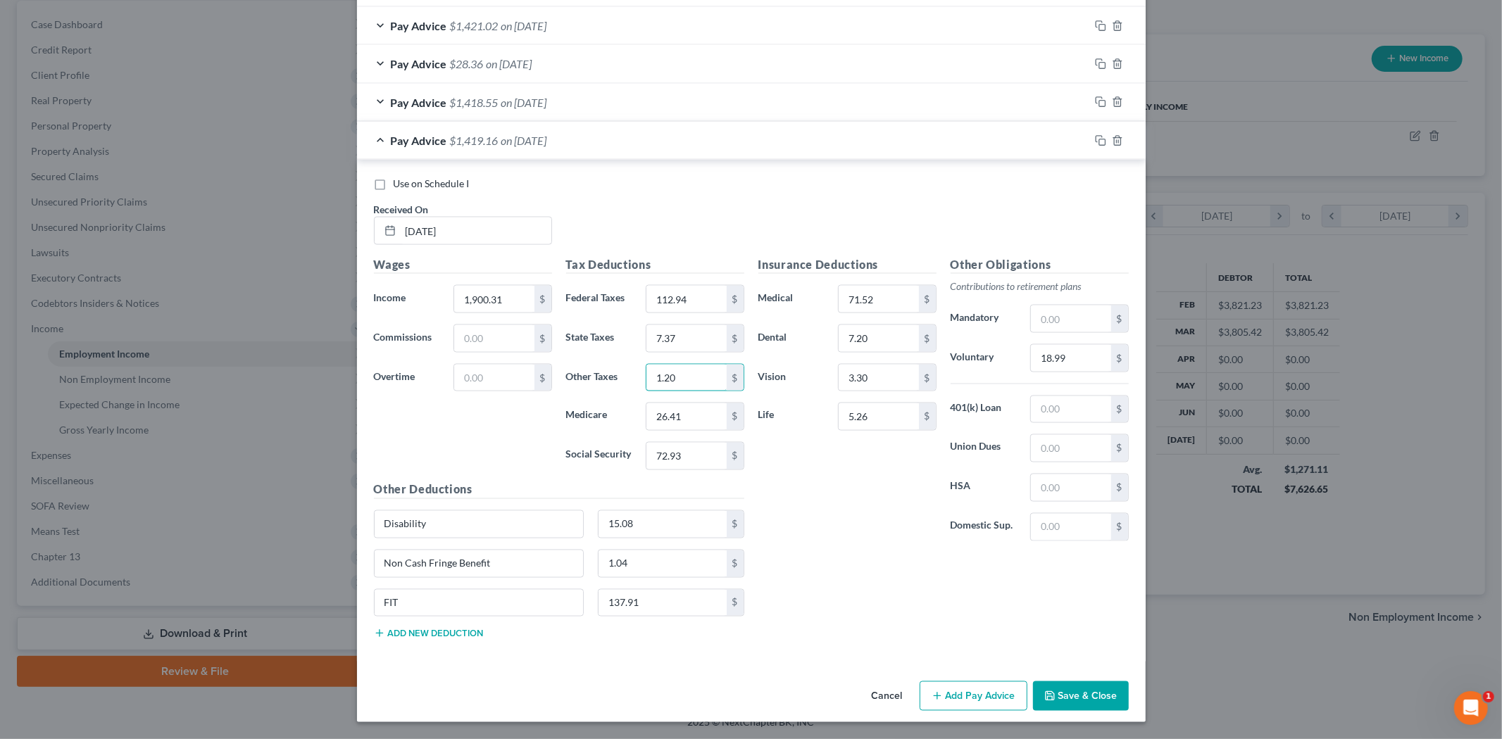
type input "1.20"
click at [818, 455] on div "Insurance Deductions Medical 71.52 $ Dental 7.20 $ Vision 3.30 $ Life 5.26 $" at bounding box center [847, 404] width 192 height 296
click at [1089, 143] on div at bounding box center [1117, 141] width 56 height 23
click at [1095, 141] on icon "button" at bounding box center [1100, 140] width 11 height 11
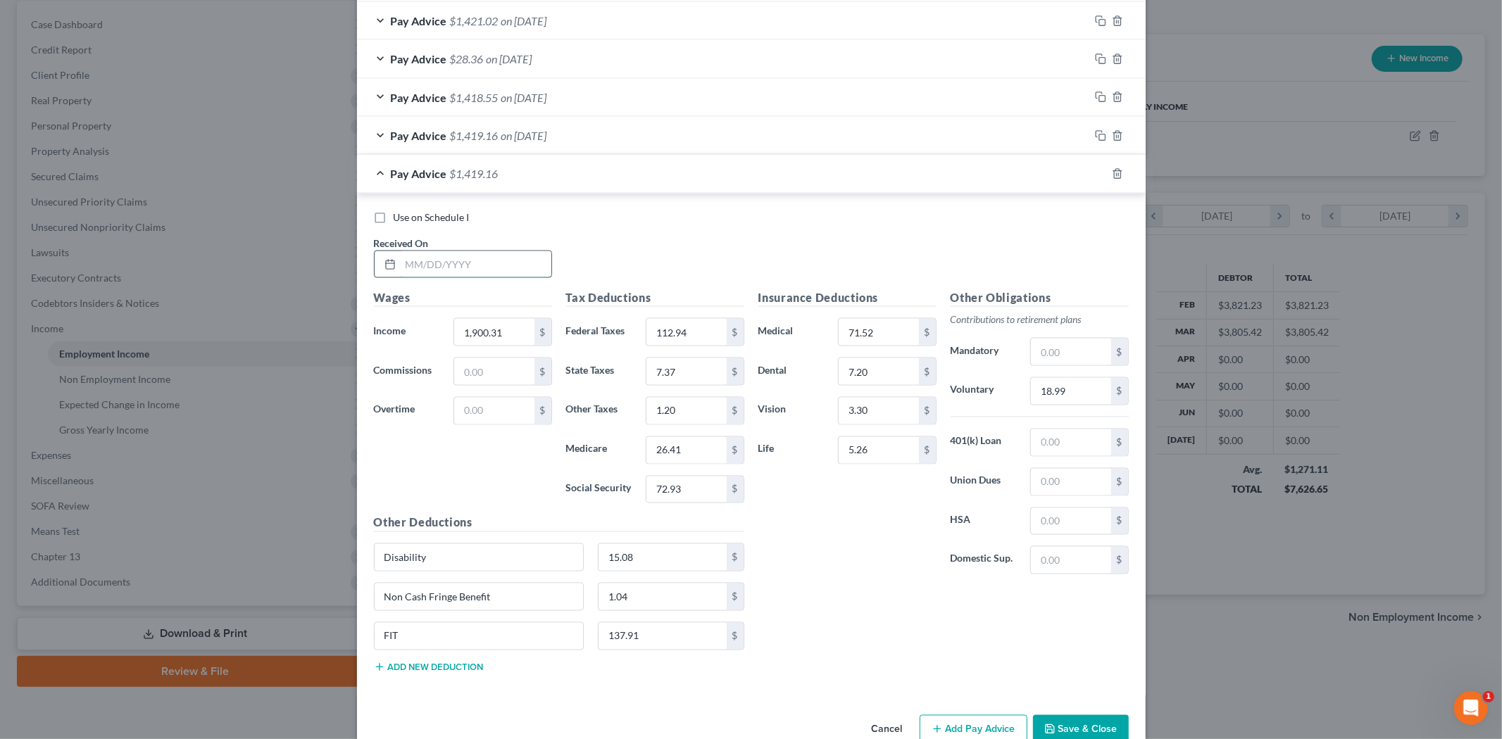
click at [418, 270] on input "text" at bounding box center [476, 264] width 151 height 27
type input "[DATE]"
click at [495, 332] on input "1,900.31" at bounding box center [494, 332] width 80 height 27
click at [508, 515] on div "Wages Income * 1,900.31 $ Commissions $ Overtime $" at bounding box center [463, 401] width 192 height 225
click at [497, 346] on input "1,900.31" at bounding box center [494, 332] width 80 height 27
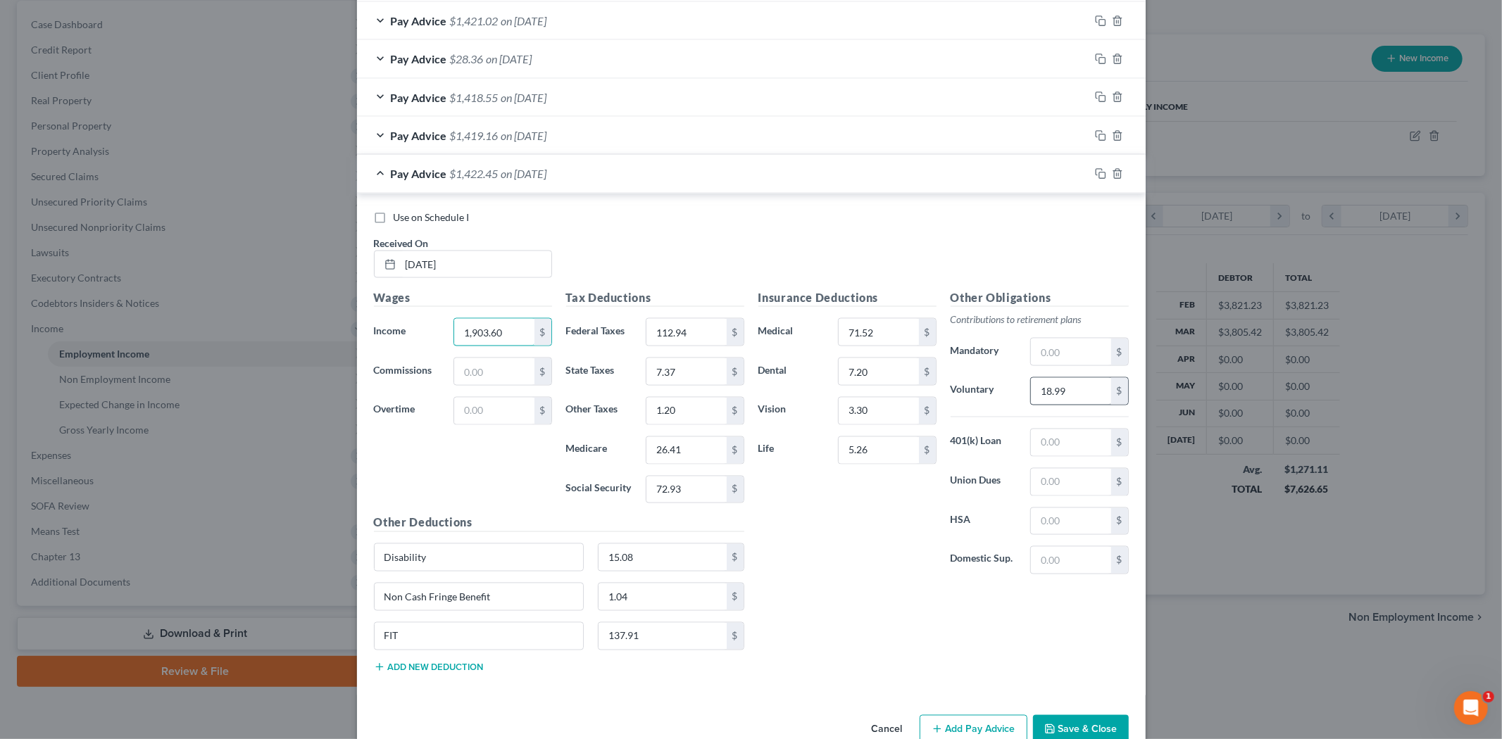
type input "1,903.60"
click at [1067, 396] on input "18.99" at bounding box center [1071, 391] width 80 height 27
type input "19.03"
click at [875, 342] on input "71.52" at bounding box center [879, 332] width 80 height 27
click at [620, 637] on input "137.91" at bounding box center [663, 636] width 128 height 27
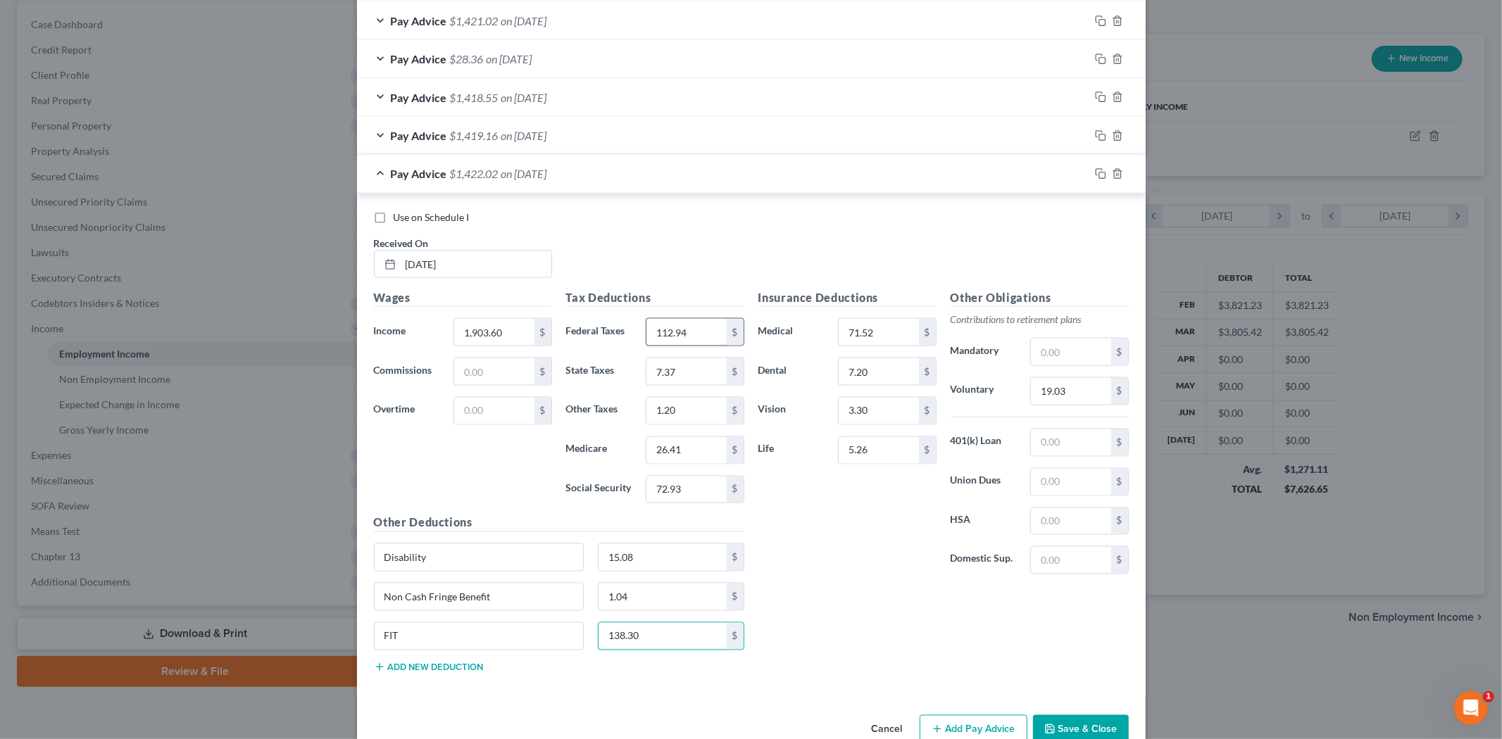
type input "138.30"
click at [689, 338] on input "112.94" at bounding box center [687, 332] width 80 height 27
type input "113.14"
drag, startPoint x: 673, startPoint y: 392, endPoint x: 671, endPoint y: 380, distance: 12.2
click at [673, 391] on div "Tax Deductions Federal Taxes 113.14 $ State Taxes 7.37 $ Other Taxes 1.20 $ Med…" at bounding box center [655, 401] width 192 height 225
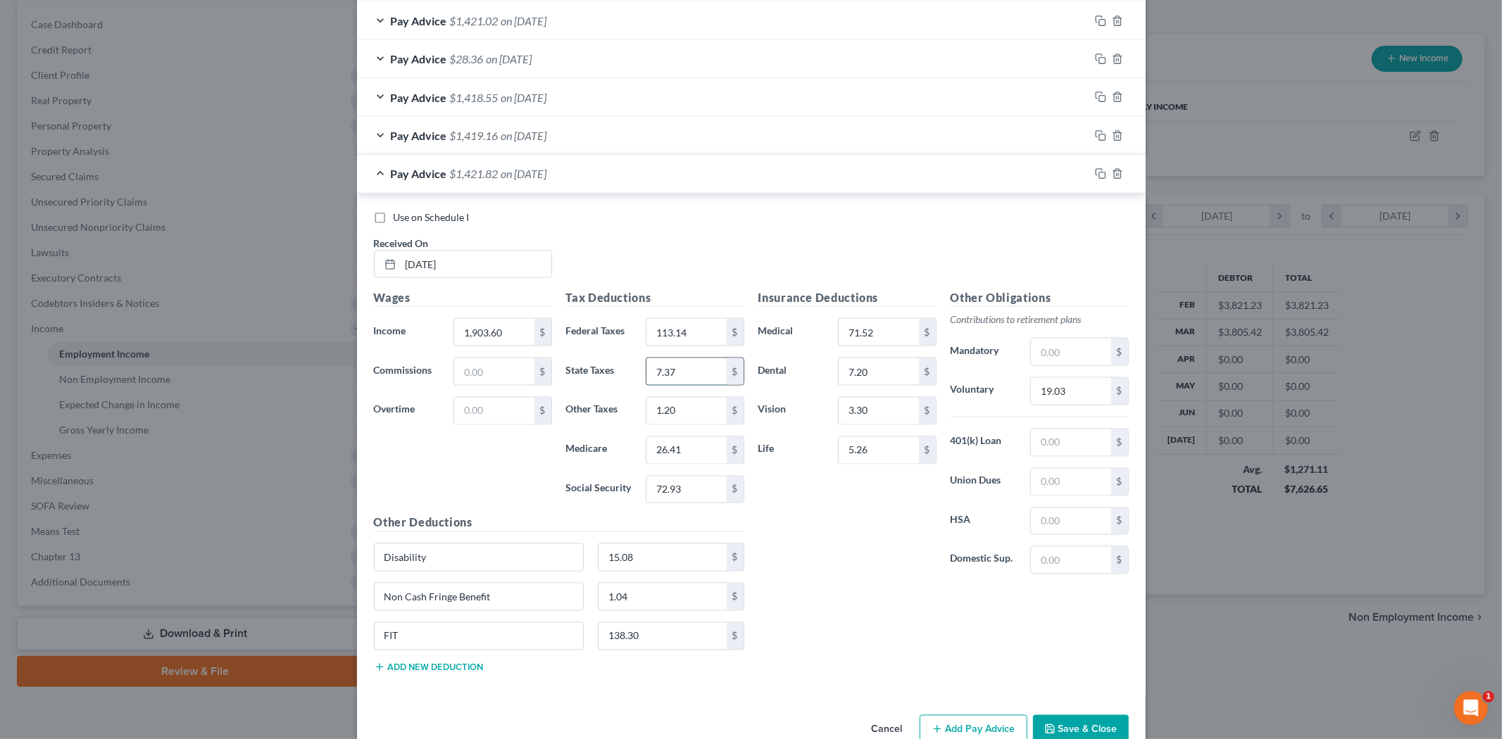
click at [671, 380] on input "7.37" at bounding box center [687, 371] width 80 height 27
type input "73.11"
click at [690, 499] on input "72.93" at bounding box center [687, 490] width 80 height 27
type input "7.39"
click at [684, 446] on input "26.41" at bounding box center [687, 450] width 80 height 27
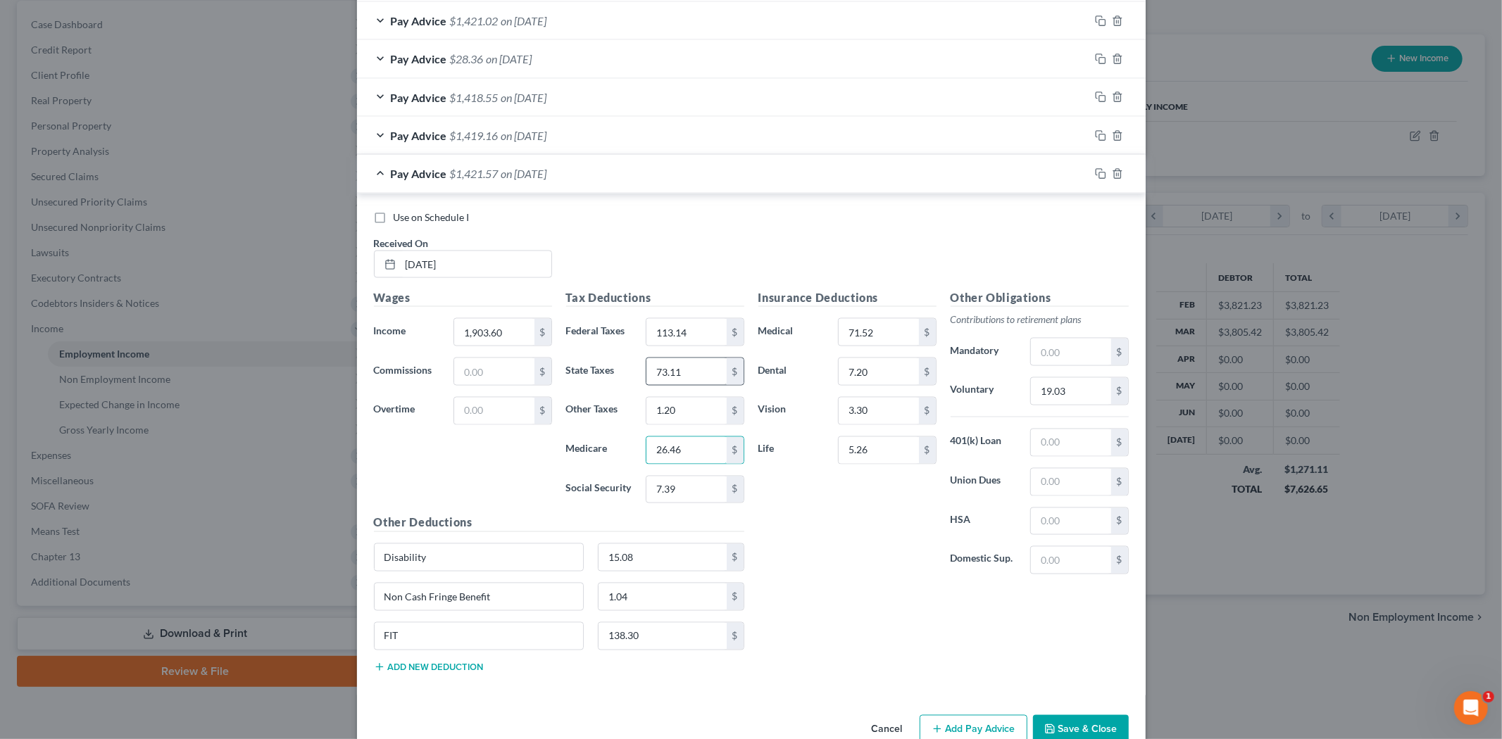
type input "26.46"
click at [685, 376] on input "73.11" at bounding box center [687, 371] width 80 height 27
click at [472, 276] on input "[DATE]" at bounding box center [476, 264] width 151 height 27
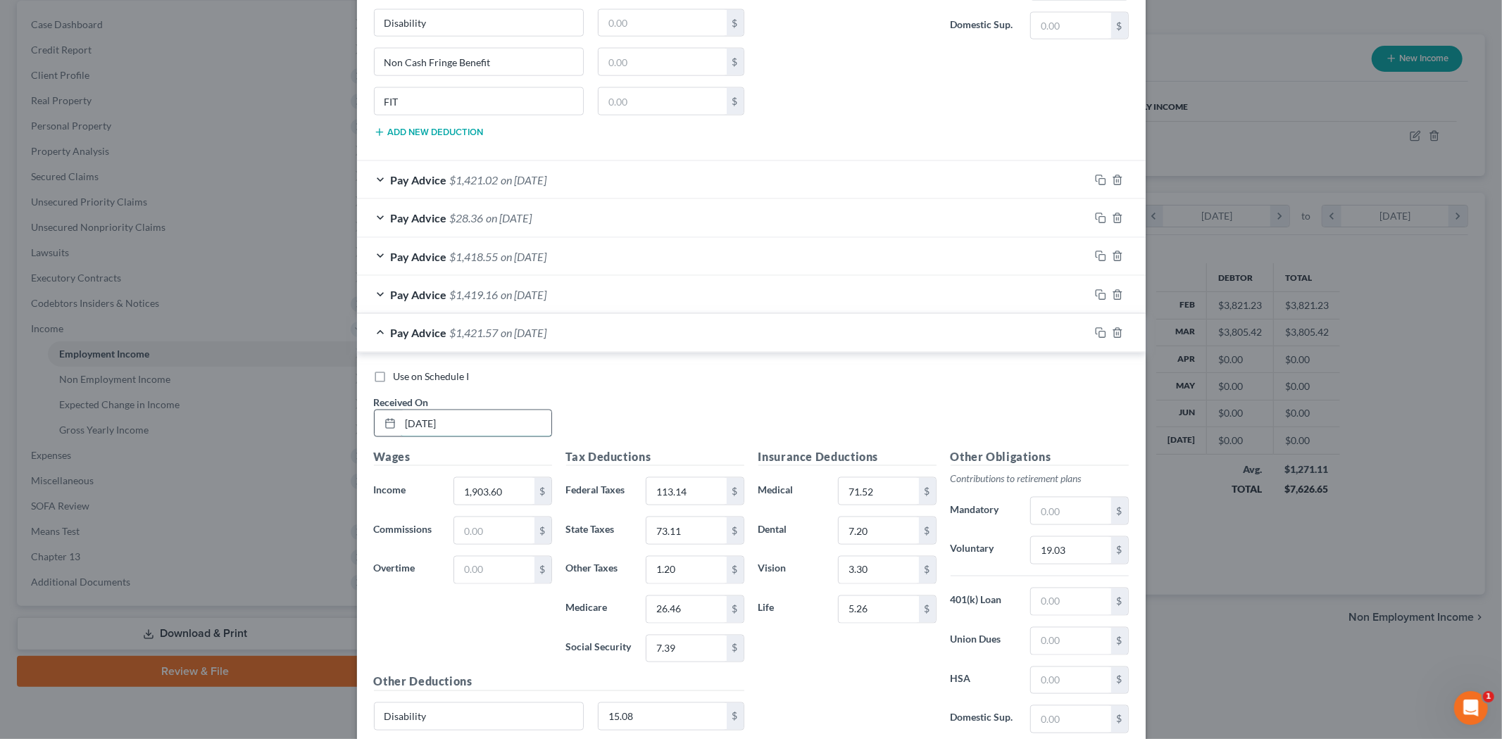
scroll to position [1673, 0]
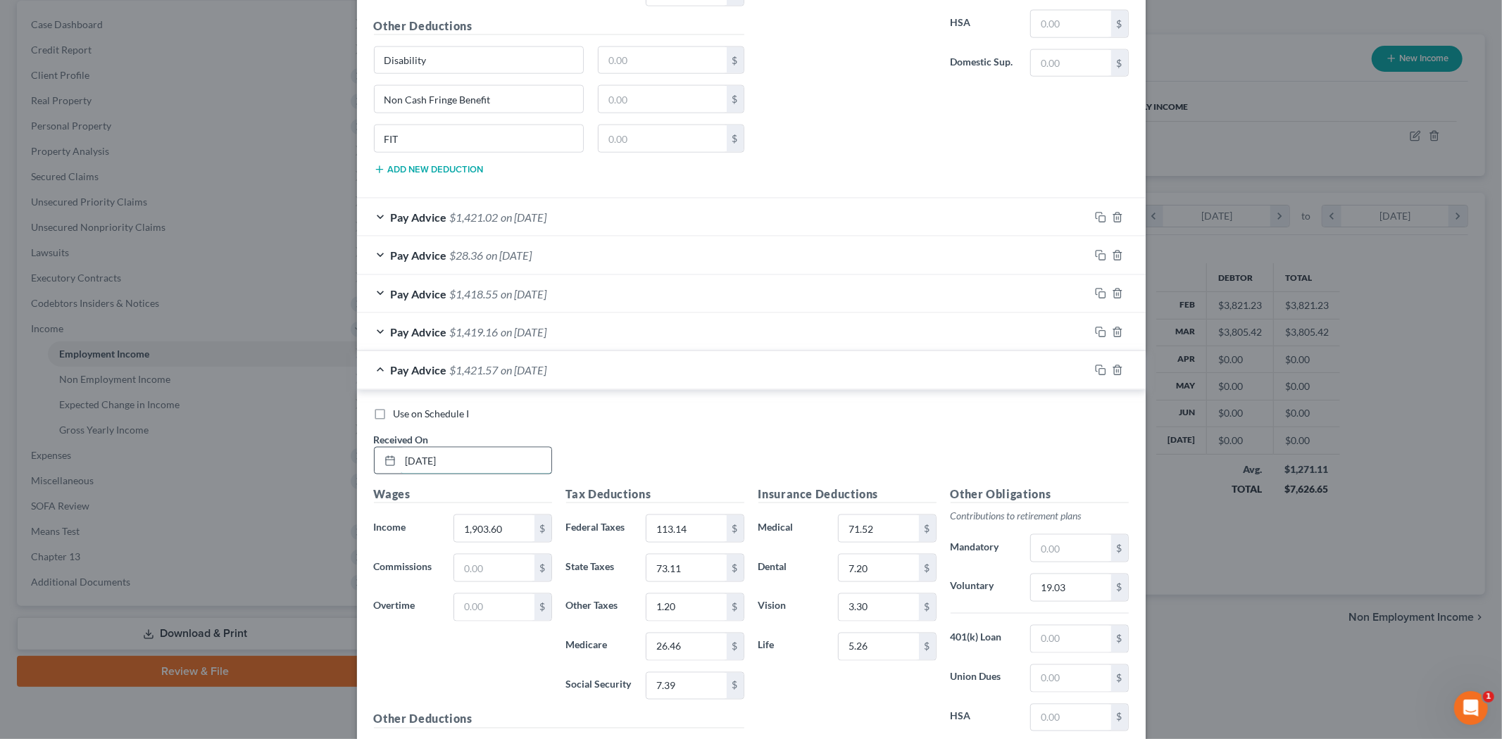
click at [426, 461] on input "[DATE]" at bounding box center [476, 461] width 151 height 27
type input "[DATE]"
click at [636, 404] on div "Use on Schedule I Received On * [DATE] Wages Income * 1,903.60 $ Commissions $ …" at bounding box center [751, 641] width 789 height 502
click at [1095, 334] on icon "button" at bounding box center [1100, 332] width 11 height 11
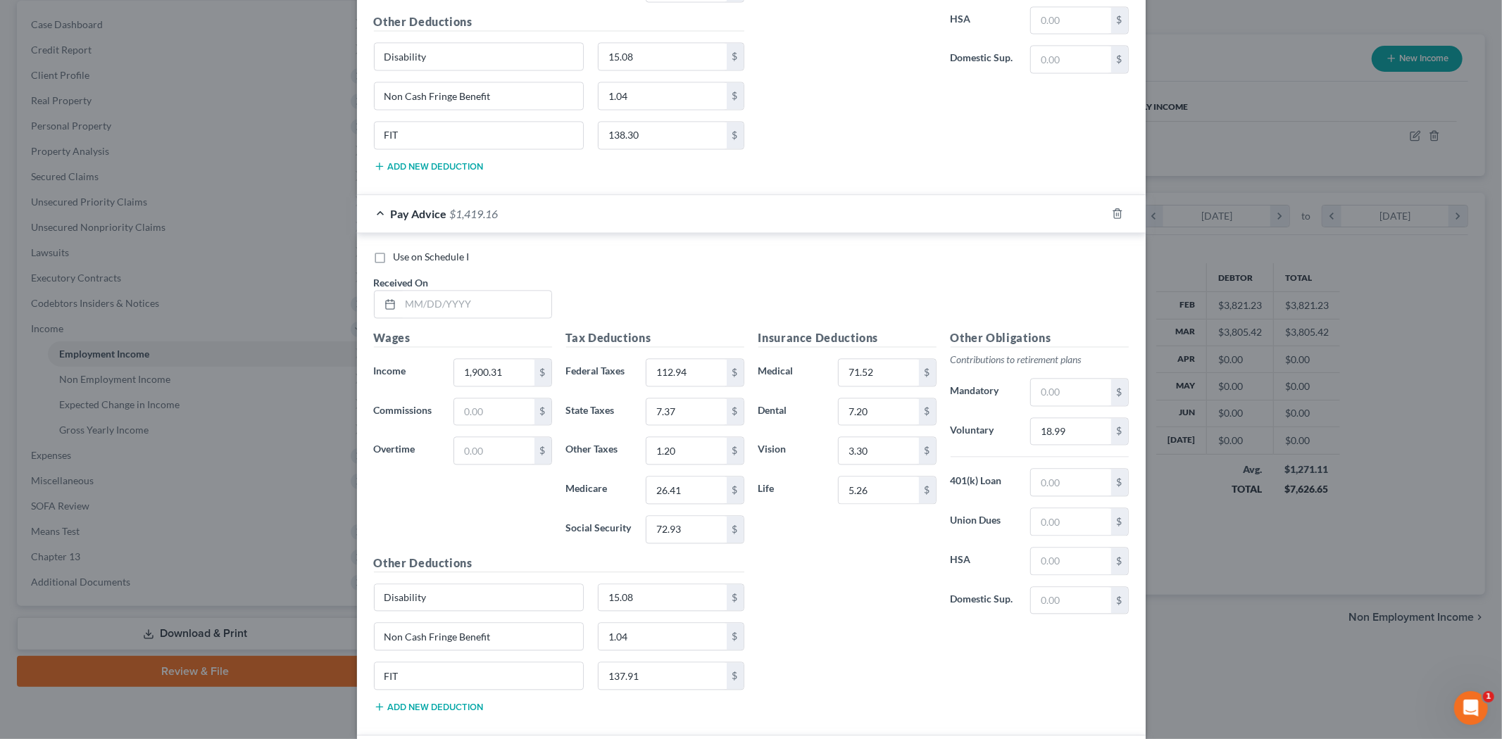
scroll to position [2367, 0]
click at [1113, 214] on polyline "button" at bounding box center [1117, 214] width 8 height 0
click at [1114, 222] on icon "button" at bounding box center [1117, 217] width 6 height 9
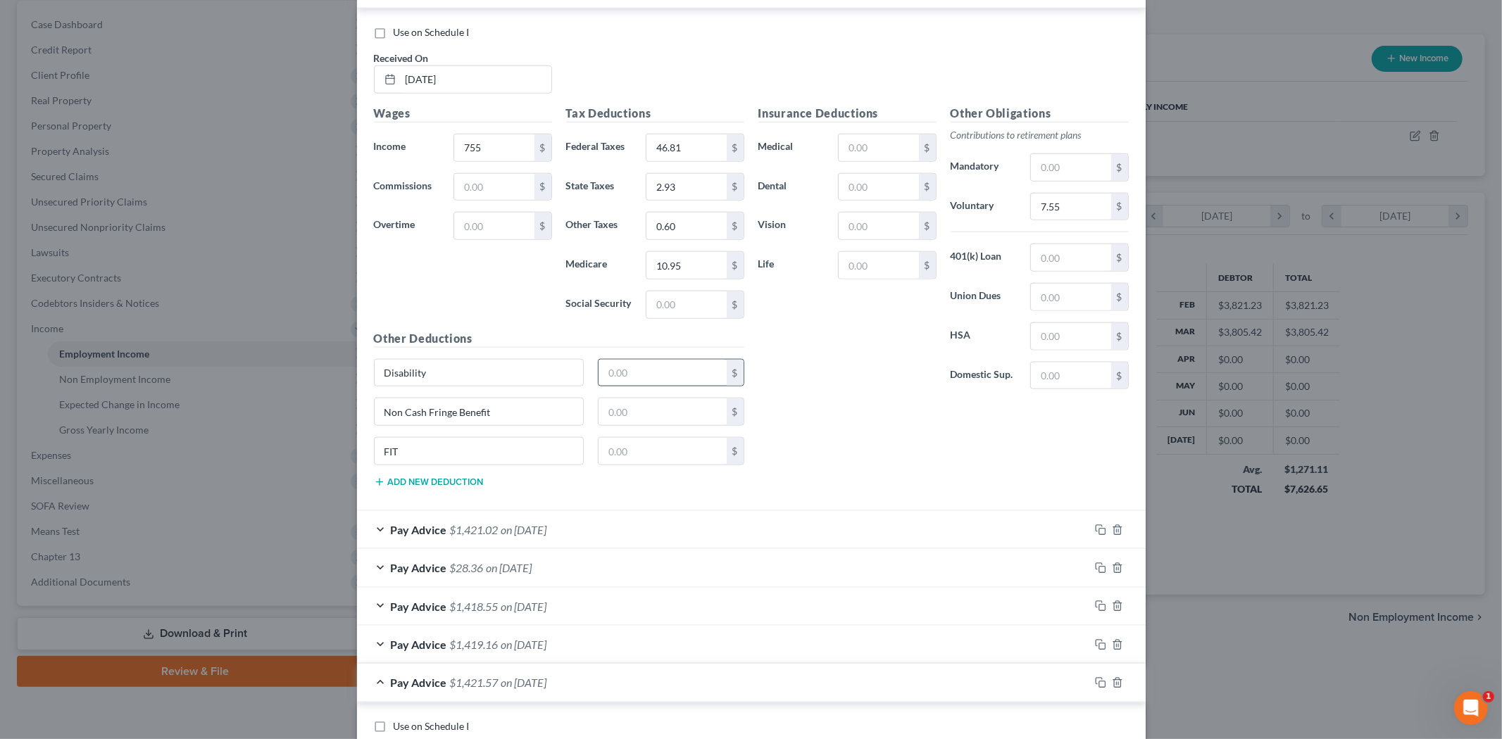
scroll to position [1282, 0]
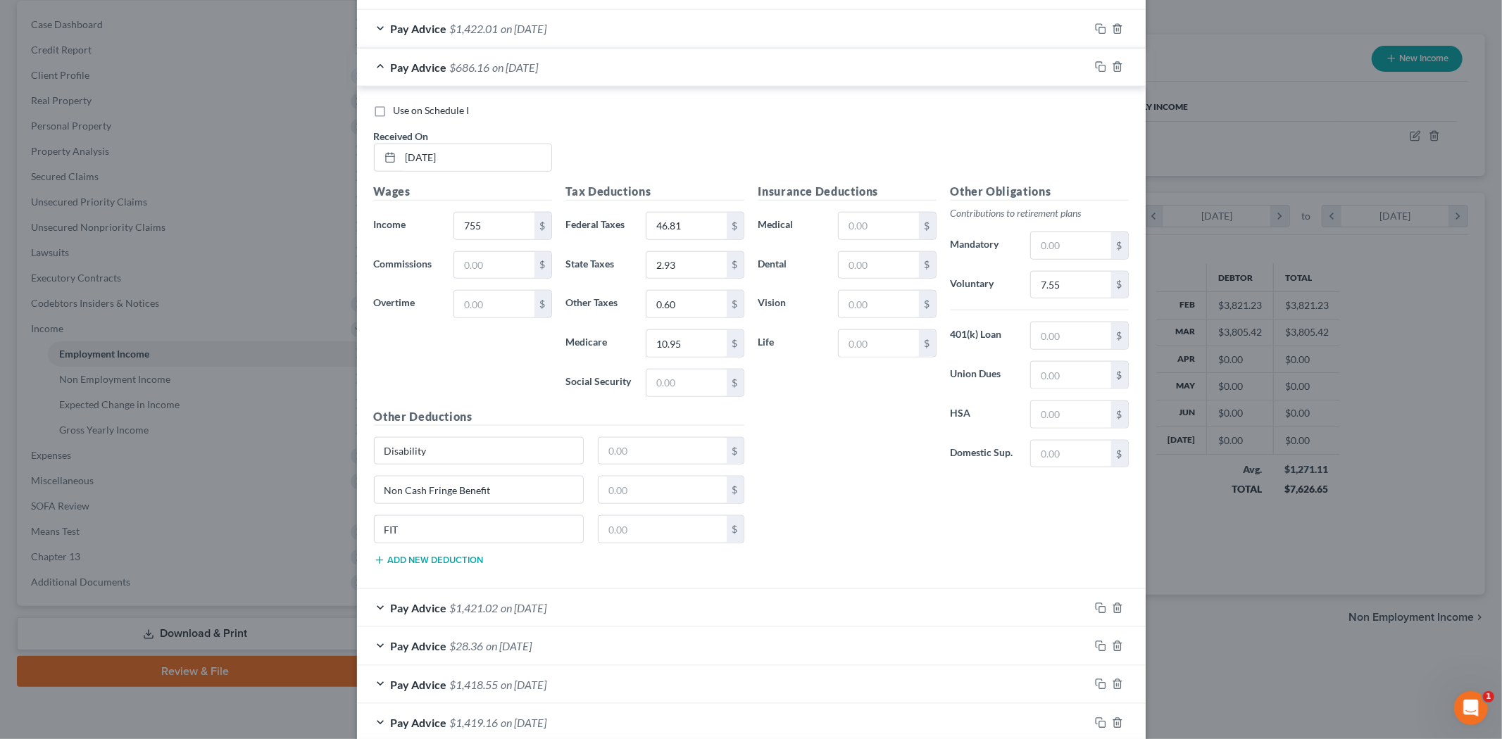
click at [511, 61] on div "Pay Advice $686.16 on [DATE]" at bounding box center [723, 67] width 732 height 37
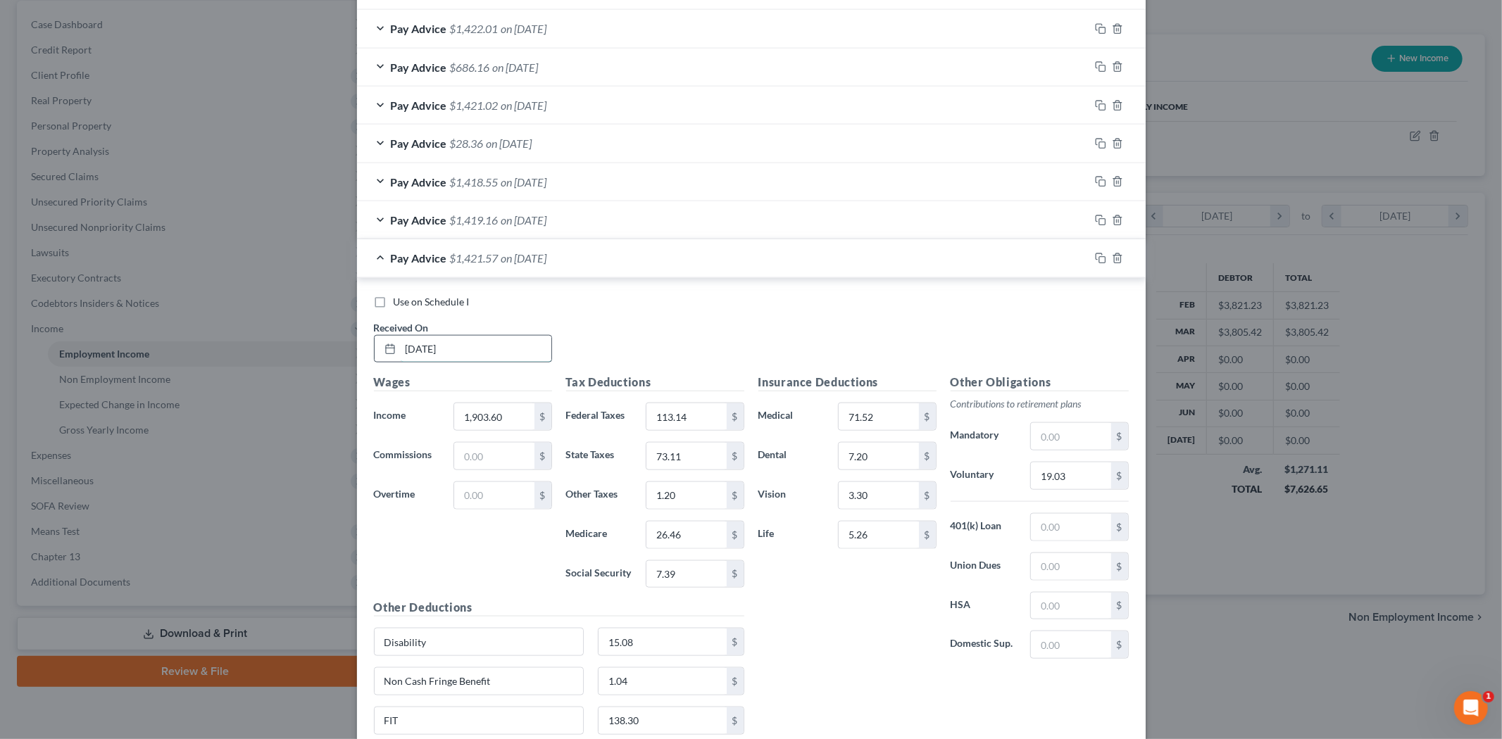
click at [472, 343] on input "[DATE]" at bounding box center [476, 349] width 151 height 27
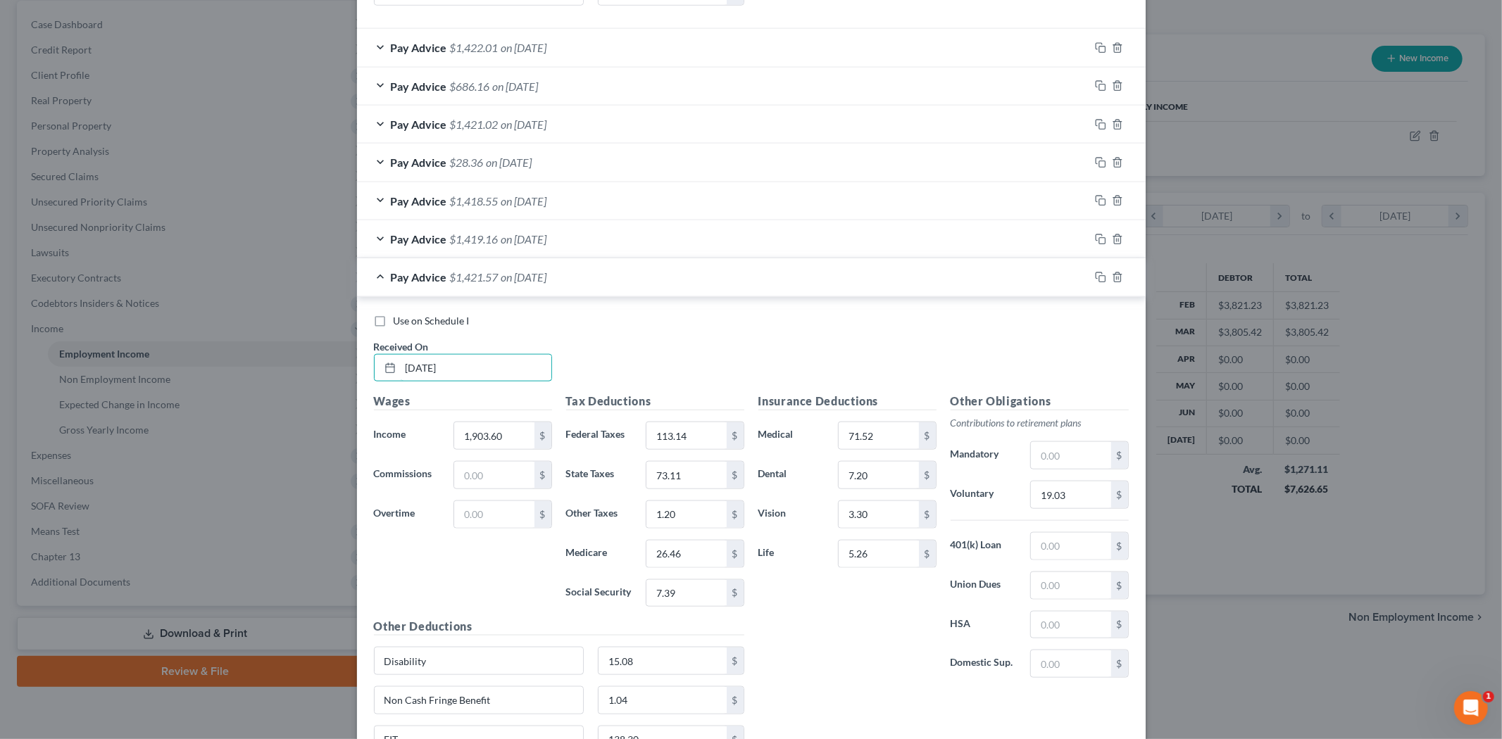
scroll to position [1247, 0]
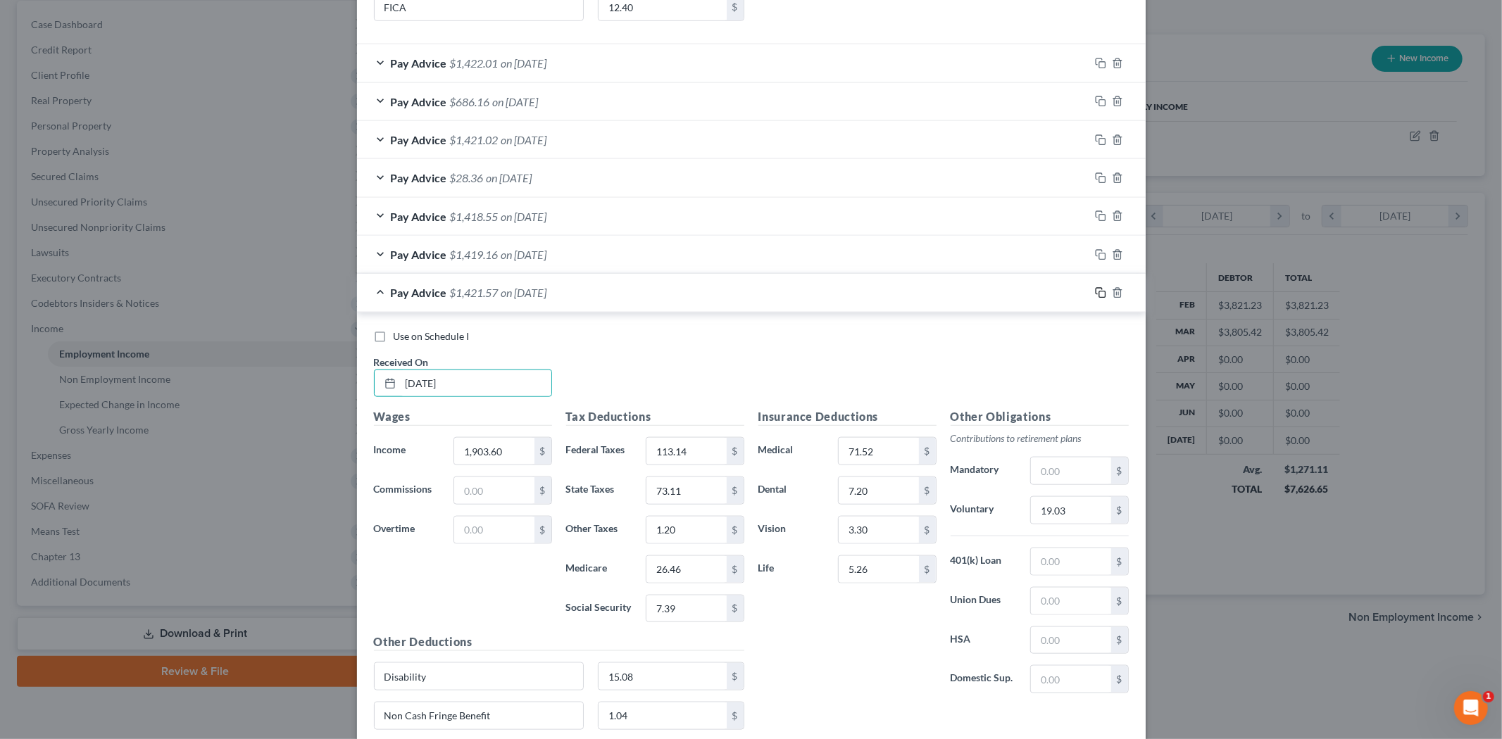
click at [1099, 294] on rect "button" at bounding box center [1102, 295] width 6 height 6
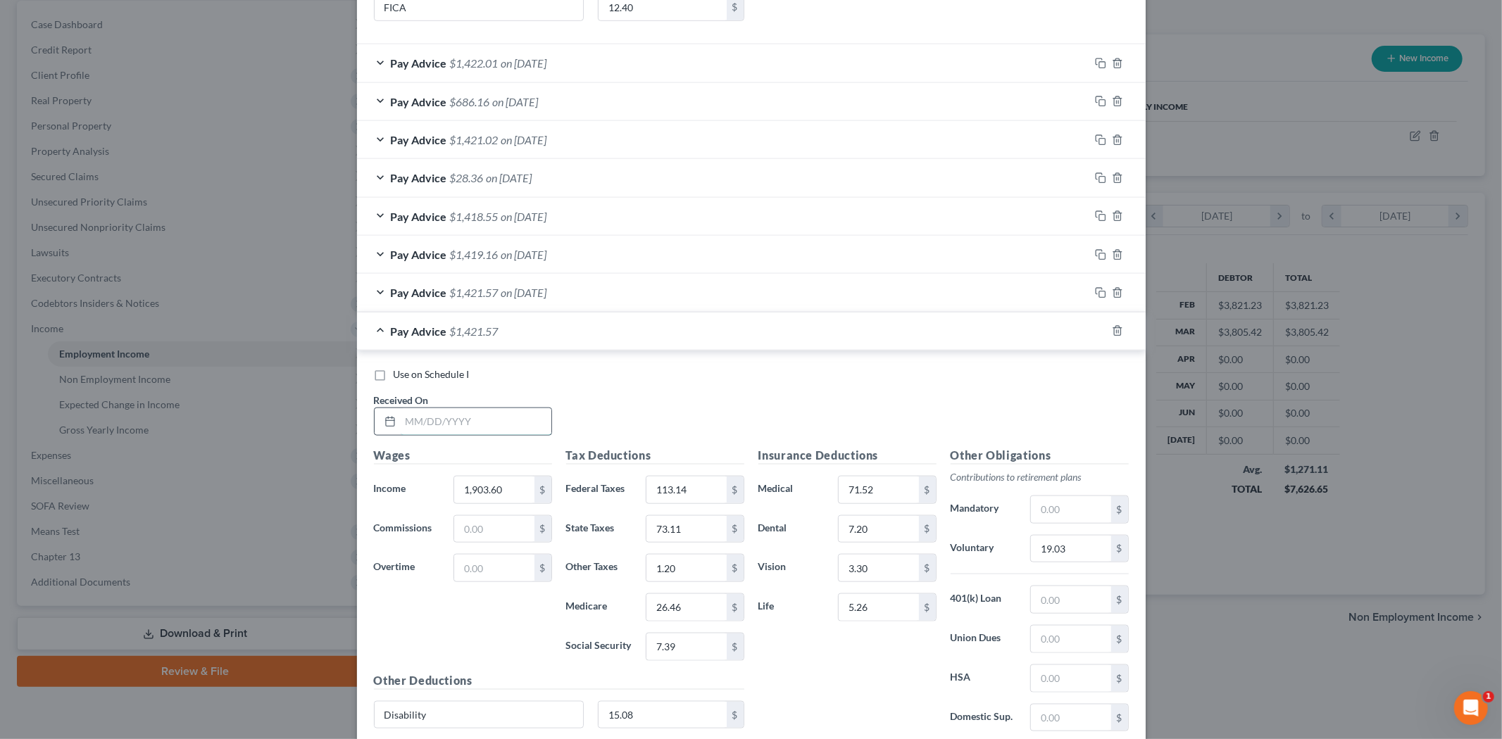
click at [438, 417] on input "text" at bounding box center [476, 421] width 151 height 27
type input "[DATE]"
click at [1115, 332] on icon "button" at bounding box center [1117, 331] width 6 height 9
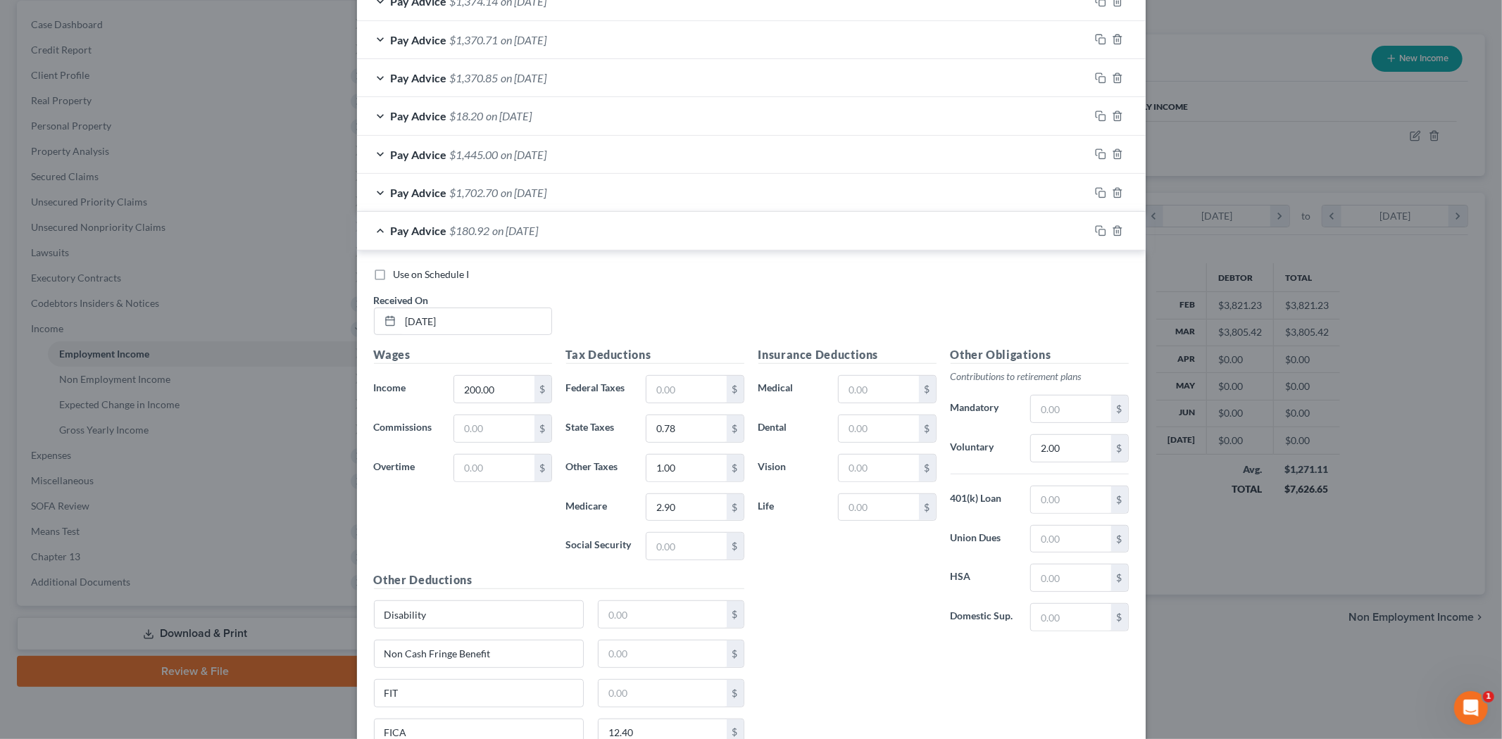
scroll to position [508, 0]
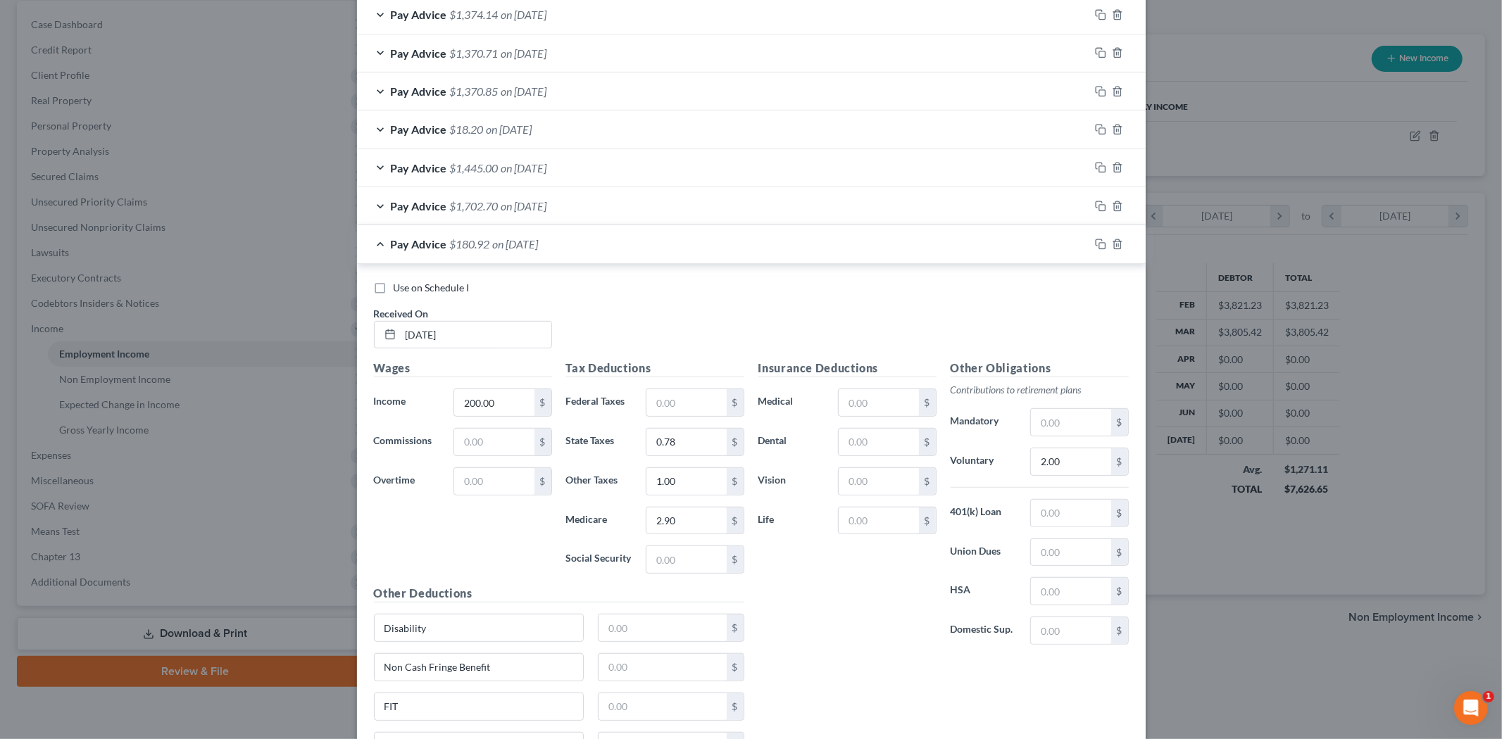
click at [644, 244] on div "Pay Advice $180.92 on [DATE]" at bounding box center [723, 243] width 732 height 37
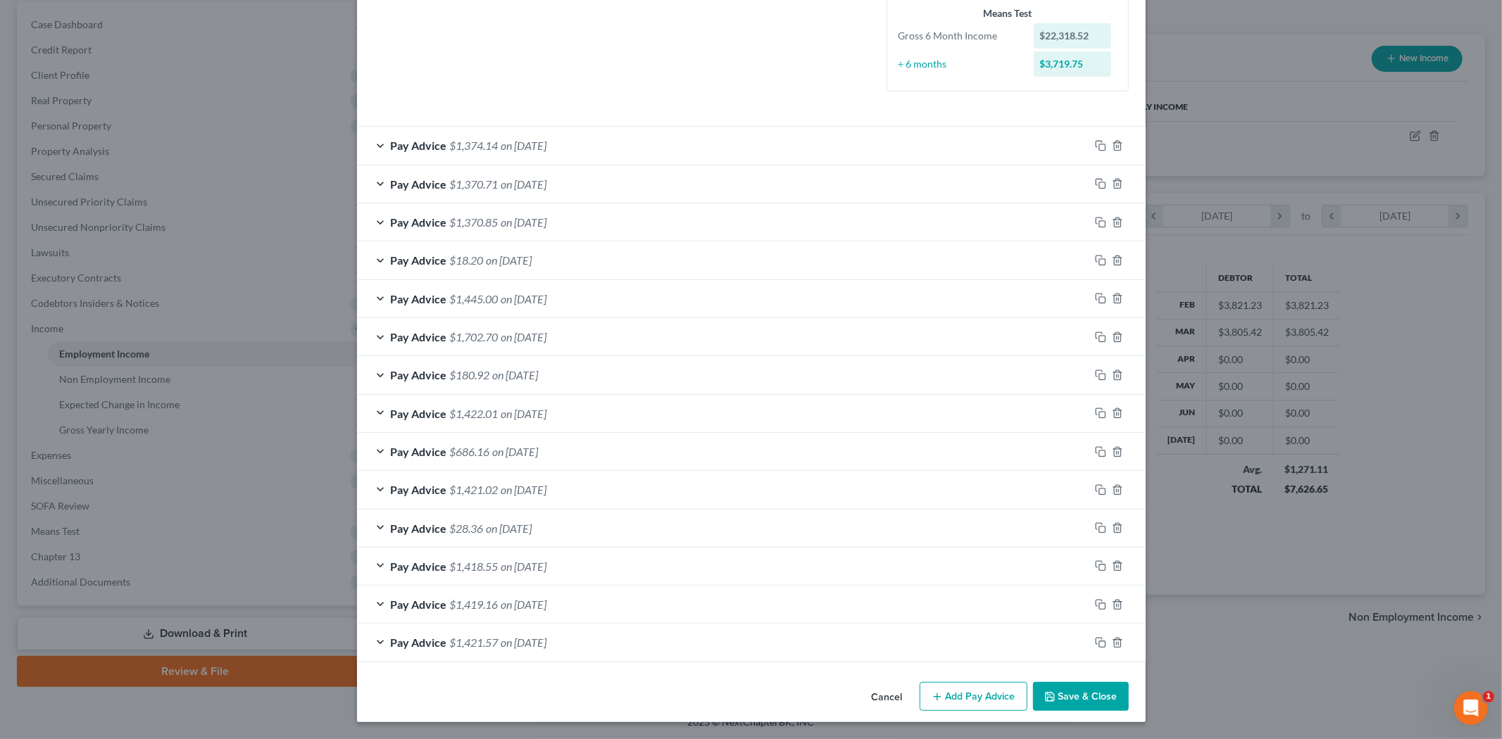
scroll to position [378, 0]
click at [587, 597] on div "Pay Advice $1,419.16 on [DATE]" at bounding box center [723, 604] width 732 height 37
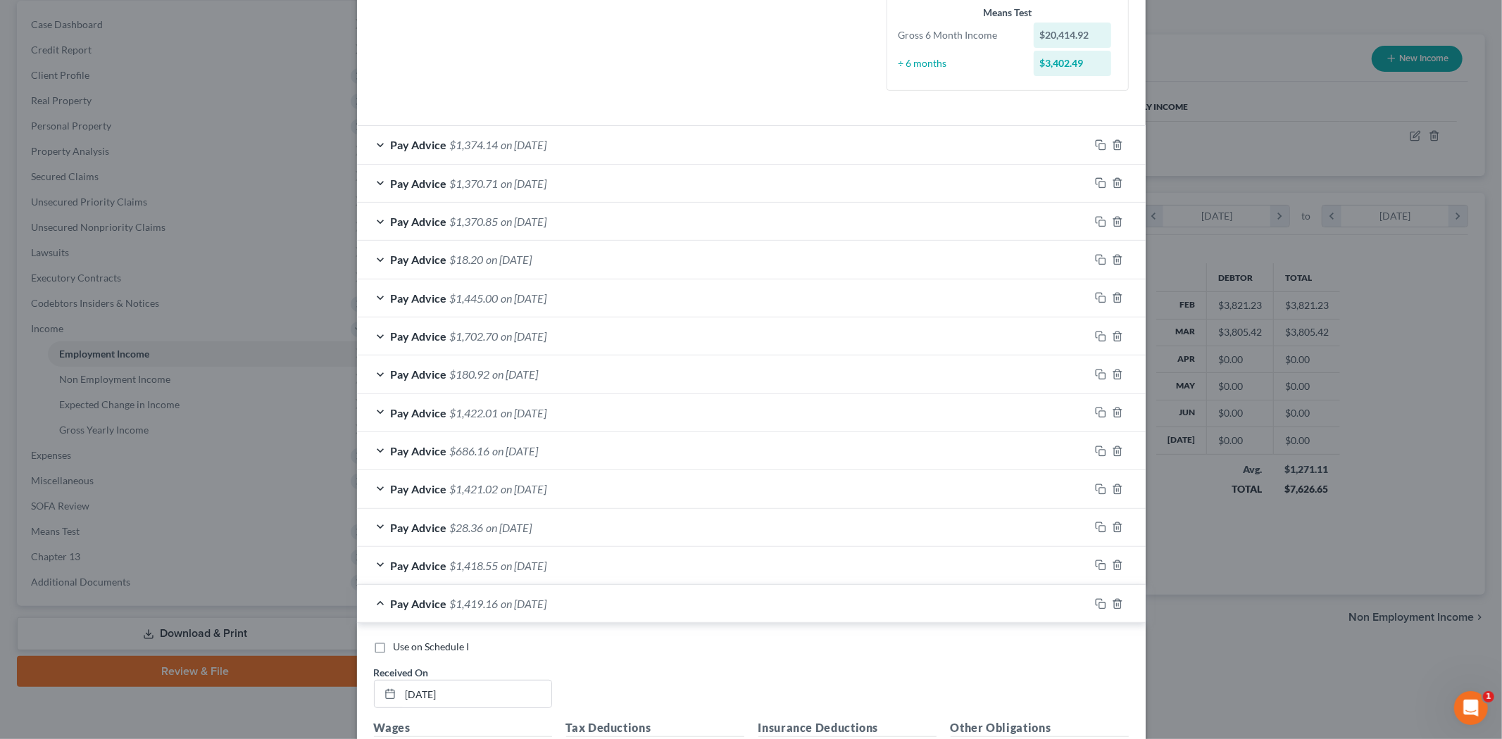
scroll to position [508, 0]
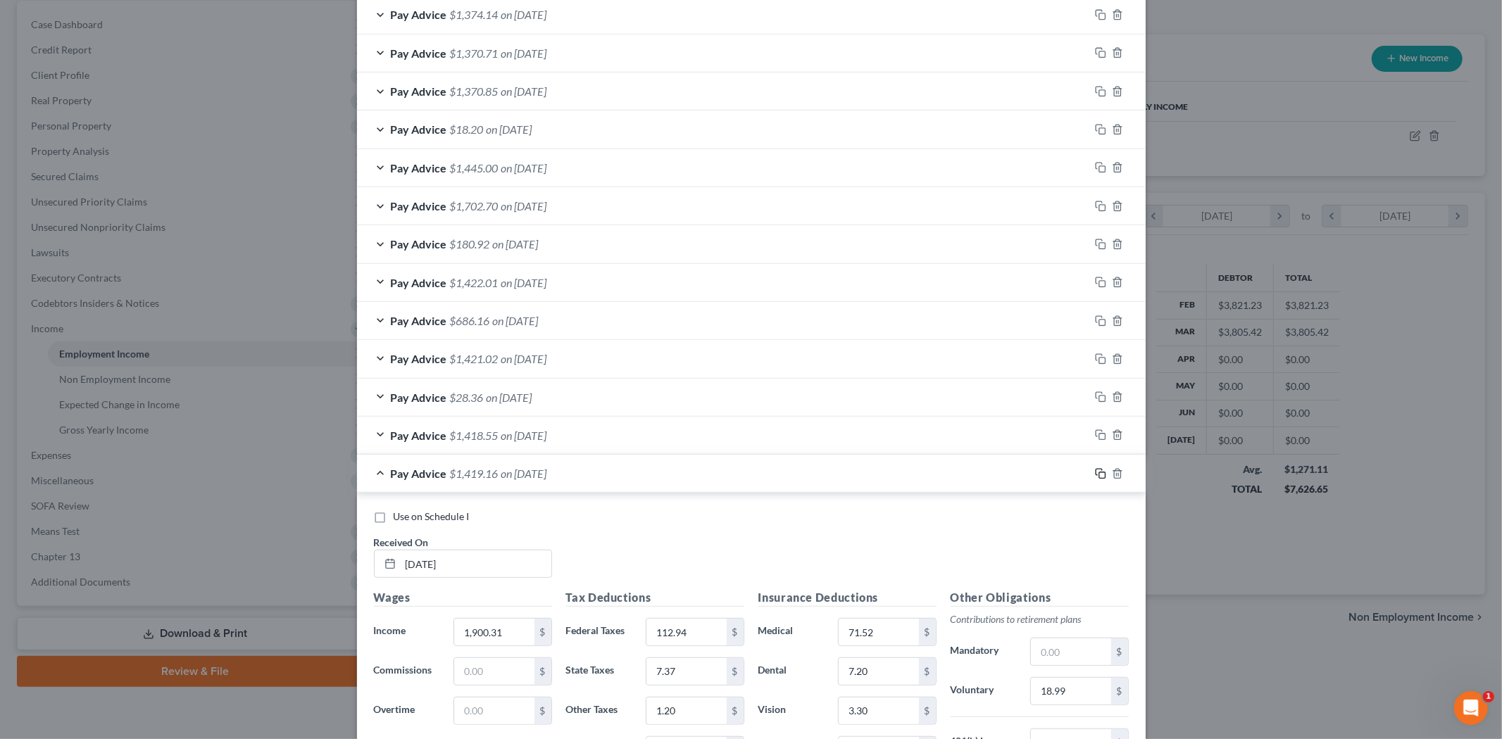
click at [1099, 479] on rect "button" at bounding box center [1102, 476] width 6 height 6
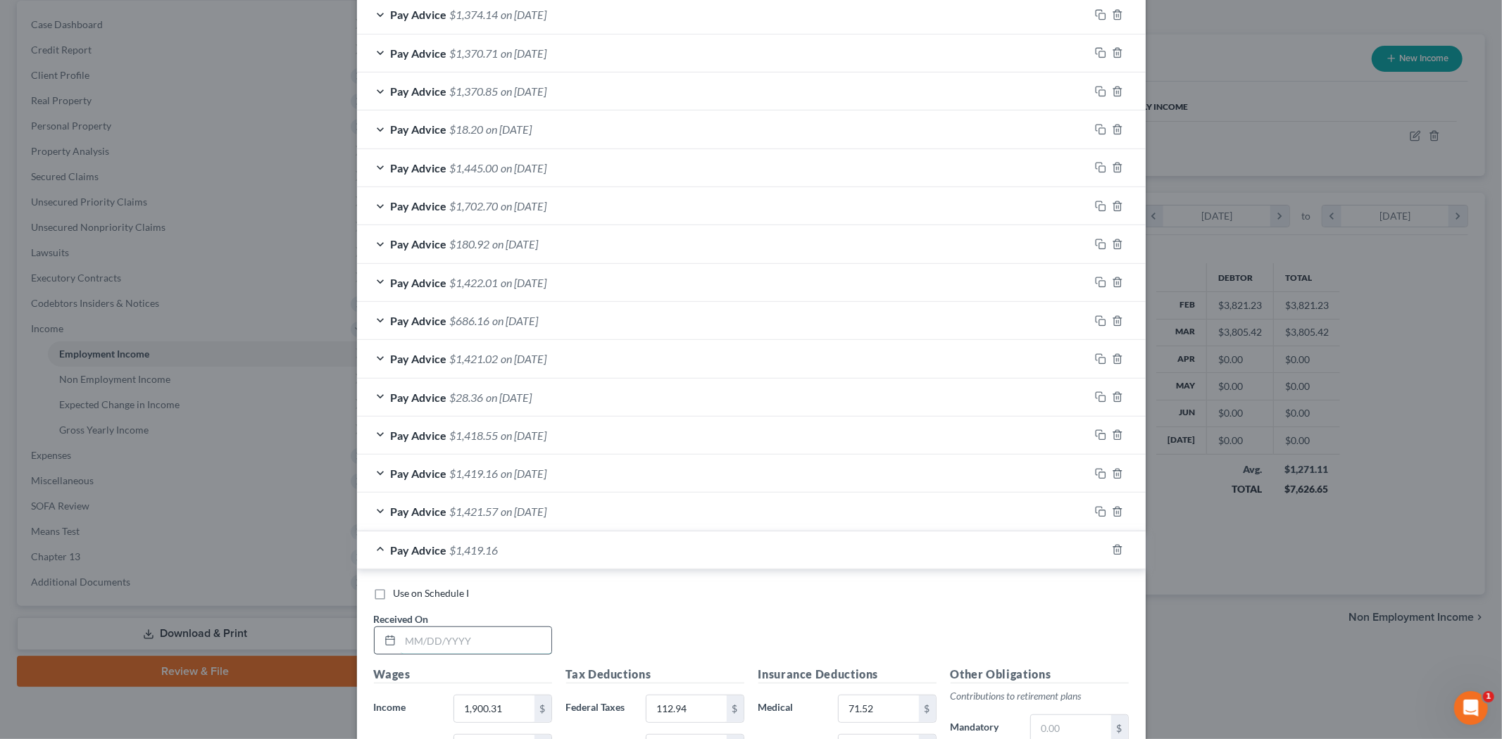
click at [504, 644] on input "text" at bounding box center [476, 640] width 151 height 27
type input "[DATE]"
click at [617, 609] on div "Use on Schedule I Received On * [DATE]" at bounding box center [751, 627] width 769 height 80
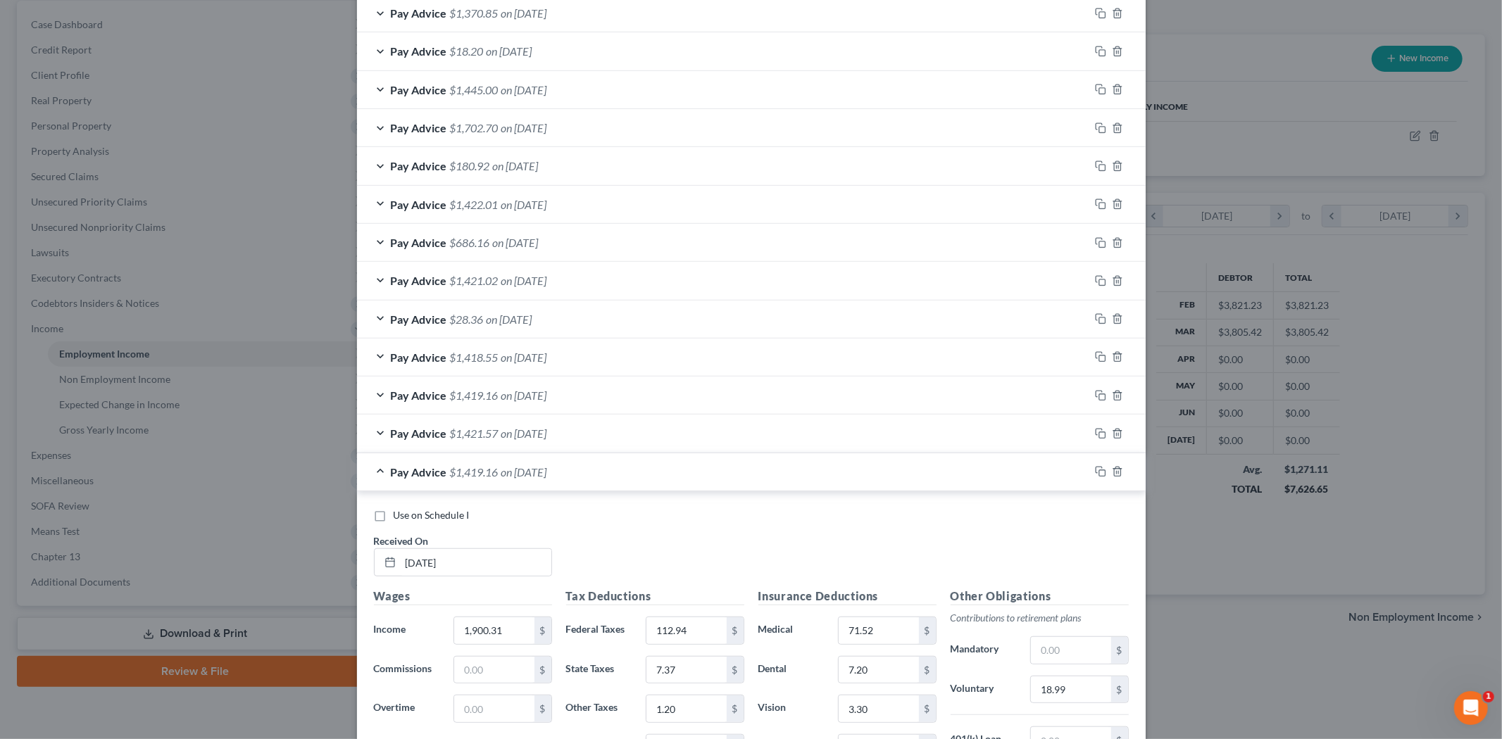
click at [573, 480] on div "Pay Advice $1,419.16 on [DATE]" at bounding box center [723, 472] width 732 height 37
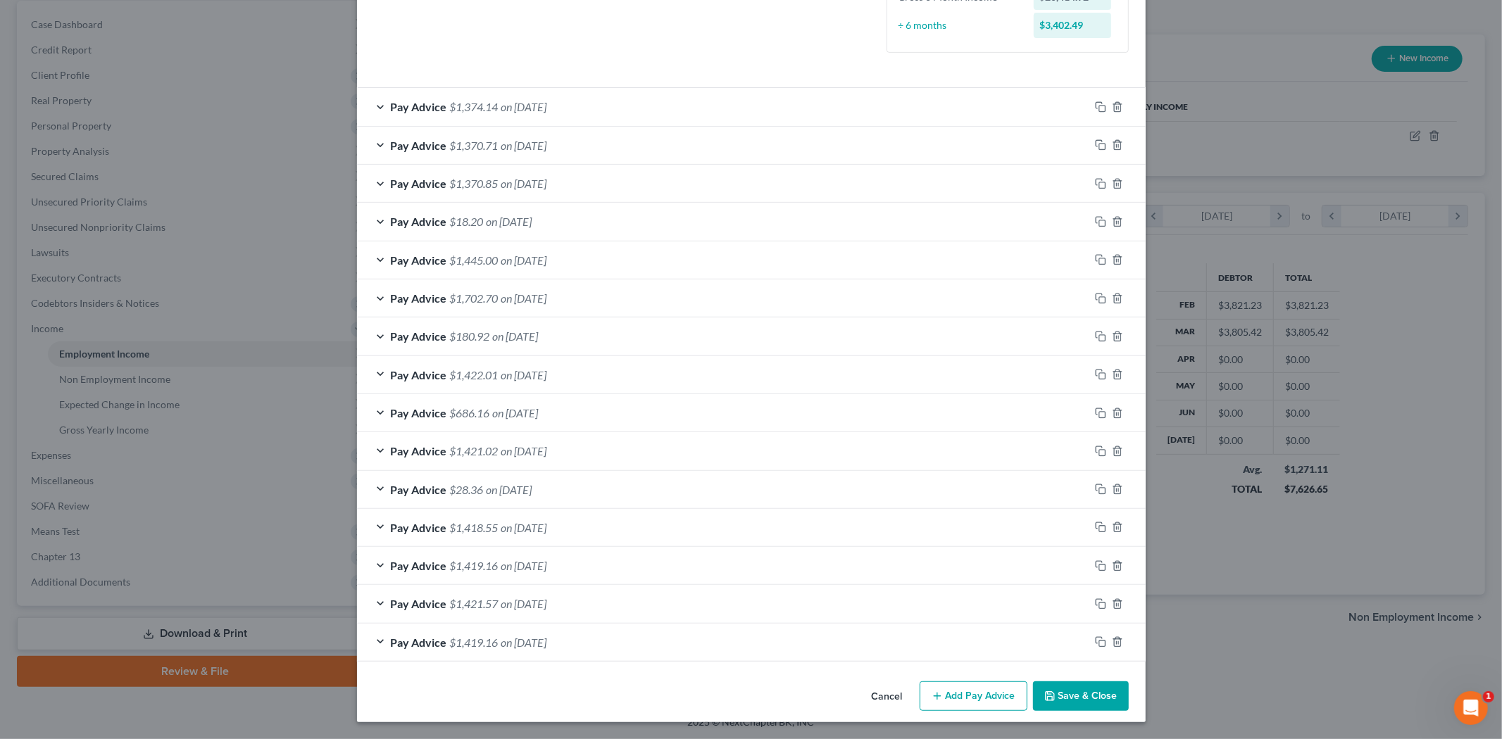
scroll to position [417, 0]
drag, startPoint x: 993, startPoint y: 696, endPoint x: 761, endPoint y: 693, distance: 232.4
click at [761, 693] on div "Cancel Add Pay Advice Save & Close" at bounding box center [751, 699] width 789 height 46
click at [933, 690] on button "Add Pay Advice" at bounding box center [974, 697] width 108 height 30
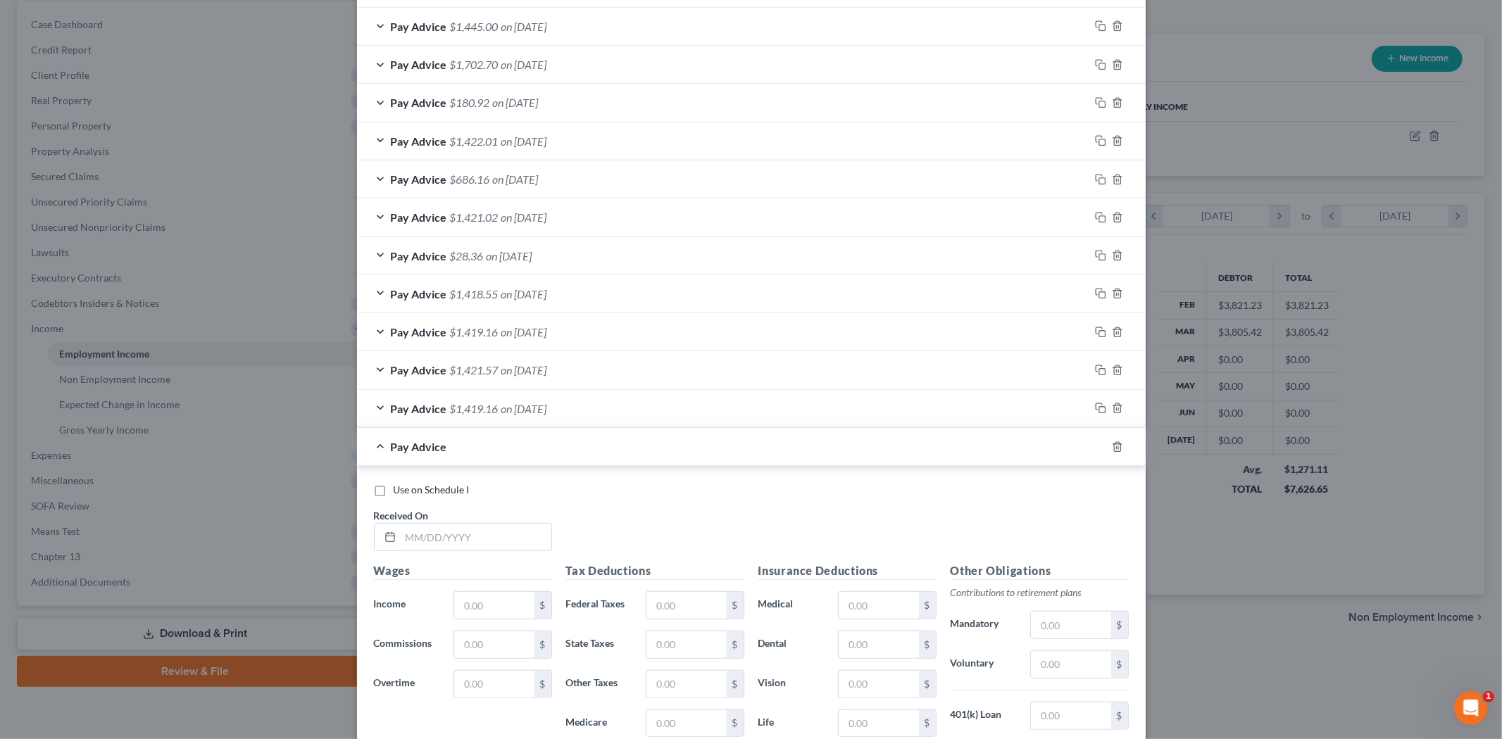
scroll to position [651, 0]
click at [489, 532] on input "text" at bounding box center [476, 536] width 151 height 27
type input "[DATE]"
drag, startPoint x: 487, startPoint y: 589, endPoint x: 481, endPoint y: 608, distance: 20.0
click at [487, 589] on div "Wages Income * $ Commissions $ Overtime $" at bounding box center [463, 673] width 192 height 225
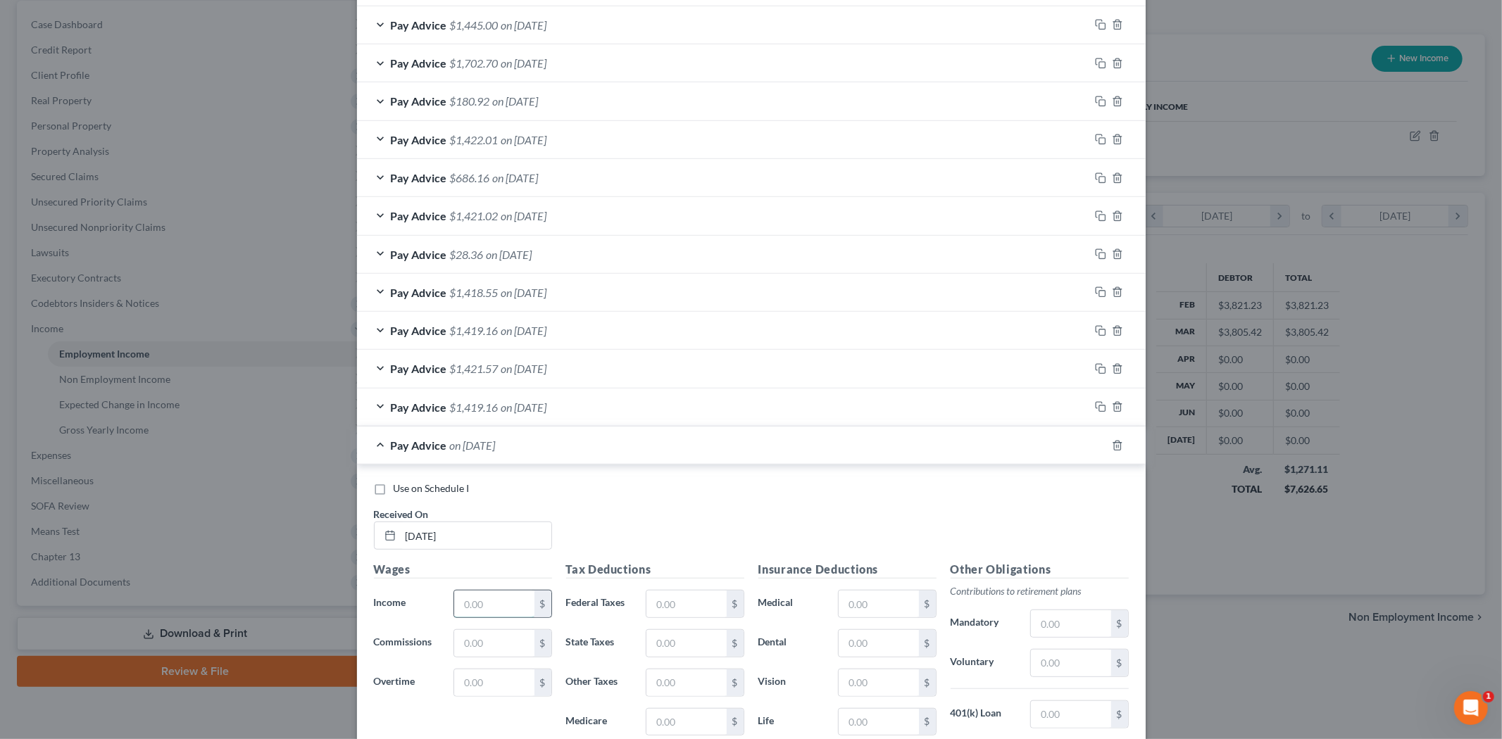
click at [480, 608] on input "text" at bounding box center [494, 604] width 80 height 27
type input "1,901.57"
drag, startPoint x: 644, startPoint y: 597, endPoint x: 663, endPoint y: 606, distance: 20.8
click at [659, 606] on input "text" at bounding box center [687, 604] width 80 height 27
click at [663, 606] on input "text" at bounding box center [687, 604] width 80 height 27
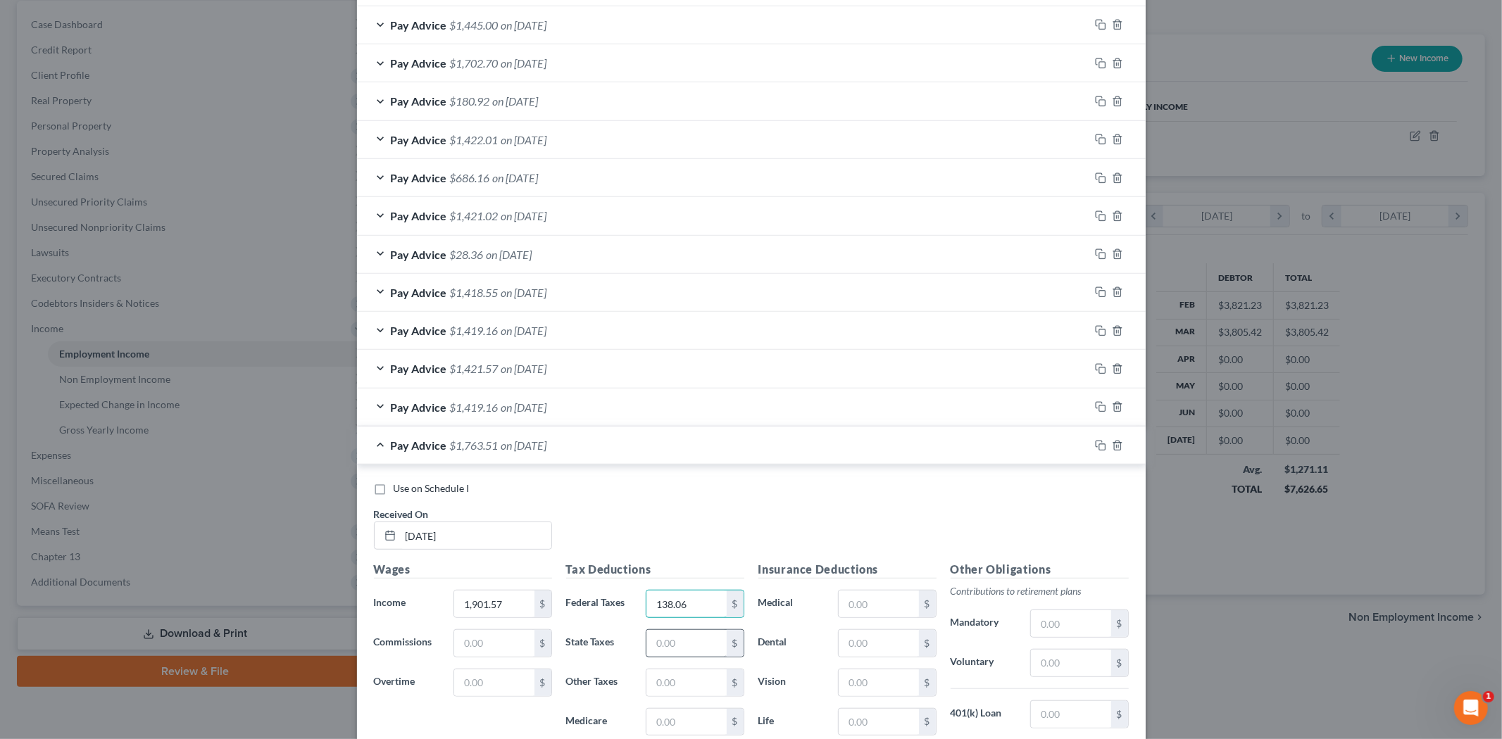
type input "138.06"
click at [683, 641] on input "text" at bounding box center [687, 643] width 80 height 27
type input "7.38"
click at [675, 678] on input "text" at bounding box center [687, 683] width 80 height 27
type input "1.20"
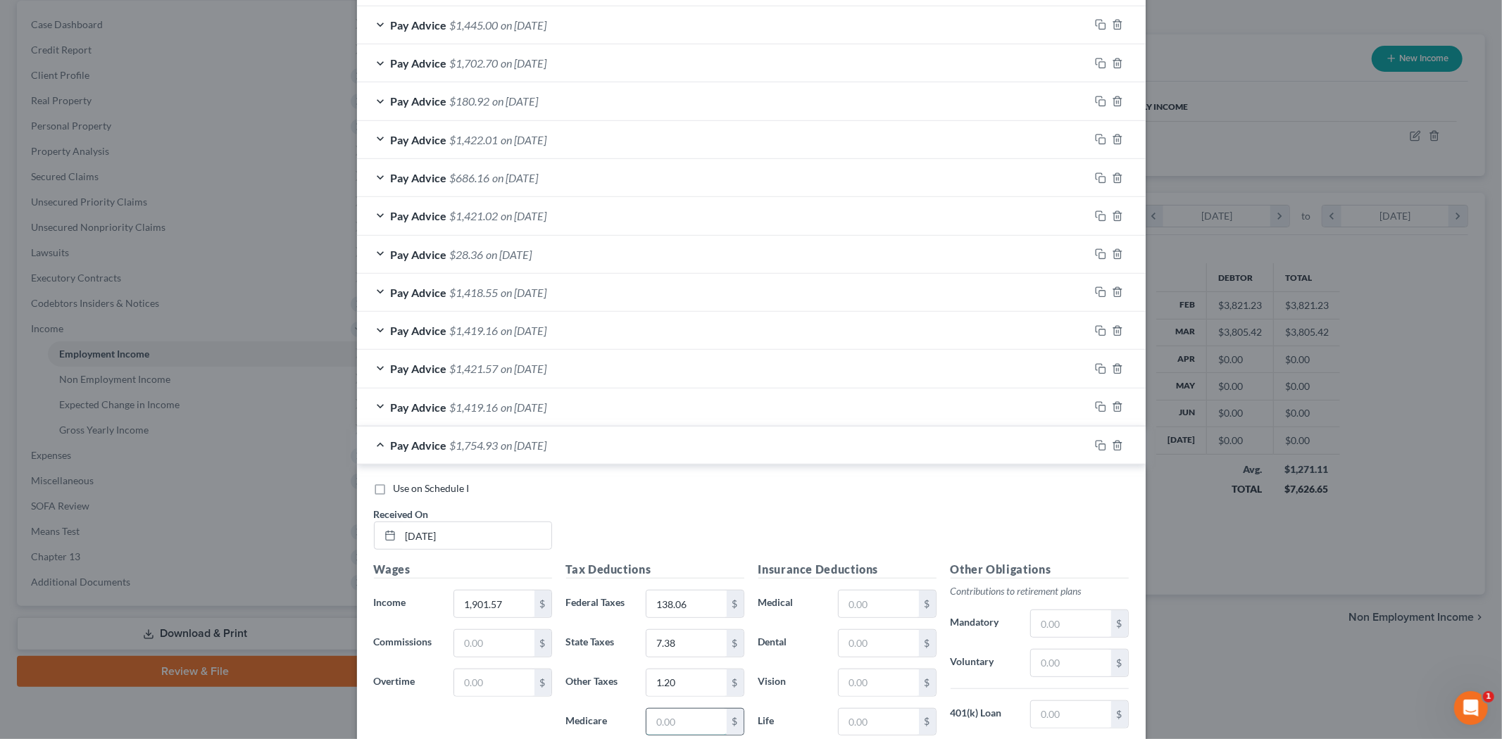
click at [676, 736] on input "text" at bounding box center [687, 722] width 80 height 27
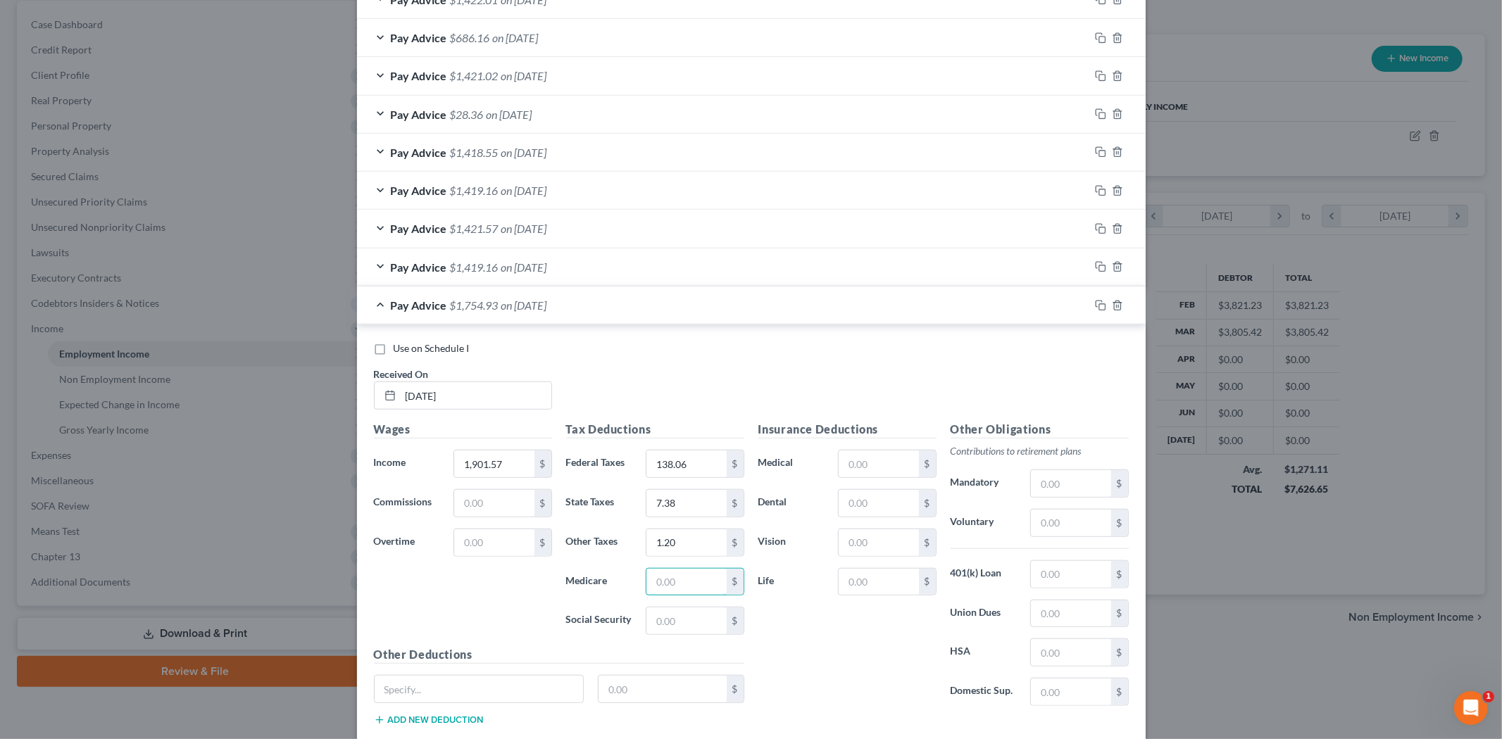
scroll to position [808, 0]
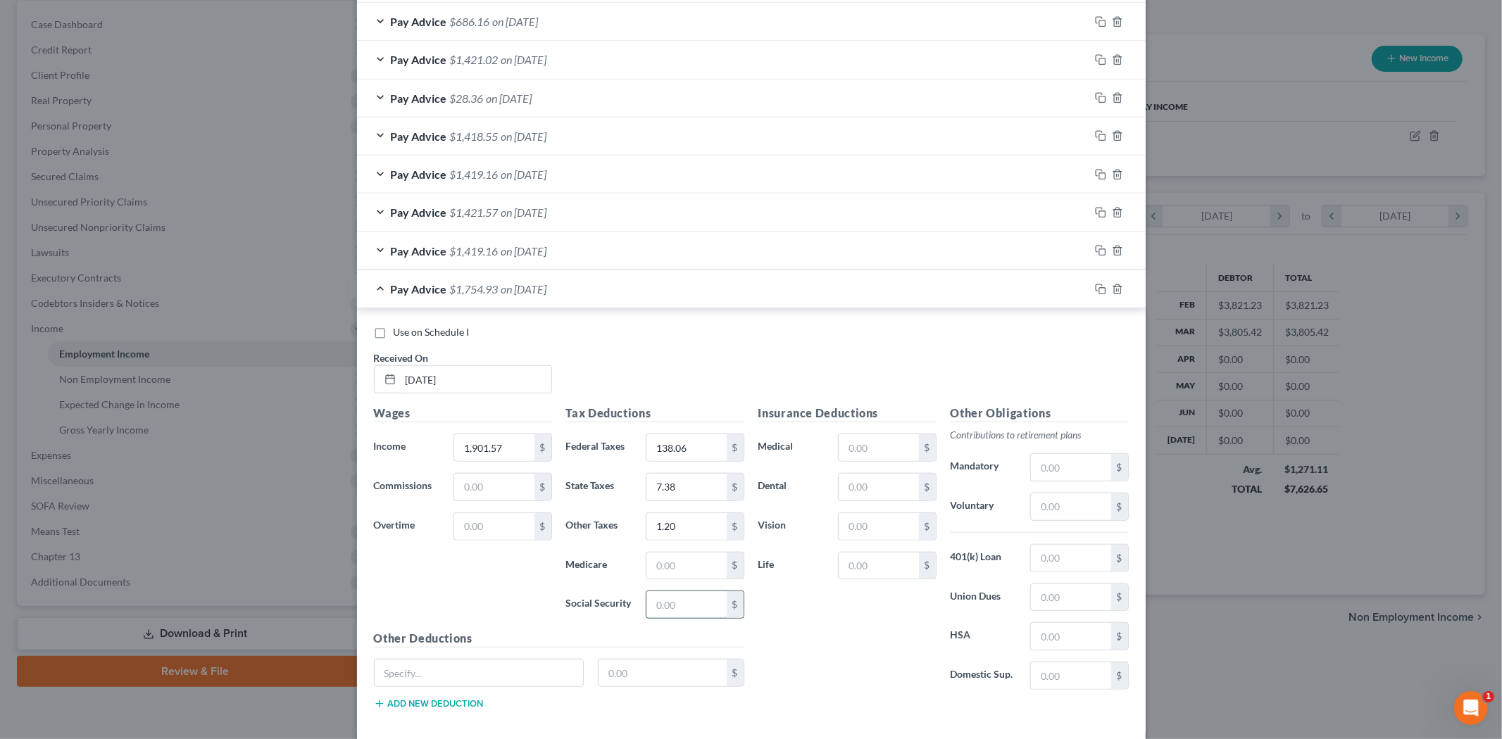
drag, startPoint x: 655, startPoint y: 617, endPoint x: 654, endPoint y: 609, distance: 7.9
click at [654, 609] on input "text" at bounding box center [687, 605] width 80 height 27
drag, startPoint x: 635, startPoint y: 568, endPoint x: 642, endPoint y: 566, distance: 7.2
click at [639, 568] on div "$" at bounding box center [695, 566] width 112 height 28
click at [647, 566] on input "text" at bounding box center [687, 566] width 80 height 27
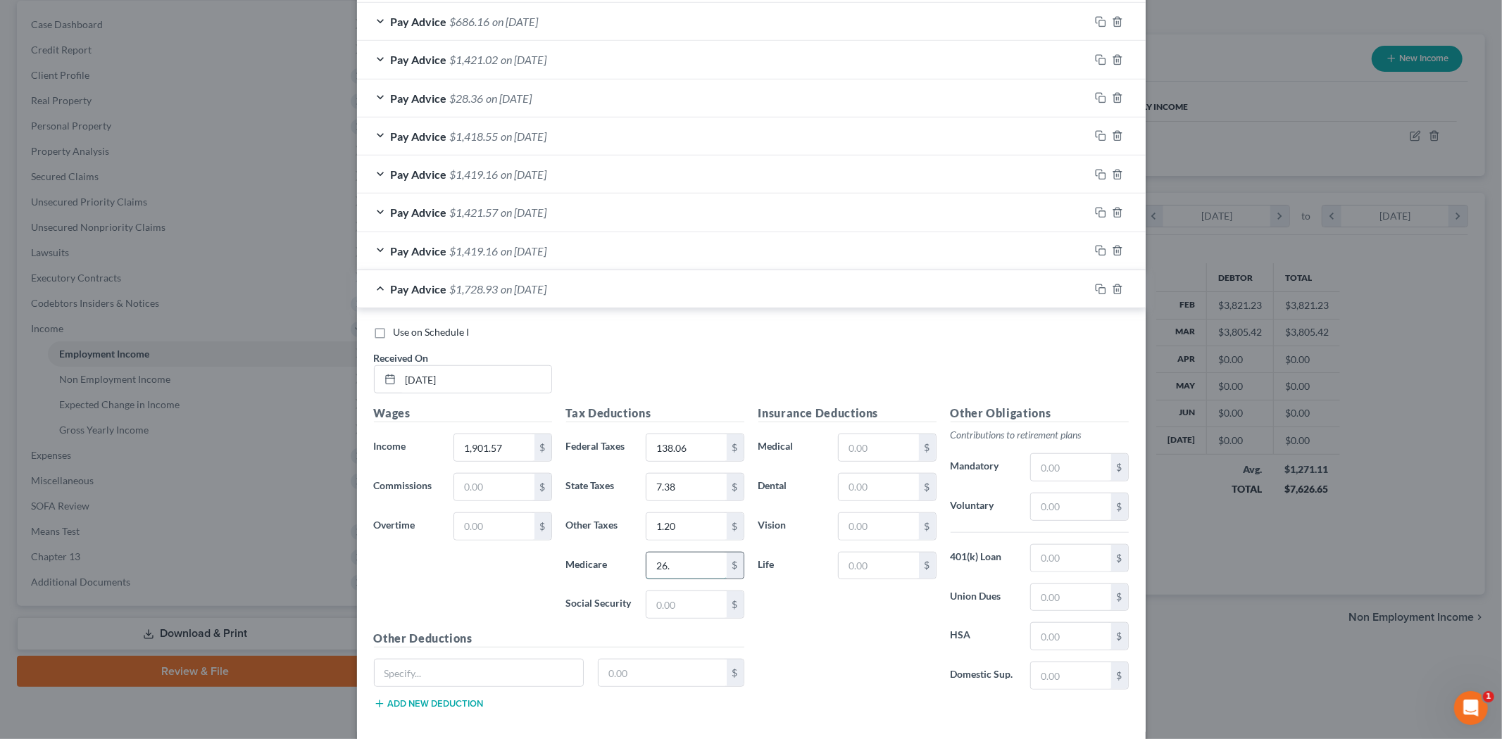
click at [711, 574] on input "26." at bounding box center [687, 566] width 80 height 27
drag, startPoint x: 656, startPoint y: 659, endPoint x: 651, endPoint y: 611, distance: 48.8
click at [656, 658] on div "Other Deductions $ Add new deduction" at bounding box center [559, 675] width 385 height 91
click at [682, 554] on input "26." at bounding box center [687, 566] width 80 height 27
type input "26.44"
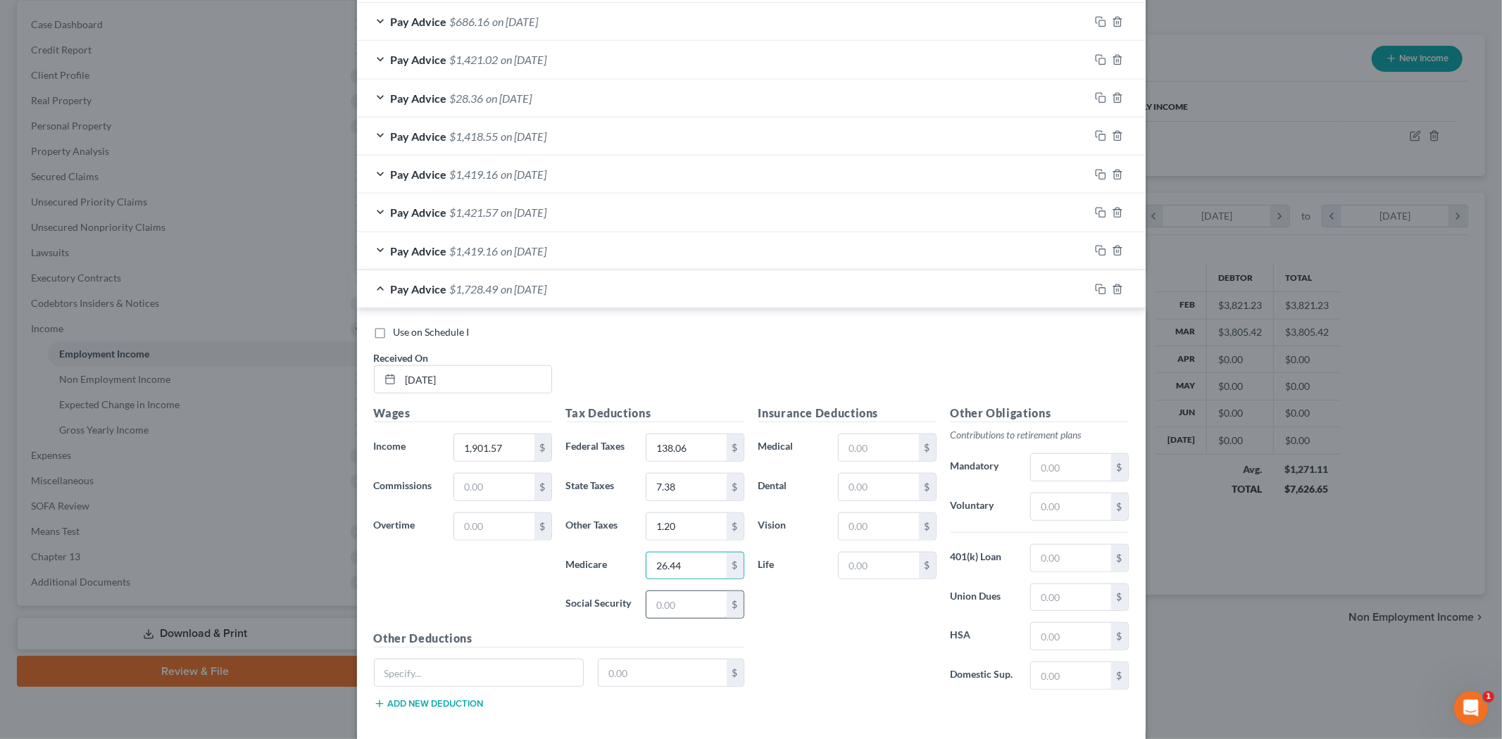
click at [666, 616] on input "text" at bounding box center [687, 605] width 80 height 27
type input "73.00"
click at [822, 616] on div "Insurance Deductions Medical $ Dental $ Vision $ Life $" at bounding box center [847, 553] width 192 height 296
click at [843, 447] on input "text" at bounding box center [879, 448] width 80 height 27
type input "71.52"
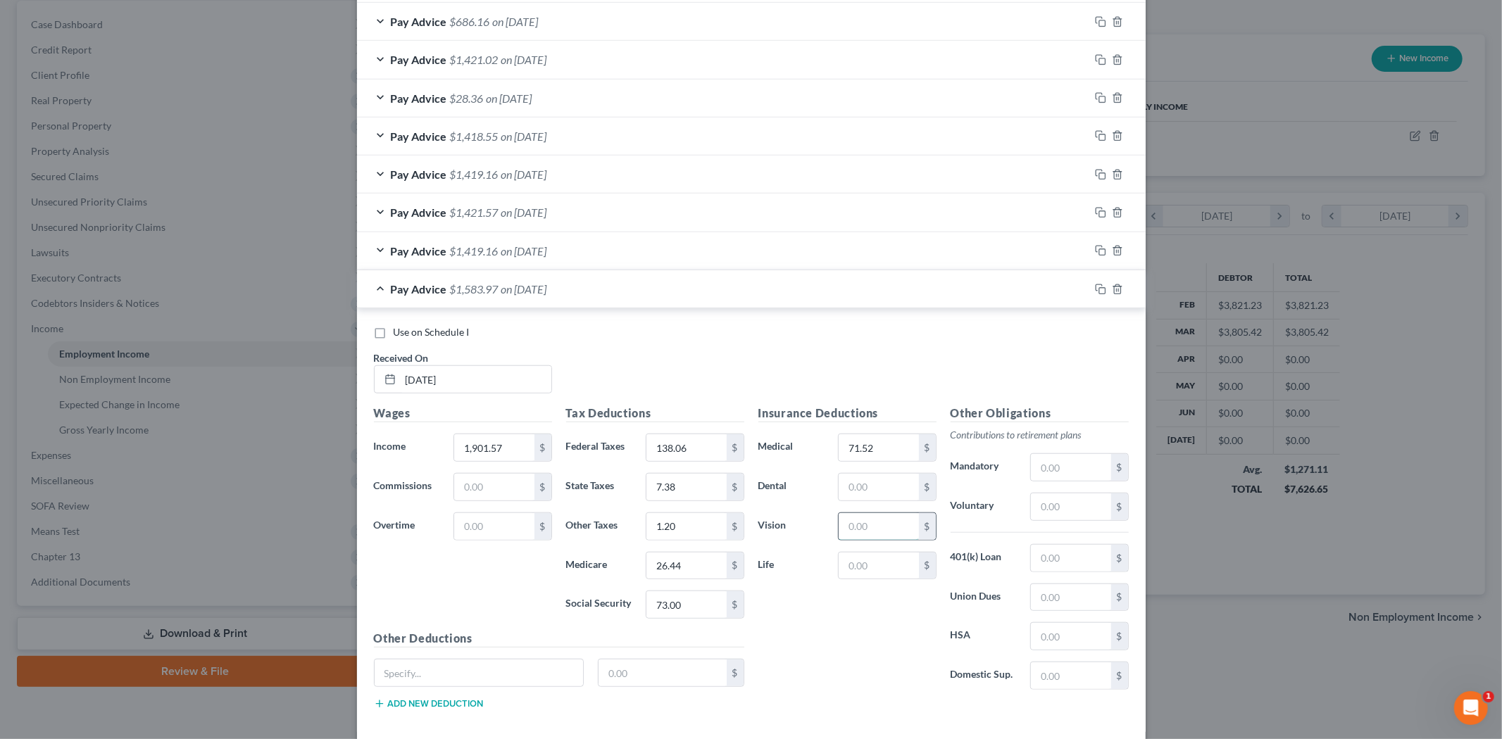
click at [882, 533] on input "text" at bounding box center [879, 526] width 80 height 27
type input "3.30"
click at [869, 491] on input "text" at bounding box center [879, 487] width 80 height 27
type input "7.20"
click at [869, 582] on div "Insurance Deductions Medical 71.52 $ Dental 7.20 $ Vision 3.30 $ Life $" at bounding box center [847, 553] width 192 height 296
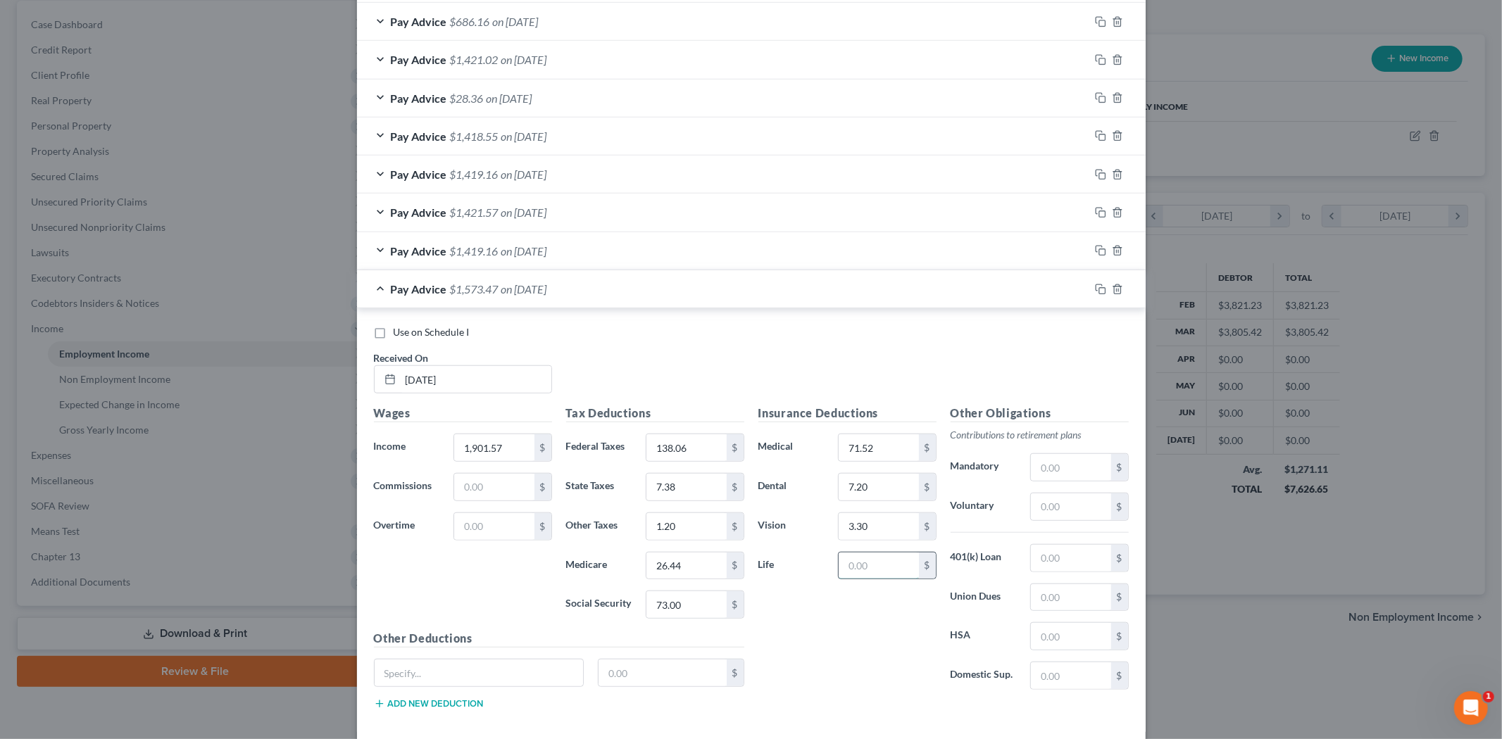
click at [870, 573] on input "text" at bounding box center [879, 566] width 80 height 27
type input "5.26"
click at [877, 622] on div "Insurance Deductions Medical 71.52 $ Dental 7.20 $ Vision 3.30 $ Life 5.26 $" at bounding box center [847, 553] width 192 height 296
click at [1045, 511] on input "text" at bounding box center [1071, 507] width 80 height 27
type input "19.01"
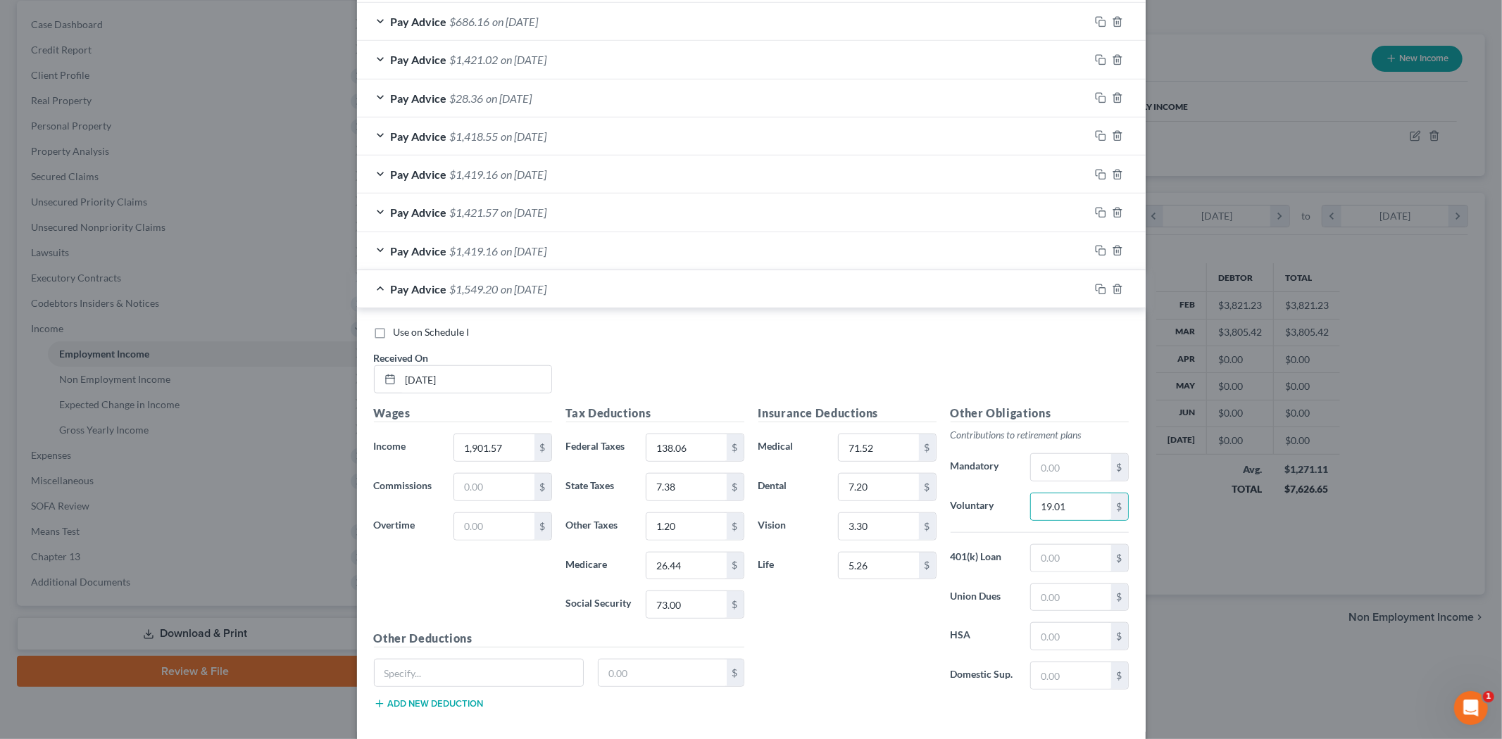
click at [875, 689] on div "Insurance Deductions Medical 71.52 $ Dental 7.20 $ Vision 3.30 $ Life 5.26 $" at bounding box center [847, 553] width 192 height 296
click at [451, 674] on input "text" at bounding box center [479, 673] width 209 height 27
type input "d"
type input "FIT"
click at [695, 453] on input "138.06" at bounding box center [687, 448] width 80 height 27
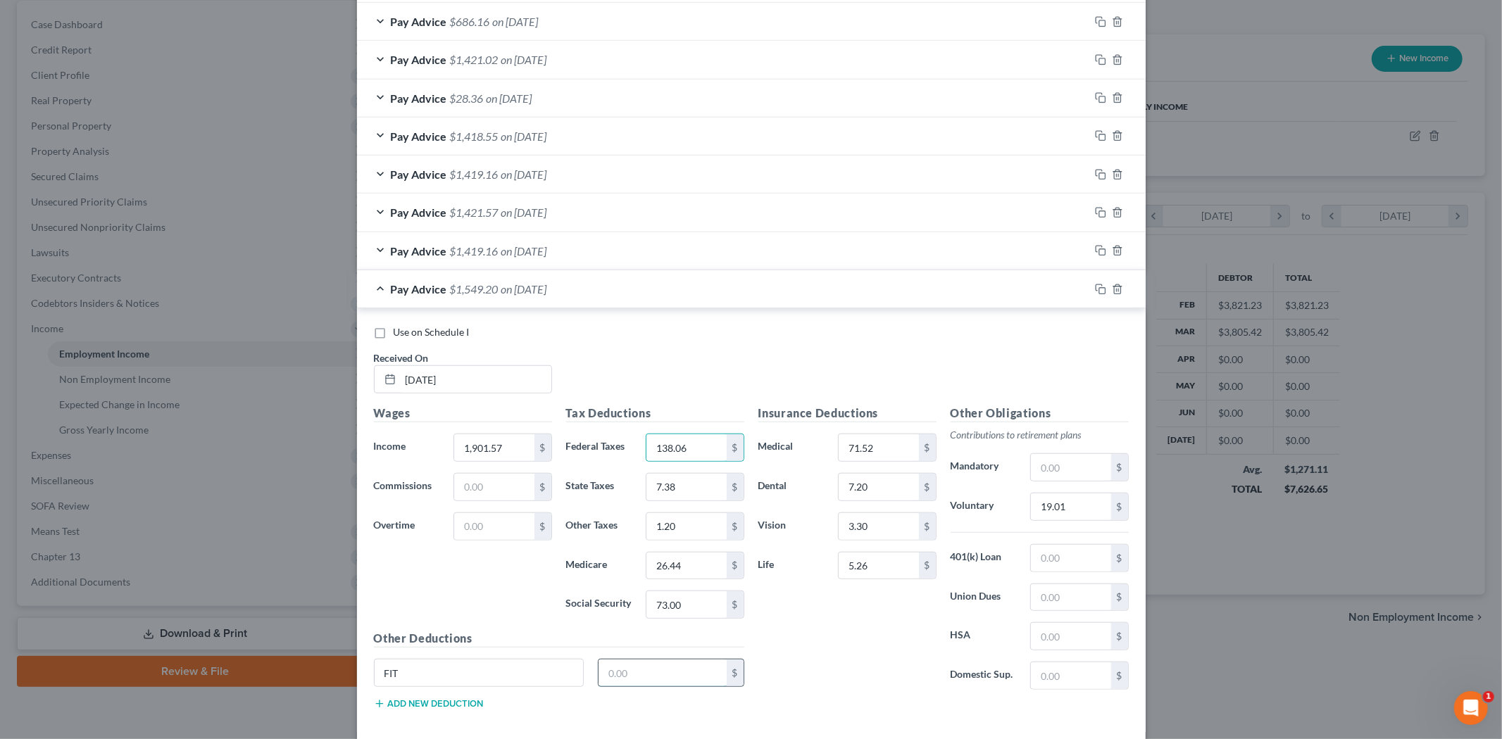
click at [627, 671] on input "text" at bounding box center [663, 673] width 128 height 27
paste input "138.06"
type input "138.06"
click at [682, 444] on input "138.06" at bounding box center [687, 448] width 80 height 27
type input "113.02"
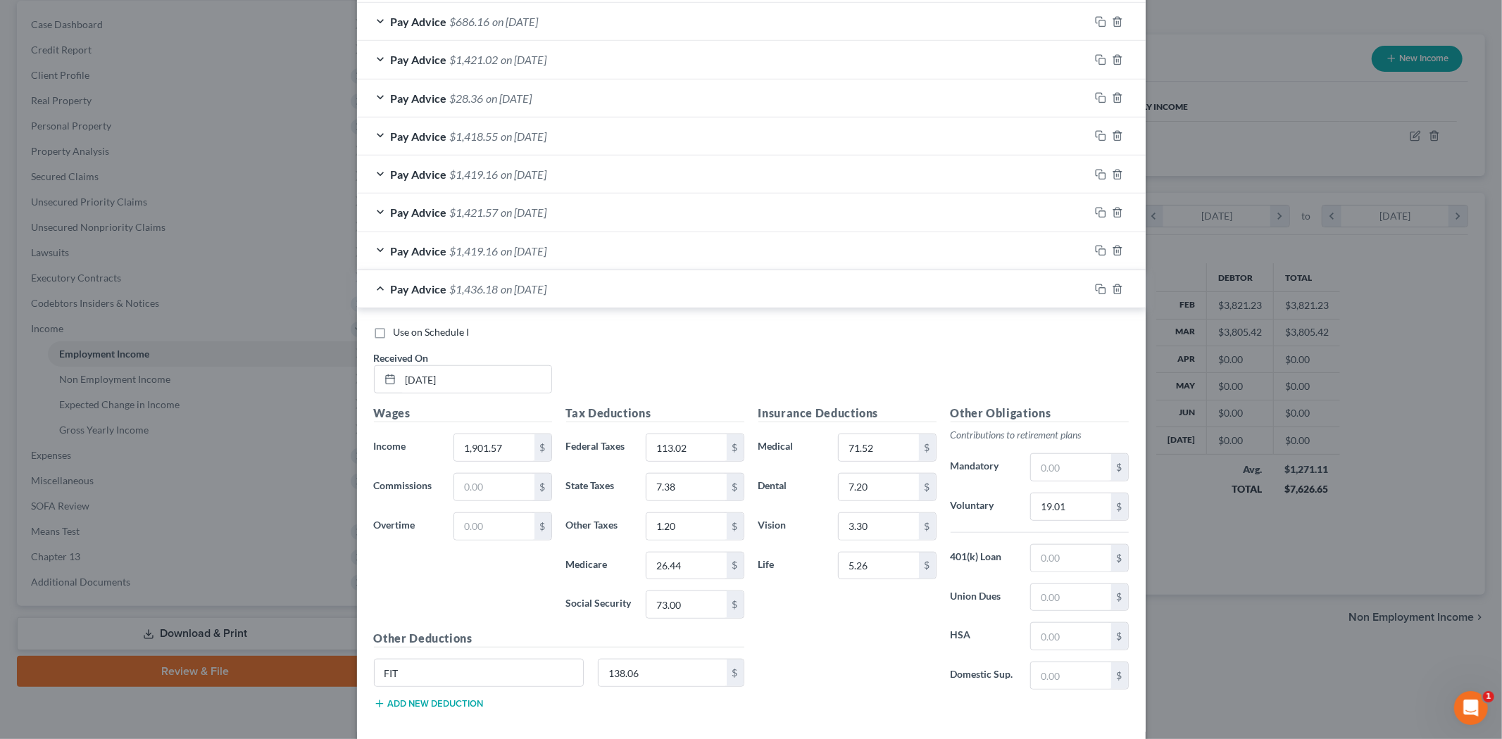
click at [406, 706] on button "Add new deduction" at bounding box center [429, 704] width 110 height 11
click at [428, 712] on input "text" at bounding box center [479, 712] width 209 height 27
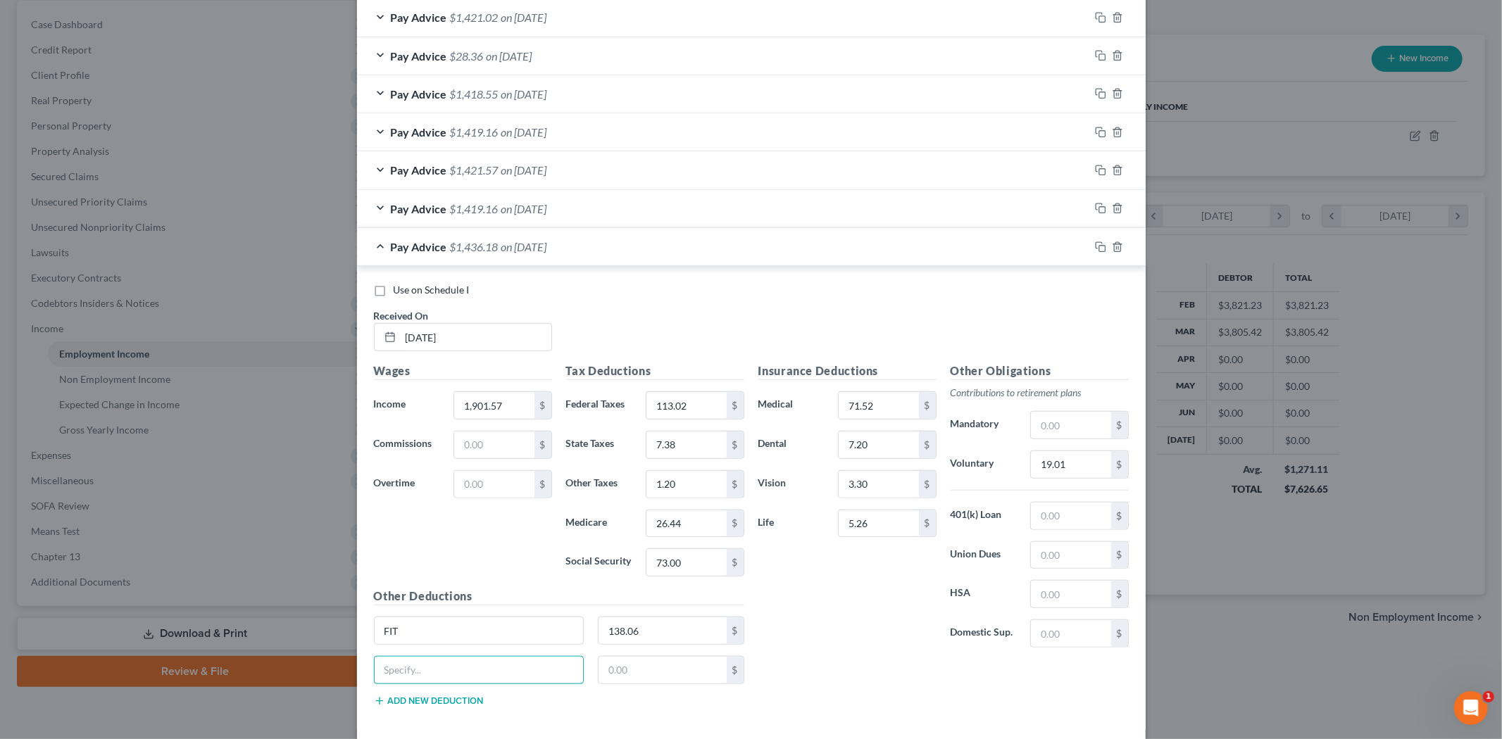
scroll to position [919, 0]
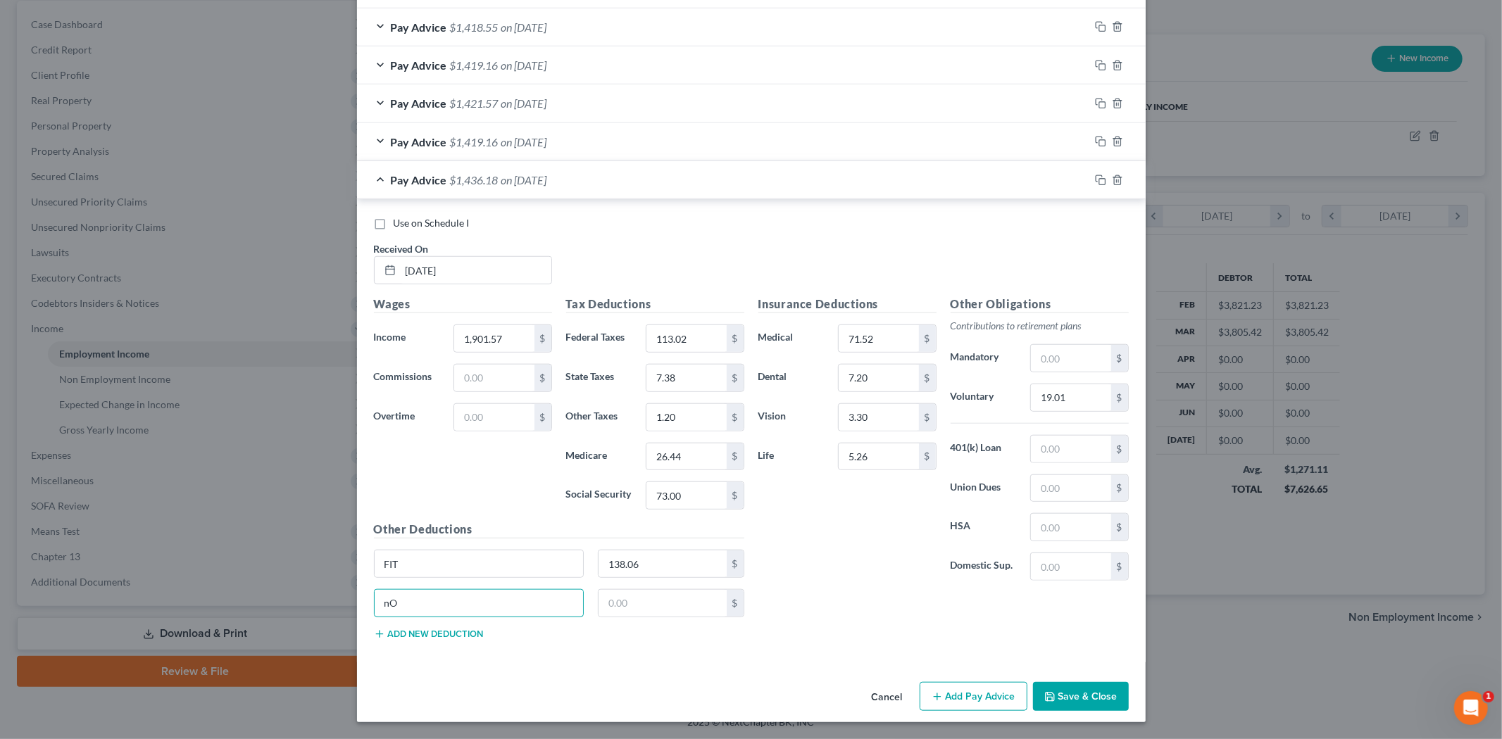
type input "n"
type input "Non Cash Fringe"
type input "1.04"
click at [801, 627] on div "Insurance Deductions Medical 71.52 $ Dental 7.20 $ Vision 3.30 $ Life 5.26 $ Ot…" at bounding box center [943, 473] width 385 height 355
click at [427, 627] on div "Non Cash Fringe 1.04 $" at bounding box center [559, 608] width 385 height 39
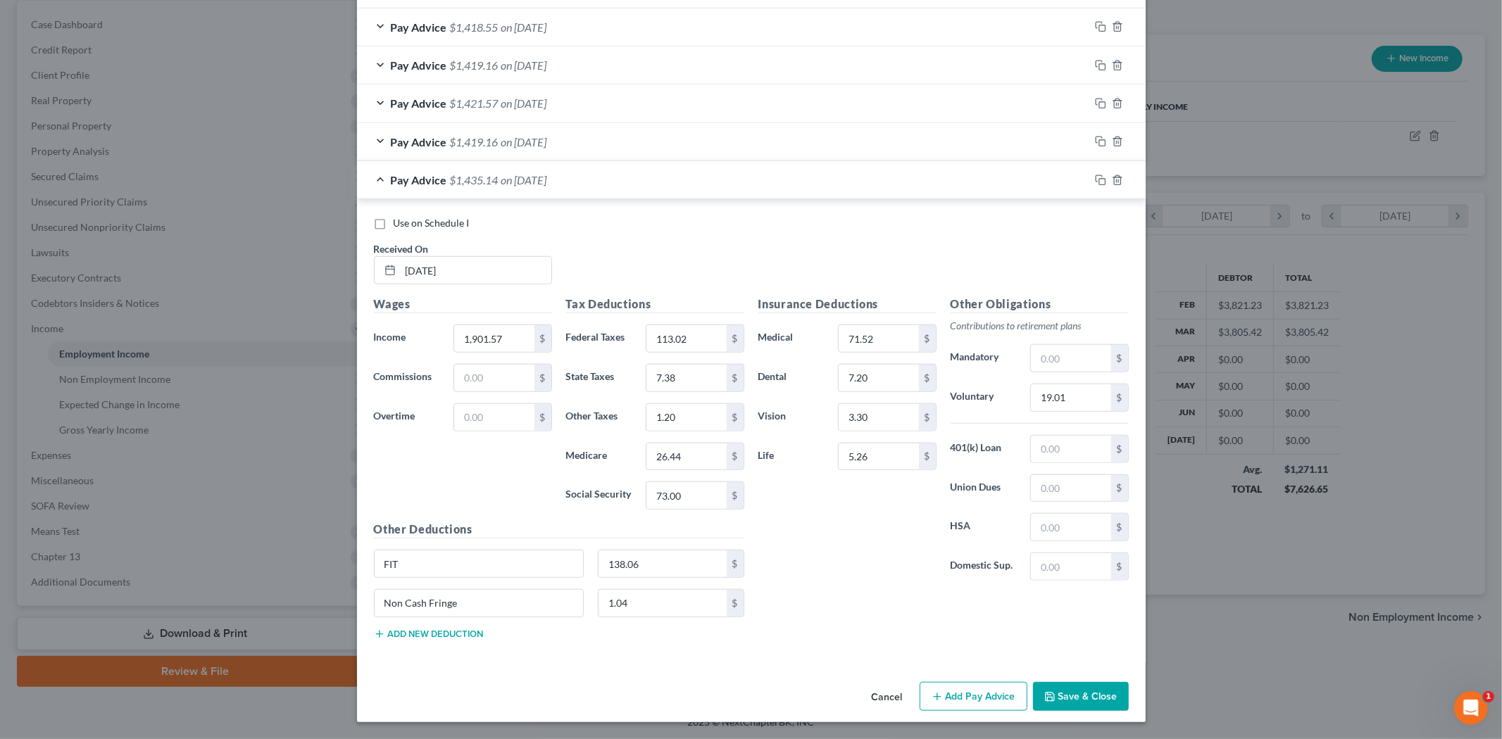
click at [427, 637] on button "Add new deduction" at bounding box center [429, 634] width 110 height 11
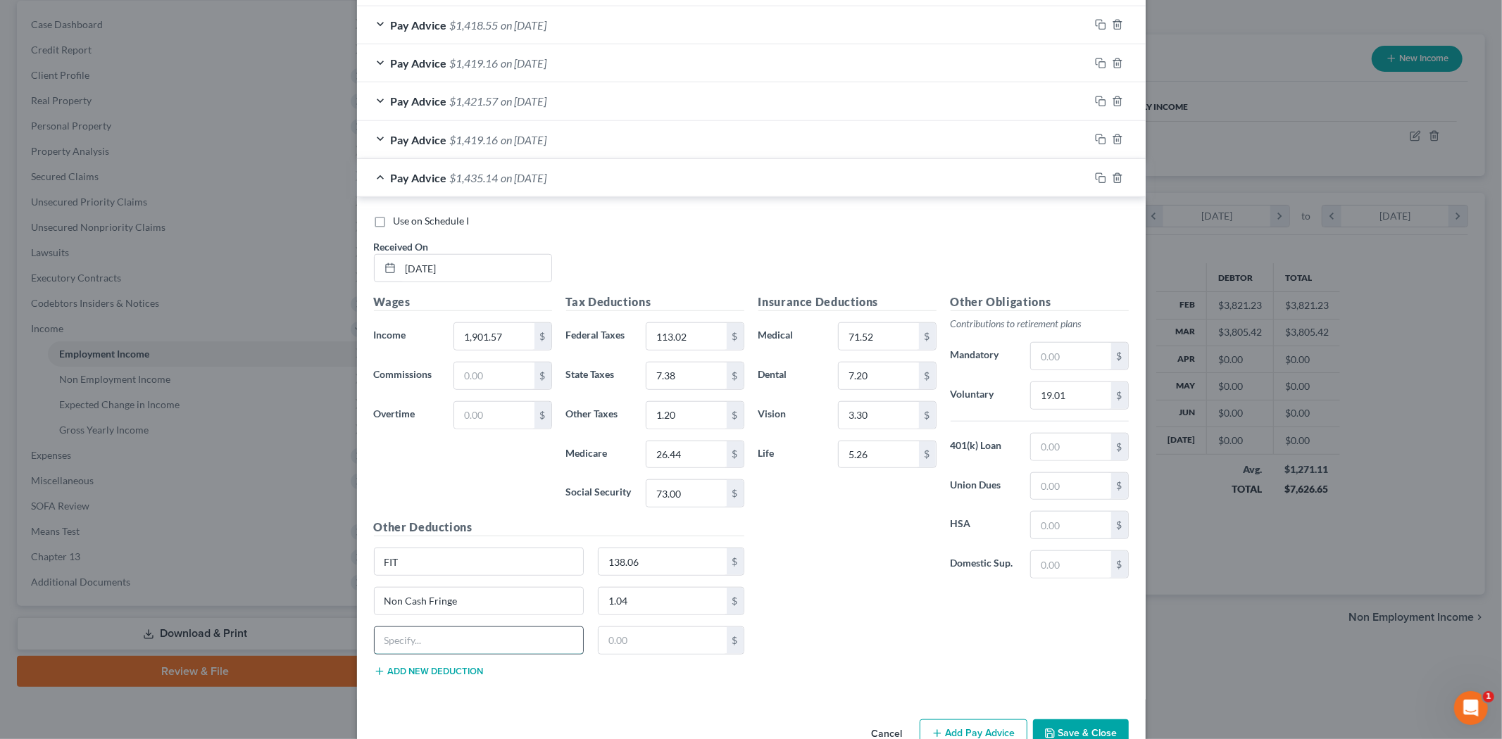
click at [431, 632] on input "text" at bounding box center [479, 640] width 209 height 27
type input "Disability"
click at [637, 637] on input "text" at bounding box center [663, 640] width 128 height 27
type input "15.08"
click at [846, 583] on div "Insurance Deductions Medical 71.52 $ Dental 7.20 $ Vision 3.30 $ Life 5.26 $" at bounding box center [847, 442] width 192 height 296
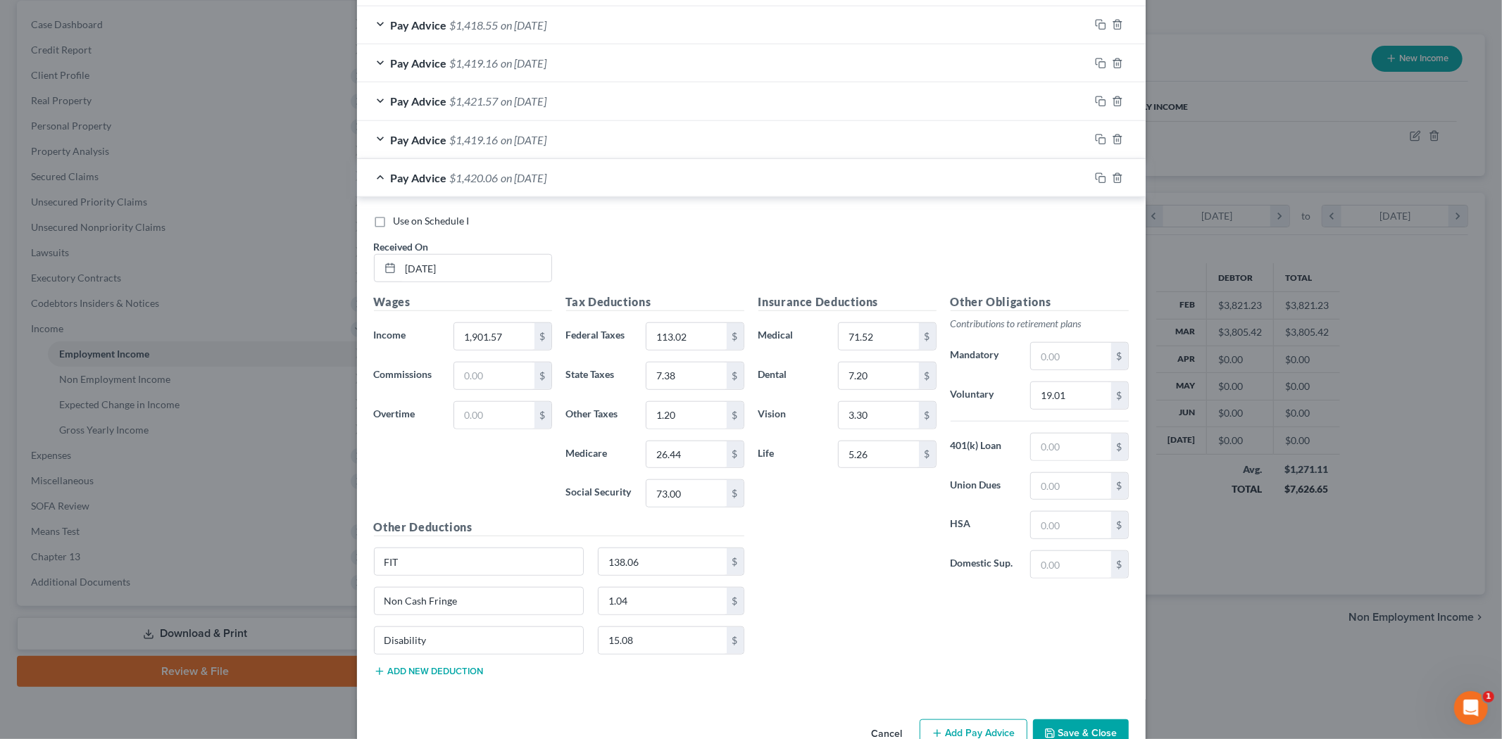
click at [904, 187] on div "Pay Advice $1,420.06 on [DATE]" at bounding box center [723, 177] width 732 height 37
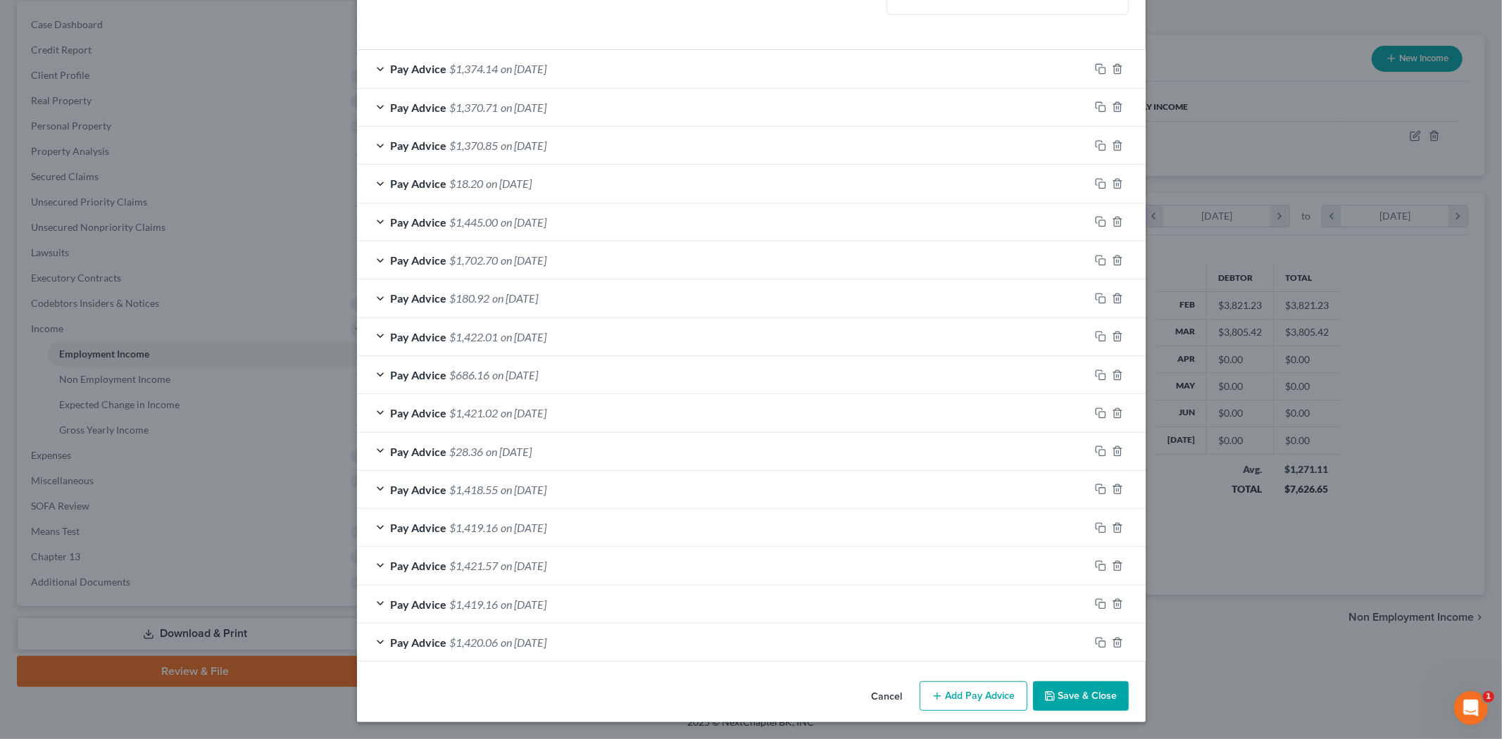
scroll to position [455, 0]
click at [998, 680] on div "Cancel Add Pay Advice Save & Close" at bounding box center [751, 699] width 789 height 46
click at [994, 689] on button "Add Pay Advice" at bounding box center [974, 697] width 108 height 30
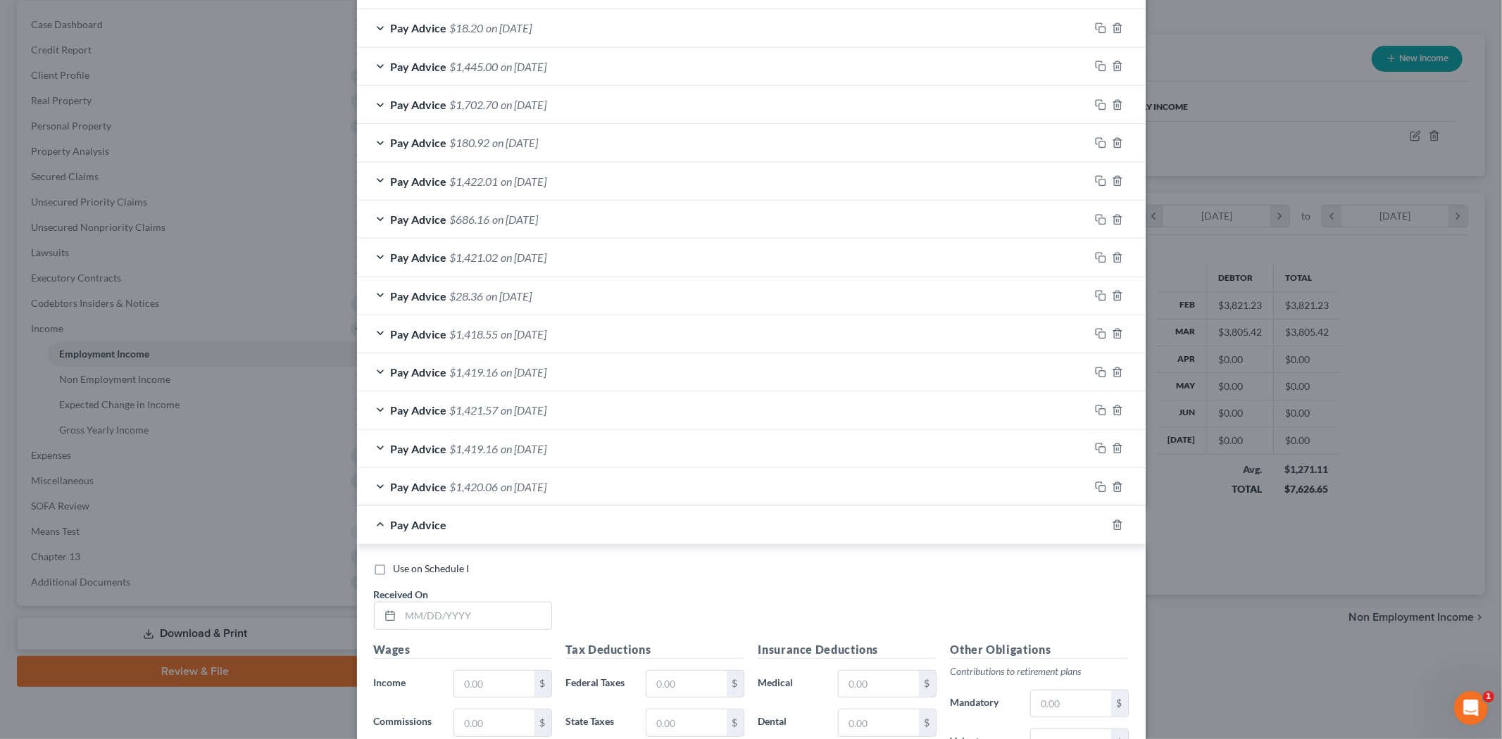
scroll to position [611, 0]
click at [419, 618] on input "text" at bounding box center [476, 614] width 151 height 27
type input "[DATE]"
click at [488, 685] on input "text" at bounding box center [494, 683] width 80 height 27
type input "1,900.05"
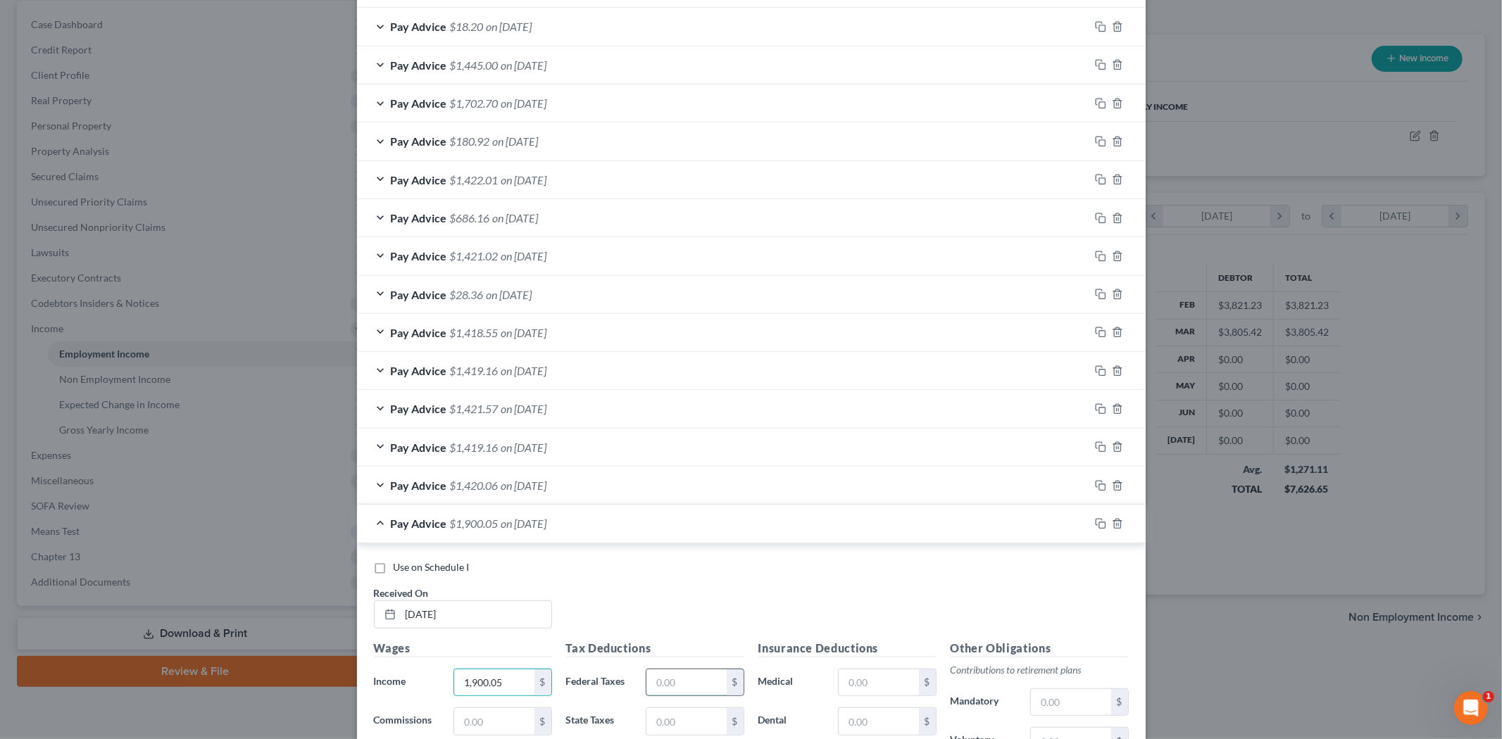
click at [691, 680] on input "text" at bounding box center [687, 683] width 80 height 27
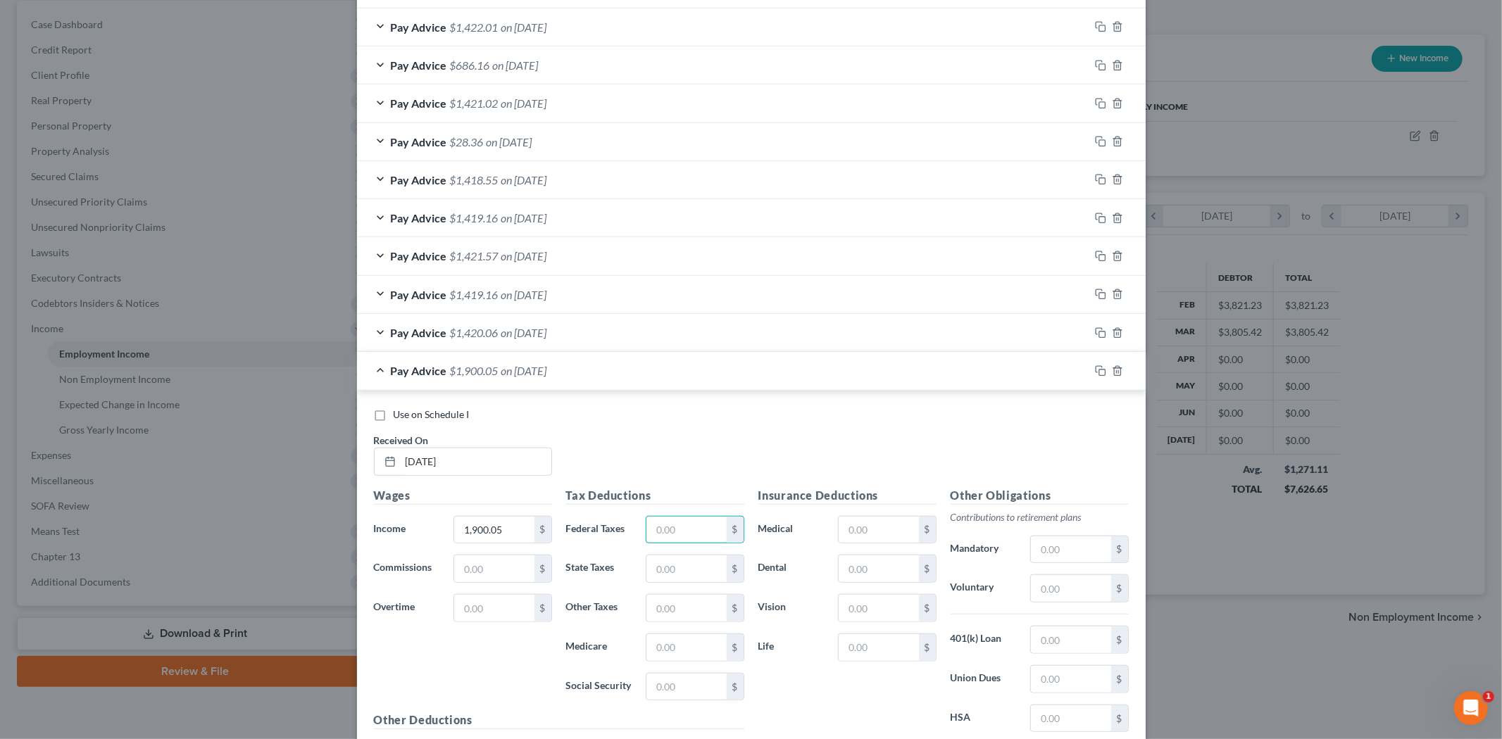
scroll to position [918, 0]
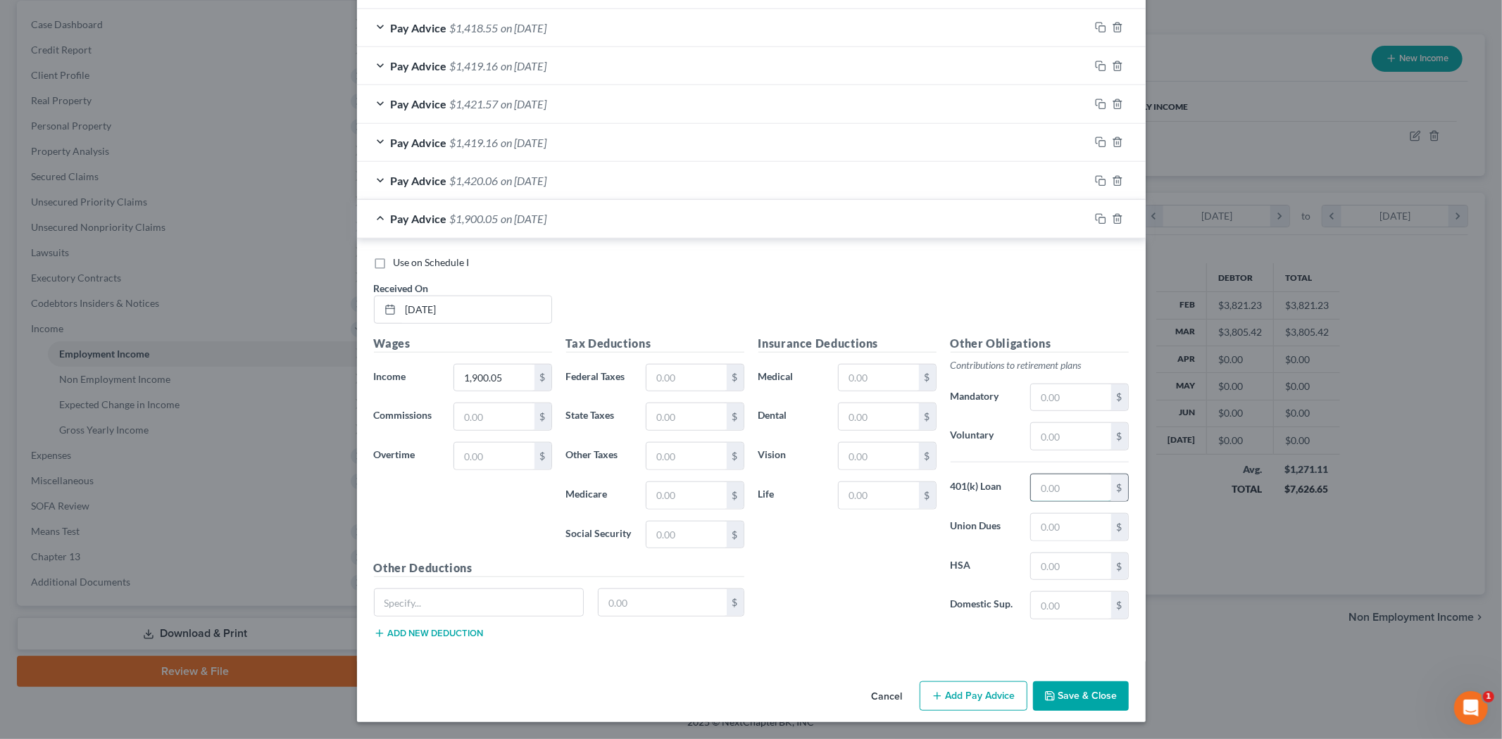
drag, startPoint x: 1037, startPoint y: 482, endPoint x: 1032, endPoint y: 461, distance: 21.0
click at [1037, 482] on input "text" at bounding box center [1071, 488] width 80 height 27
click at [1036, 446] on input "text" at bounding box center [1071, 436] width 80 height 27
type input "18.99"
click at [526, 606] on input "text" at bounding box center [479, 602] width 209 height 27
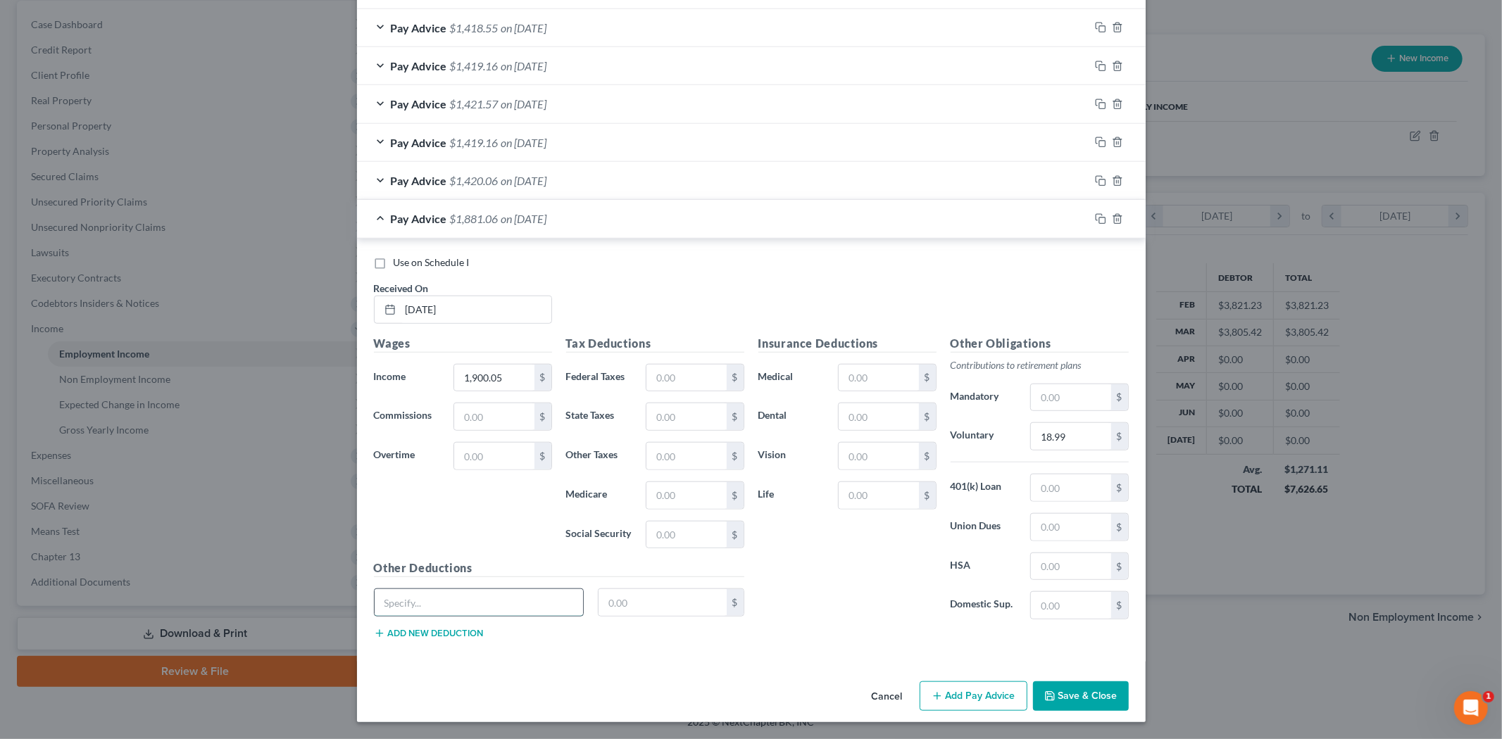
type input "FIT"
click at [652, 607] on input "text" at bounding box center [663, 602] width 128 height 27
type input "137.88"
click at [685, 384] on input "text" at bounding box center [687, 378] width 80 height 27
type input "112.92"
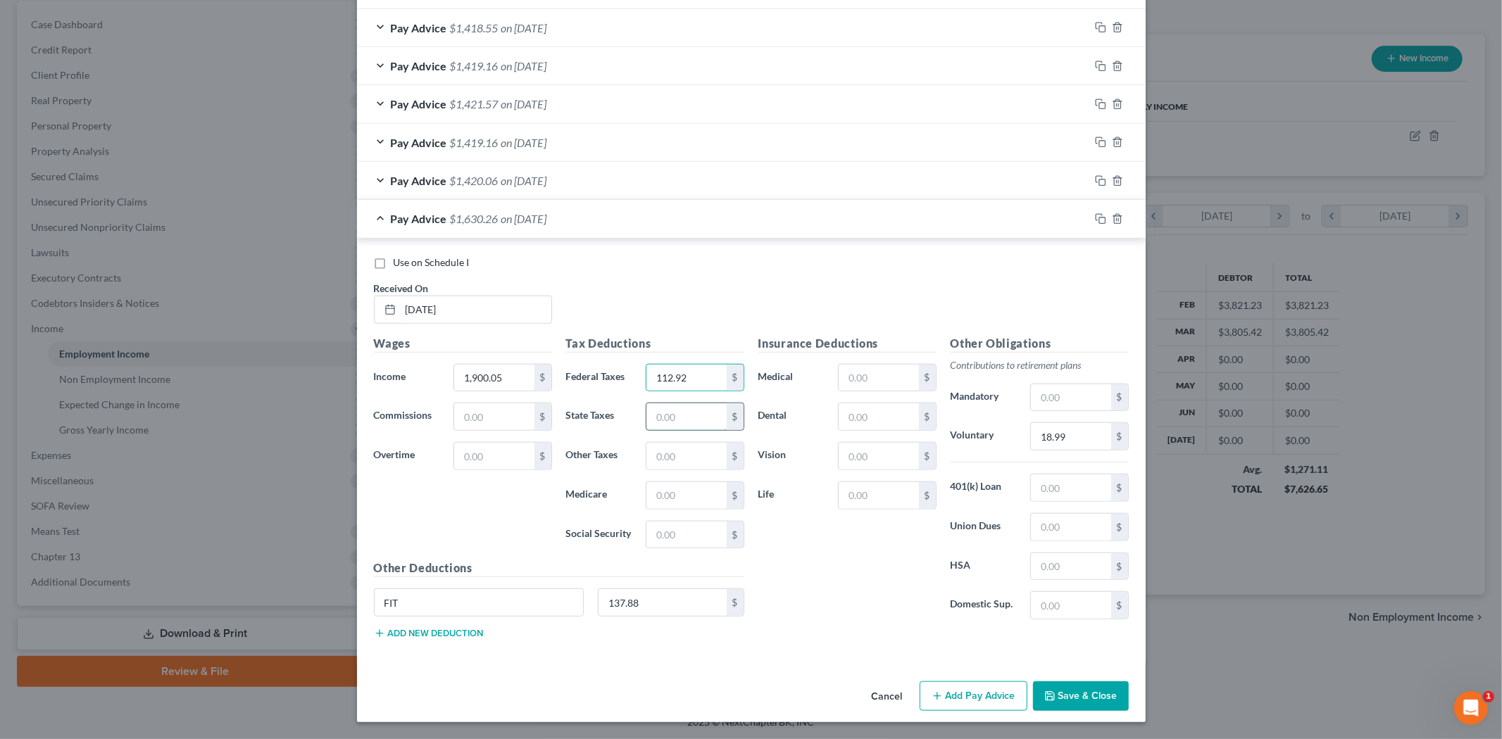
click at [692, 413] on input "text" at bounding box center [687, 417] width 80 height 27
type input "72.92"
click at [694, 454] on input "text" at bounding box center [687, 456] width 80 height 27
type input "1.20"
click at [679, 500] on input "text" at bounding box center [687, 495] width 80 height 27
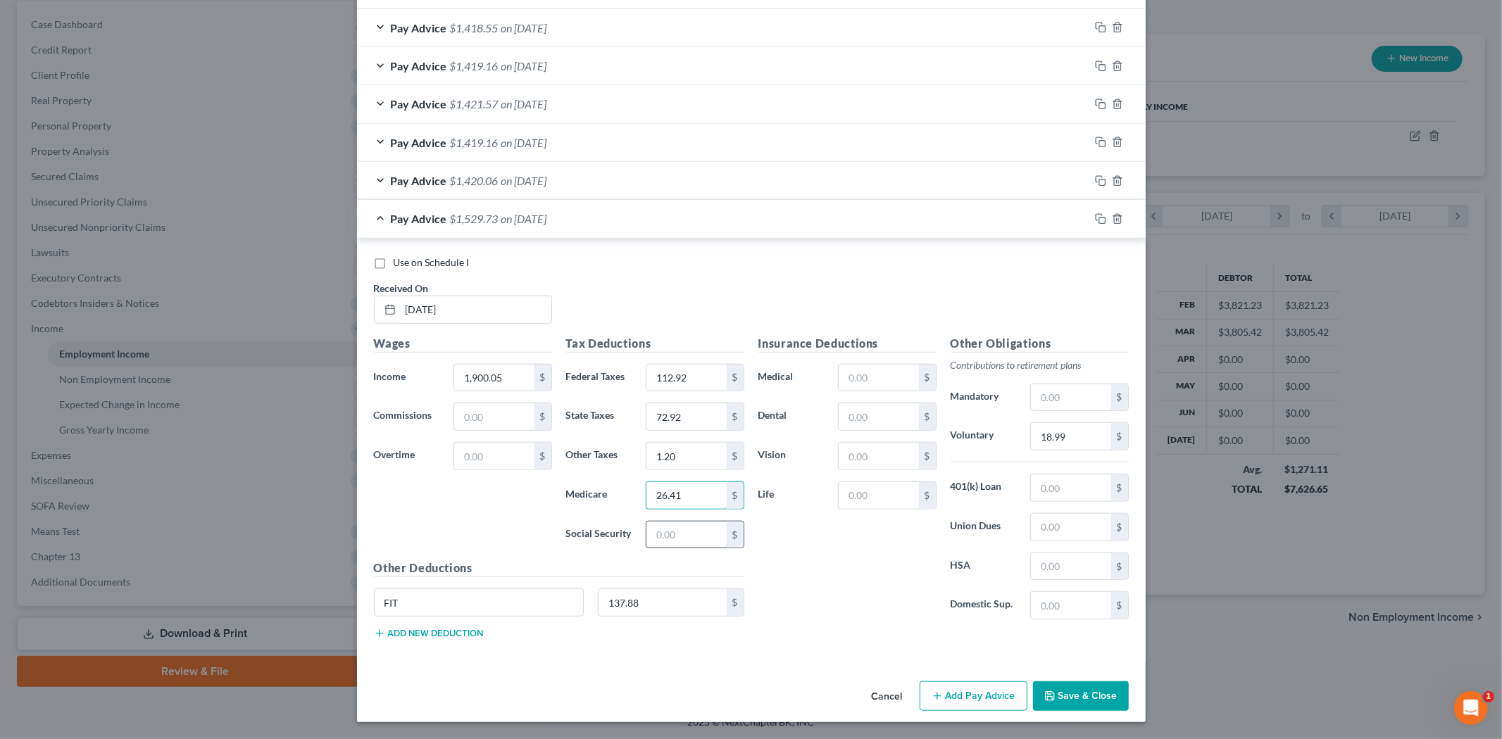
type input "26.41"
click at [672, 537] on input "text" at bounding box center [687, 535] width 80 height 27
type input "7.37"
click at [892, 375] on input "text" at bounding box center [879, 378] width 80 height 27
type input "71.52"
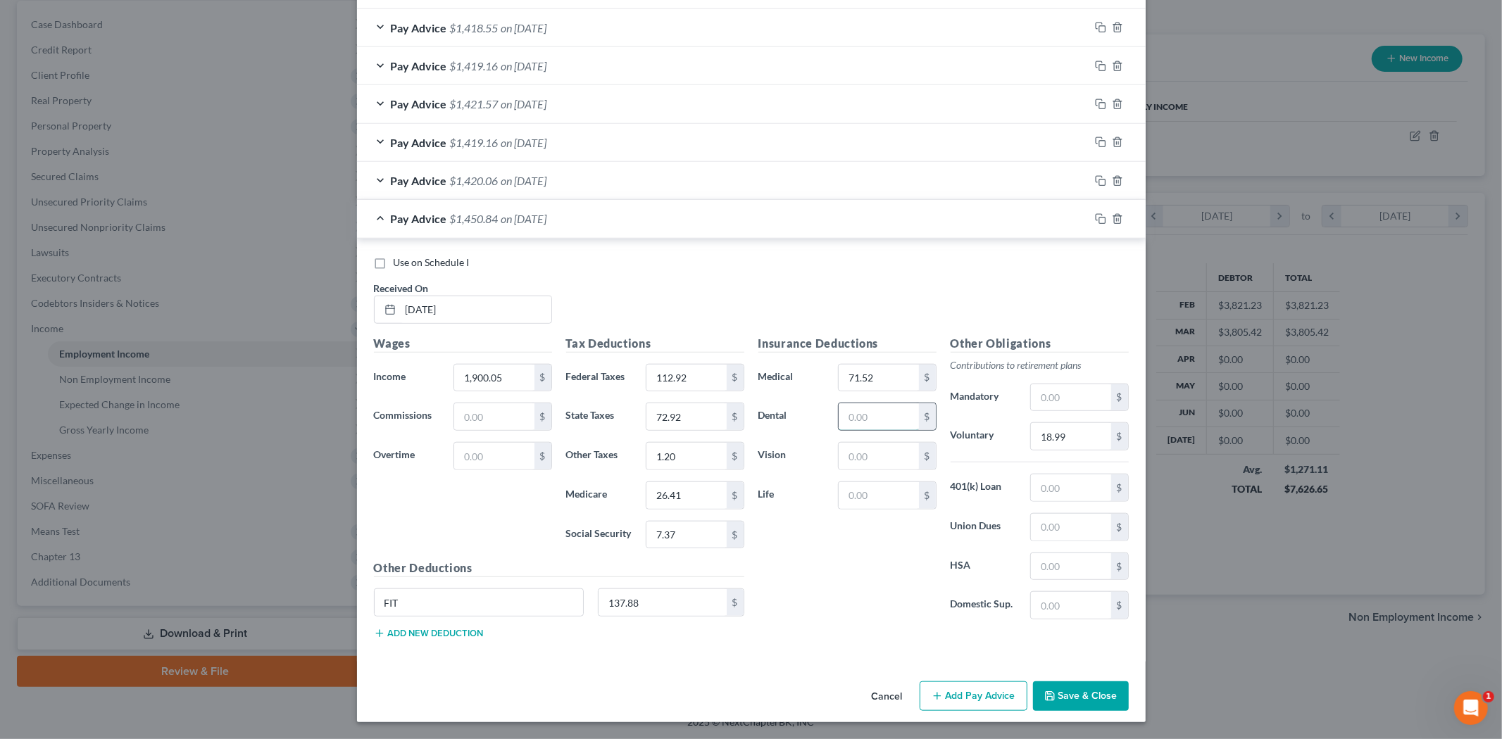
click at [873, 417] on input "text" at bounding box center [879, 417] width 80 height 27
type input "7.20"
click at [860, 444] on input "text" at bounding box center [879, 456] width 80 height 27
type input "3.30"
click at [856, 491] on input "text" at bounding box center [879, 495] width 80 height 27
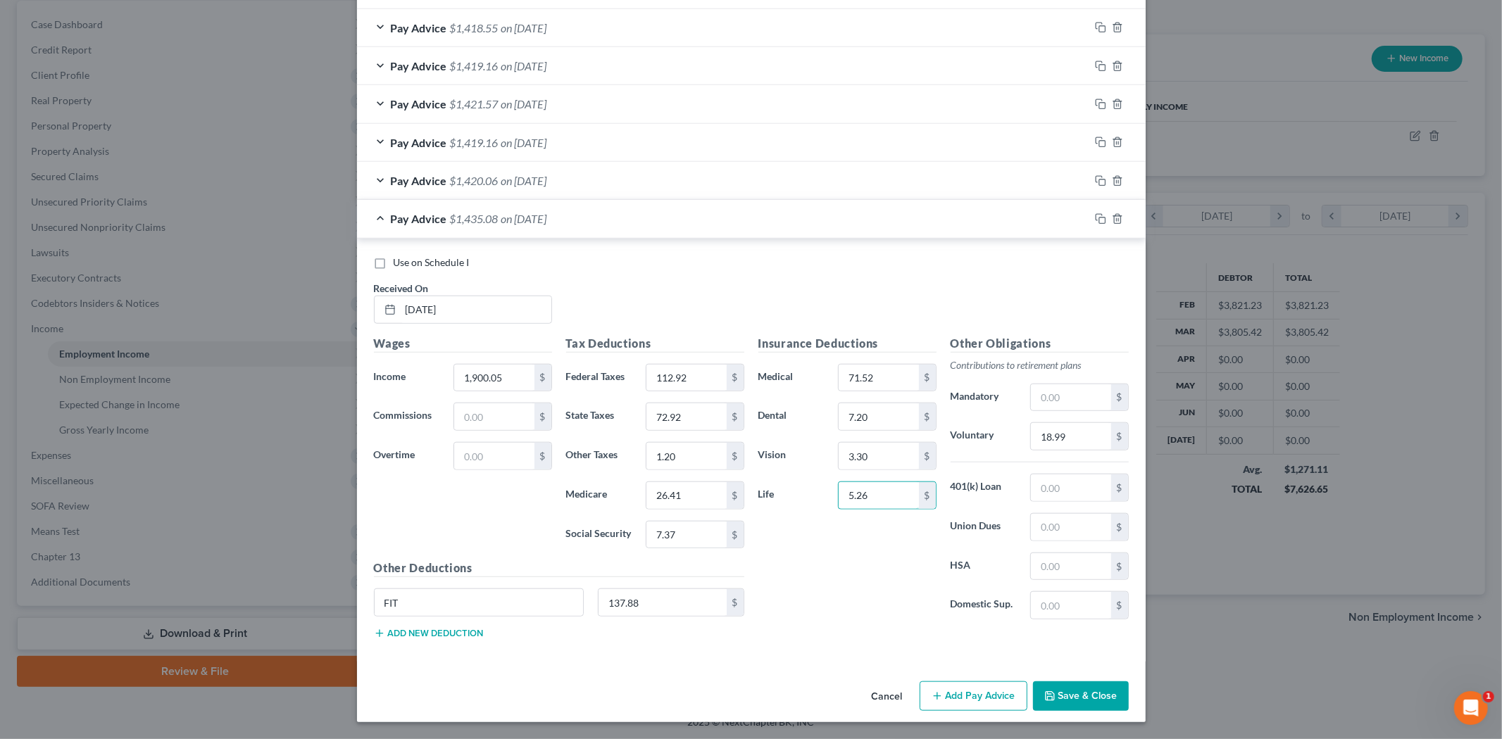
type input "5.26"
click at [418, 632] on button "Add new deduction" at bounding box center [429, 633] width 110 height 11
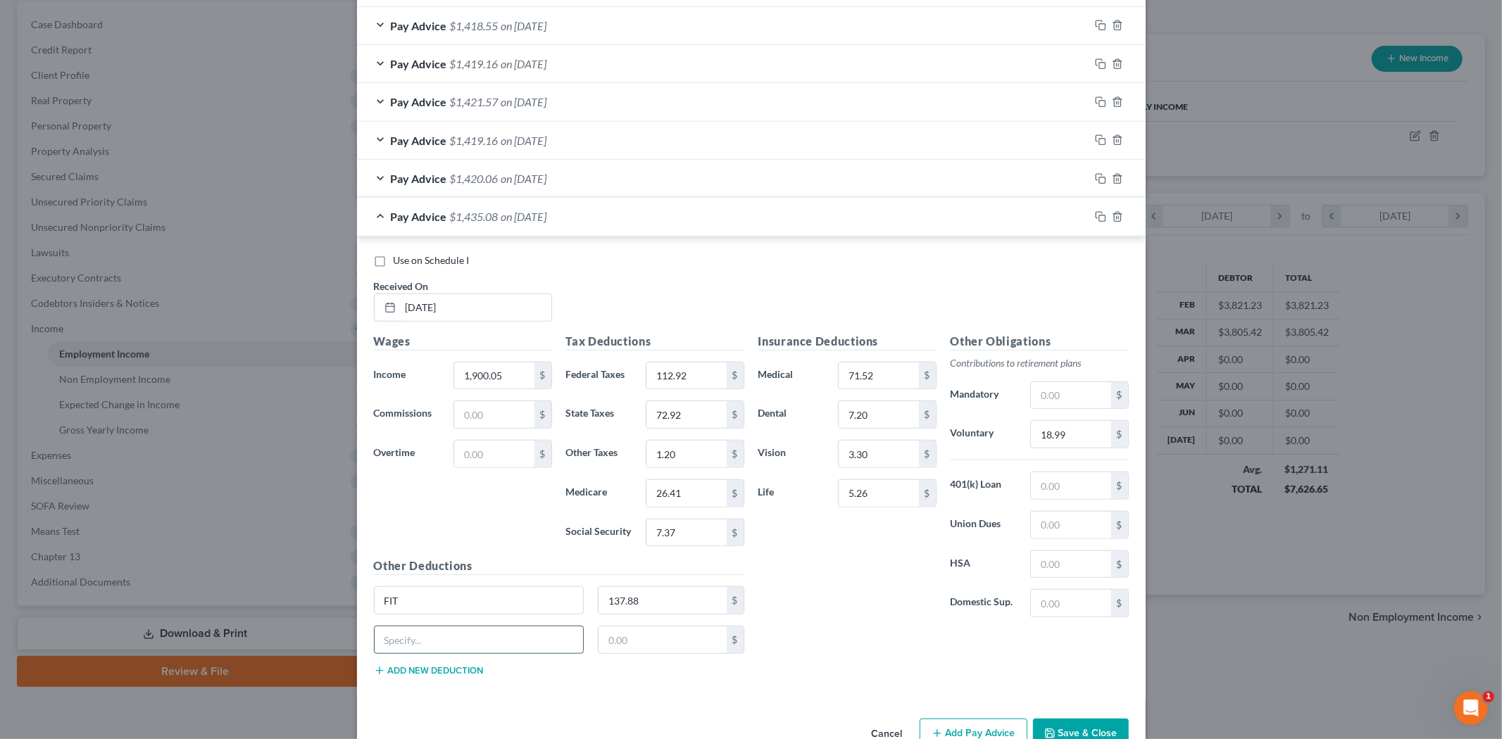
click at [414, 648] on input "text" at bounding box center [479, 640] width 209 height 27
type input "Non Cash Fringe"
type input "1.04"
click at [420, 673] on button "Add new deduction" at bounding box center [429, 671] width 110 height 11
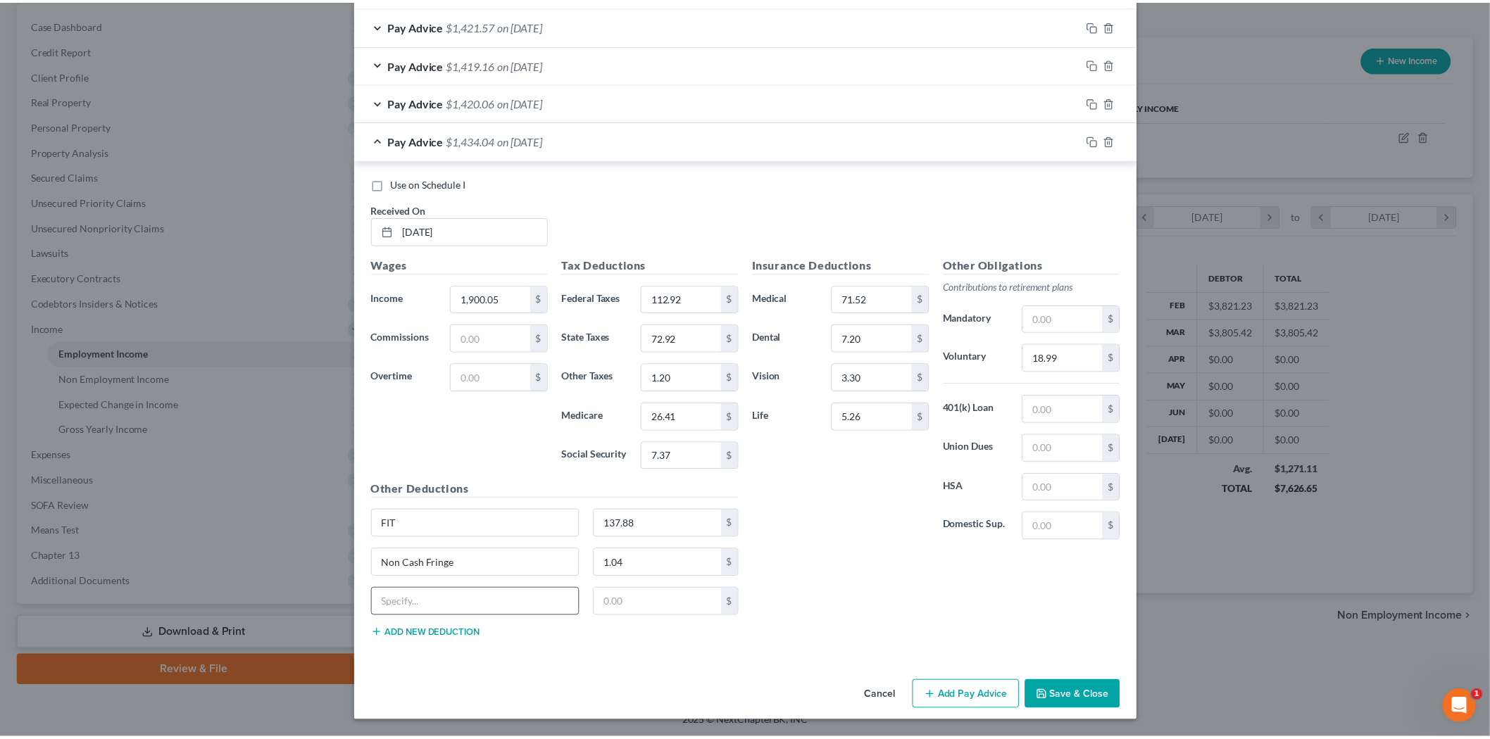
scroll to position [997, 0]
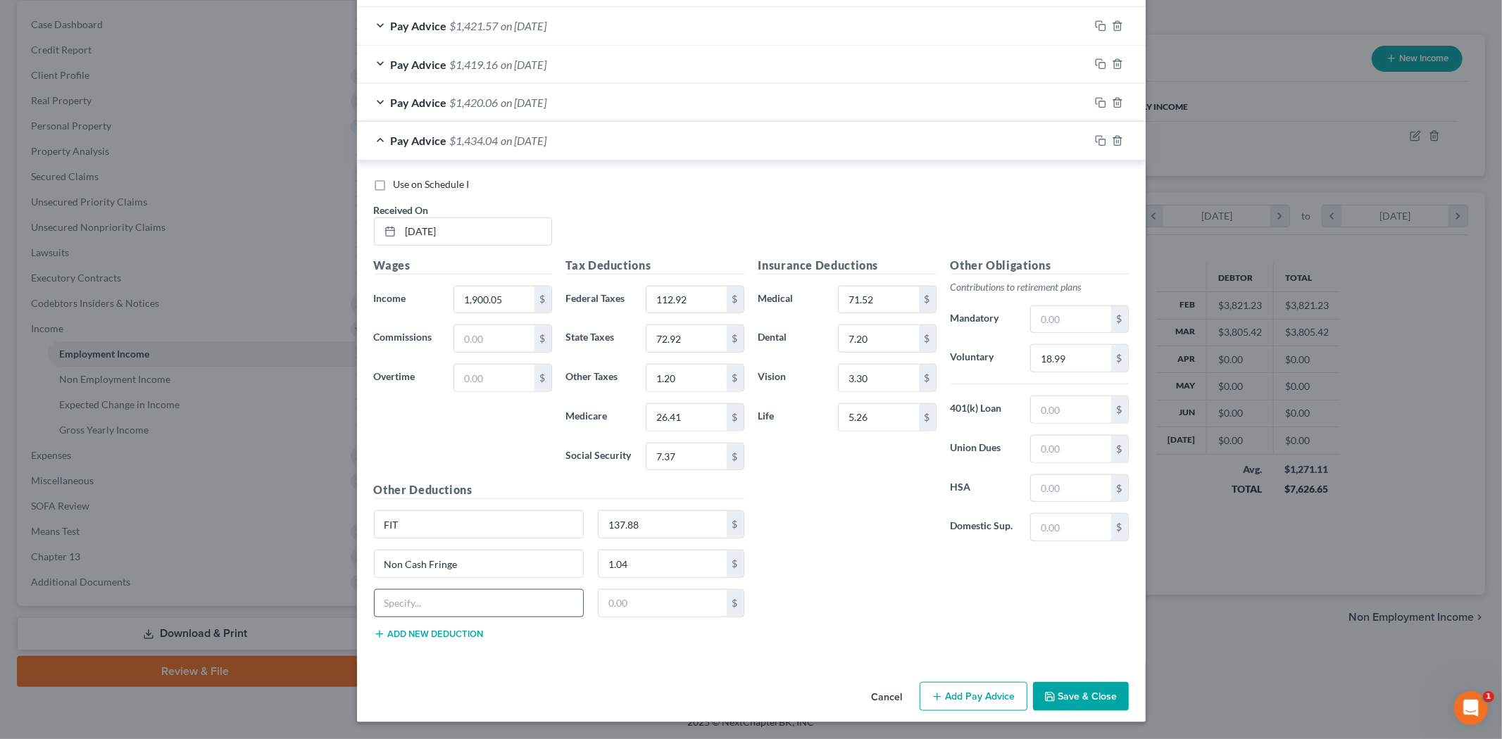
click at [444, 606] on input "text" at bounding box center [479, 603] width 209 height 27
type input "Disability"
click at [608, 617] on div "$" at bounding box center [671, 603] width 146 height 28
click at [611, 608] on input "text" at bounding box center [663, 603] width 128 height 27
type input "15.08"
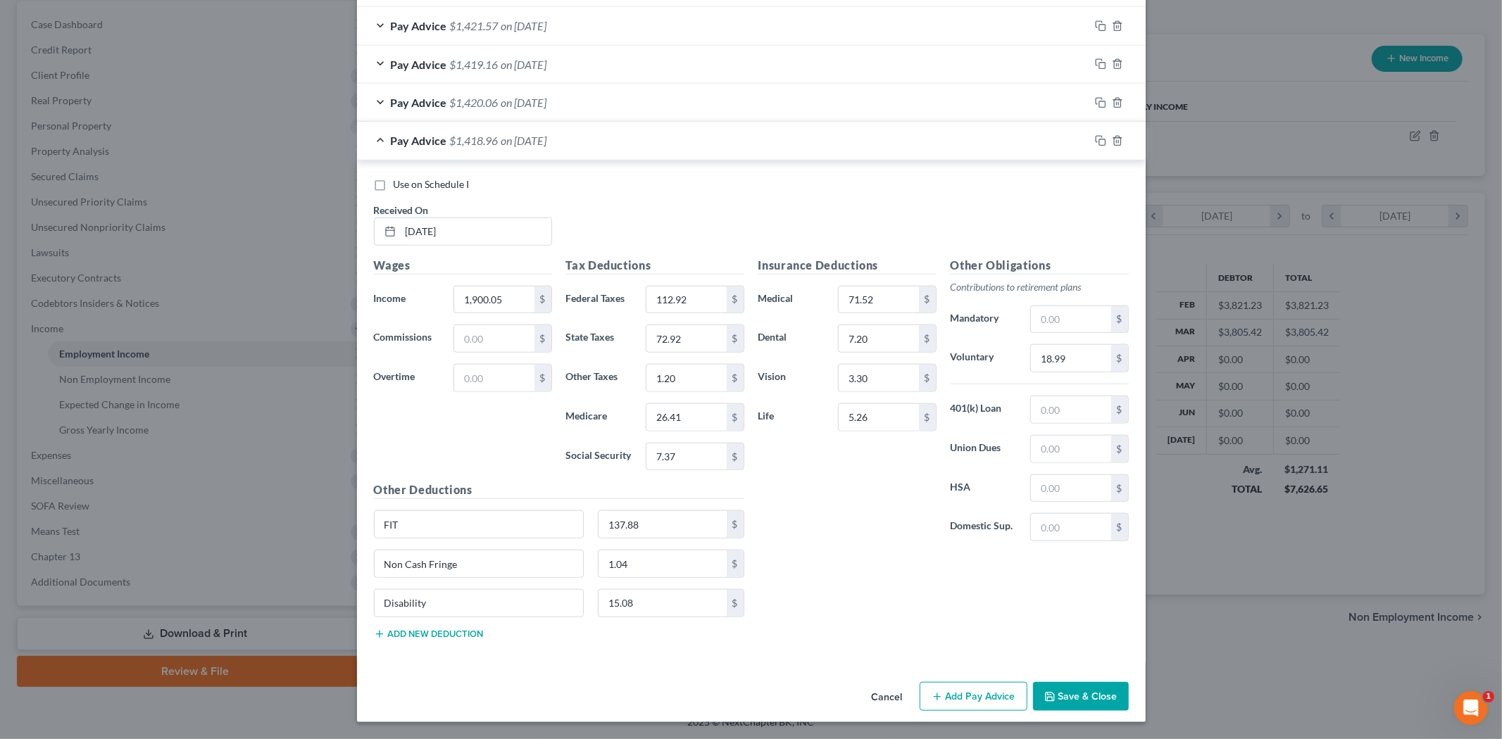
click at [596, 653] on div "Use on Schedule I Received On * [DATE] Wages Income * 1,900.05 $ Commissions $ …" at bounding box center [751, 412] width 789 height 502
click at [1068, 687] on button "Save & Close" at bounding box center [1081, 697] width 96 height 30
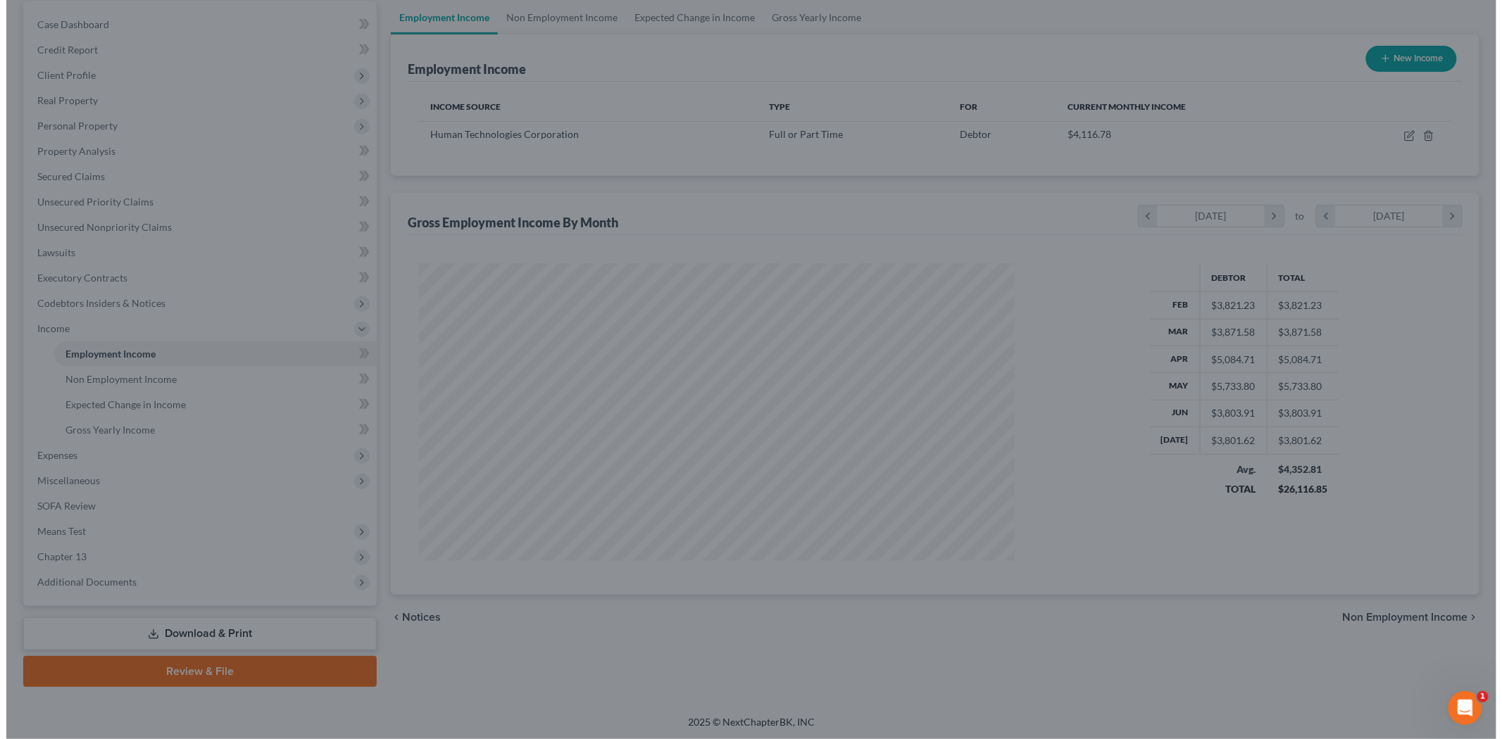
scroll to position [703962, 703638]
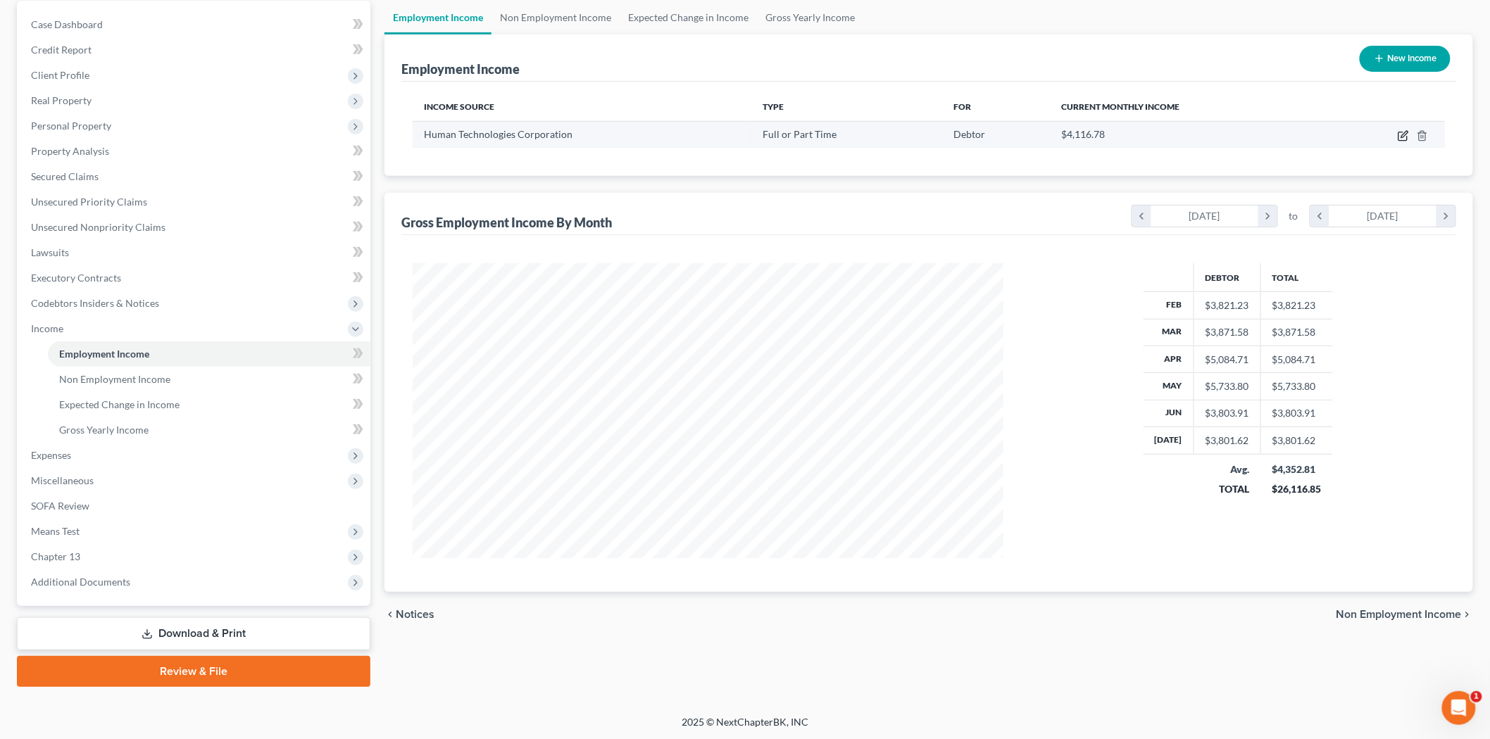
click at [1399, 135] on icon "button" at bounding box center [1403, 136] width 8 height 8
select select "0"
select select "35"
select select "2"
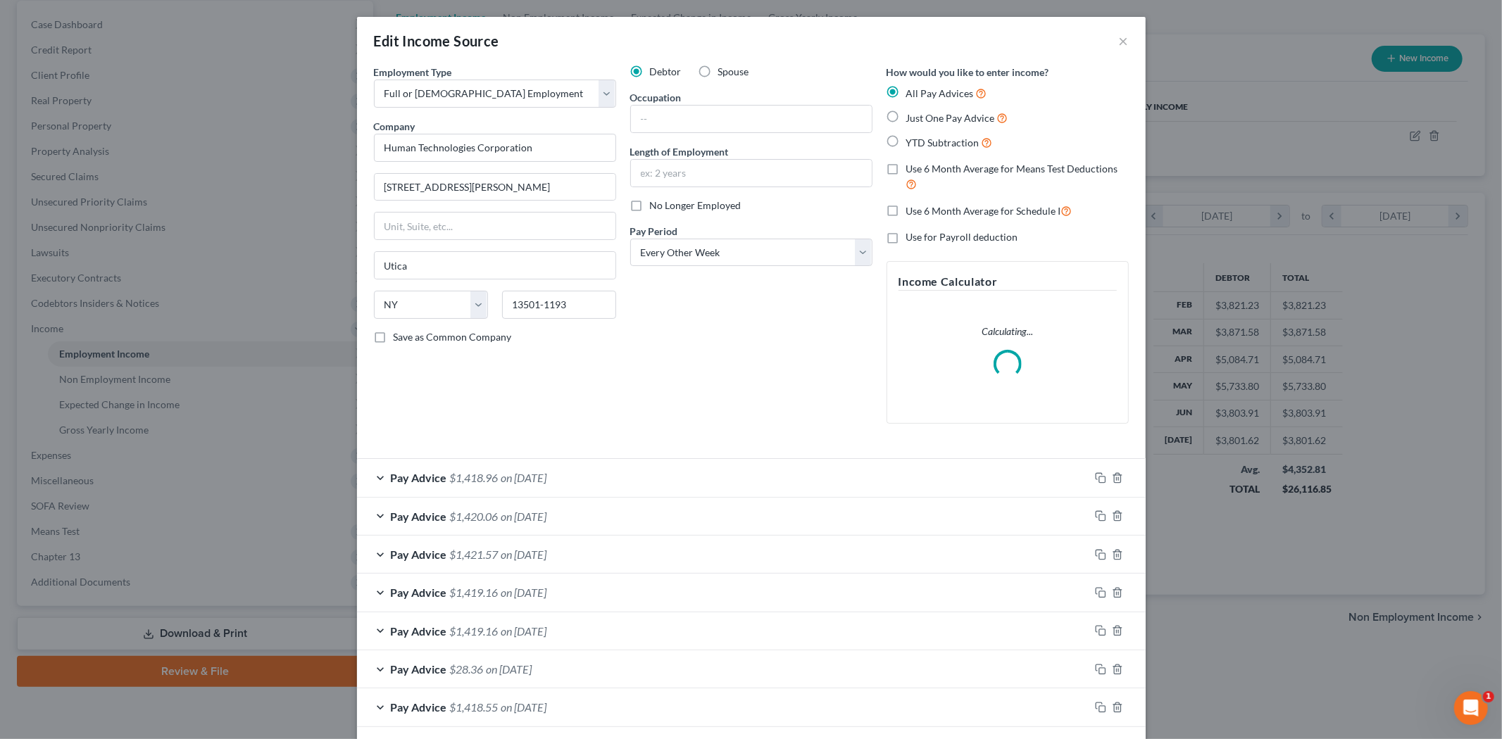
scroll to position [297, 624]
click at [551, 477] on form "Employment Type * Select Full or [DEMOGRAPHIC_DATA] Employment Self Employment …" at bounding box center [751, 587] width 755 height 1045
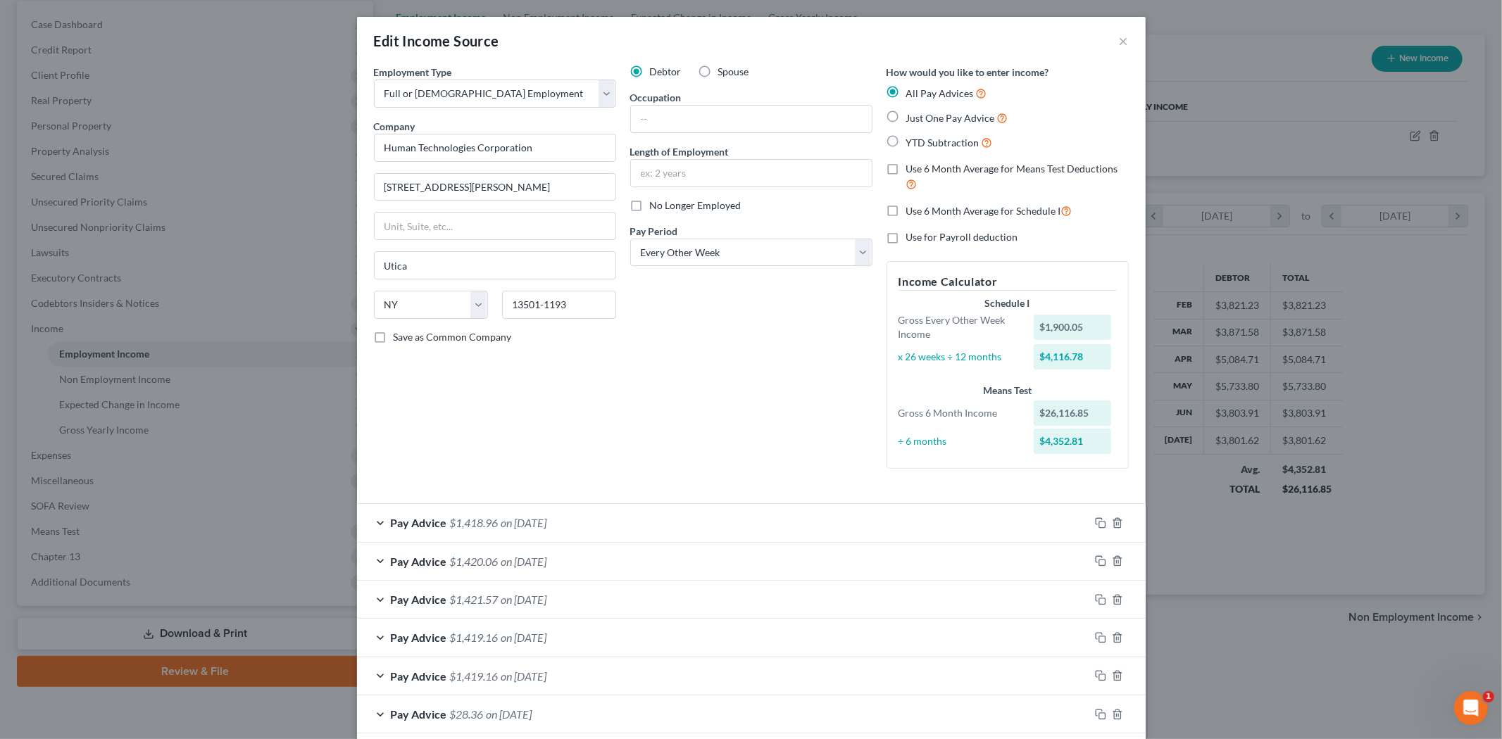
click at [546, 525] on span "on [DATE]" at bounding box center [524, 522] width 46 height 13
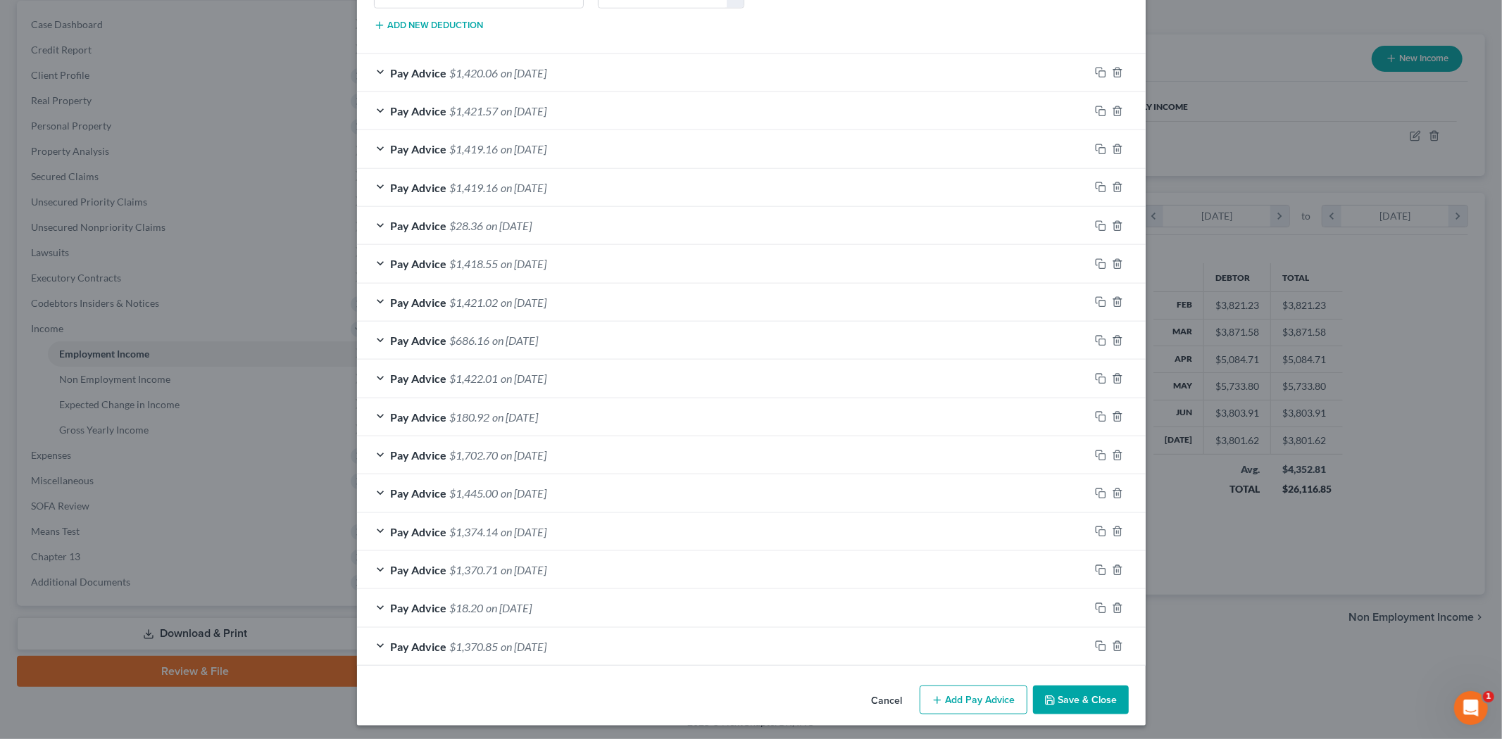
scroll to position [998, 0]
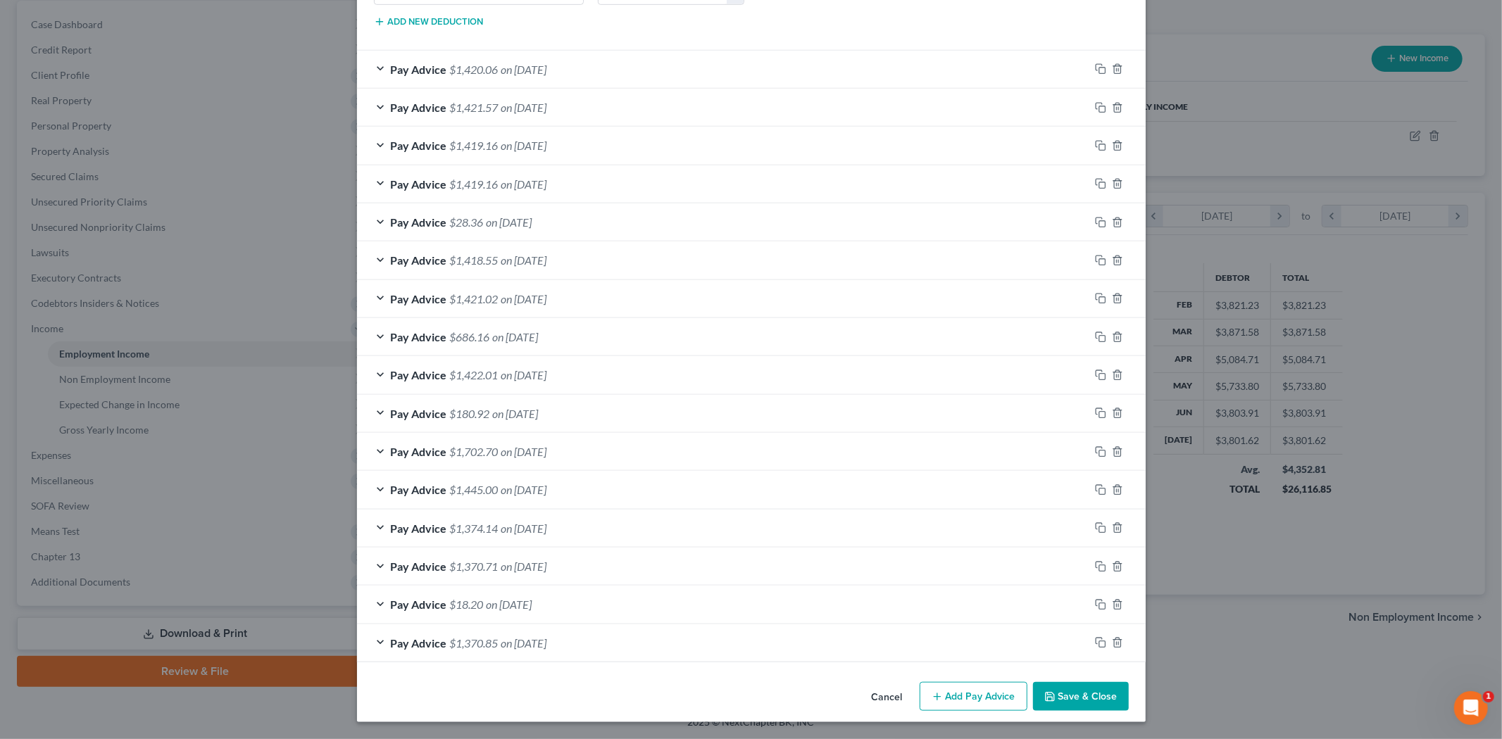
click at [513, 637] on span "on [DATE]" at bounding box center [524, 643] width 46 height 13
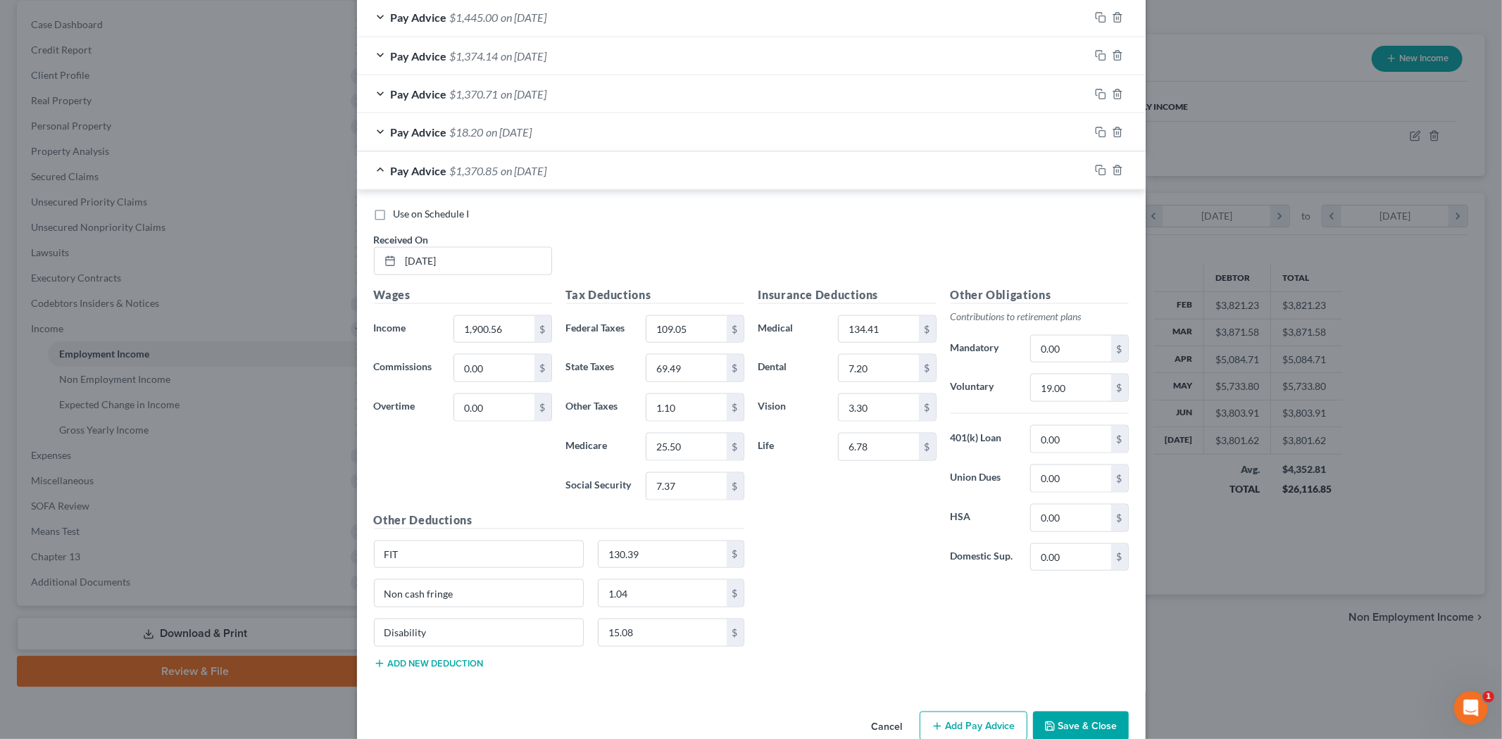
scroll to position [1389, 0]
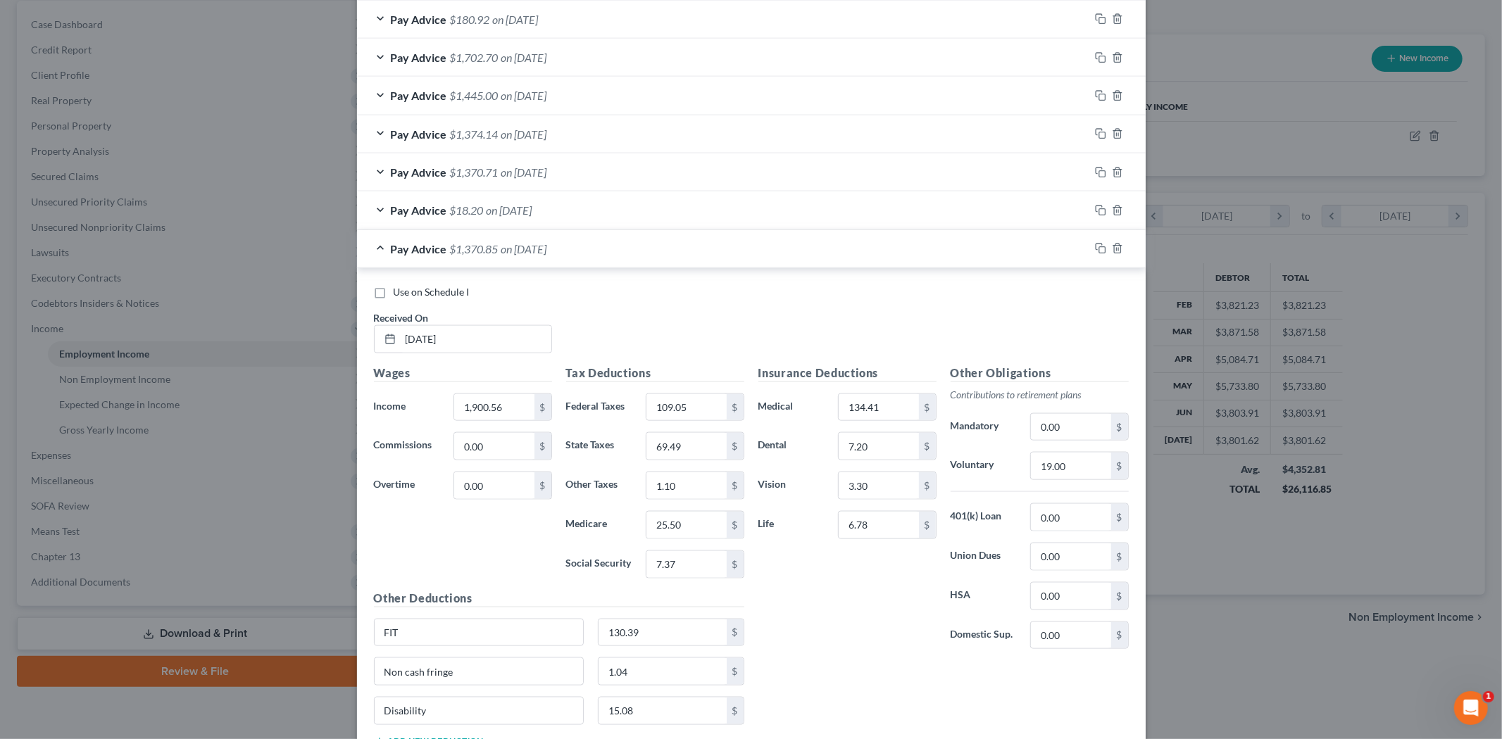
click at [581, 213] on div "Pay Advice $18.20 on [DATE]" at bounding box center [723, 210] width 732 height 37
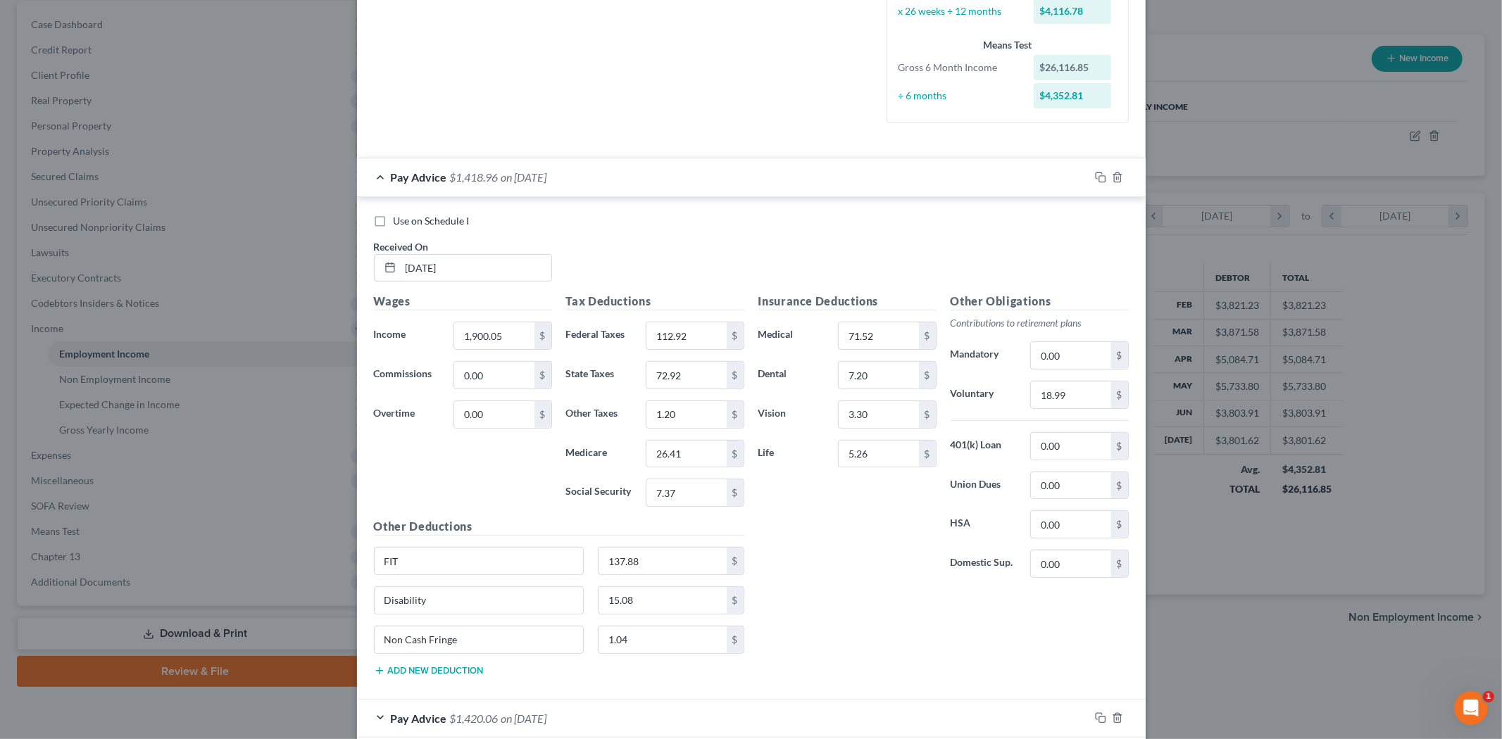
scroll to position [216, 0]
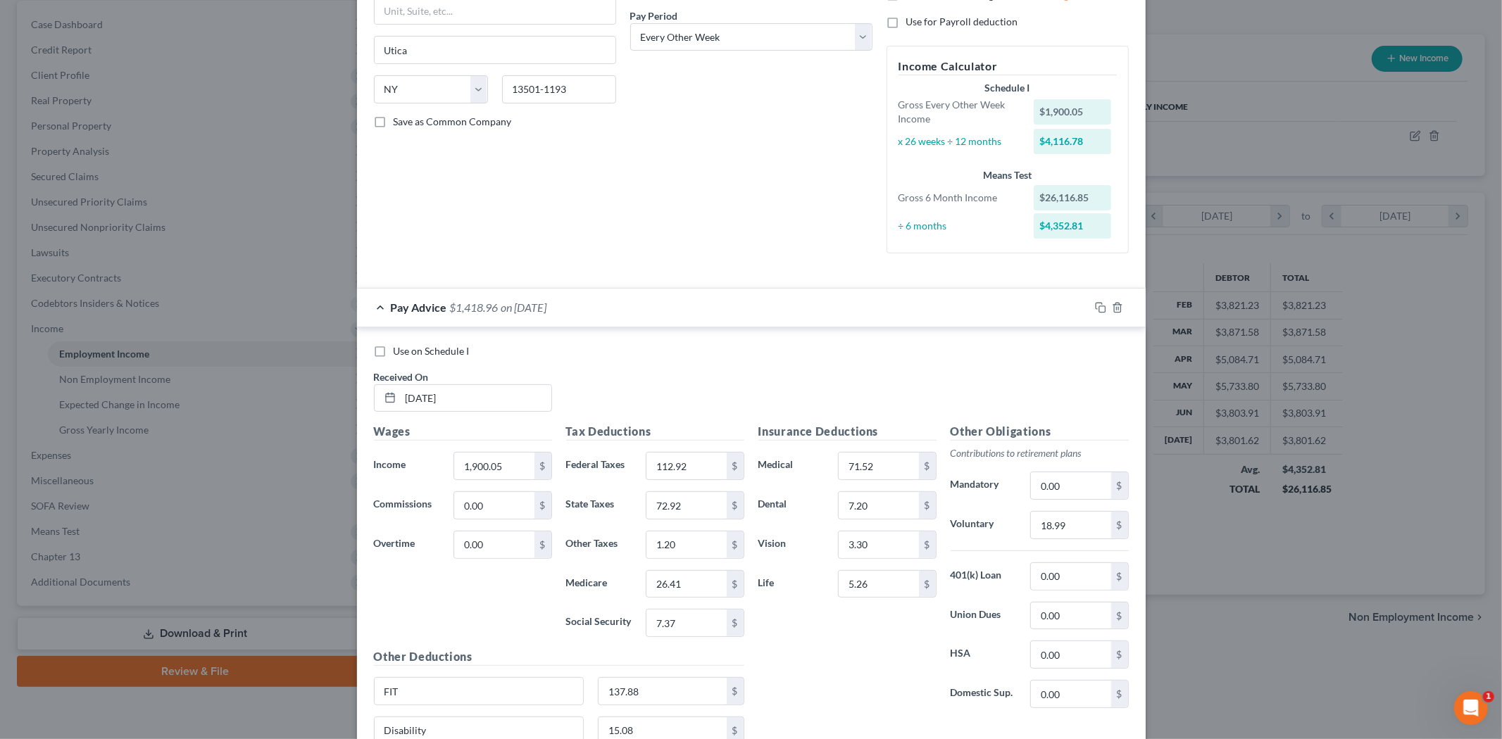
click at [606, 308] on div "Pay Advice $1,418.96 on [DATE]" at bounding box center [723, 307] width 732 height 37
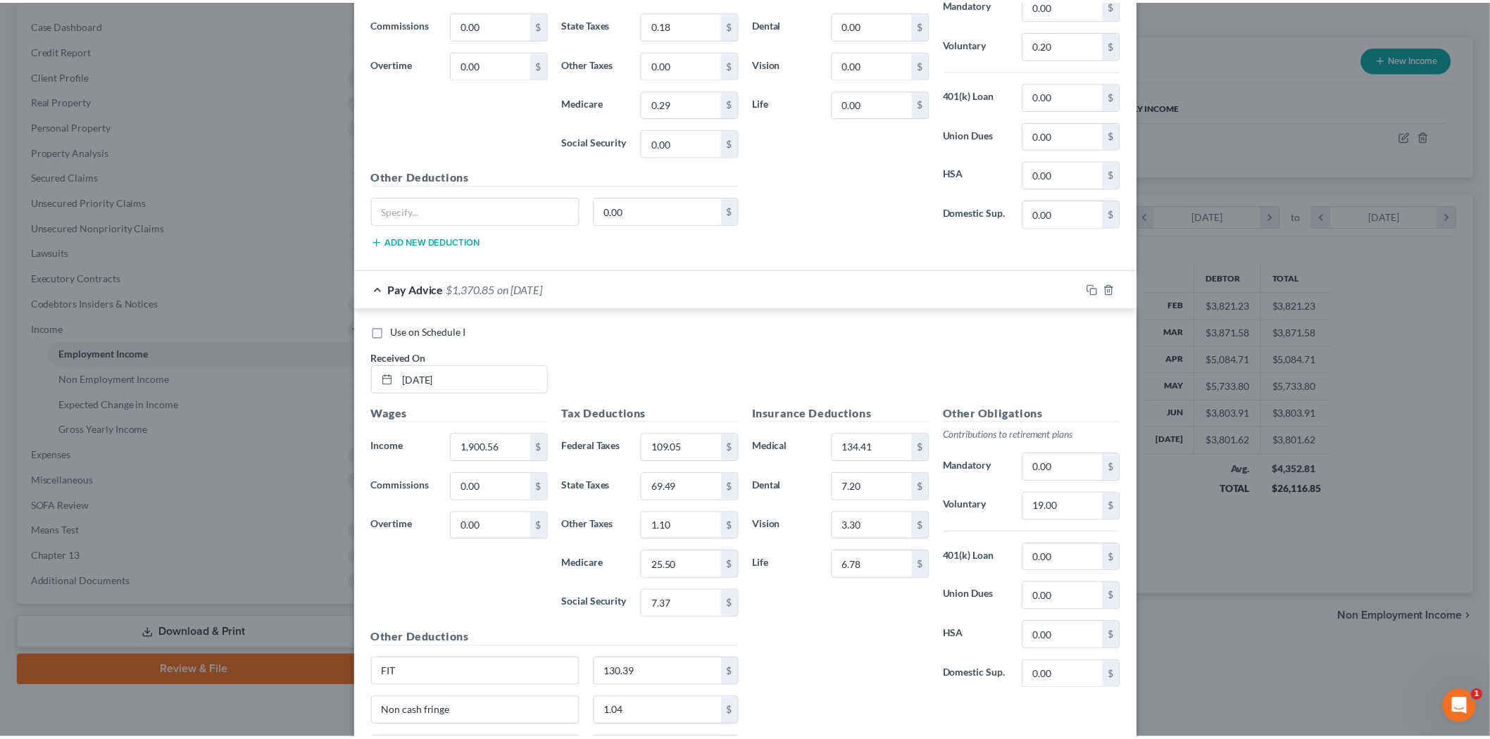
scroll to position [1423, 0]
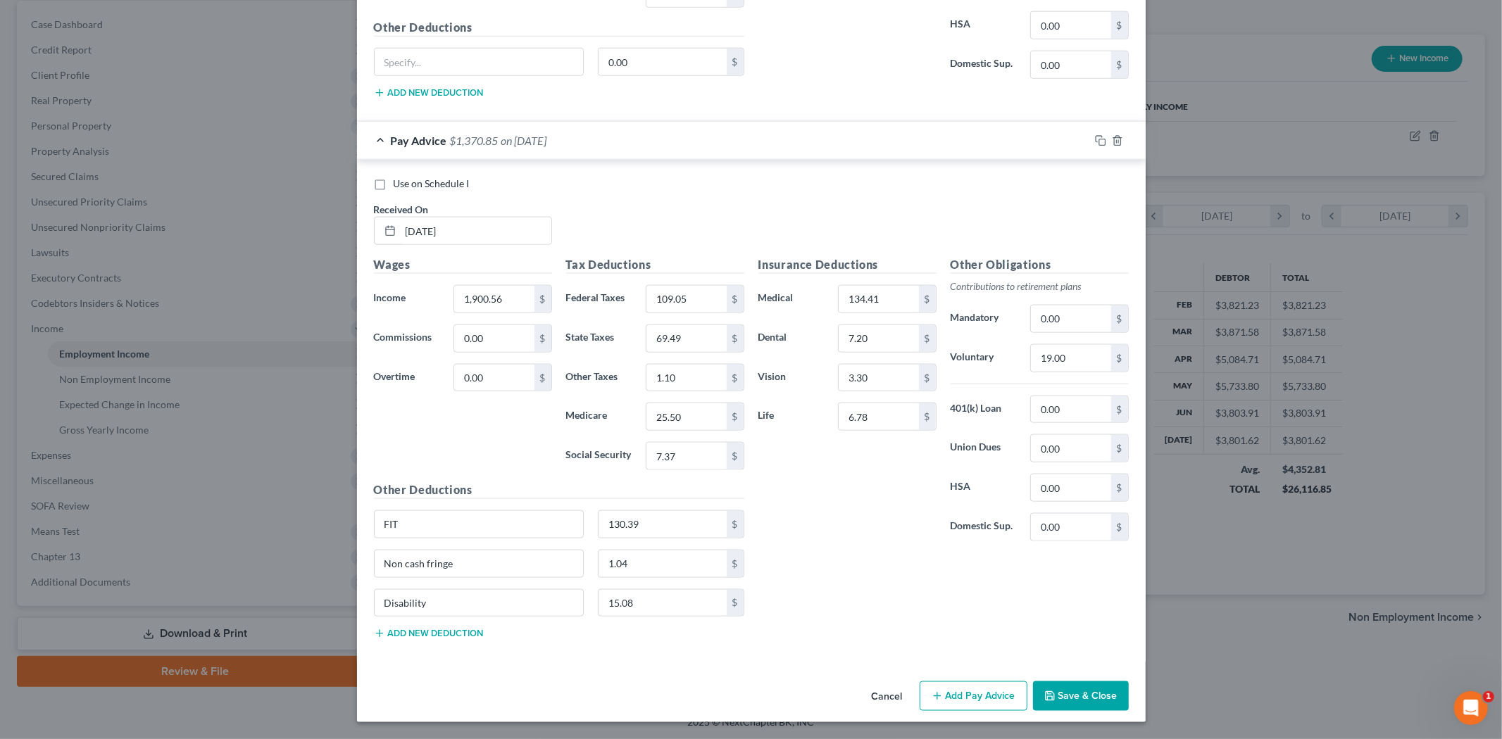
click at [1094, 701] on button "Save & Close" at bounding box center [1081, 697] width 96 height 30
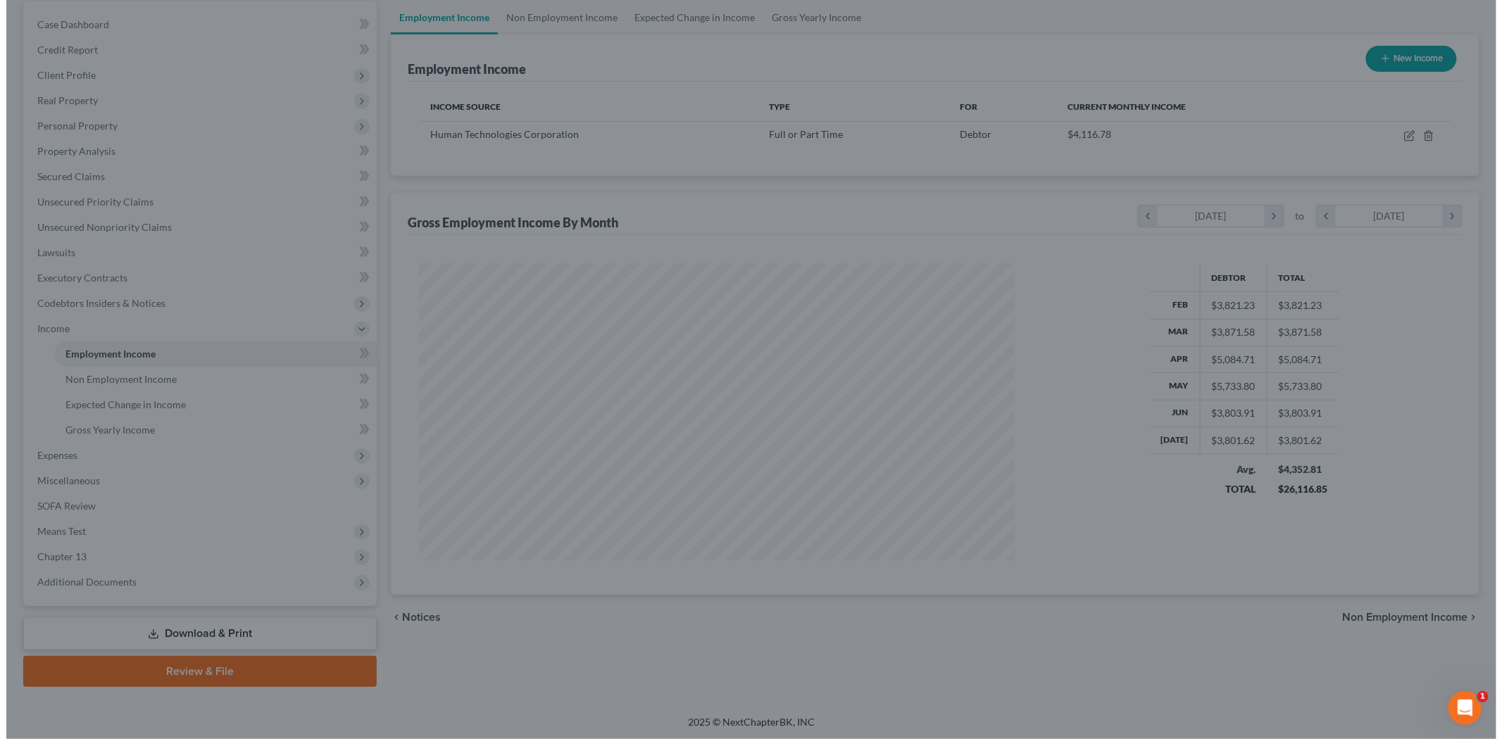
scroll to position [703962, 703638]
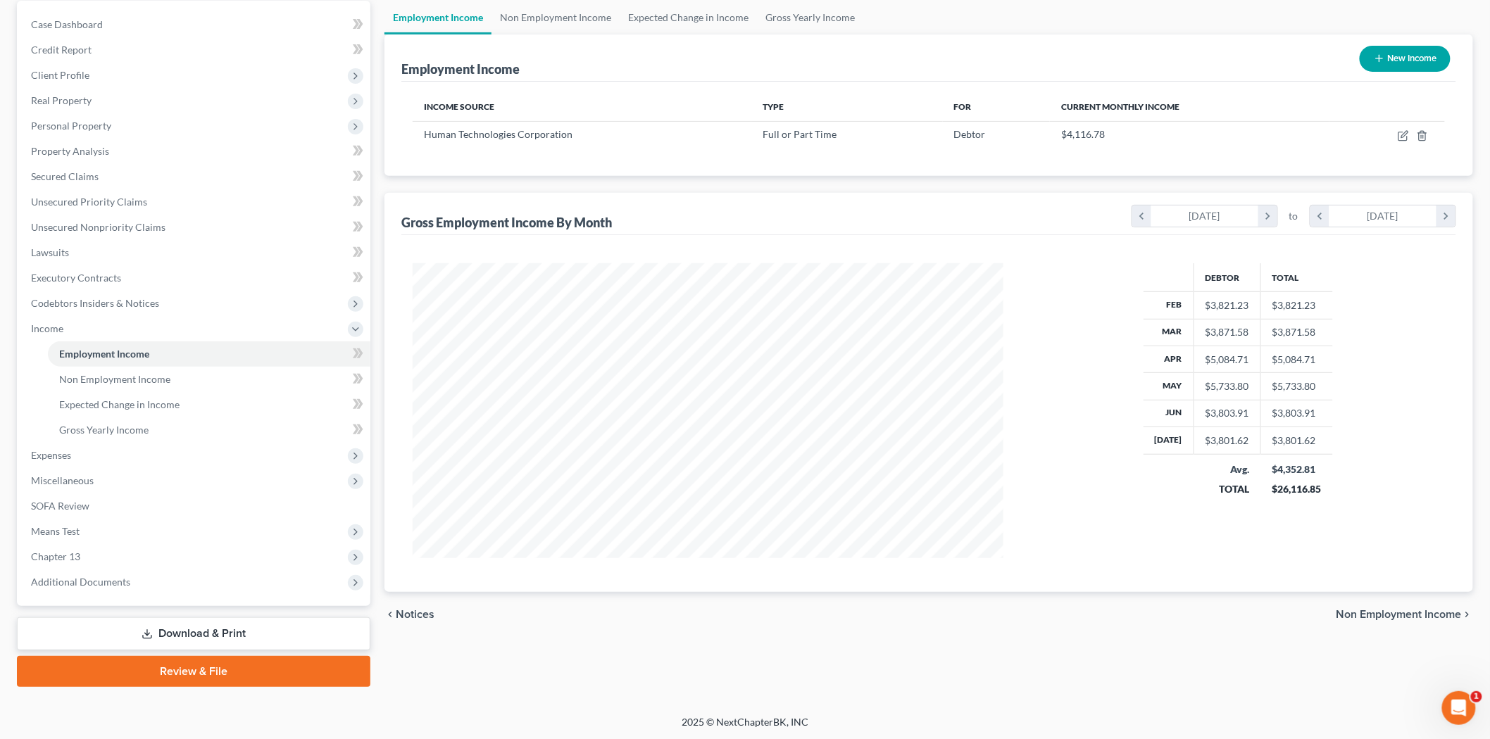
click at [1411, 58] on button "New Income" at bounding box center [1405, 59] width 91 height 26
select select "0"
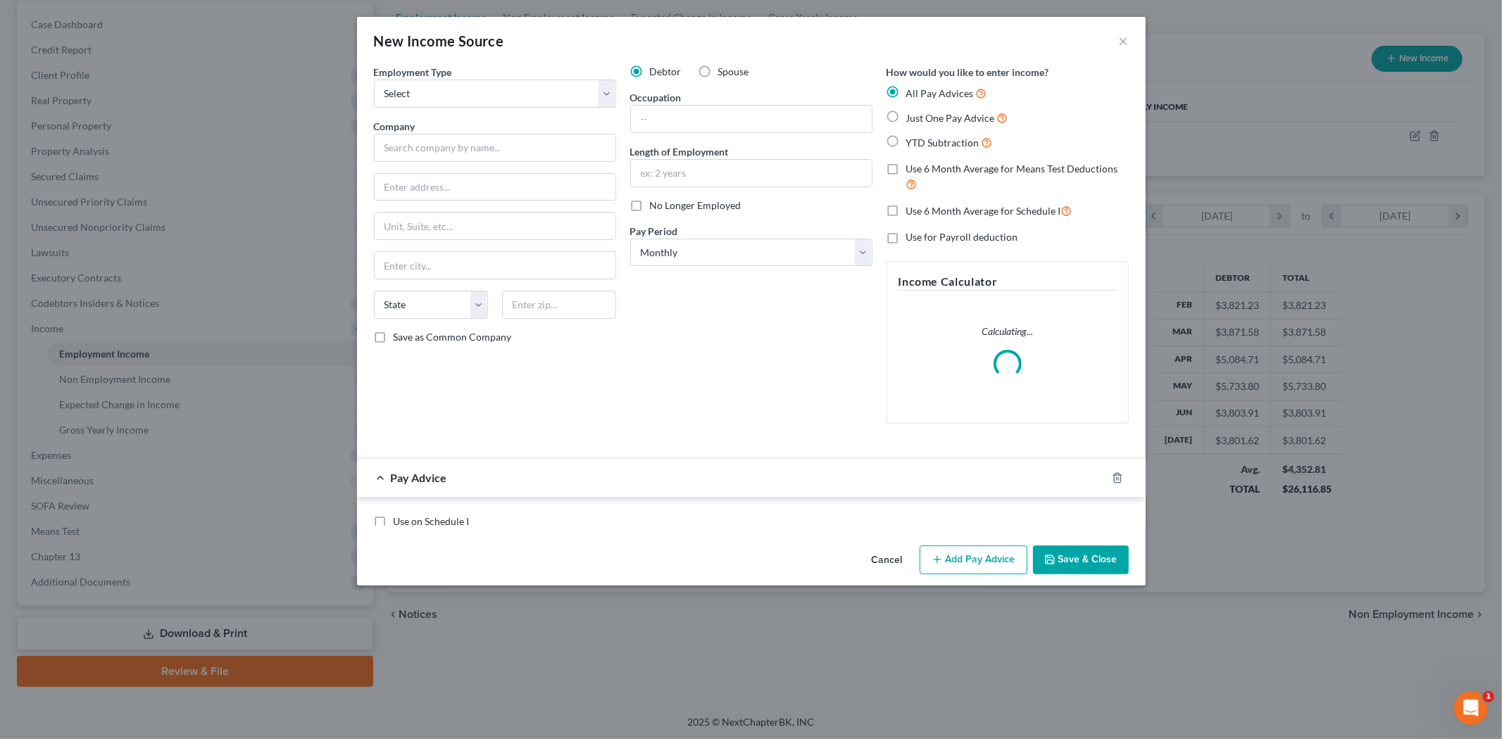
scroll to position [297, 624]
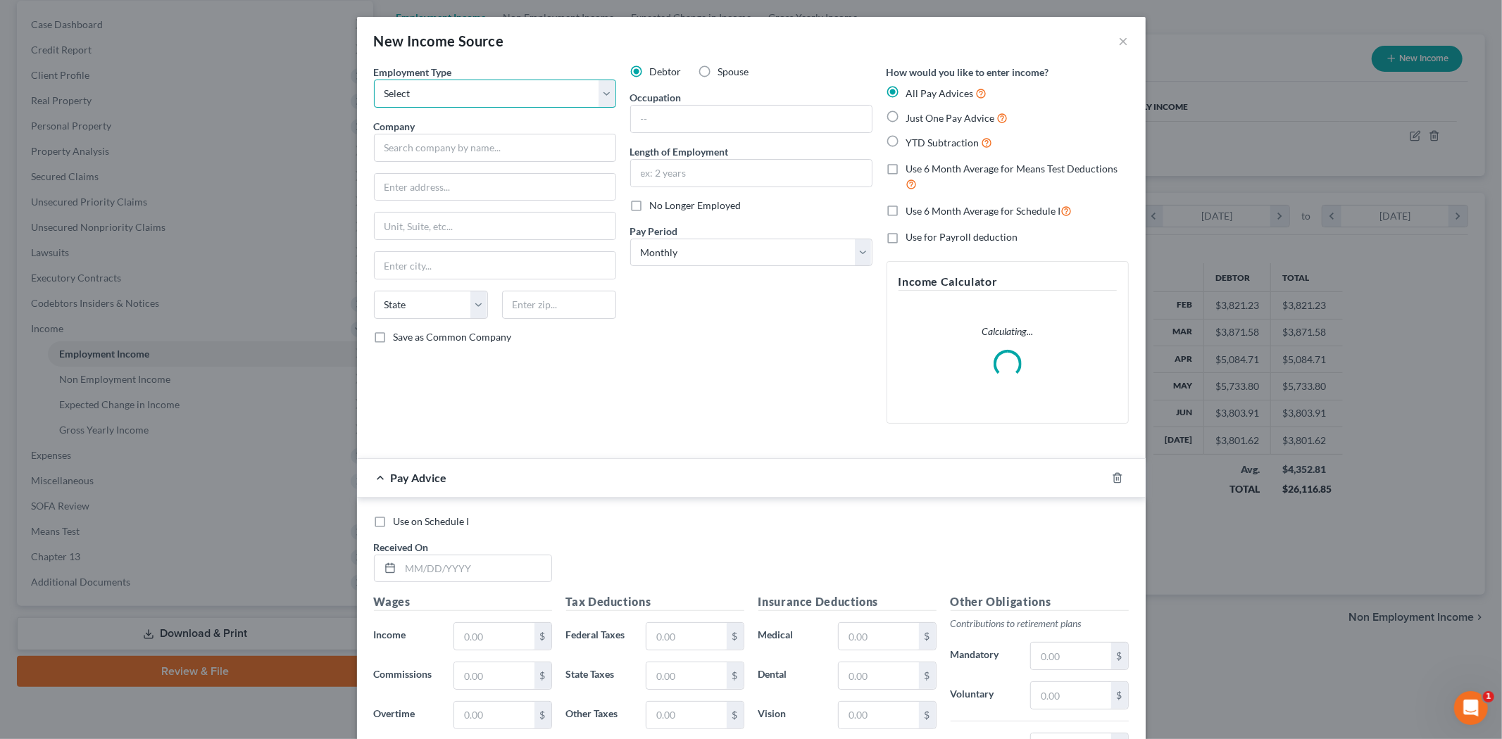
click at [477, 92] on select "Select Full or [DEMOGRAPHIC_DATA] Employment Self Employment" at bounding box center [495, 94] width 242 height 28
select select "0"
click at [374, 80] on select "Select Full or [DEMOGRAPHIC_DATA] Employment Self Employment" at bounding box center [495, 94] width 242 height 28
click at [476, 149] on input "text" at bounding box center [495, 148] width 242 height 28
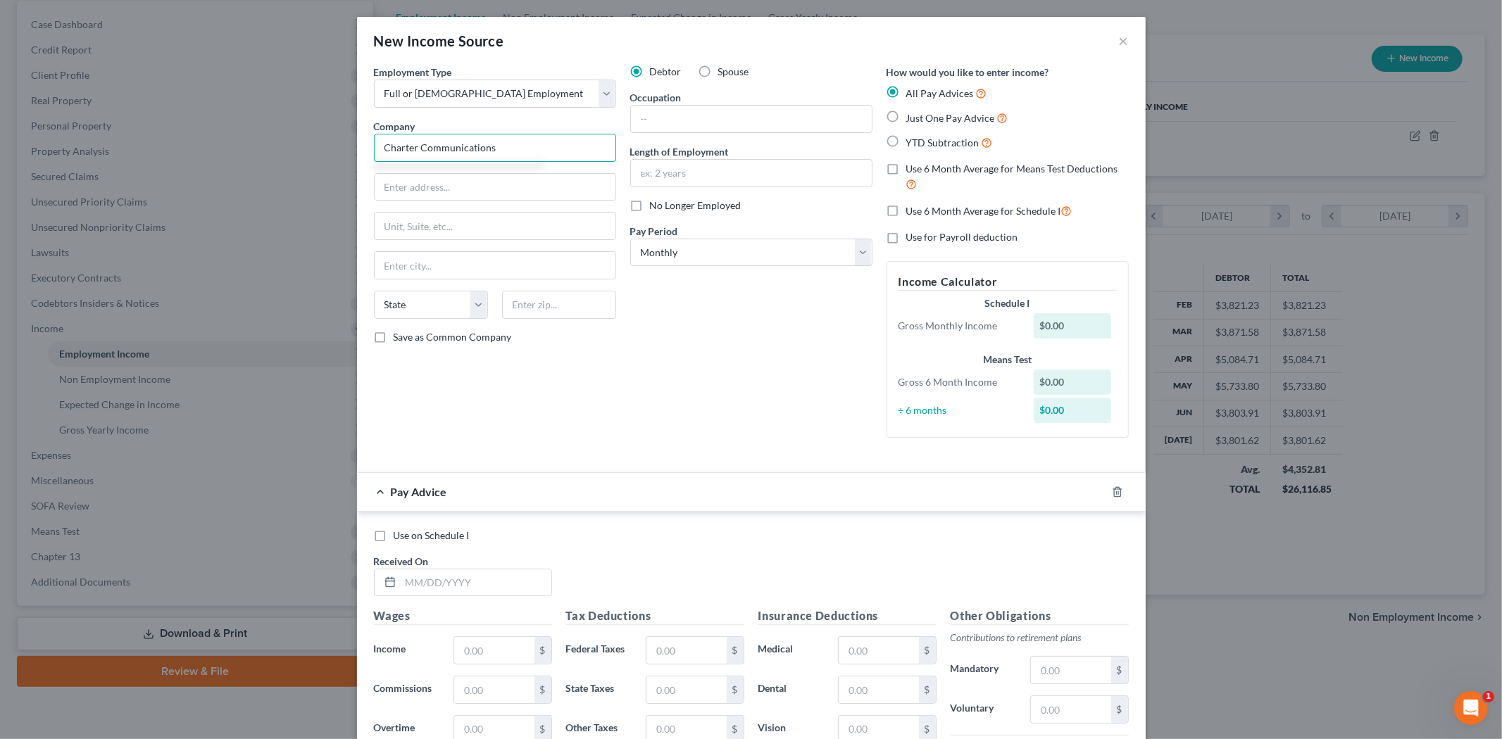
type input "Charter Communications"
